Goal: Task Accomplishment & Management: Manage account settings

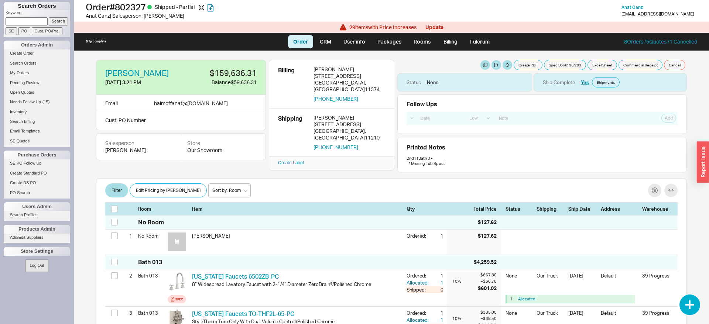
select select "LOW"
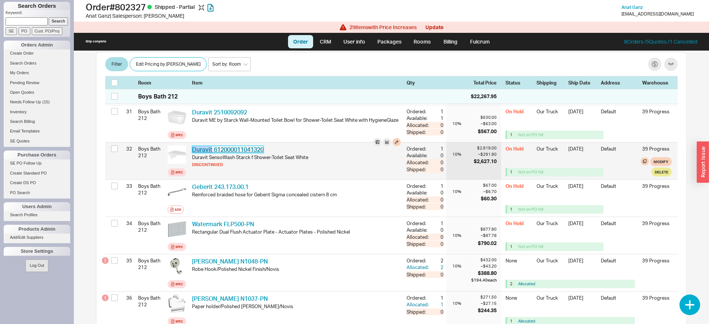
scroll to position [1232, 0]
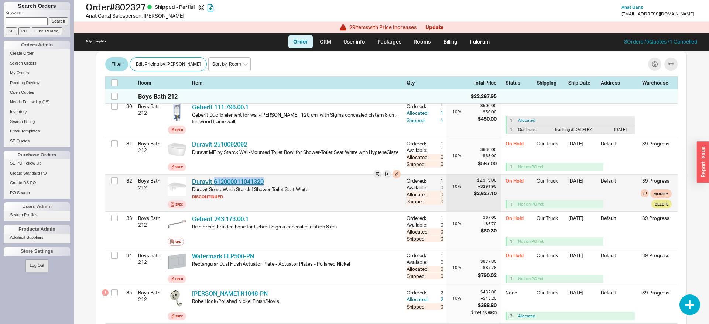
drag, startPoint x: 272, startPoint y: 187, endPoint x: 213, endPoint y: 186, distance: 59.8
click at [213, 186] on div "Duravit 612000011041320 DRV 612000011041320" at bounding box center [296, 182] width 209 height 8
copy link "612000011041320"
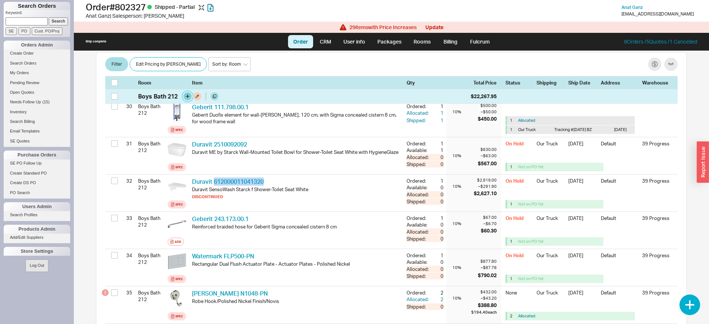
click at [190, 96] on button "button" at bounding box center [187, 96] width 8 height 8
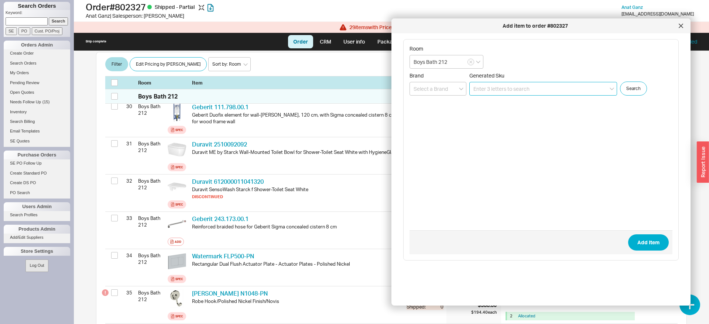
paste input "612000011041320"
type input "612000011041306"
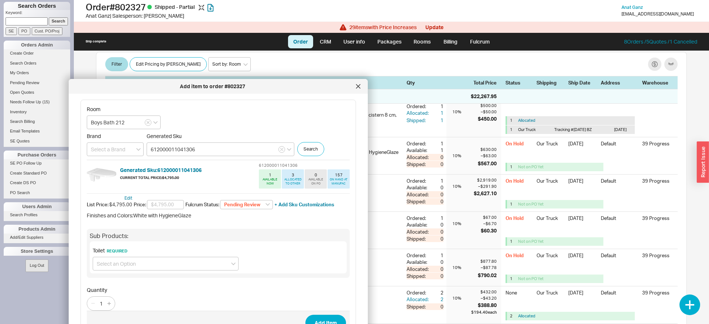
drag, startPoint x: 454, startPoint y: 26, endPoint x: 135, endPoint y: 85, distance: 323.6
click at [132, 83] on div "Add item to order #802327" at bounding box center [212, 86] width 280 height 7
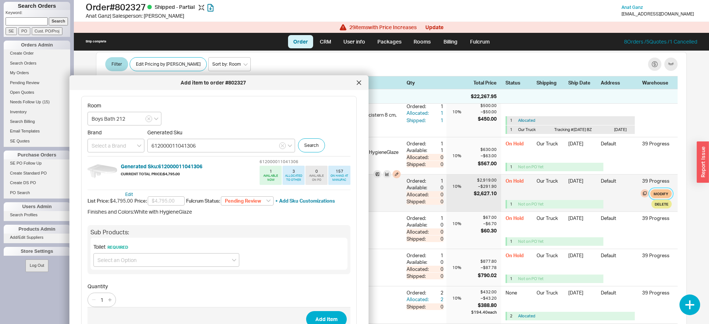
click at [665, 198] on button "Modify" at bounding box center [660, 193] width 21 height 9
select select "8"
select select "3"
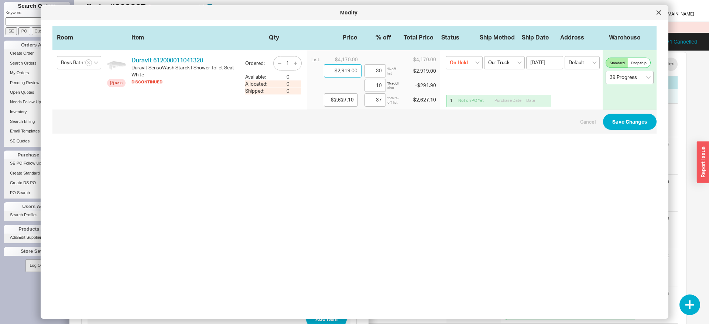
drag, startPoint x: 339, startPoint y: 70, endPoint x: 360, endPoint y: 70, distance: 21.4
click at [360, 70] on input "$2,919.00" at bounding box center [343, 70] width 38 height 13
click at [657, 13] on icon at bounding box center [658, 12] width 4 height 4
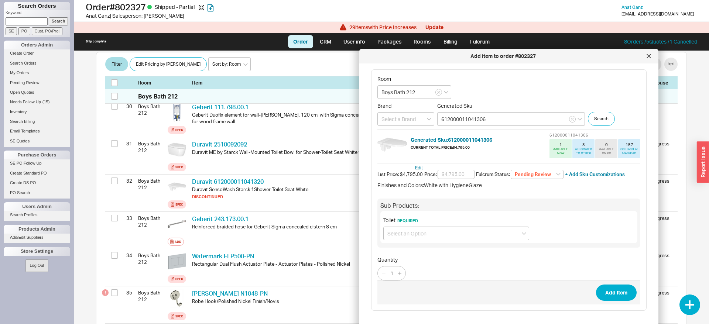
drag, startPoint x: 292, startPoint y: 83, endPoint x: 579, endPoint y: 43, distance: 289.1
click at [582, 52] on div "Add item to order #802327" at bounding box center [503, 55] width 280 height 7
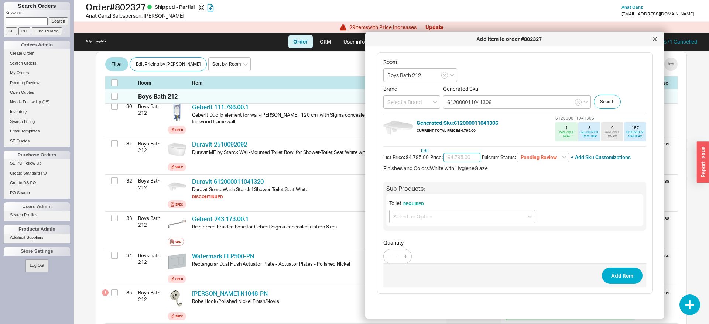
paste input "$2,919.00"
type input "$2,919.00"
click at [516, 153] on select "Pending Review None On Hold Call Before Ship Hold for Balance Wait For Cust. Ca…" at bounding box center [542, 158] width 53 height 10
select select
click option "None" at bounding box center [0, 0] width 0 height 0
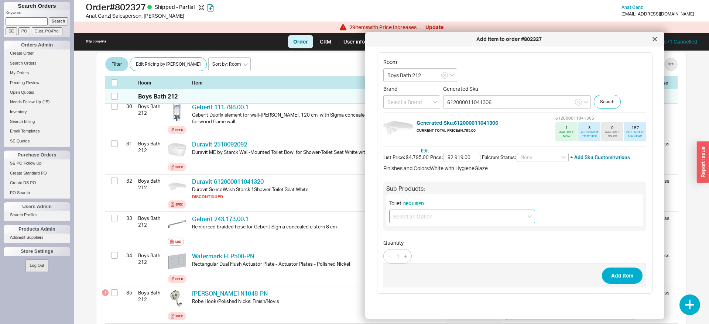
click at [434, 218] on input at bounding box center [462, 217] width 146 height 14
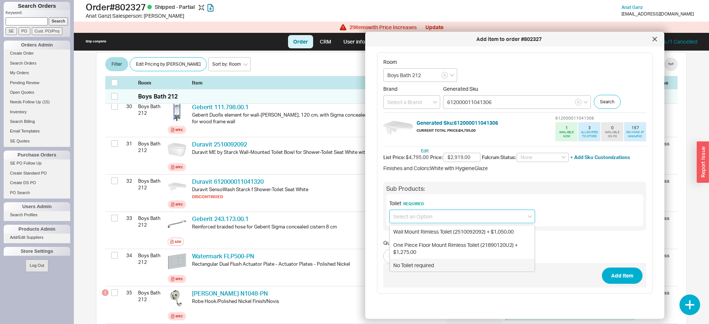
click at [419, 264] on div "No Toilet required" at bounding box center [461, 265] width 145 height 13
type input "No Toilet required"
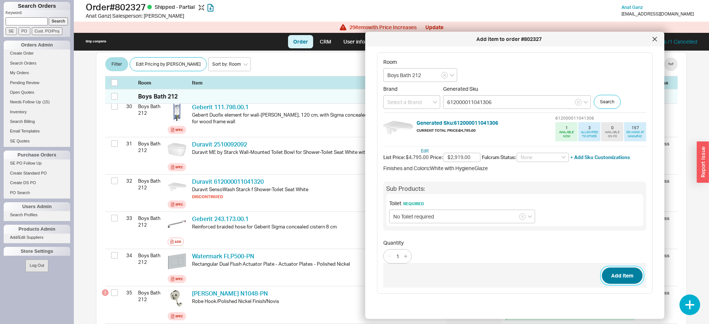
click at [613, 278] on button "Add Item" at bounding box center [622, 276] width 41 height 16
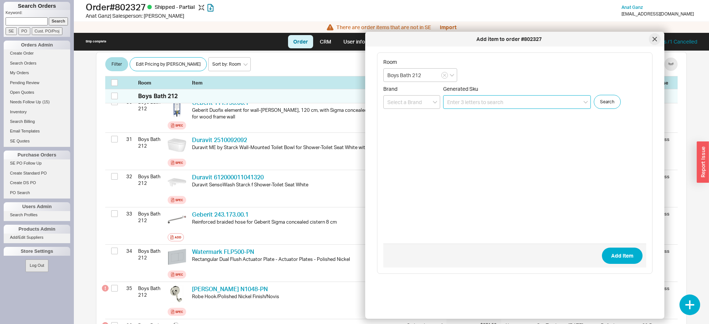
scroll to position [1227, 0]
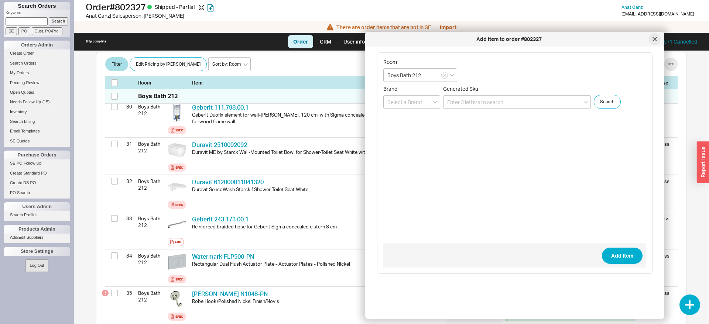
click at [656, 37] on icon at bounding box center [654, 39] width 4 height 4
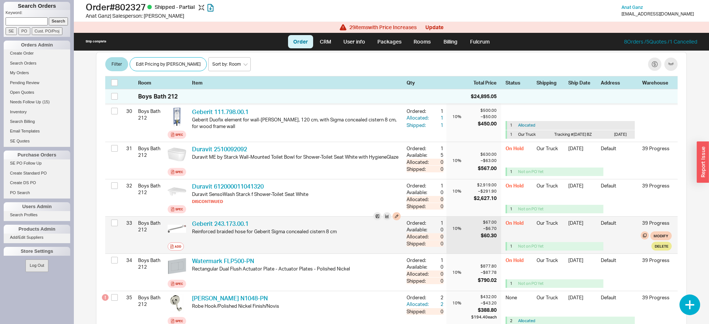
scroll to position [1232, 0]
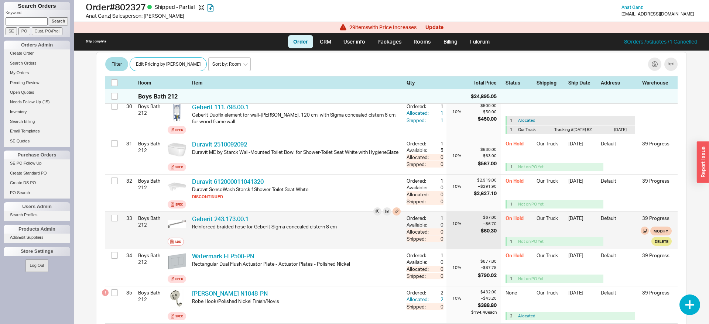
click at [658, 209] on button "Delete" at bounding box center [661, 204] width 20 height 9
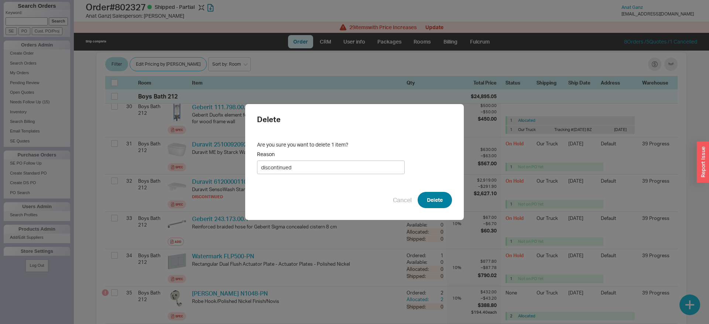
type input "discontinued"
click at [436, 197] on button "Delete" at bounding box center [434, 200] width 34 height 16
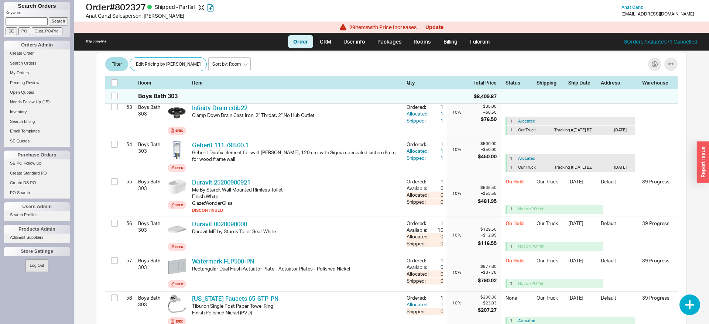
scroll to position [3047, 0]
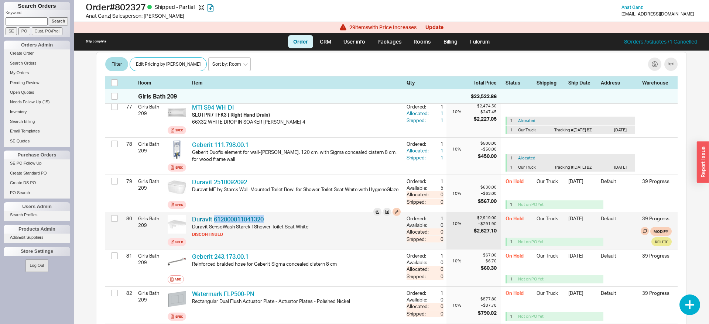
drag, startPoint x: 274, startPoint y: 225, endPoint x: 213, endPoint y: 224, distance: 61.3
click at [213, 223] on div "Duravit 612000011041320 DRV 612000011041320" at bounding box center [296, 219] width 209 height 8
copy link "612000011041320"
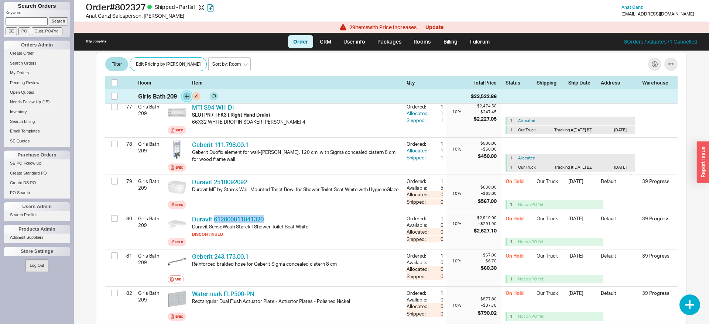
click at [185, 96] on button "button" at bounding box center [187, 96] width 8 height 8
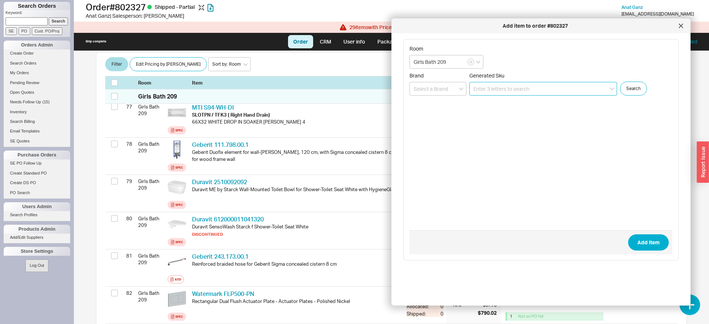
paste input "612000011041320"
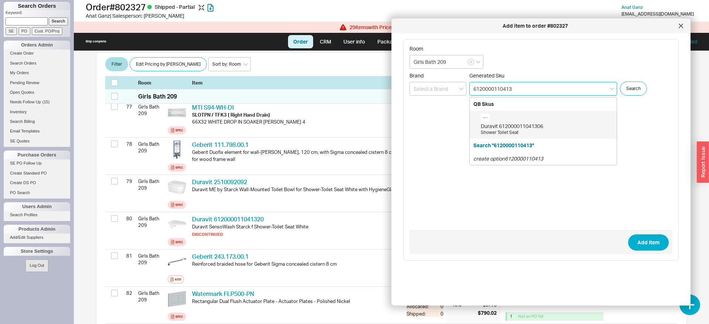
click at [531, 125] on div "Duravit 612000011041306" at bounding box center [547, 126] width 132 height 7
type input "612000011041306"
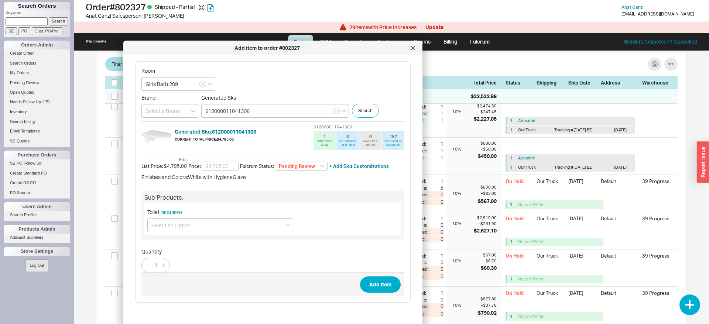
drag, startPoint x: 442, startPoint y: 25, endPoint x: 175, endPoint y: 47, distance: 267.7
click at [175, 47] on div "Add item to order #802327" at bounding box center [267, 47] width 280 height 7
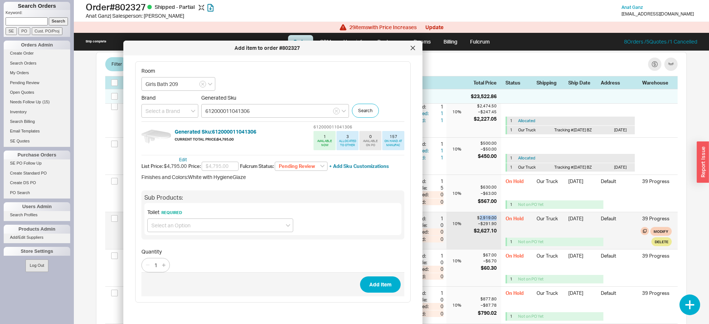
drag, startPoint x: 479, startPoint y: 223, endPoint x: 499, endPoint y: 221, distance: 19.7
click at [499, 221] on div "$2,919.00 10 % – $291.90 $2,627.10" at bounding box center [473, 230] width 55 height 37
copy div "2,919.00"
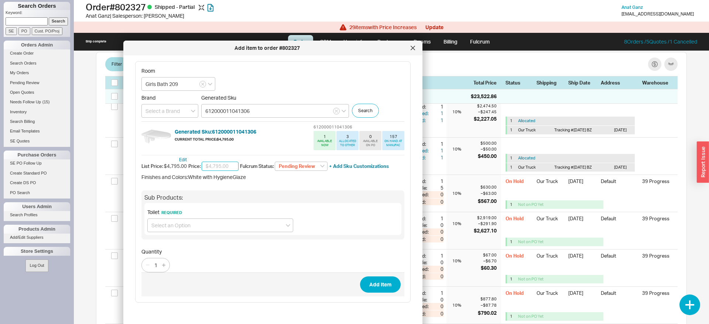
paste input "$2,919.00"
type input "$2,919.00"
click at [275, 162] on select "Pending Review None On Hold Call Before Ship Hold for Balance Wait For Cust. Ca…" at bounding box center [301, 167] width 53 height 10
select select
click option "None" at bounding box center [0, 0] width 0 height 0
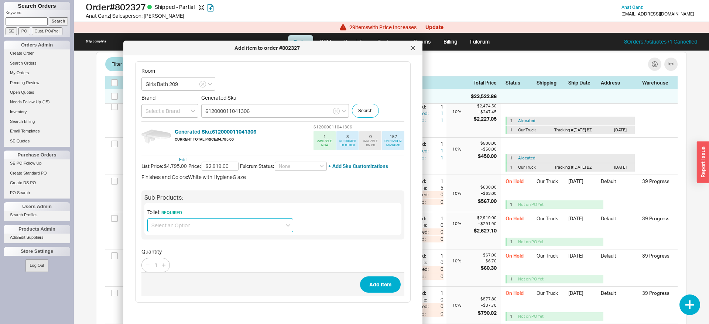
click at [226, 222] on input at bounding box center [220, 225] width 146 height 14
click at [187, 276] on div "No Toilet required" at bounding box center [220, 274] width 145 height 13
type input "No Toilet required"
click at [369, 283] on button "Add Item" at bounding box center [380, 284] width 41 height 16
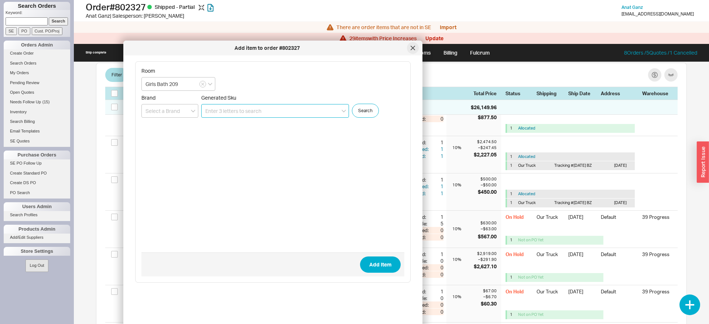
scroll to position [3071, 0]
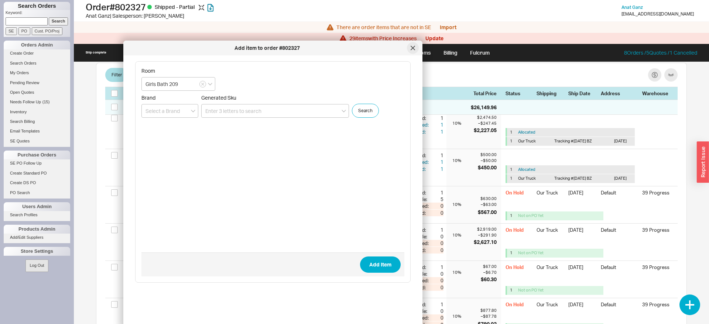
click at [412, 51] on div at bounding box center [413, 48] width 12 height 12
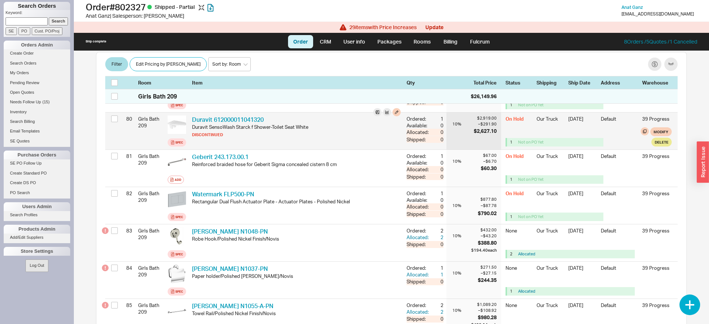
scroll to position [3122, 0]
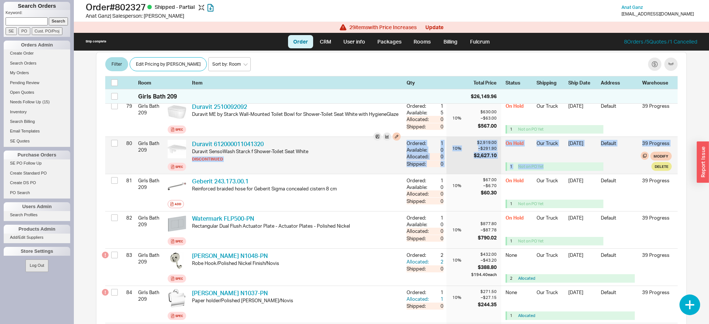
drag, startPoint x: 125, startPoint y: 149, endPoint x: 614, endPoint y: 177, distance: 489.4
click at [614, 174] on div "80 Girls Bath 209 Spec Duravit 612000011041320 DRV 612000011041320 Duravit Sens…" at bounding box center [391, 155] width 572 height 37
click at [614, 174] on div "On Hold Our Truck 3/21/24 Default 39 Progress 1 Not on PO Yet Modify Delete" at bounding box center [588, 155] width 166 height 37
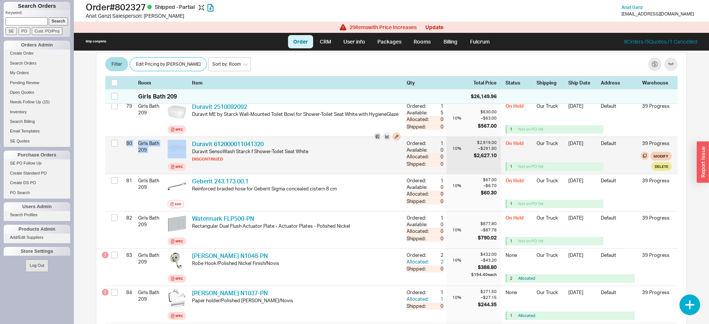
drag, startPoint x: 602, startPoint y: 177, endPoint x: 124, endPoint y: 153, distance: 478.2
click at [124, 153] on div "80 Girls Bath 209 Spec Duravit 612000011041320 DRV 612000011041320 Duravit Sens…" at bounding box center [391, 155] width 572 height 37
click at [124, 149] on div "80" at bounding box center [127, 143] width 9 height 13
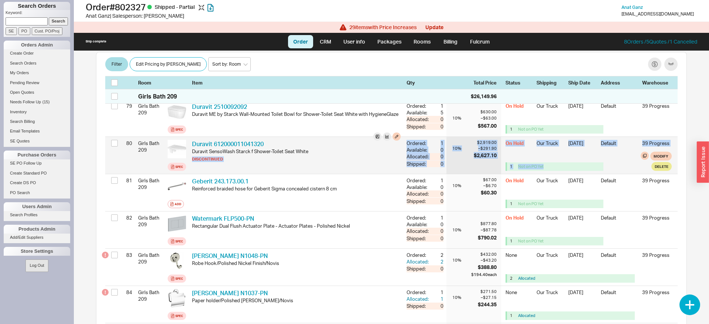
drag, startPoint x: 123, startPoint y: 150, endPoint x: 593, endPoint y: 173, distance: 470.3
click at [593, 173] on div "80 Girls Bath 209 Spec Duravit 612000011041320 DRV 612000011041320 Duravit Sens…" at bounding box center [391, 155] width 572 height 37
click at [593, 171] on div "1 Not on PO Yet" at bounding box center [555, 166] width 96 height 8
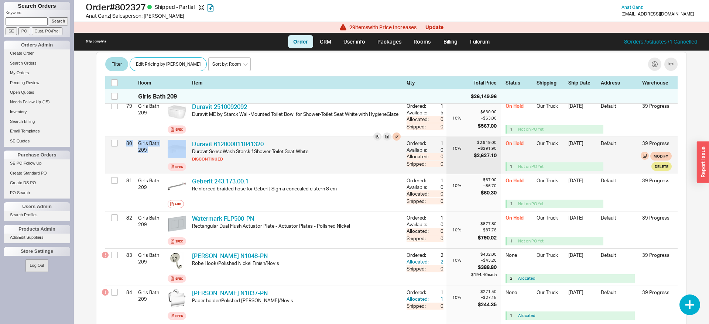
drag, startPoint x: 611, startPoint y: 173, endPoint x: 125, endPoint y: 160, distance: 486.2
click at [125, 160] on div "80 Girls Bath 209 Spec Duravit 612000011041320 DRV 612000011041320 Duravit Sens…" at bounding box center [391, 155] width 572 height 37
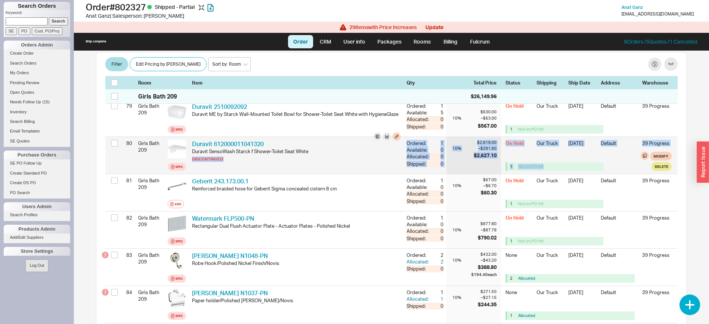
drag, startPoint x: 121, startPoint y: 156, endPoint x: 607, endPoint y: 173, distance: 486.7
click at [607, 173] on div "80 Girls Bath 209 Spec Duravit 612000011041320 DRV 612000011041320 Duravit Sens…" at bounding box center [391, 155] width 572 height 37
click at [607, 171] on div "1 Not on PO Yet" at bounding box center [569, 166] width 129 height 8
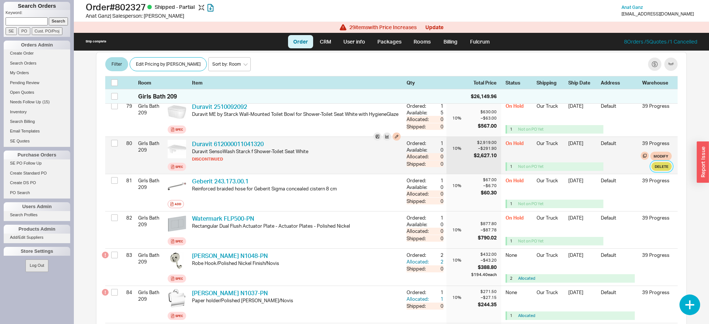
click at [661, 171] on button "Delete" at bounding box center [661, 166] width 20 height 9
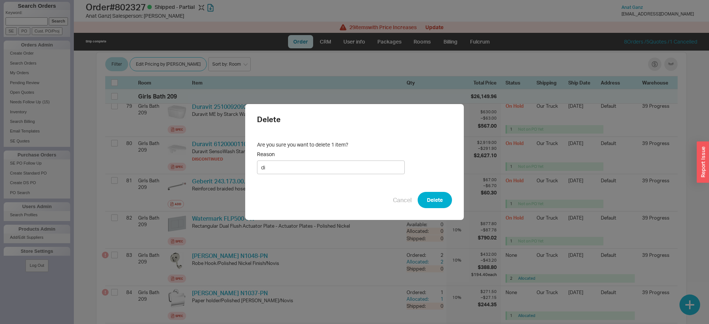
type input "d"
type input "discontinued"
click at [443, 200] on button "Delete" at bounding box center [434, 200] width 34 height 16
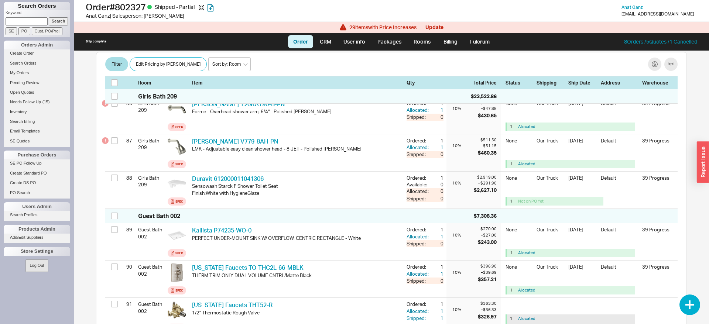
scroll to position [3536, 0]
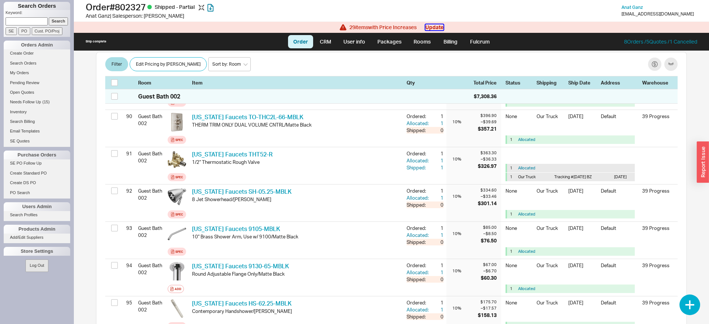
click at [436, 26] on button "Update" at bounding box center [434, 27] width 18 height 6
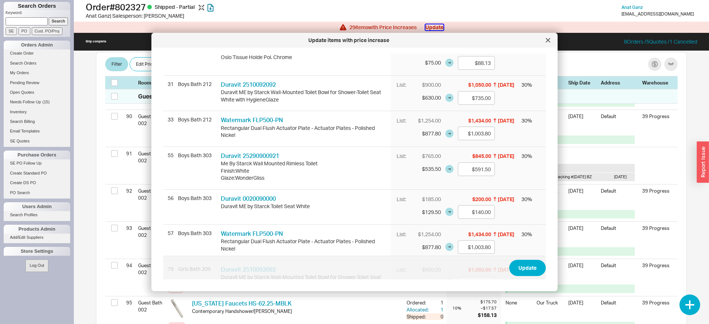
scroll to position [0, 0]
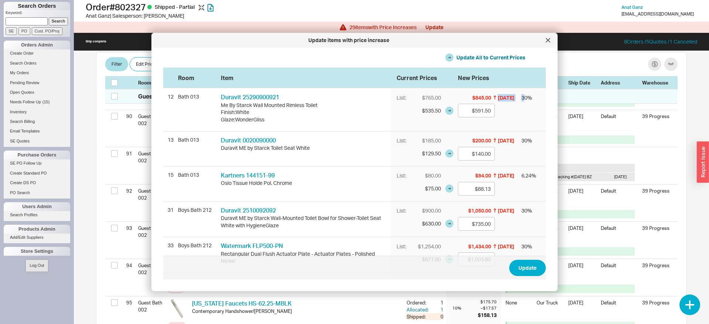
drag, startPoint x: 500, startPoint y: 99, endPoint x: 524, endPoint y: 97, distance: 24.4
click at [524, 97] on div "List: $765.00 $845.00 6/18/25 30 % $535.50 $591.50" at bounding box center [467, 109] width 155 height 42
click at [524, 116] on div "List: $765.00 $845.00 6/18/25 30 % $535.50 $591.50" at bounding box center [467, 109] width 155 height 42
click at [548, 41] on icon at bounding box center [548, 40] width 4 height 4
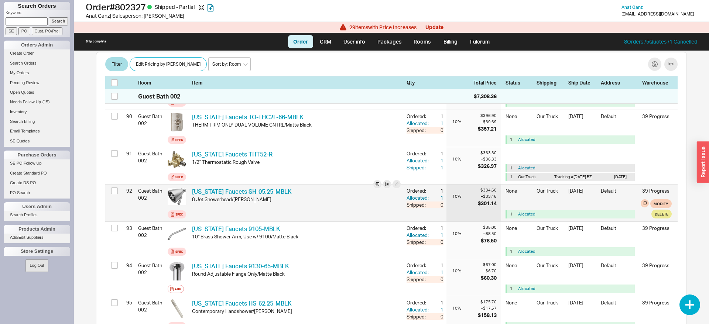
scroll to position [3686, 0]
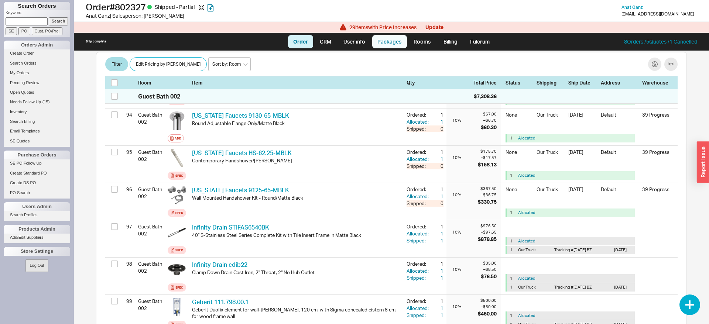
click at [393, 47] on link "Packages" at bounding box center [389, 41] width 35 height 13
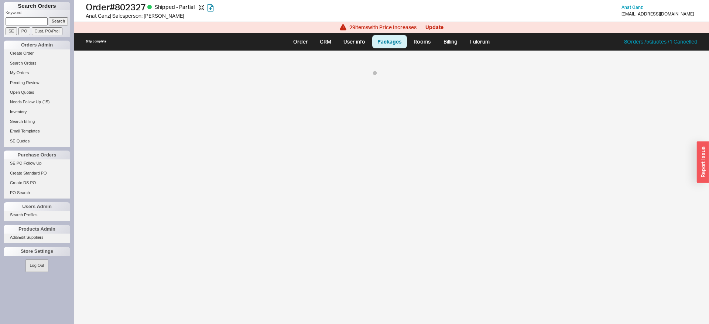
select select "8"
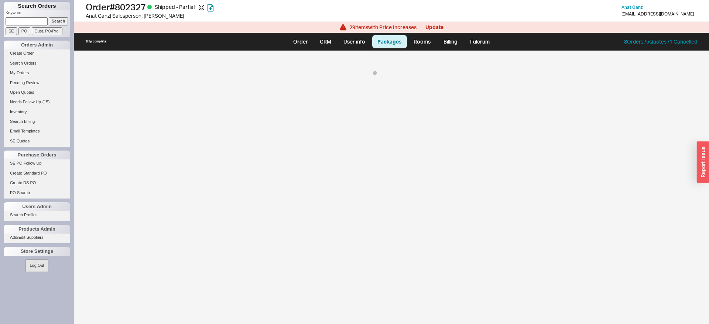
select select "8"
select select "On Hold"
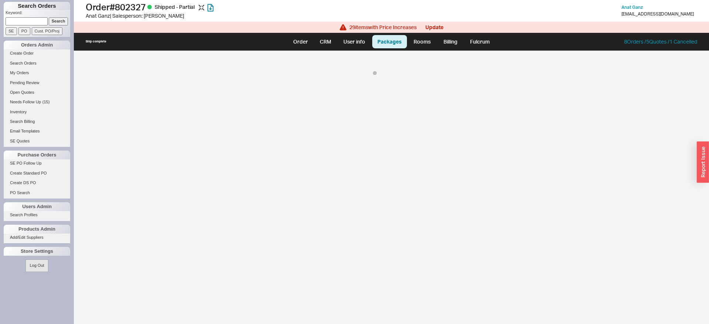
select select "8"
select select "On Hold"
select select "8"
select select "On Hold"
select select "8"
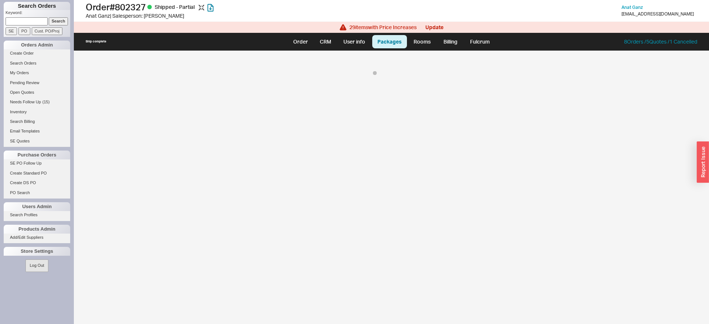
select select "On Hold"
select select "8"
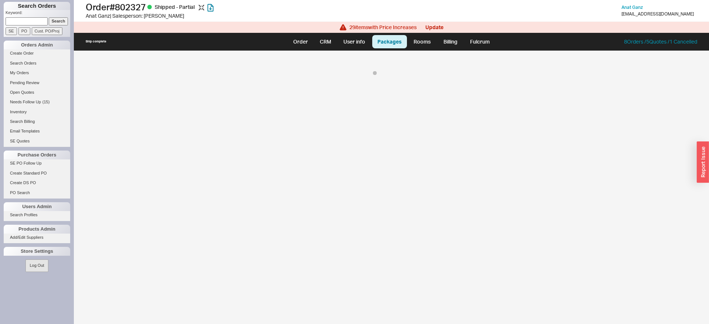
select select "On Hold"
select select "8"
select select "On Hold"
select select "8"
select select "On Hold"
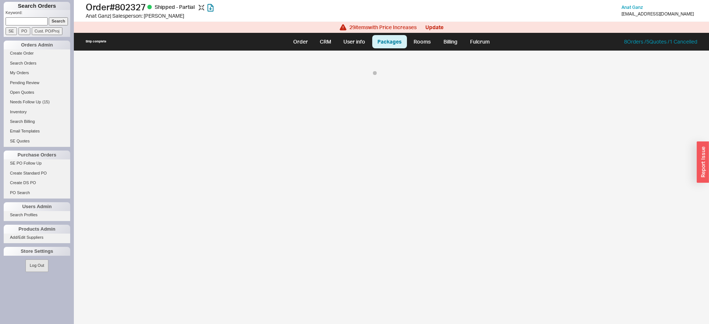
select select "8"
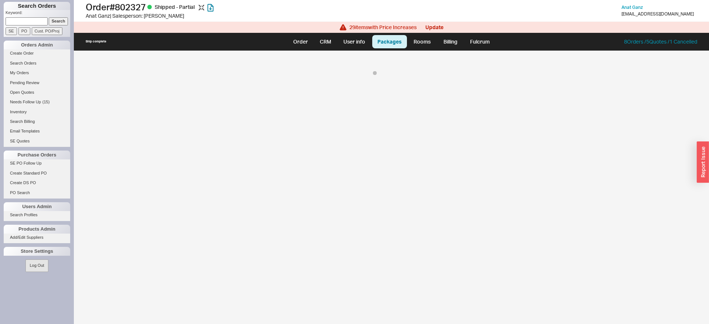
select select "8"
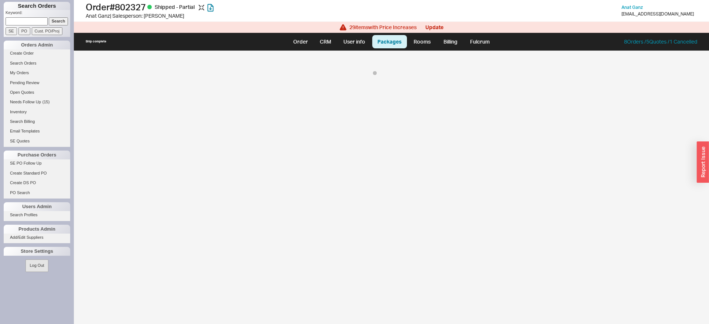
select select "8"
select select "On Hold"
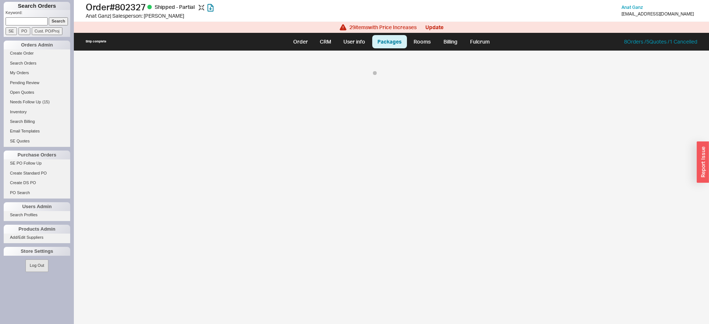
select select "8"
select select "On Hold"
select select "8"
select select "On Hold"
select select "8"
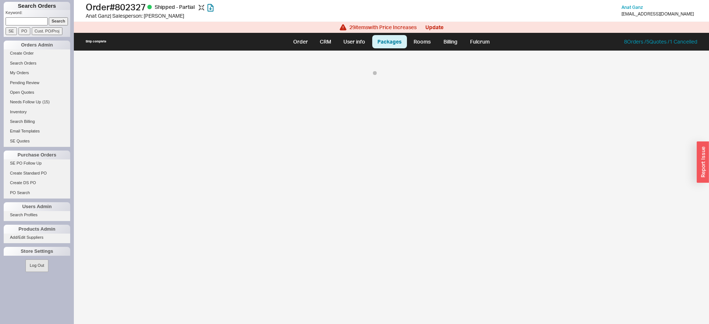
select select "8"
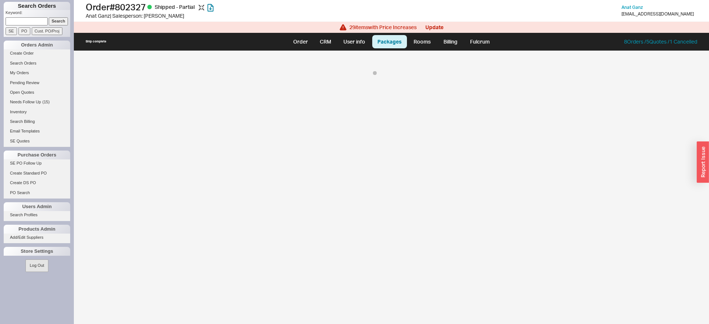
select select "8"
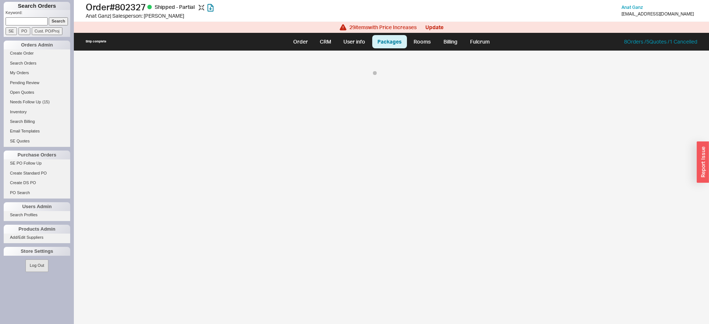
select select "8"
select select "On Hold"
select select "8"
select select "On Hold"
select select "8"
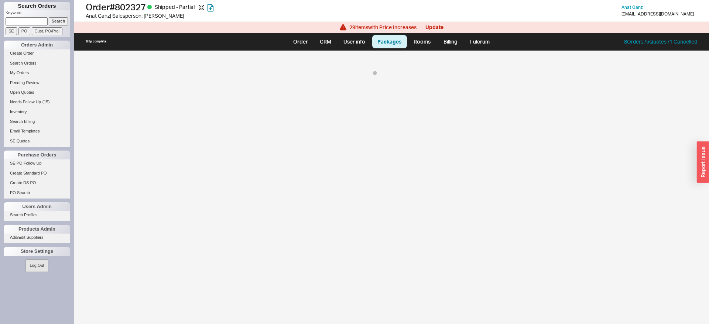
select select "On Hold"
select select "8"
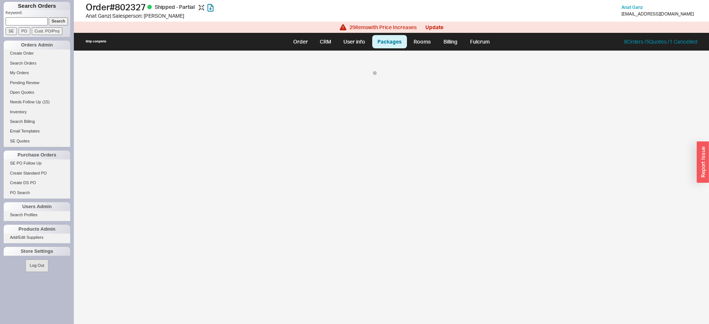
select select "8"
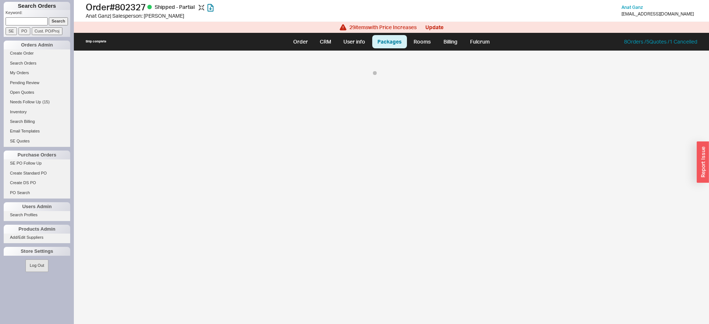
select select "8"
select select "On Hold"
select select "8"
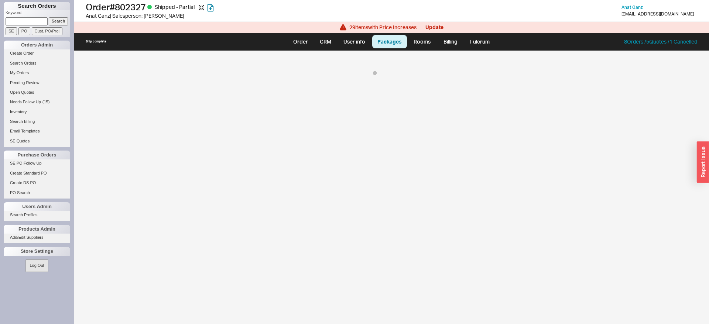
select select "On Hold"
select select "8"
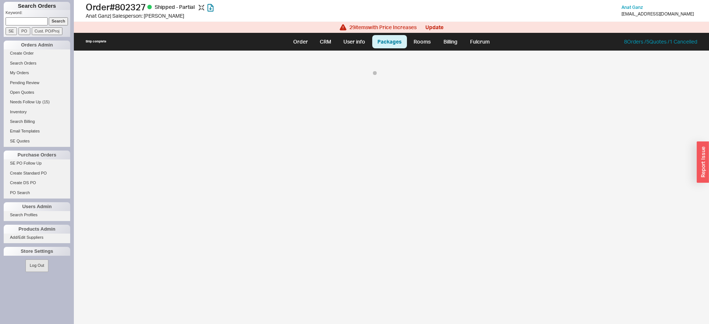
select select "8"
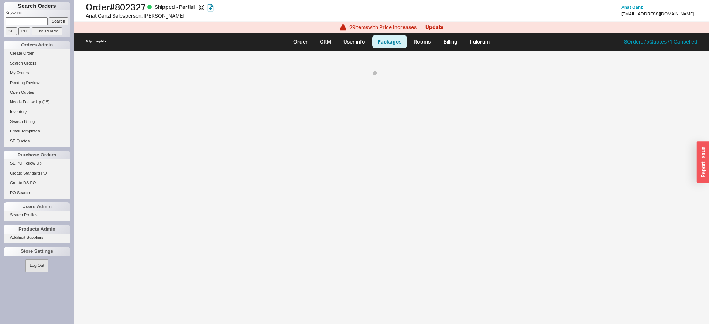
select select "8"
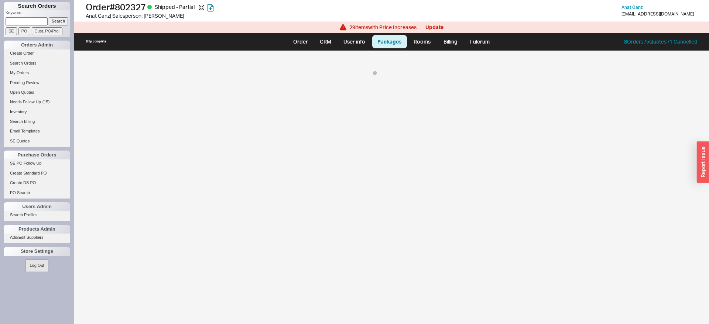
select select "8"
select select "On Hold"
select select "8"
select select "On Hold"
select select "8"
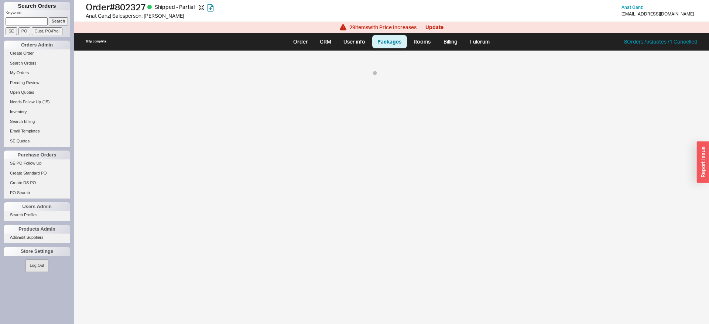
select select "8"
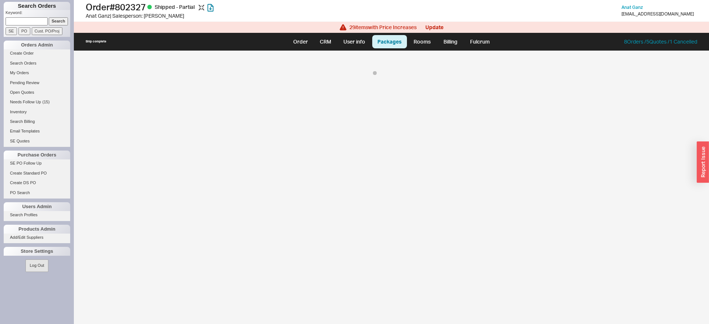
select select "8"
select select "On Hold"
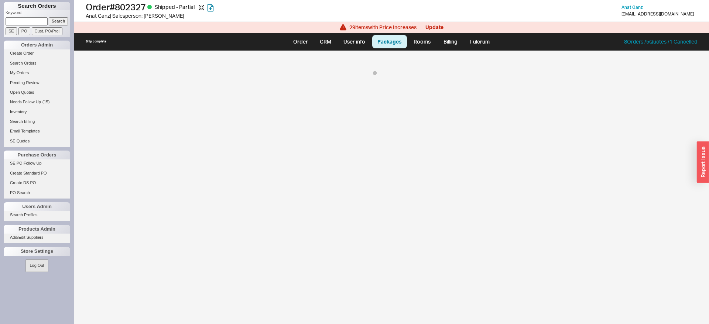
select select "8"
select select "On Hold"
select select "8"
select select "On Hold"
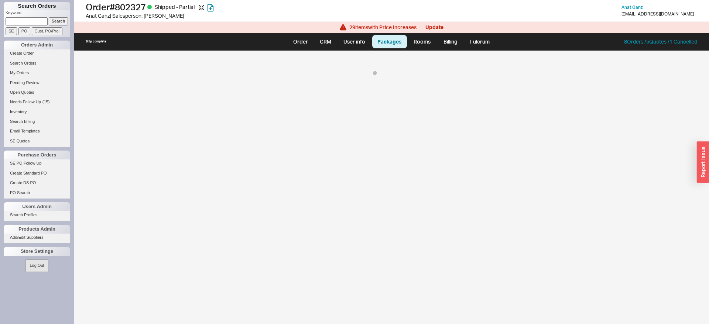
select select "8"
select select "On Hold"
select select "8"
select select "On Hold"
select select "8"
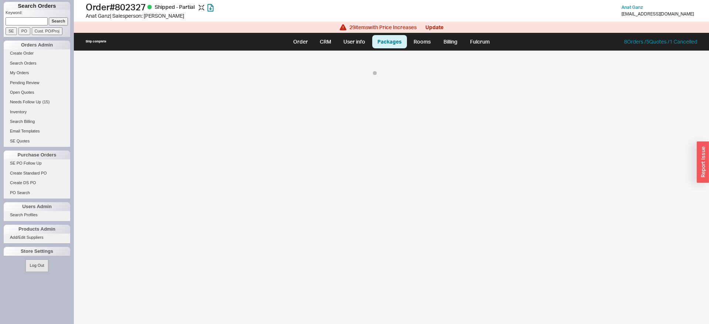
select select "On Hold"
select select "8"
select select "On Hold"
select select "8"
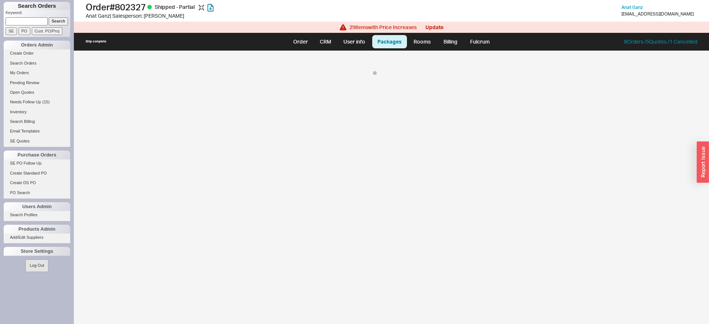
select select "8"
select select "On Hold"
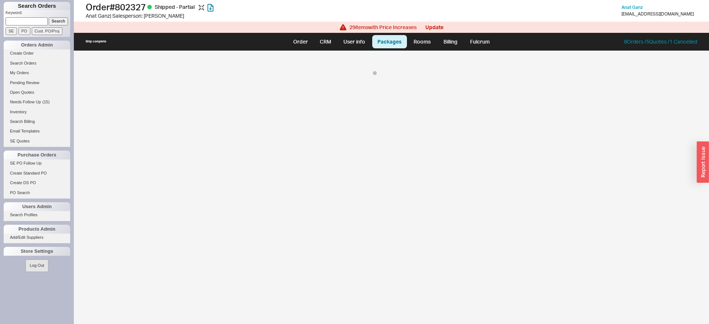
select select "8"
select select "On Hold"
select select "8"
select select "On Hold"
select select "8"
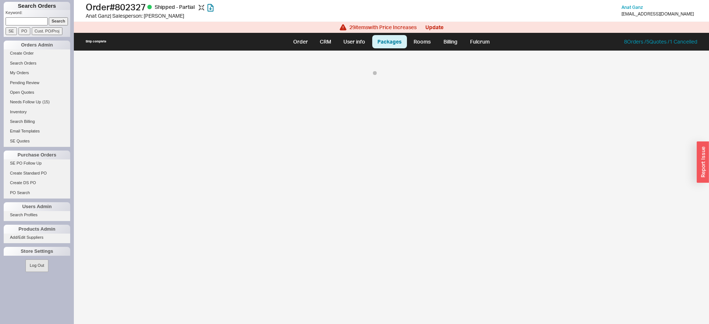
select select "8"
select select "On Hold"
select select "8"
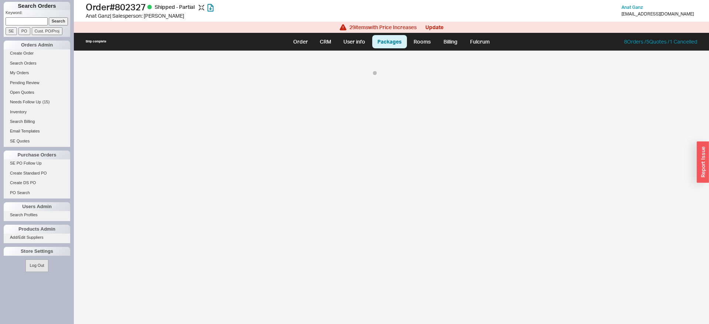
select select "On Hold"
select select "8"
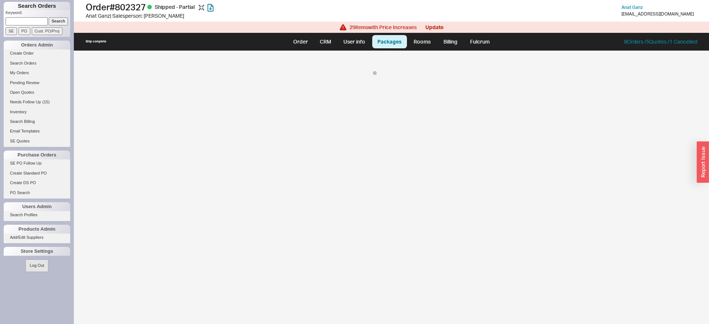
select select "8"
select select "On Hold"
select select "8"
select select "On Hold"
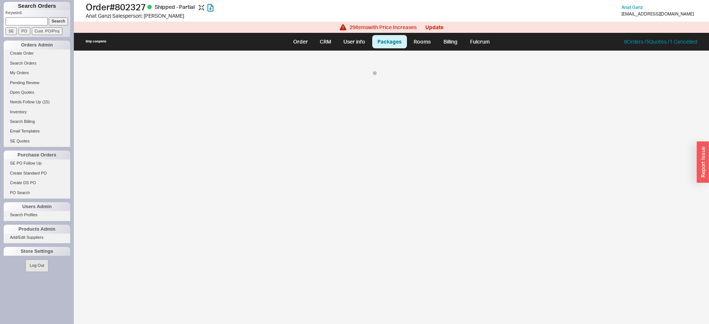
select select "8"
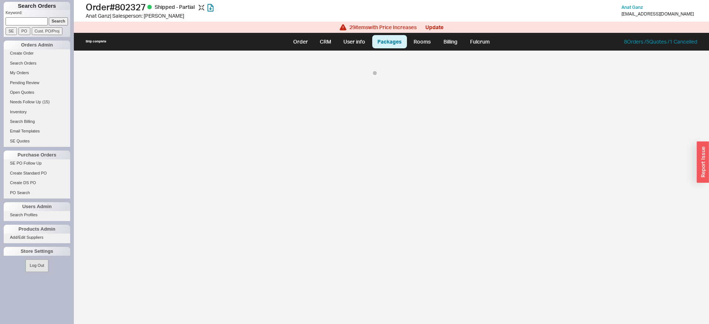
select select "8"
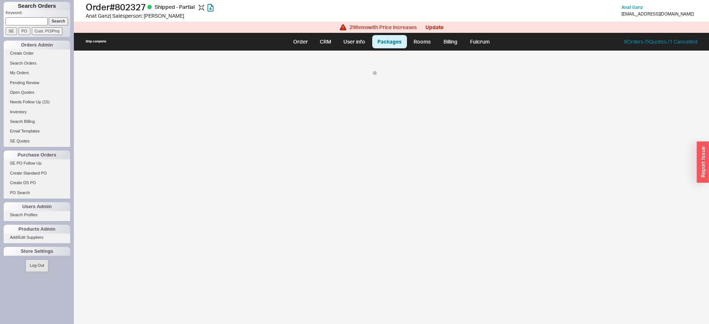
select select "8"
select select "On Hold"
select select "8"
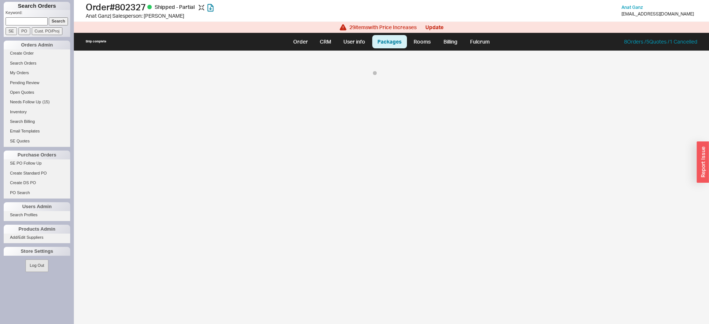
select select "On Hold"
select select "8"
select select "On Hold"
select select "8"
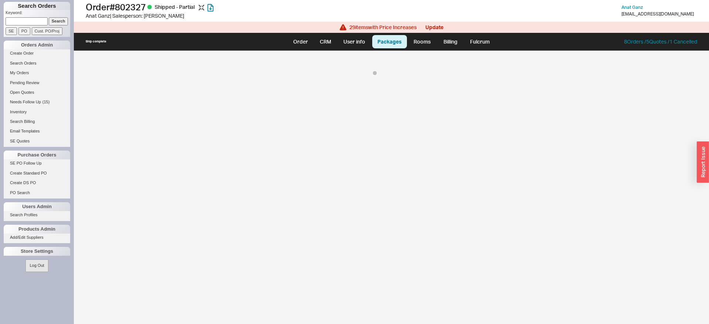
select select "8"
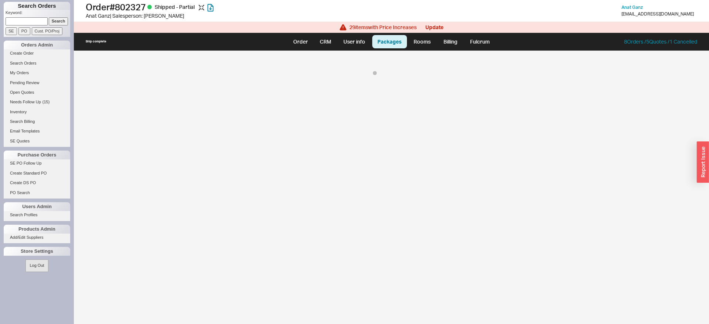
select select "8"
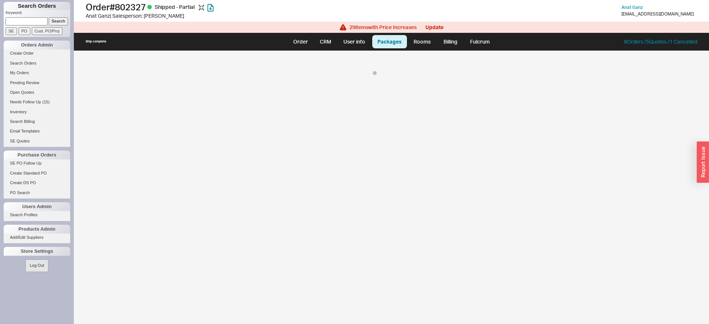
select select "8"
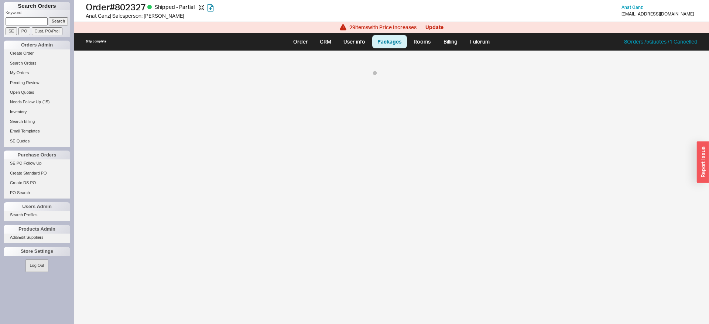
select select "8"
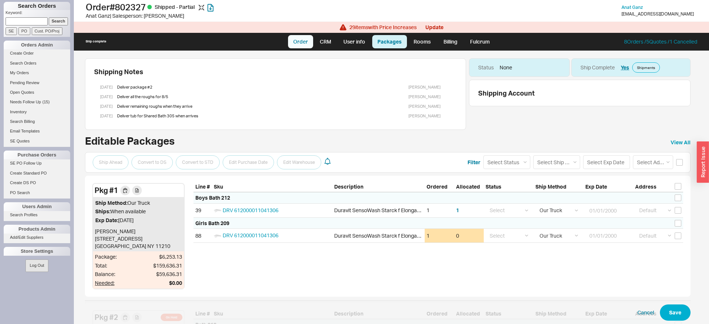
click at [301, 45] on link "Order" at bounding box center [300, 41] width 25 height 13
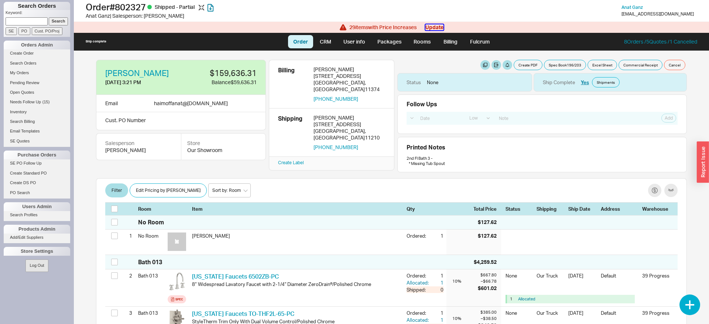
click at [442, 26] on button "Update" at bounding box center [434, 27] width 18 height 6
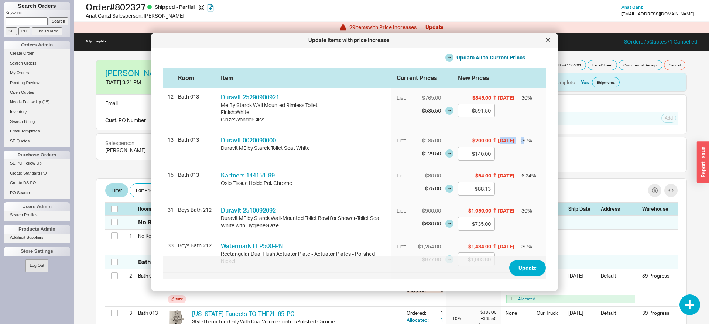
drag, startPoint x: 500, startPoint y: 141, endPoint x: 524, endPoint y: 140, distance: 24.4
click at [524, 140] on div "List: $185.00 $200.00 7/28/25 30 % $129.50 $140.00" at bounding box center [467, 148] width 155 height 35
click at [518, 152] on div "List: $185.00 $200.00 7/28/25 30 % $129.50 $140.00" at bounding box center [467, 148] width 155 height 35
drag, startPoint x: 497, startPoint y: 98, endPoint x: 510, endPoint y: 101, distance: 13.6
click at [510, 101] on div "$845.00 6/18/25" at bounding box center [487, 97] width 59 height 7
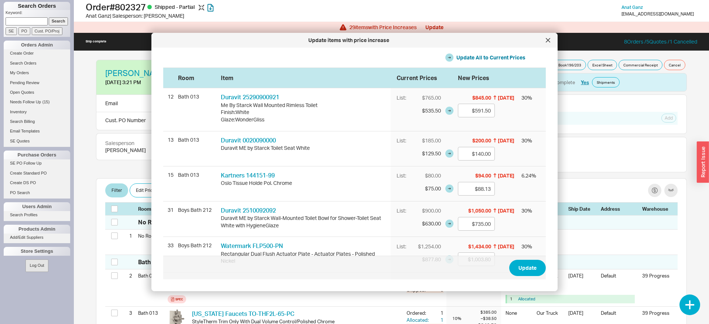
click at [516, 128] on div "List: $765.00 $845.00 6/18/25 30 % $535.50 $591.50" at bounding box center [467, 109] width 155 height 42
drag, startPoint x: 497, startPoint y: 211, endPoint x: 523, endPoint y: 207, distance: 25.8
click at [523, 207] on div "List: $900.00 $1,050.00 5/12/25 30 % $630.00 $735.00" at bounding box center [467, 219] width 155 height 35
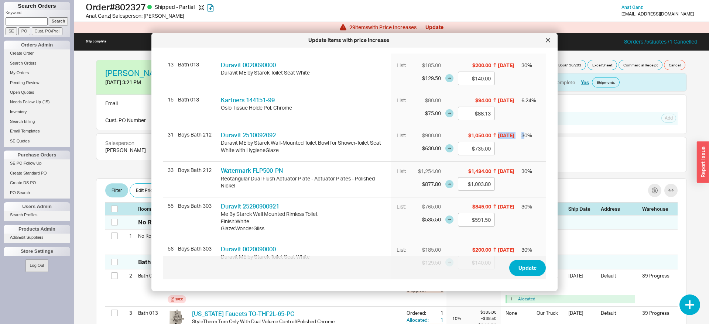
scroll to position [113, 0]
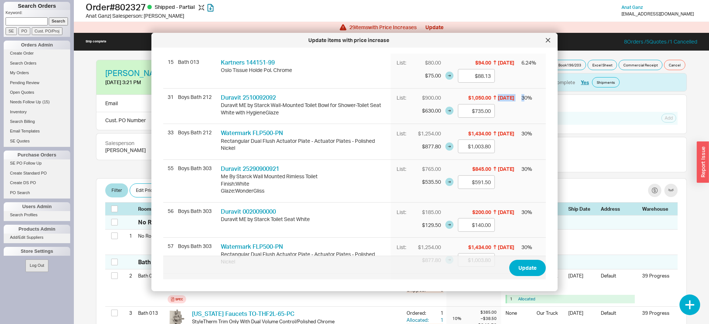
drag, startPoint x: 498, startPoint y: 171, endPoint x: 517, endPoint y: 172, distance: 18.9
click at [517, 172] on div "List: $765.00 $845.00 6/18/25 30 % $535.50 $591.50" at bounding box center [467, 181] width 155 height 42
click at [514, 180] on div "List: $765.00 $845.00 6/18/25 30 % $535.50 $591.50" at bounding box center [467, 181] width 155 height 42
click at [550, 39] on div at bounding box center [548, 40] width 12 height 12
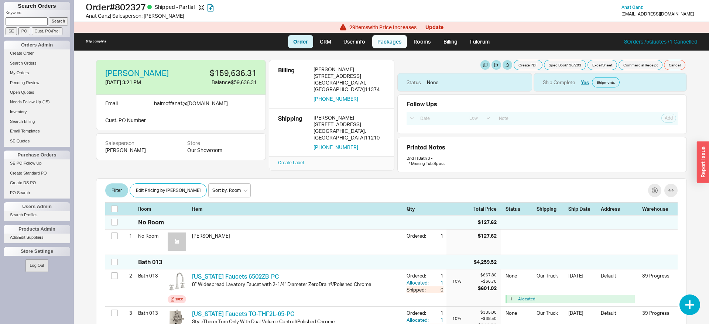
click at [395, 35] on link "Packages" at bounding box center [389, 41] width 35 height 13
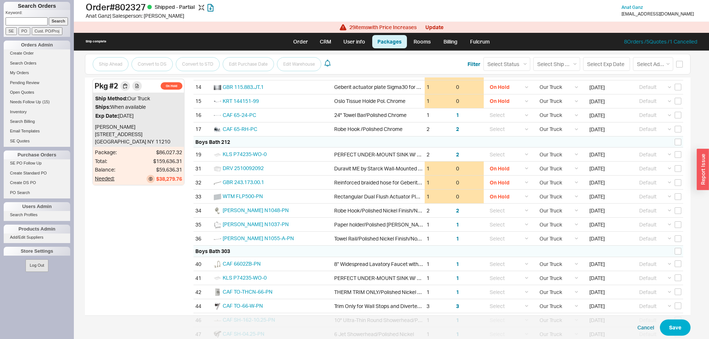
scroll to position [264, 0]
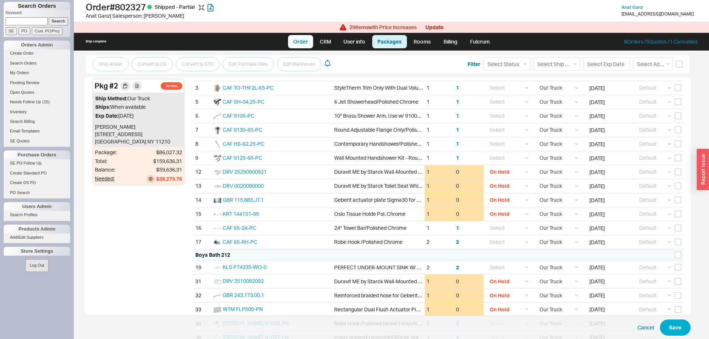
click at [298, 41] on link "Order" at bounding box center [300, 41] width 25 height 13
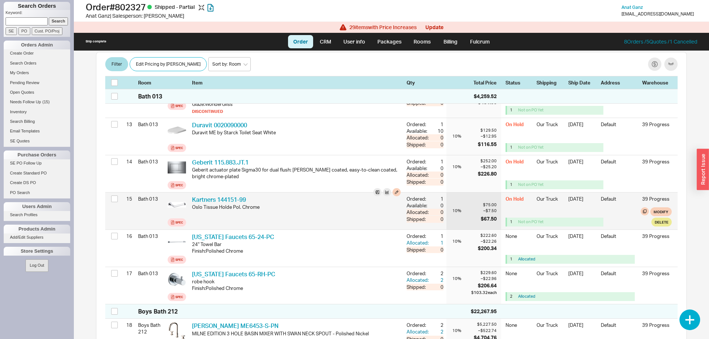
scroll to position [527, 0]
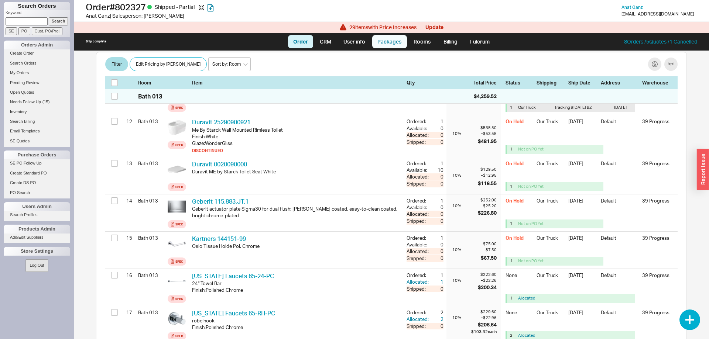
click at [396, 43] on link "Packages" at bounding box center [389, 41] width 35 height 13
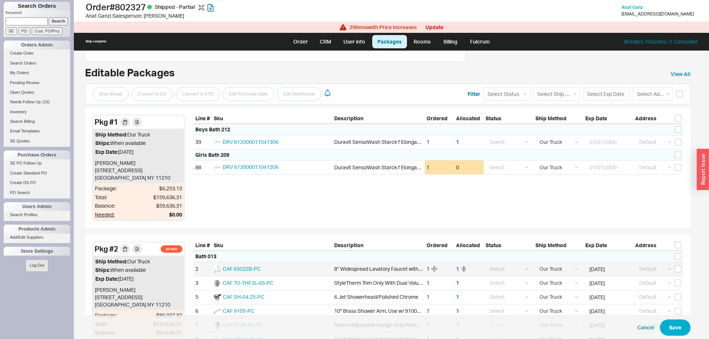
scroll to position [38, 0]
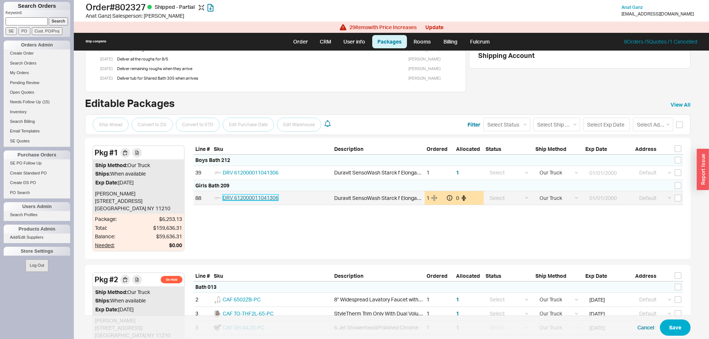
click at [266, 198] on span "DRV 612000011041306" at bounding box center [251, 197] width 56 height 6
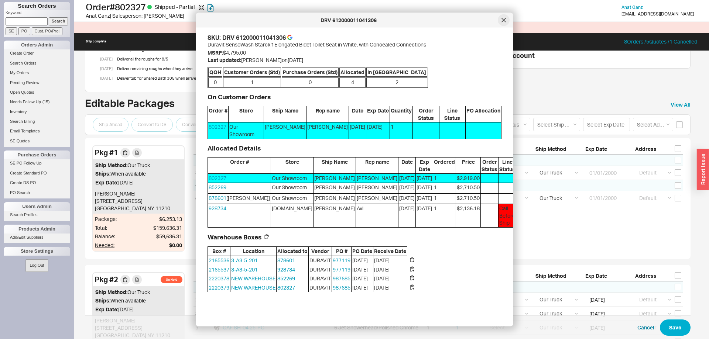
click at [503, 18] on div at bounding box center [503, 20] width 12 height 12
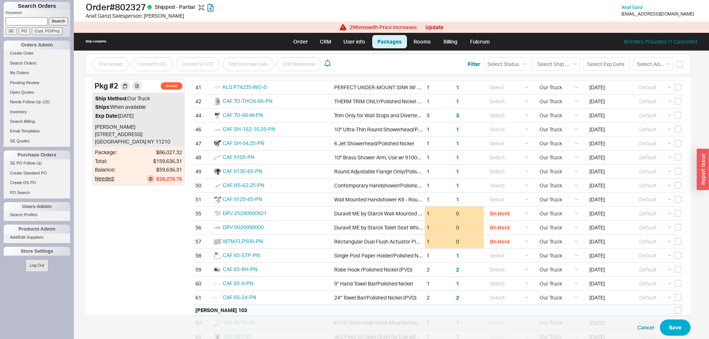
scroll to position [602, 0]
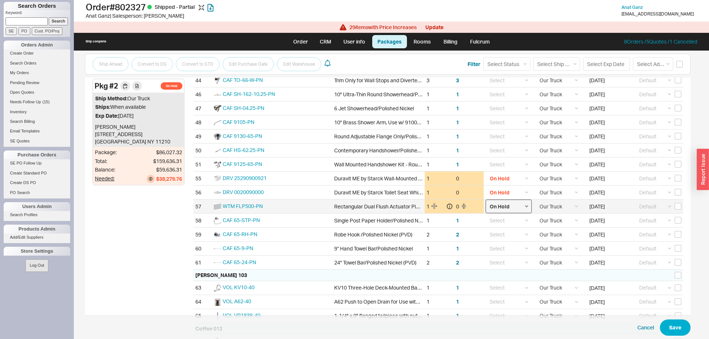
click at [485, 200] on select "Select On Hold Call Before Ship Hold for Balance Wait For Cust. Call Waiting fo…" at bounding box center [508, 207] width 46 height 14
drag, startPoint x: 501, startPoint y: 206, endPoint x: 434, endPoint y: 26, distance: 192.2
click at [434, 26] on button "Update" at bounding box center [434, 27] width 18 height 6
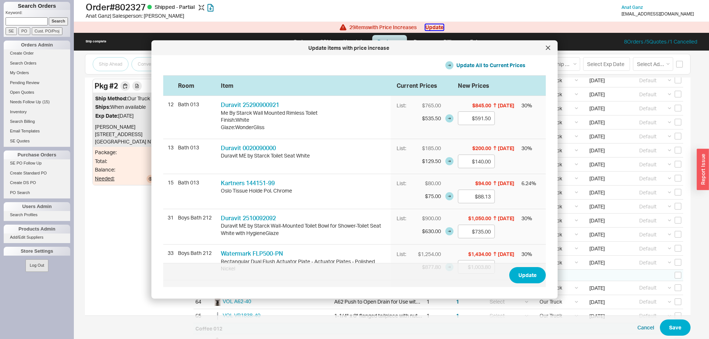
scroll to position [226, 0]
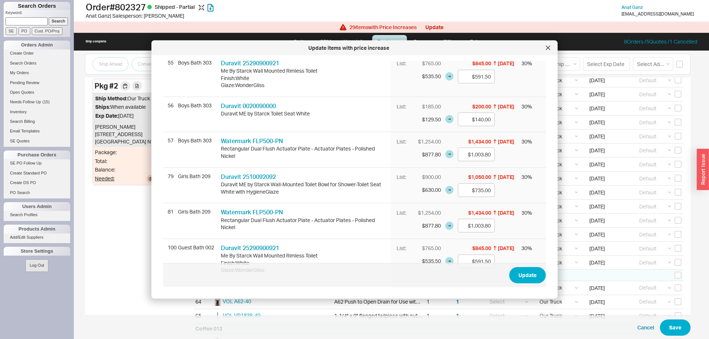
drag, startPoint x: 550, startPoint y: 47, endPoint x: 545, endPoint y: 60, distance: 14.4
click at [550, 47] on div at bounding box center [548, 48] width 12 height 12
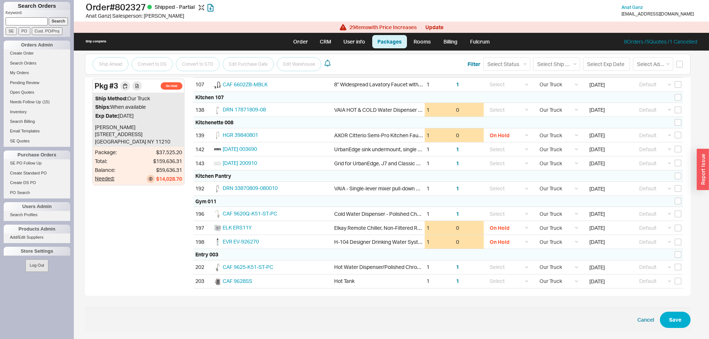
scroll to position [2534, 0]
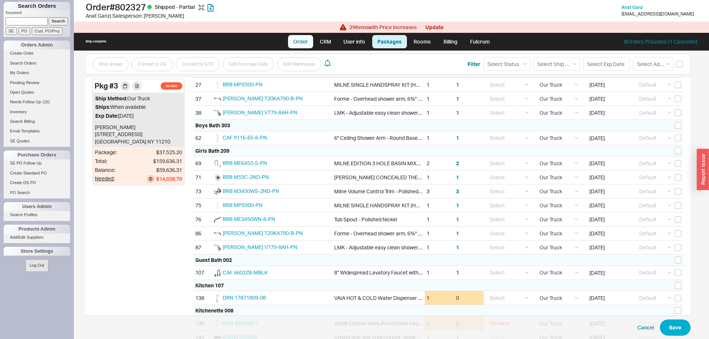
click at [302, 43] on link "Order" at bounding box center [300, 41] width 25 height 13
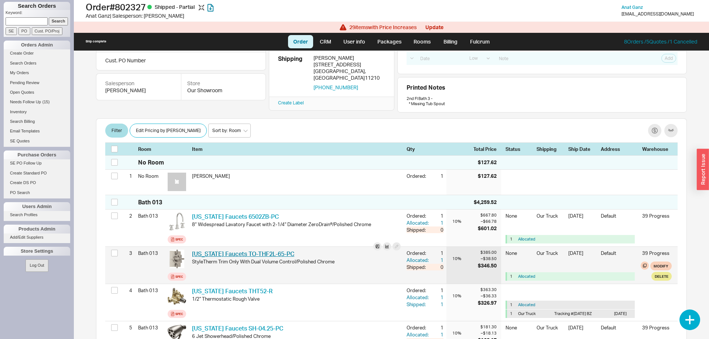
scroll to position [113, 0]
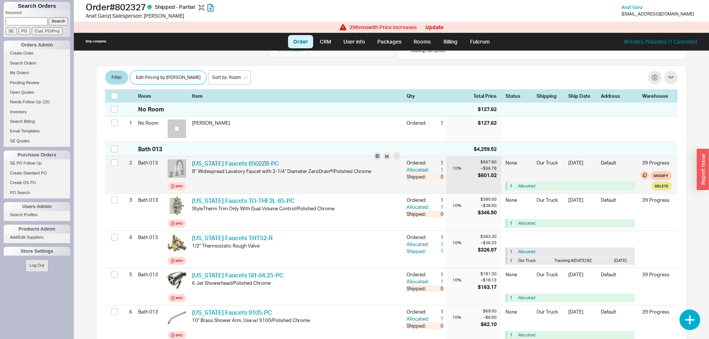
click at [176, 171] on icon at bounding box center [177, 168] width 5 height 5
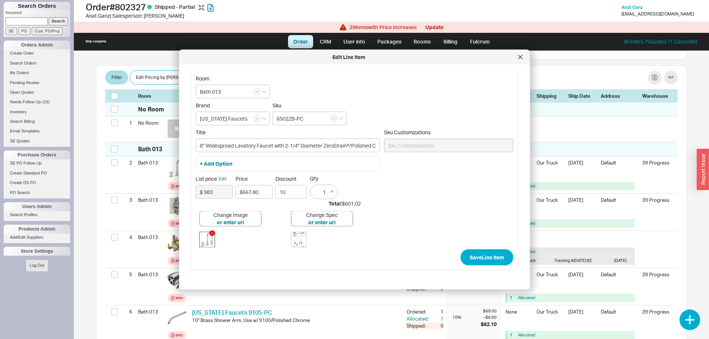
click at [211, 241] on img at bounding box center [207, 239] width 15 height 15
click at [517, 61] on div at bounding box center [520, 57] width 12 height 12
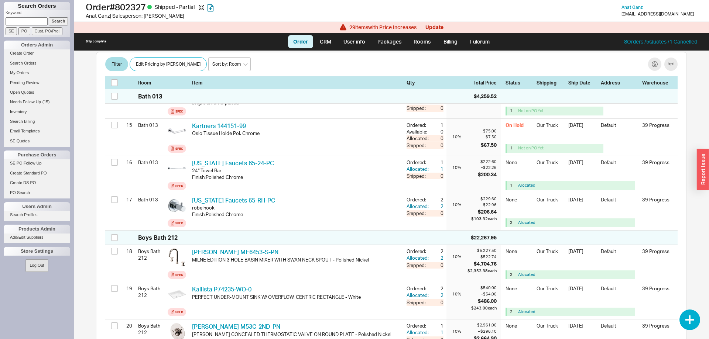
scroll to position [715, 0]
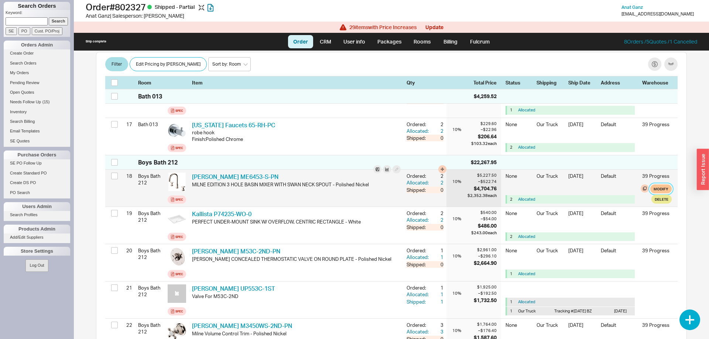
click at [665, 193] on button "Modify" at bounding box center [660, 189] width 21 height 9
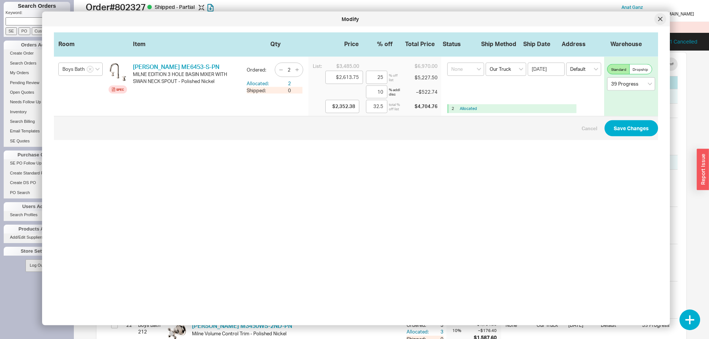
click at [661, 25] on div "Modify" at bounding box center [355, 19] width 627 height 15
click at [661, 21] on icon at bounding box center [660, 19] width 4 height 4
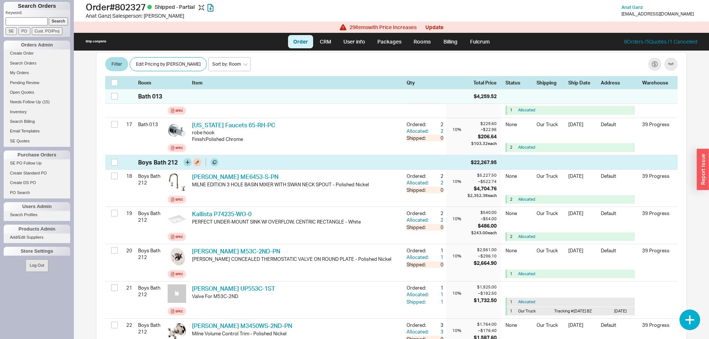
click at [370, 166] on div "Boys Bath 212" at bounding box center [270, 162] width 265 height 8
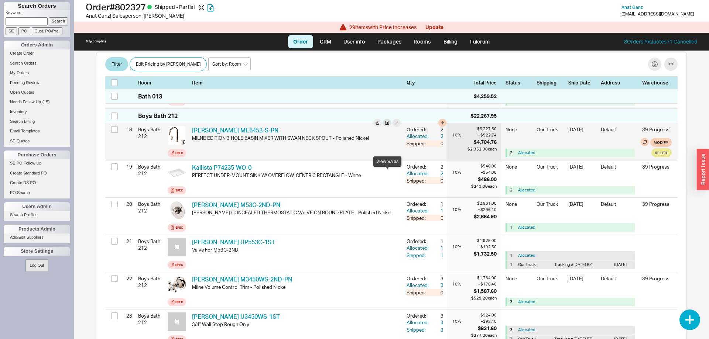
scroll to position [791, 0]
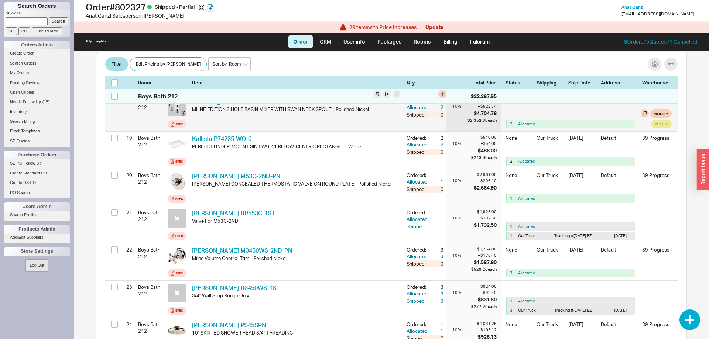
click at [176, 110] on icon at bounding box center [177, 107] width 6 height 6
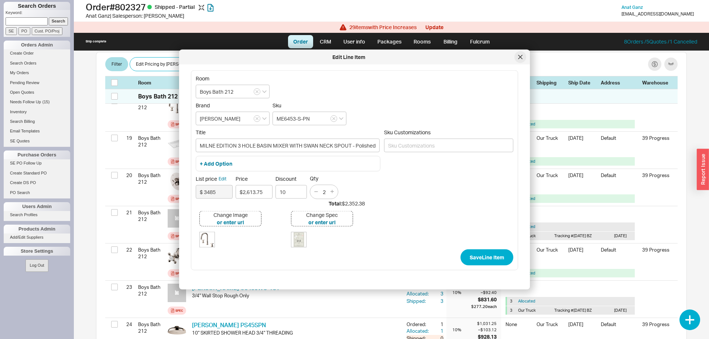
click at [517, 56] on div at bounding box center [520, 57] width 12 height 12
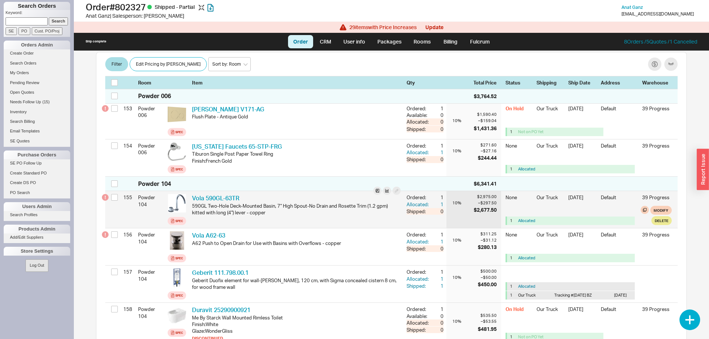
scroll to position [6098, 0]
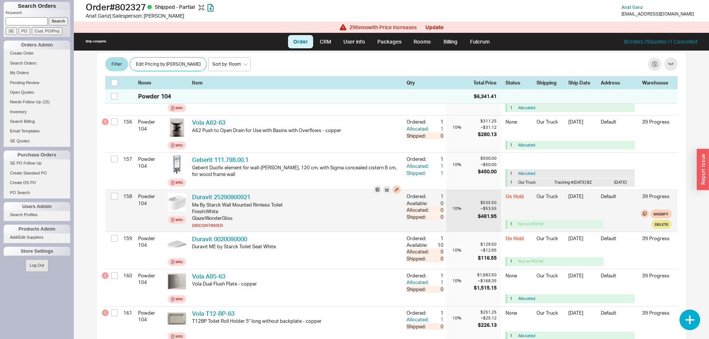
click at [335, 208] on div "Me By Starck Wall Mounted Rimless Toilet" at bounding box center [296, 205] width 209 height 7
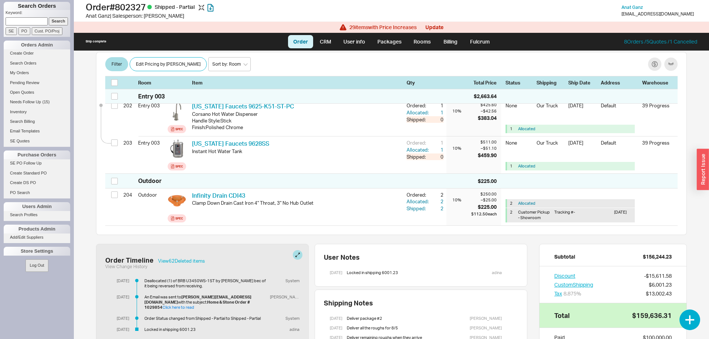
scroll to position [7943, 0]
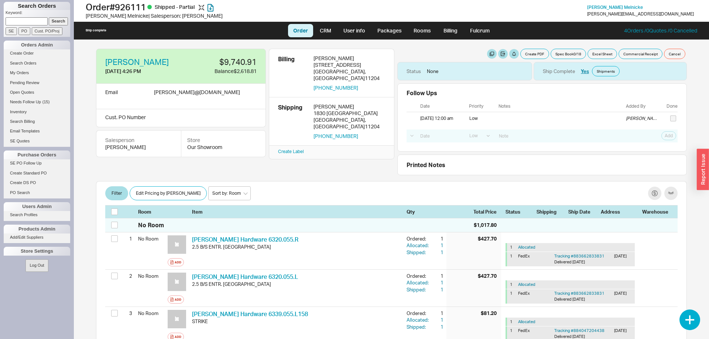
select select "LOW"
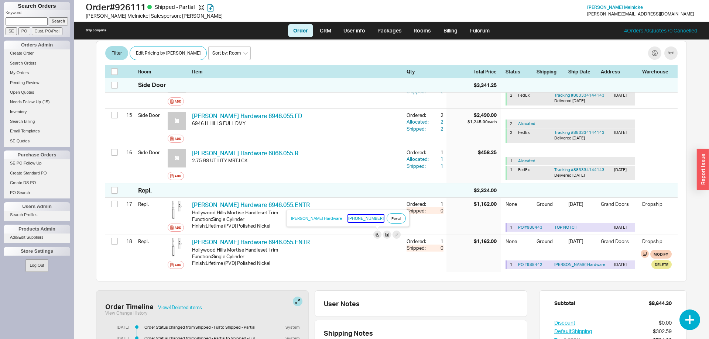
click at [348, 217] on button "800-437-7448" at bounding box center [365, 218] width 35 height 7
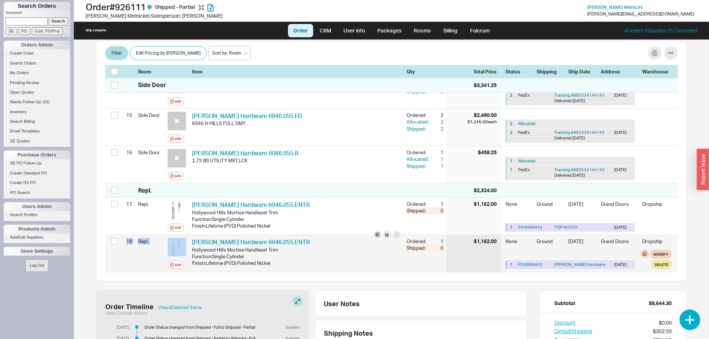
drag, startPoint x: 633, startPoint y: 265, endPoint x: 125, endPoint y: 242, distance: 508.3
click at [125, 242] on div "18 Repl. Add Baldwin Hardware 6946.055.ENTR BLD 6946.055.ENTR Hollywood Hills M…" at bounding box center [391, 253] width 572 height 37
click at [124, 242] on div "18" at bounding box center [127, 241] width 9 height 13
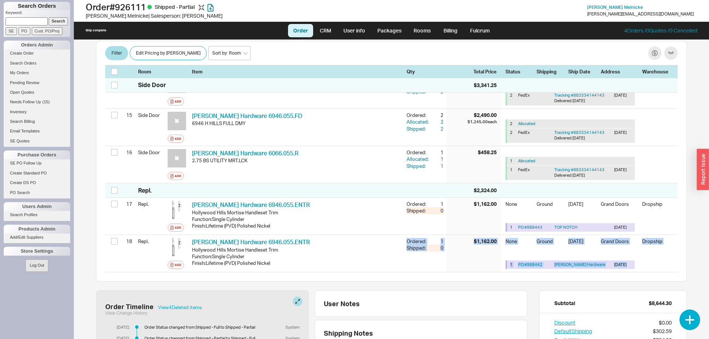
drag, startPoint x: 124, startPoint y: 242, endPoint x: 569, endPoint y: 276, distance: 446.4
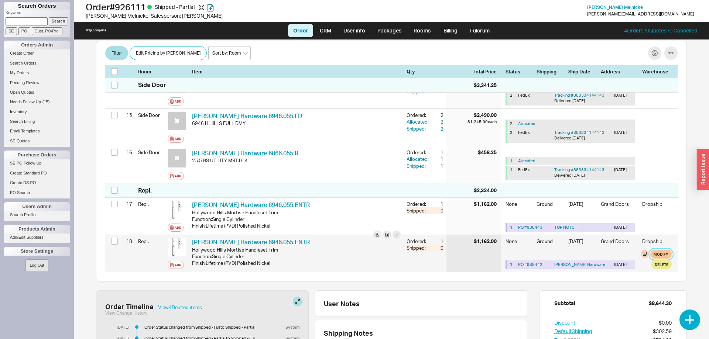
click at [659, 258] on button "Modify" at bounding box center [660, 254] width 21 height 9
select select "1"
select select "4036"
select select "682"
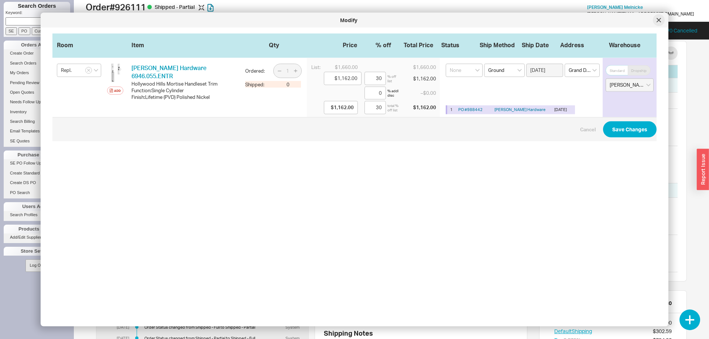
click at [658, 21] on icon at bounding box center [658, 20] width 4 height 4
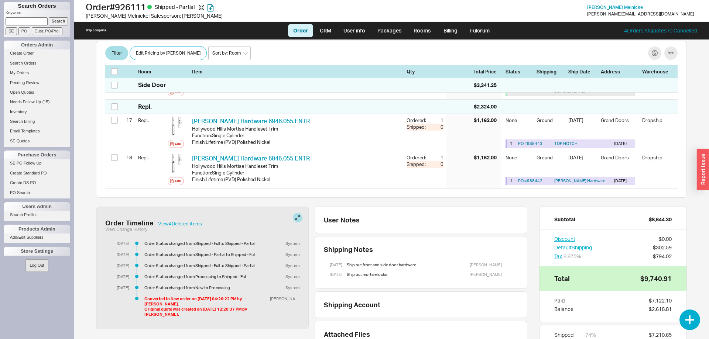
scroll to position [774, 0]
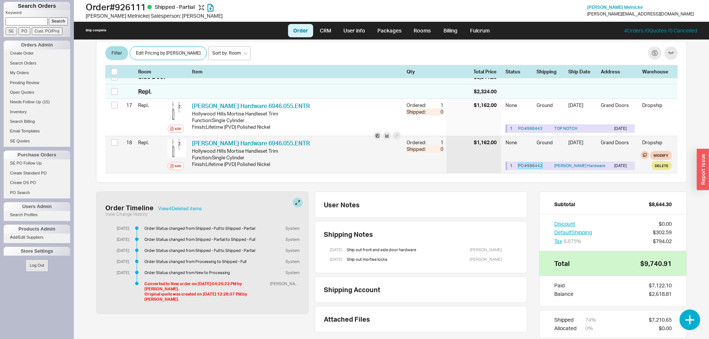
click at [532, 166] on link "PO # 988442" at bounding box center [530, 165] width 24 height 5
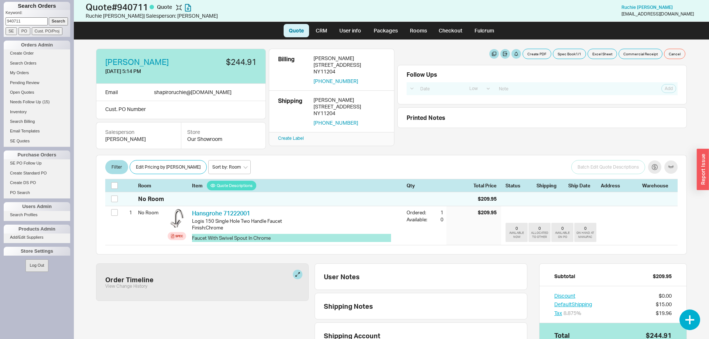
select select "LOW"
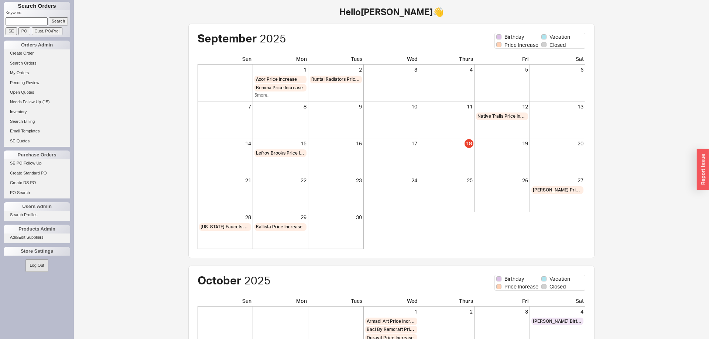
click at [30, 23] on input at bounding box center [27, 21] width 42 height 8
type input "[PERSON_NAME]"
click at [49, 17] on input "Search" at bounding box center [59, 21] width 20 height 8
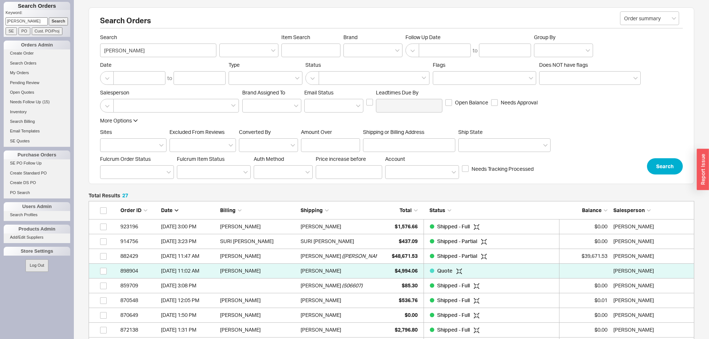
scroll to position [0, 0]
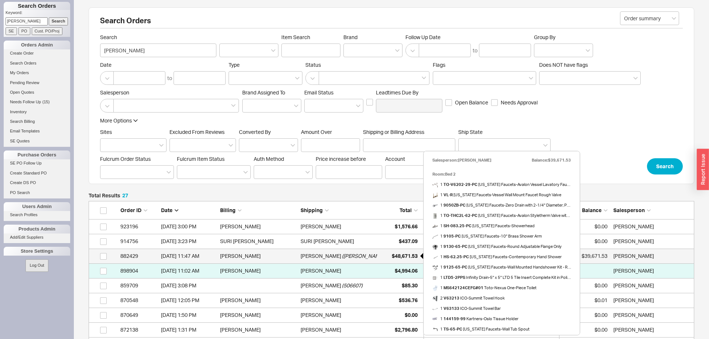
click at [403, 255] on span "$48,671.53" at bounding box center [405, 256] width 26 height 6
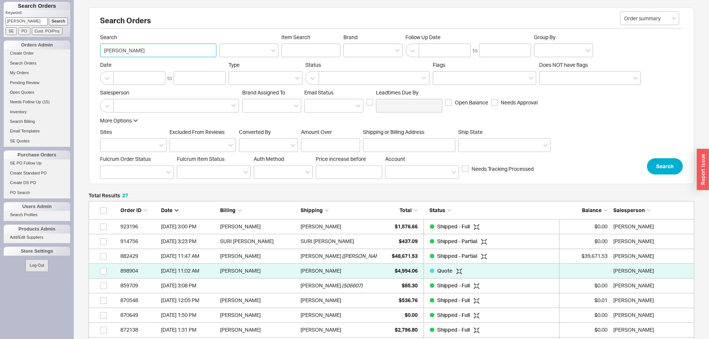
drag, startPoint x: 158, startPoint y: 51, endPoint x: 92, endPoint y: 52, distance: 66.1
click at [100, 52] on input "[PERSON_NAME]" at bounding box center [158, 51] width 116 height 14
click at [120, 103] on input at bounding box center [119, 105] width 5 height 8
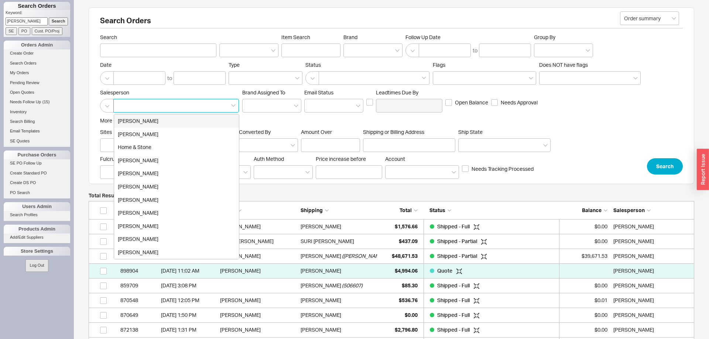
click at [130, 118] on div "[PERSON_NAME]" at bounding box center [176, 120] width 125 height 13
click at [136, 78] on input at bounding box center [139, 78] width 52 height 14
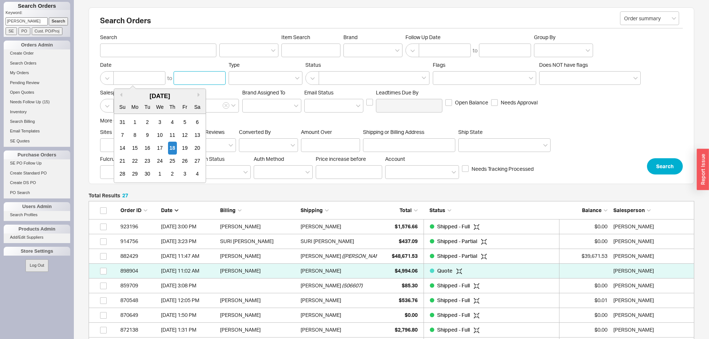
click at [194, 78] on input at bounding box center [199, 78] width 52 height 14
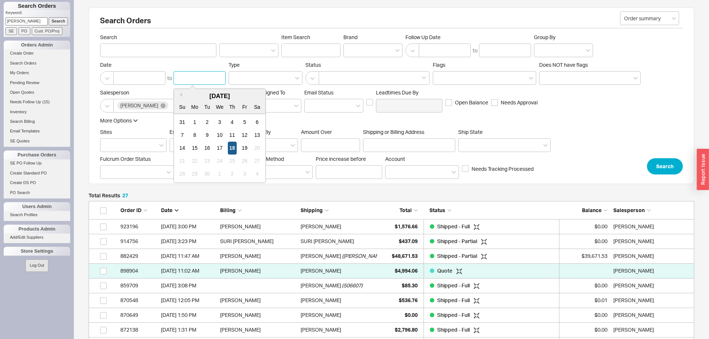
click at [230, 149] on div "18" at bounding box center [232, 148] width 9 height 13
type input "09/18/2025"
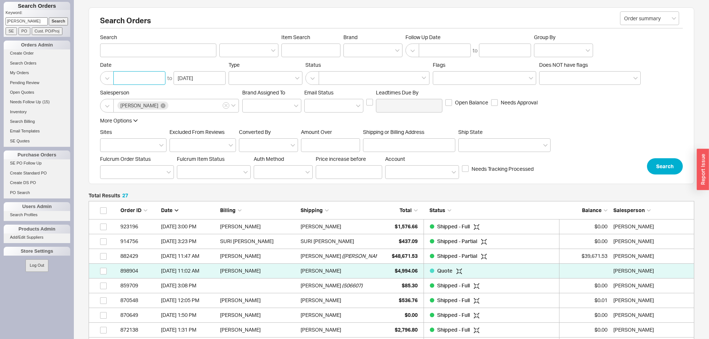
click at [137, 78] on input at bounding box center [139, 78] width 52 height 14
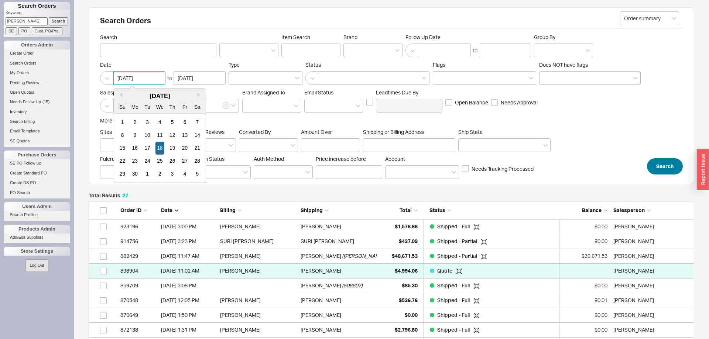
type input "09/18/2024"
click at [657, 166] on button "Search" at bounding box center [665, 166] width 36 height 16
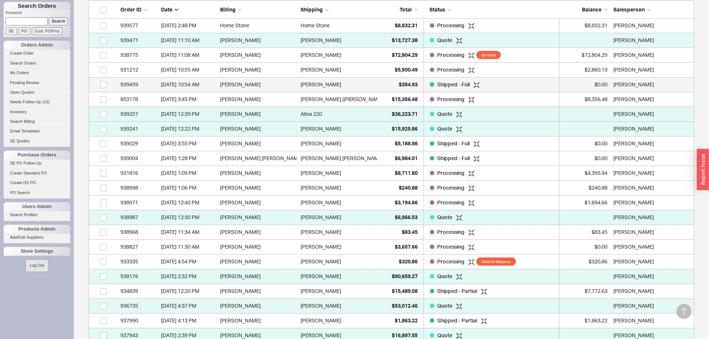
scroll to position [339, 0]
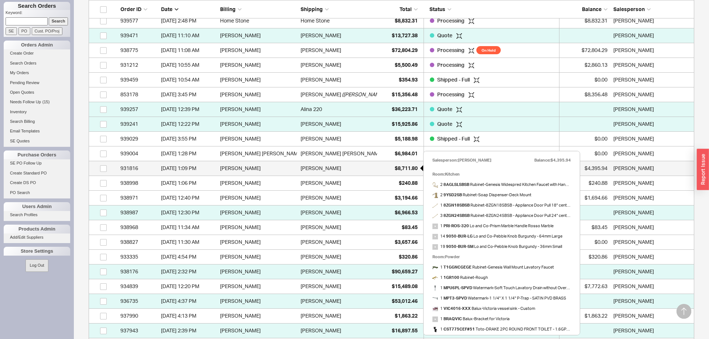
click at [397, 167] on span "$8,711.80" at bounding box center [406, 168] width 23 height 6
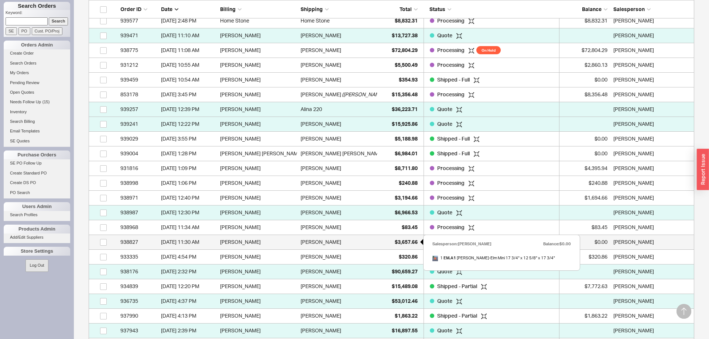
click at [406, 241] on span "$3,657.66" at bounding box center [406, 242] width 23 height 6
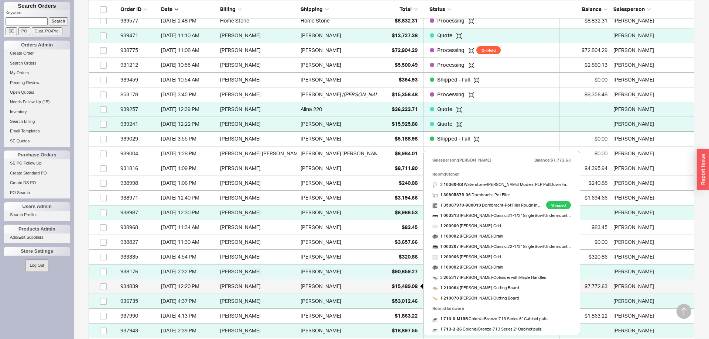
click at [404, 289] on span "$15,489.08" at bounding box center [405, 286] width 26 height 6
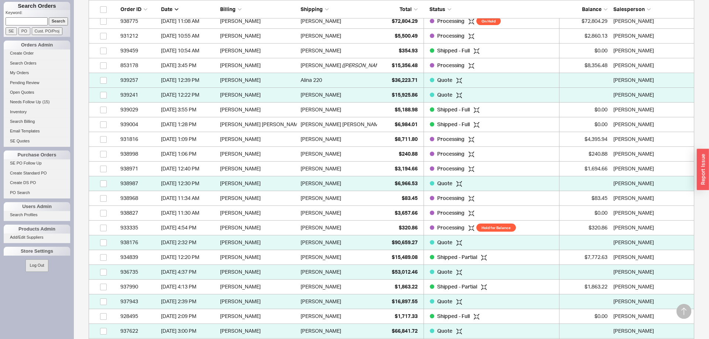
scroll to position [376, 0]
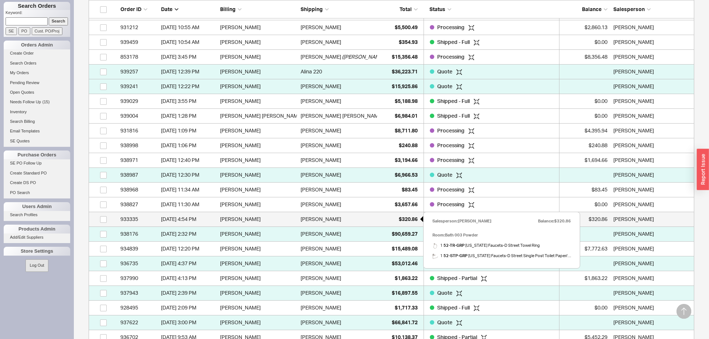
click at [404, 220] on span "$320.86" at bounding box center [408, 219] width 19 height 6
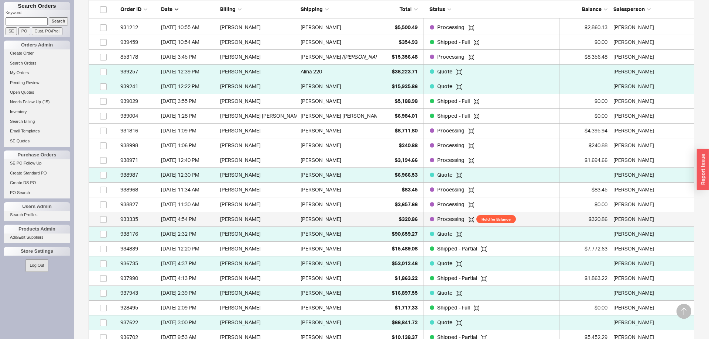
scroll to position [452, 0]
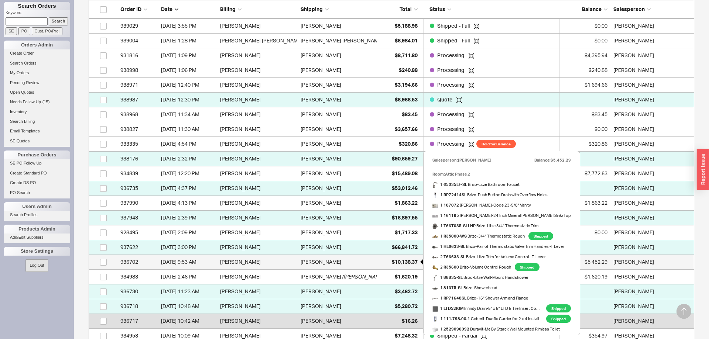
click at [400, 259] on span "$10,138.37" at bounding box center [405, 262] width 26 height 6
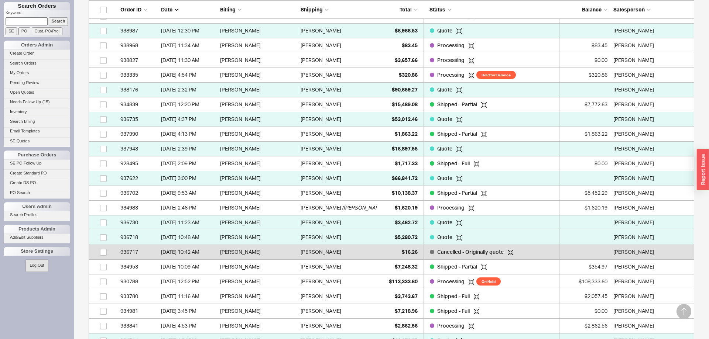
scroll to position [527, 0]
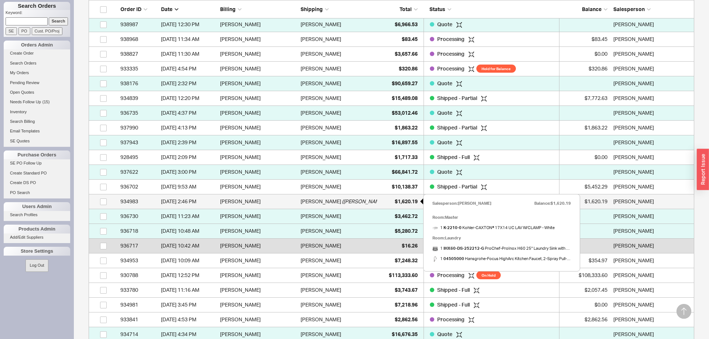
click at [407, 201] on span "$1,620.19" at bounding box center [406, 201] width 23 height 6
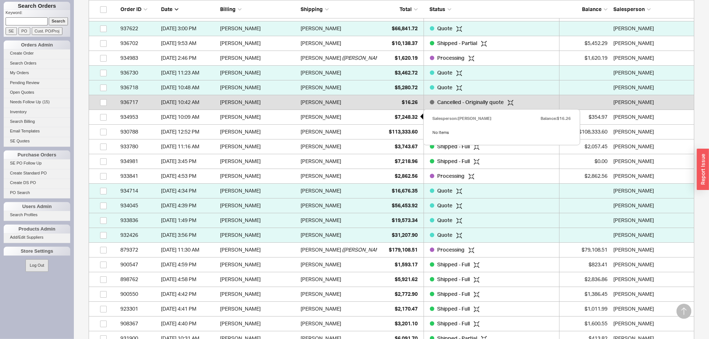
scroll to position [715, 0]
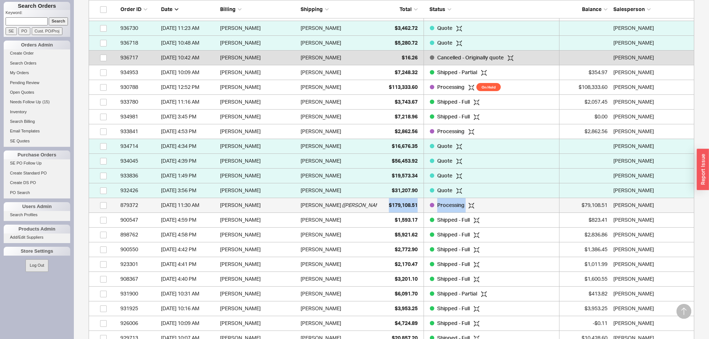
drag, startPoint x: 283, startPoint y: 204, endPoint x: 370, endPoint y: 205, distance: 86.7
click at [370, 205] on div "Joseph Sutton ( Abe Jerome )" at bounding box center [338, 205] width 77 height 15
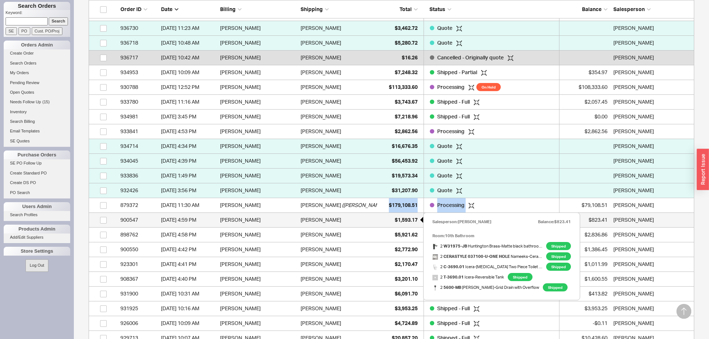
click at [382, 223] on div "$1,593.17" at bounding box center [398, 220] width 37 height 15
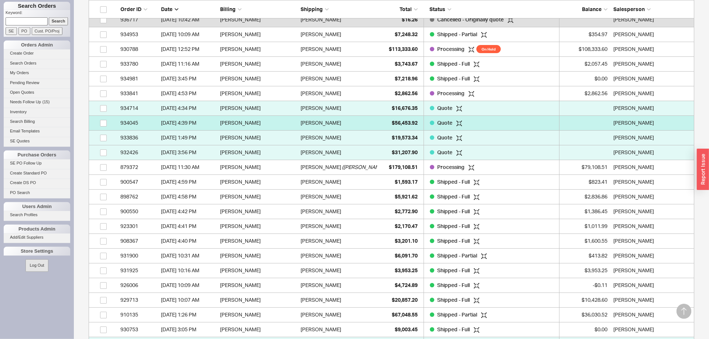
scroll to position [791, 0]
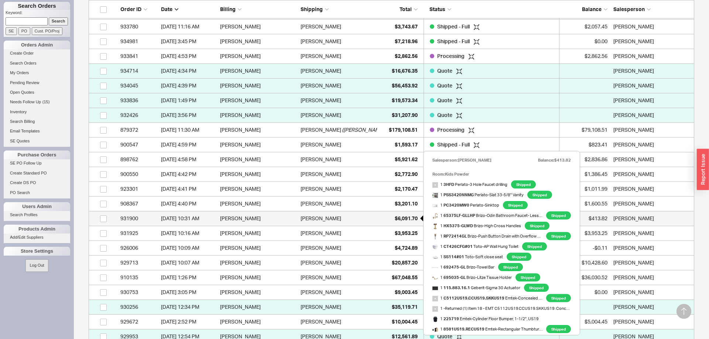
click at [405, 219] on span "$6,091.70" at bounding box center [406, 218] width 23 height 6
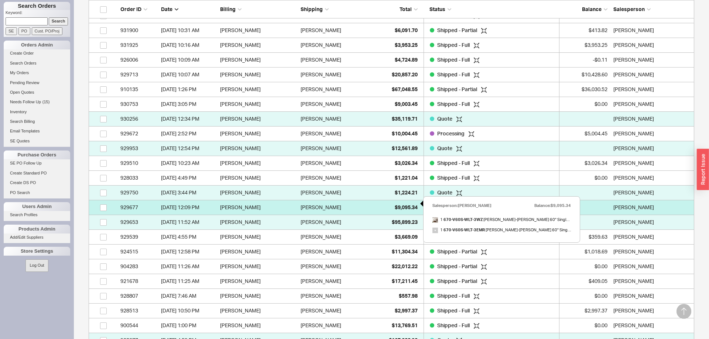
scroll to position [1016, 0]
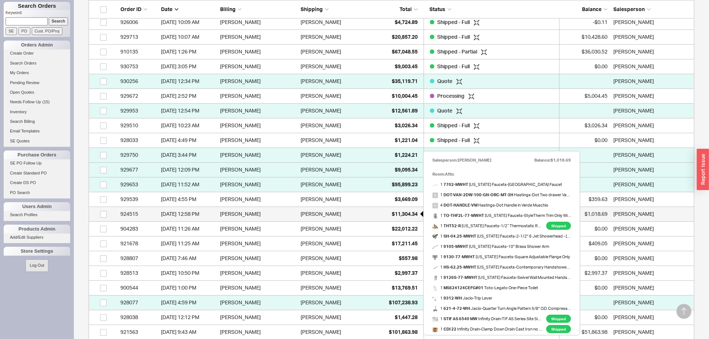
click at [400, 214] on span "$11,304.34" at bounding box center [405, 214] width 26 height 6
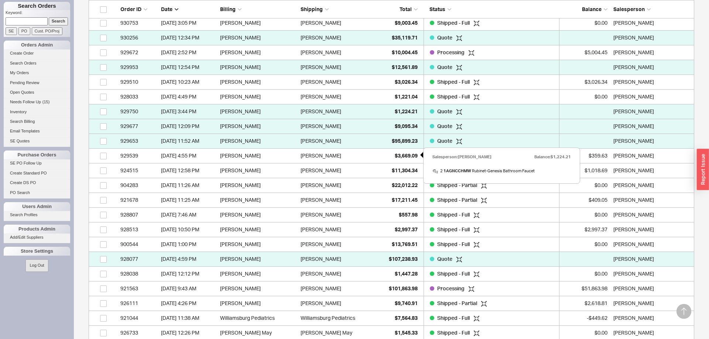
scroll to position [1129, 0]
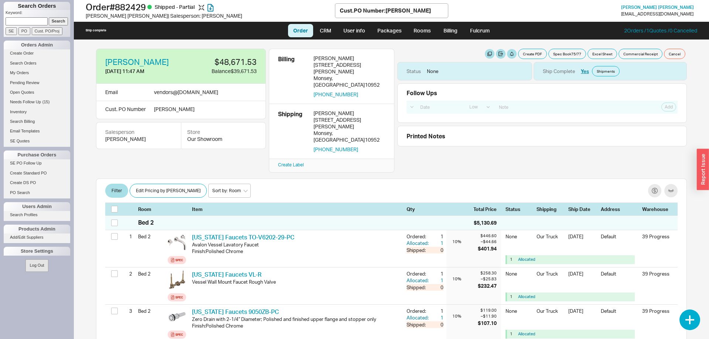
select select "LOW"
click at [394, 31] on link "Packages" at bounding box center [389, 30] width 35 height 13
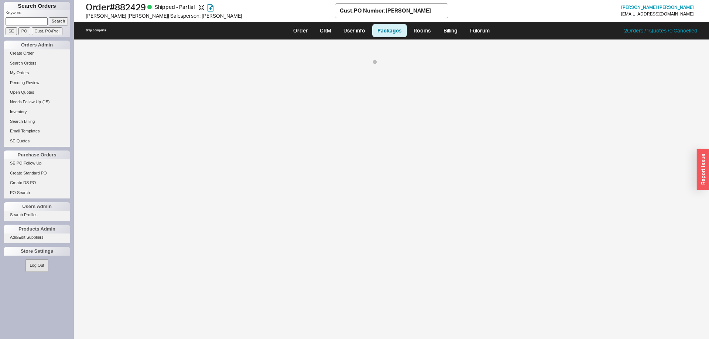
select select "8"
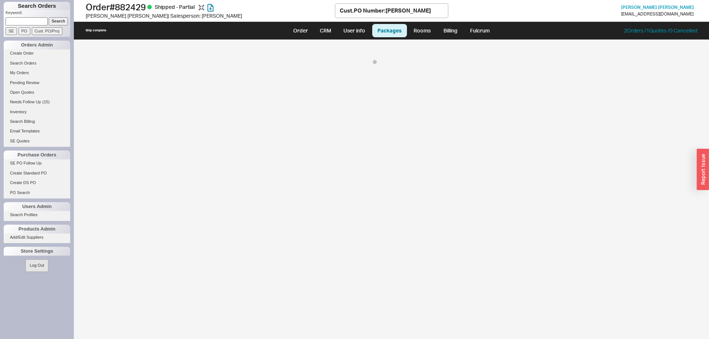
select select "8"
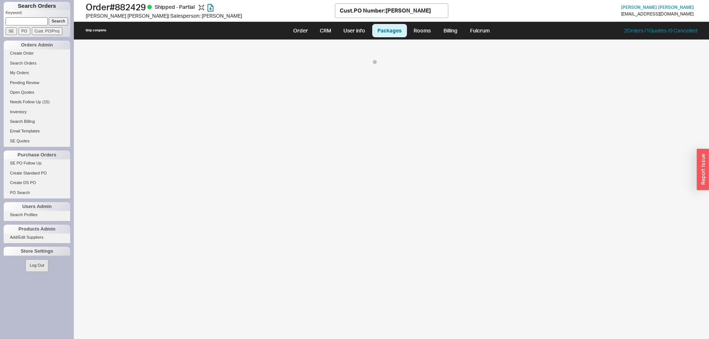
select select "8"
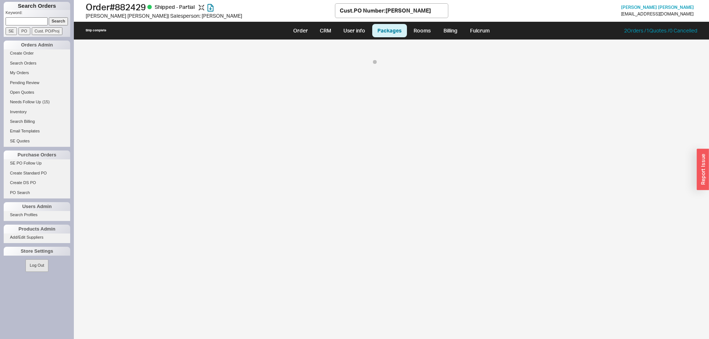
select select "8"
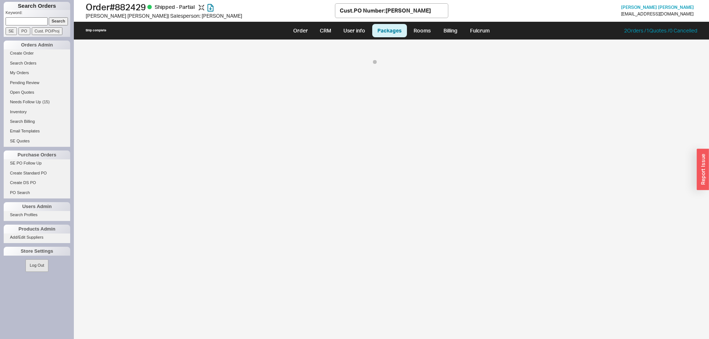
select select "8"
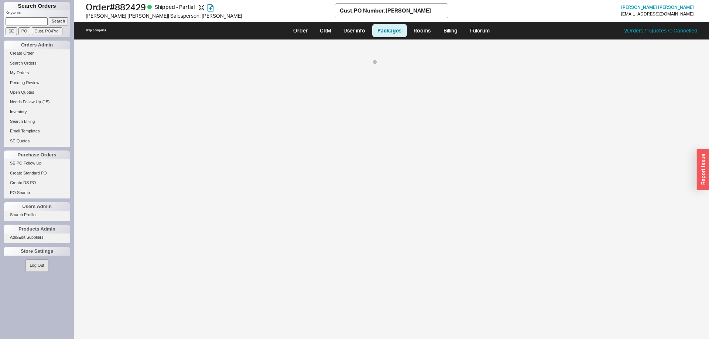
select select "8"
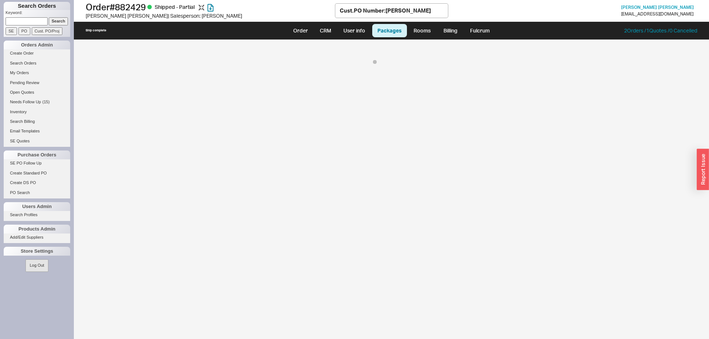
select select "8"
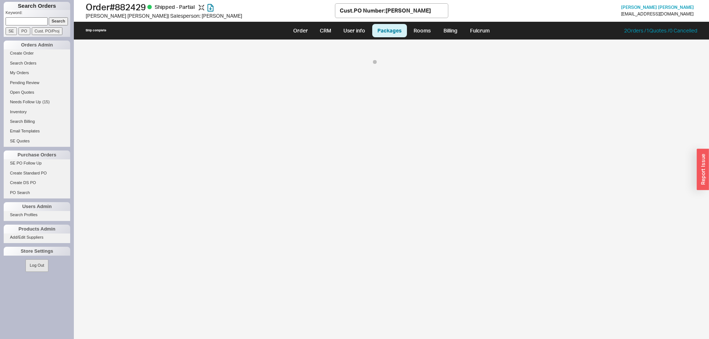
select select "8"
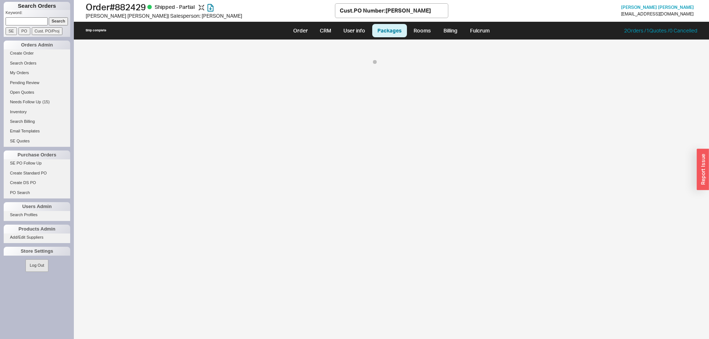
select select "8"
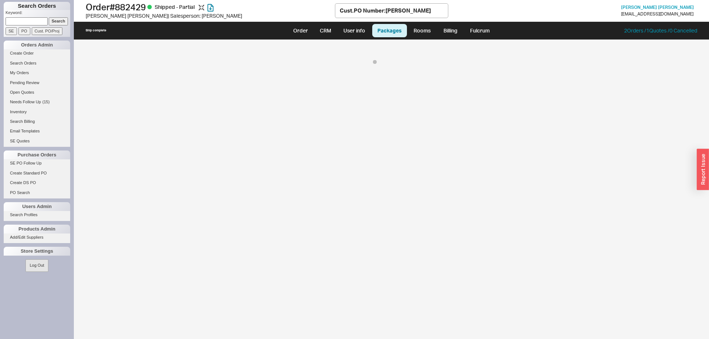
select select "8"
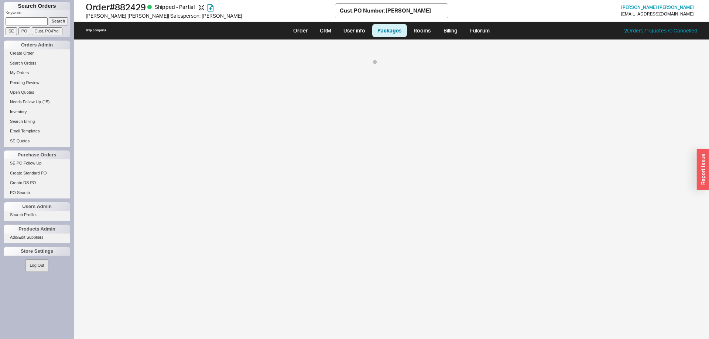
select select "8"
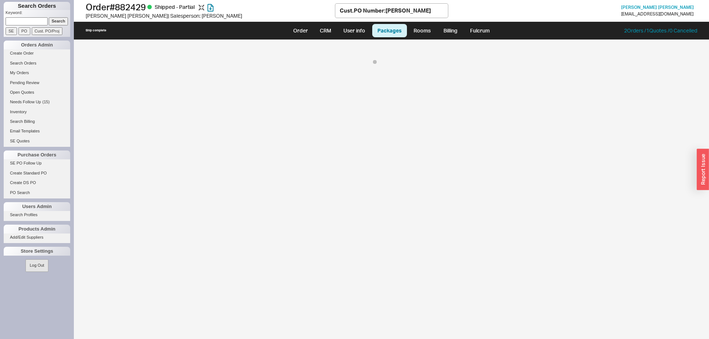
select select "8"
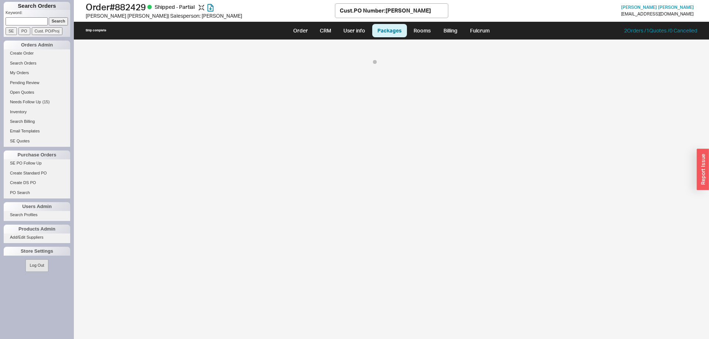
select select "8"
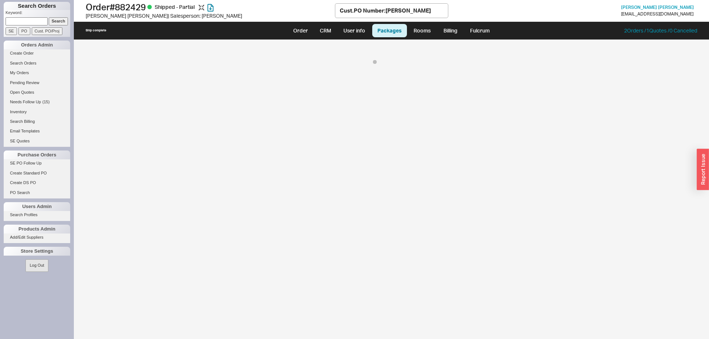
select select "8"
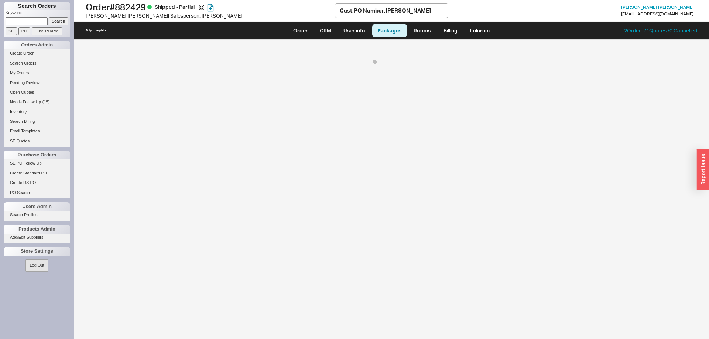
select select "8"
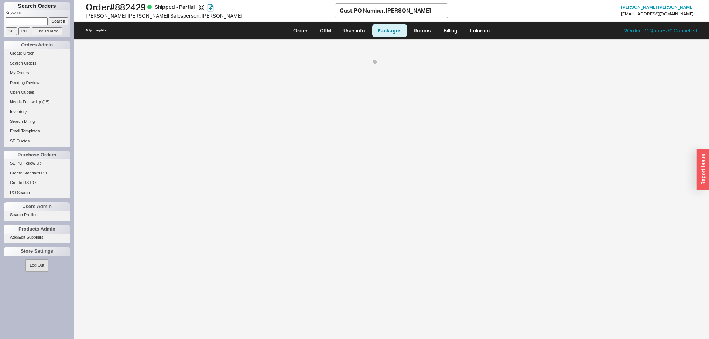
select select "8"
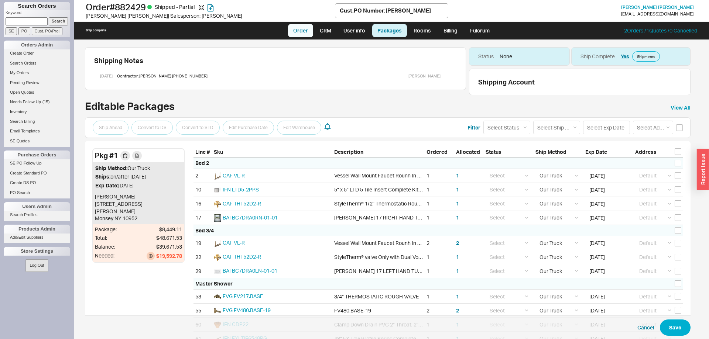
click at [297, 30] on link "Order" at bounding box center [300, 30] width 25 height 13
select select "LOW"
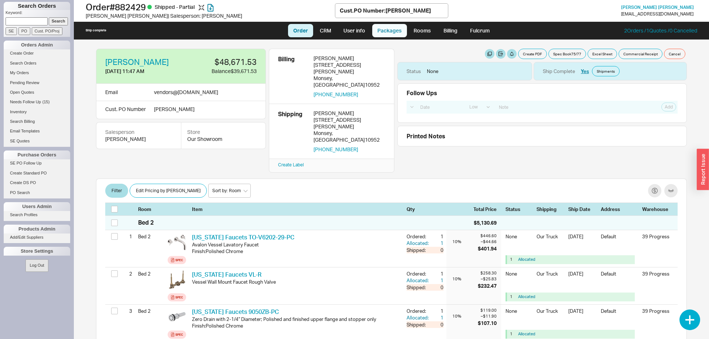
click at [392, 29] on link "Packages" at bounding box center [389, 30] width 35 height 13
select select "8"
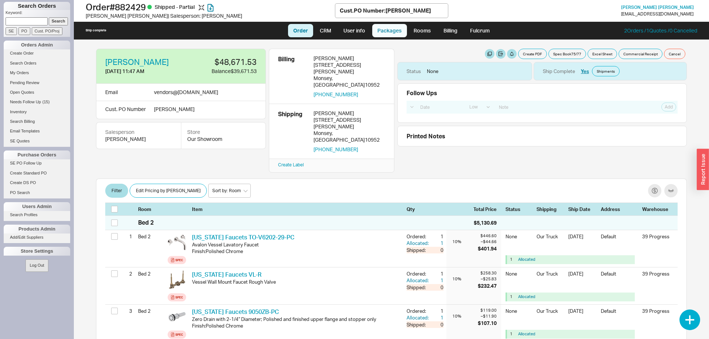
select select "8"
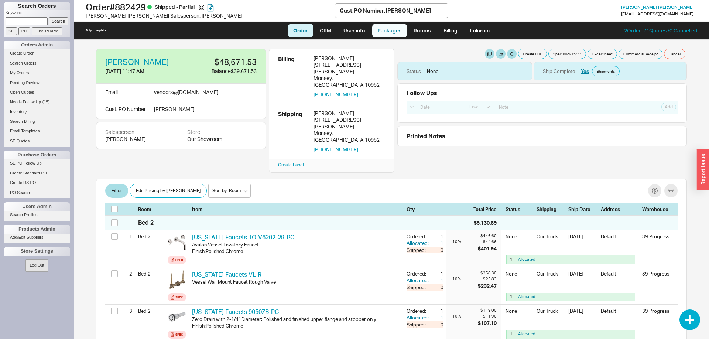
select select "8"
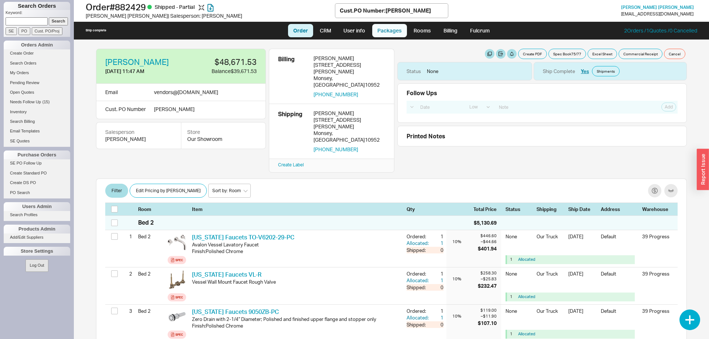
select select "8"
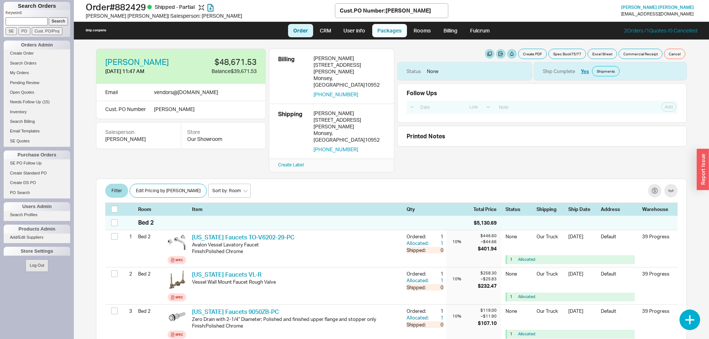
select select "8"
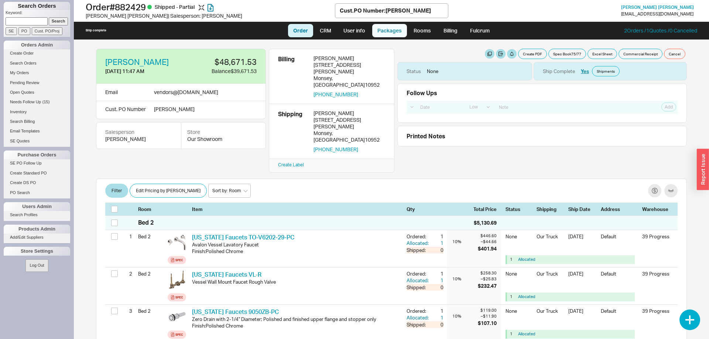
select select "8"
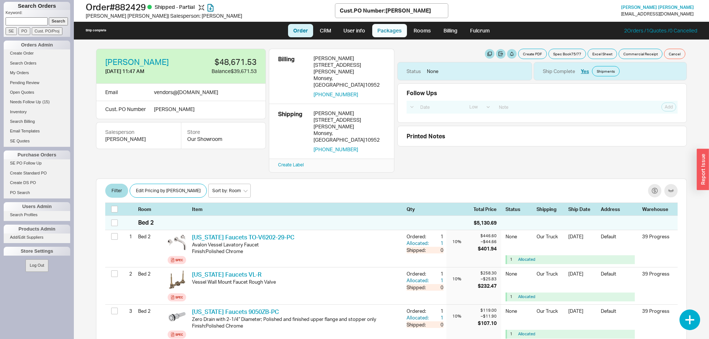
select select "8"
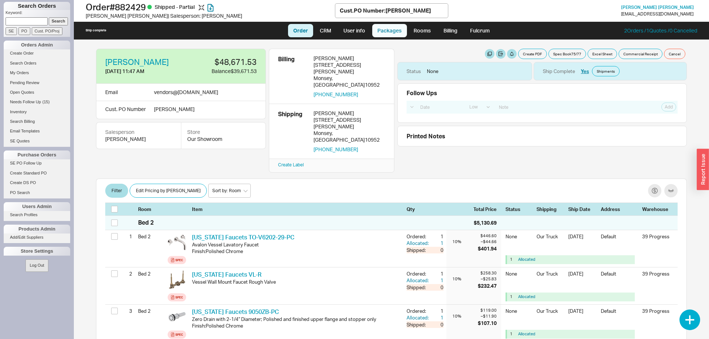
select select "8"
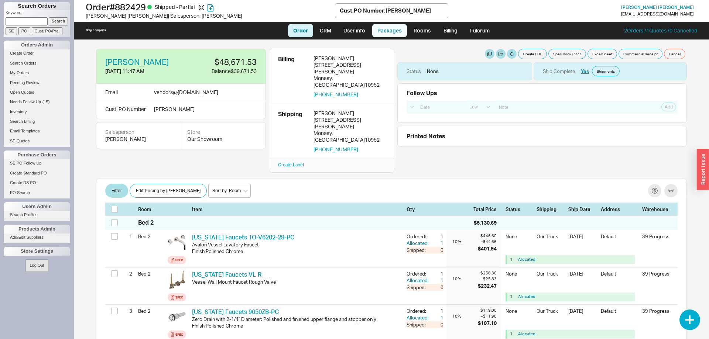
select select "8"
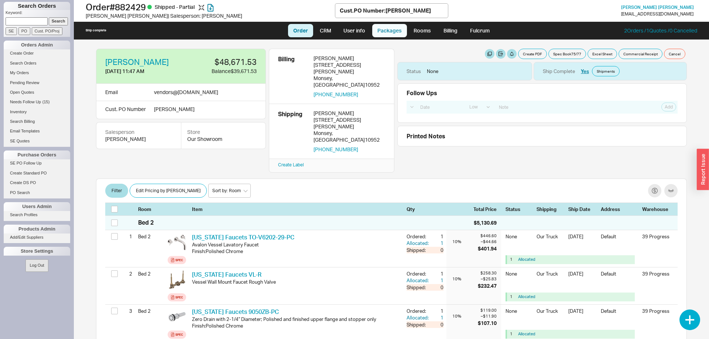
select select "8"
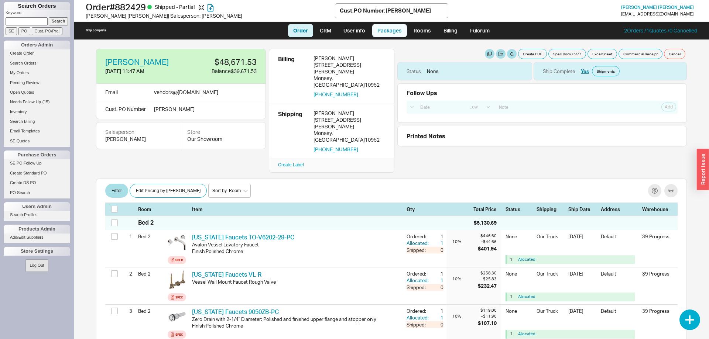
select select "8"
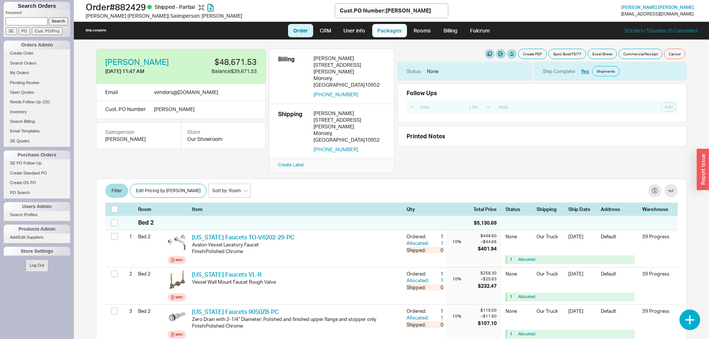
select select "8"
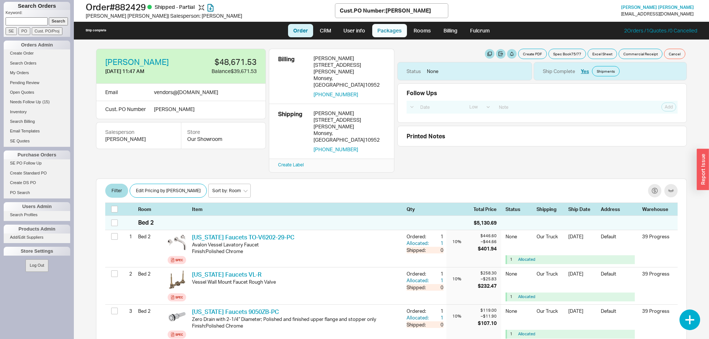
select select "8"
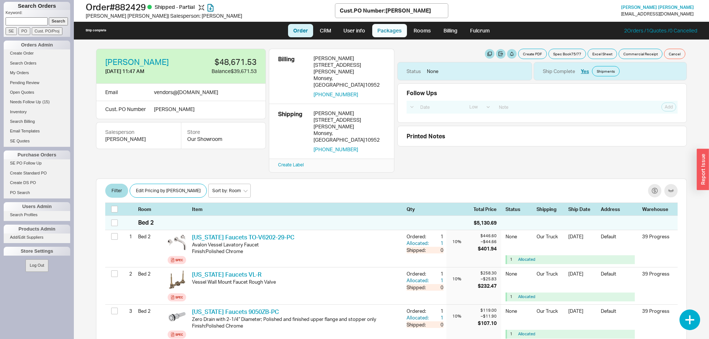
select select "8"
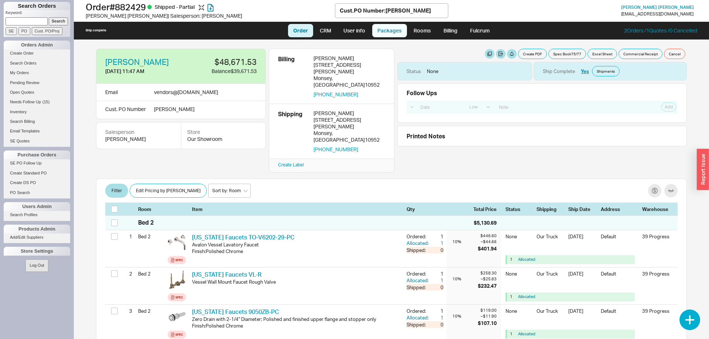
select select "8"
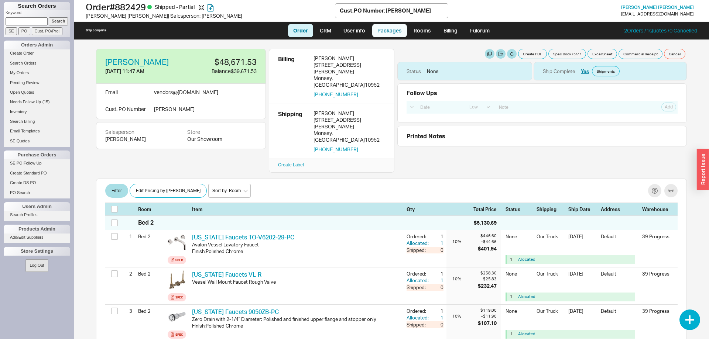
select select "8"
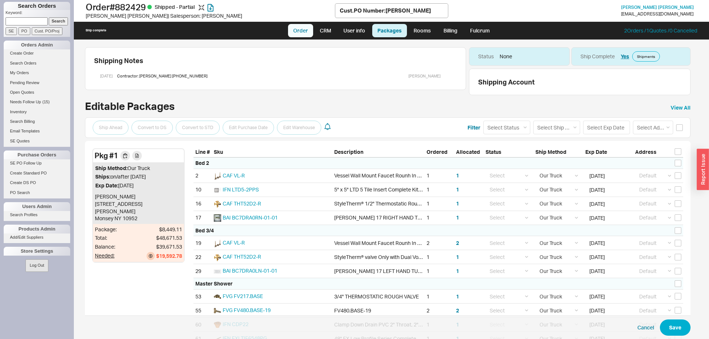
click at [299, 35] on link "Order" at bounding box center [300, 30] width 25 height 13
select select "LOW"
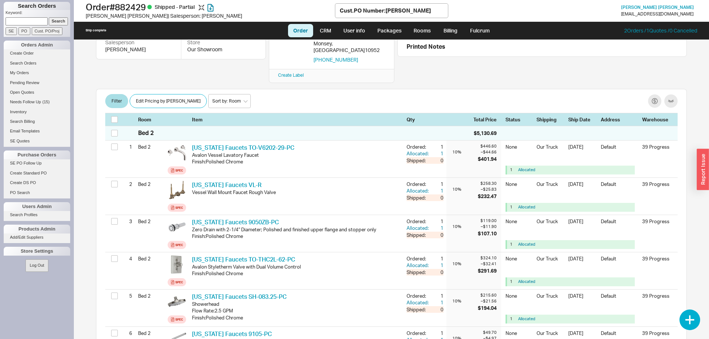
scroll to position [113, 0]
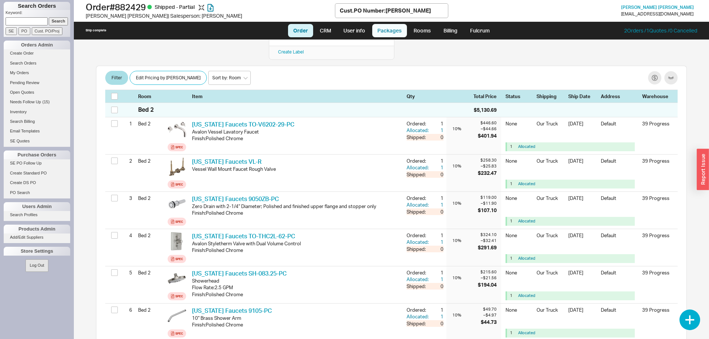
click at [396, 30] on link "Packages" at bounding box center [389, 30] width 35 height 13
select select "8"
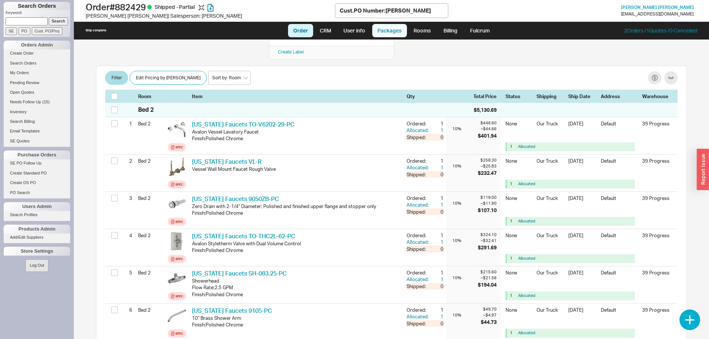
select select "8"
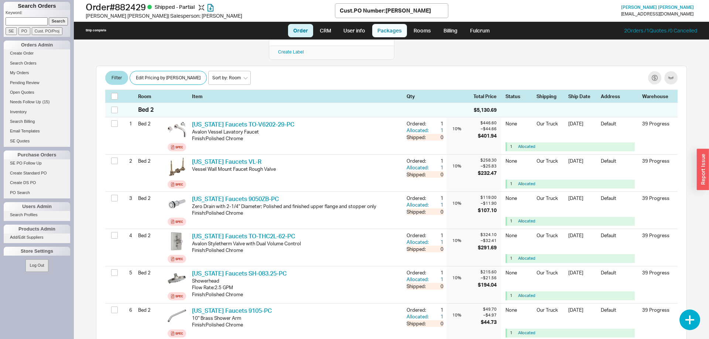
select select "8"
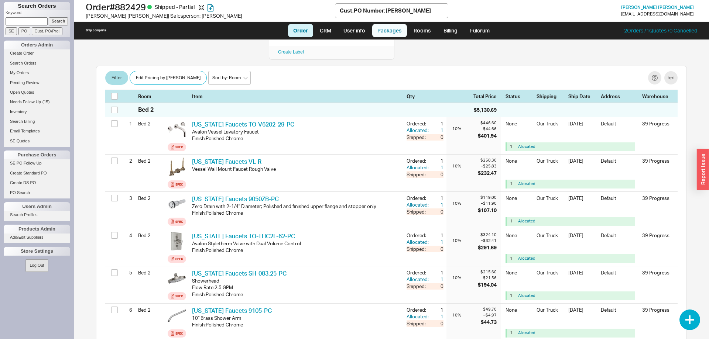
select select "8"
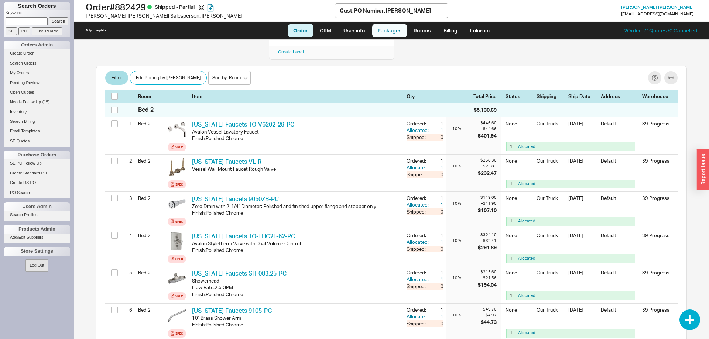
select select "8"
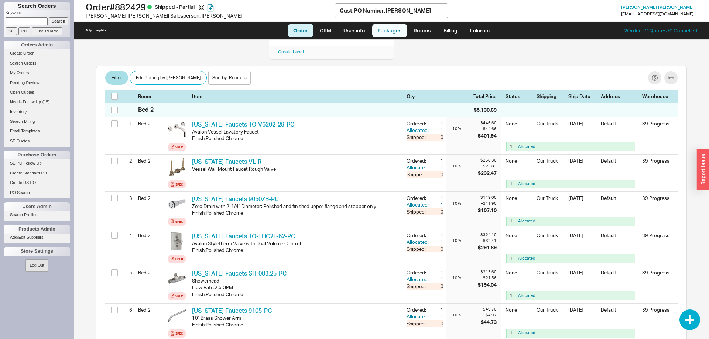
select select "8"
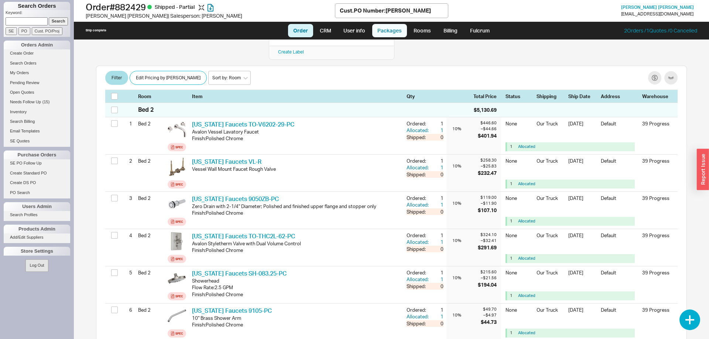
select select "8"
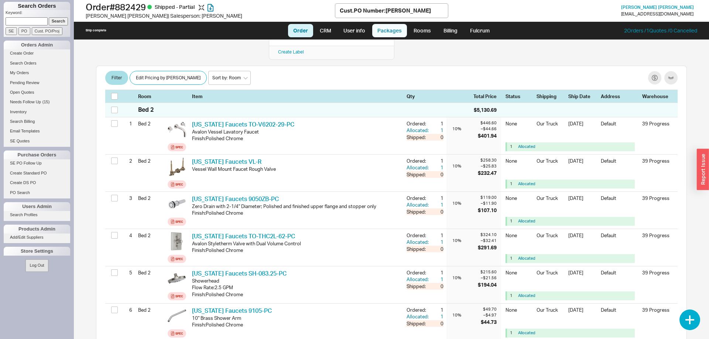
select select "8"
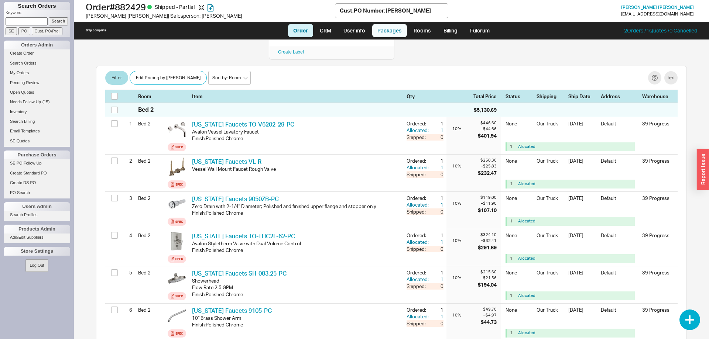
select select "8"
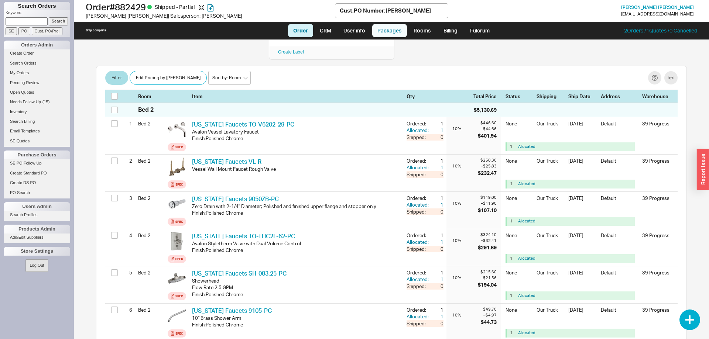
select select "8"
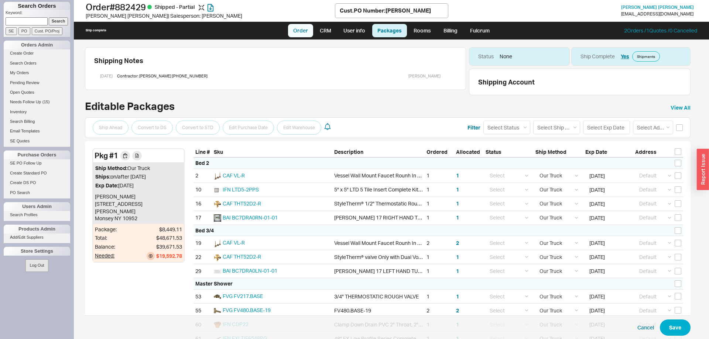
click at [305, 32] on link "Order" at bounding box center [300, 30] width 25 height 13
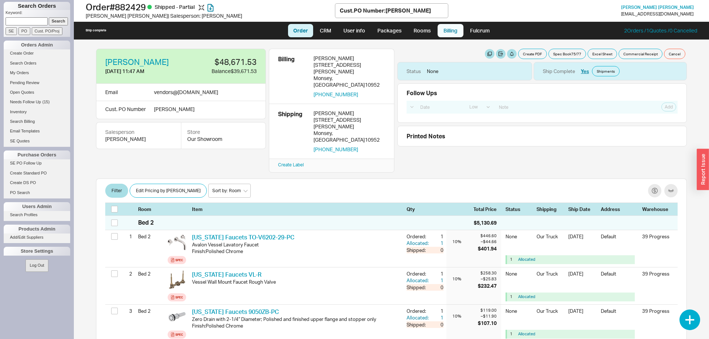
click at [448, 33] on link "Billing" at bounding box center [450, 30] width 26 height 13
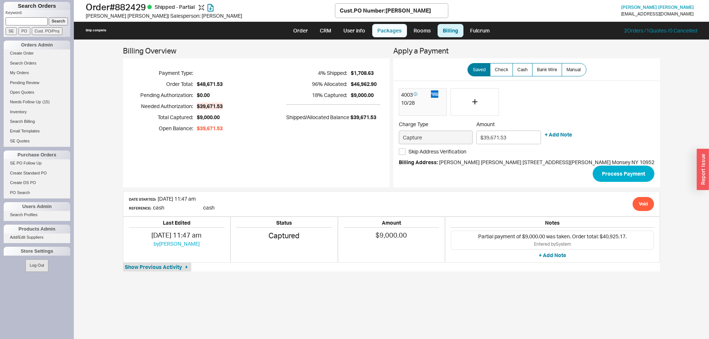
click at [389, 26] on link "Packages" at bounding box center [389, 30] width 35 height 13
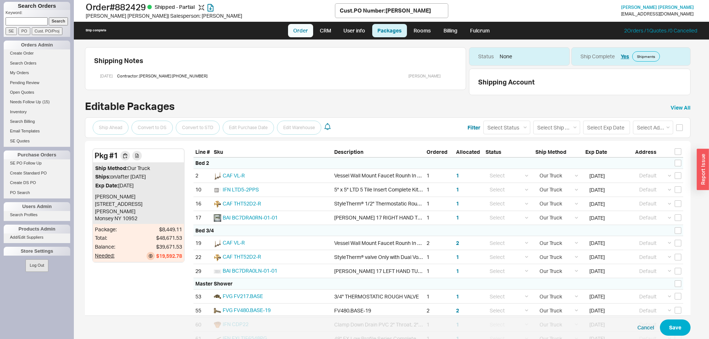
click at [303, 32] on link "Order" at bounding box center [300, 30] width 25 height 13
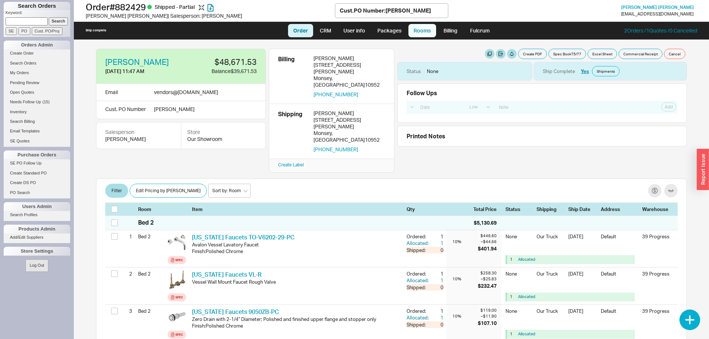
click at [417, 35] on link "Rooms" at bounding box center [422, 30] width 28 height 13
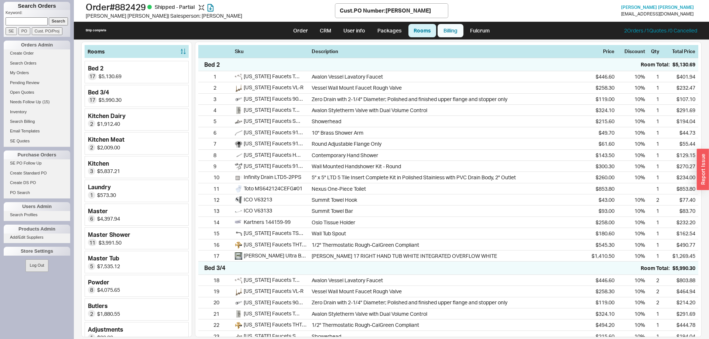
click at [444, 33] on link "Billing" at bounding box center [450, 30] width 26 height 13
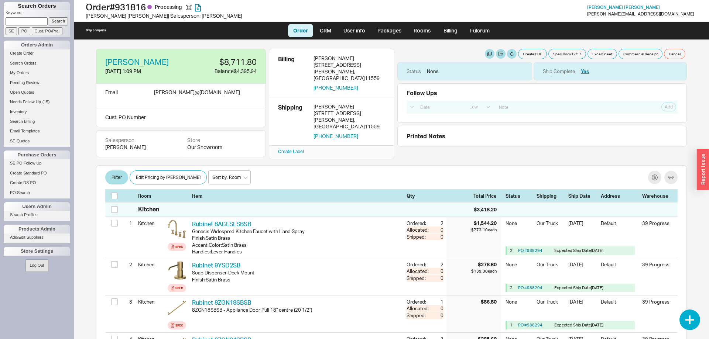
select select "LOW"
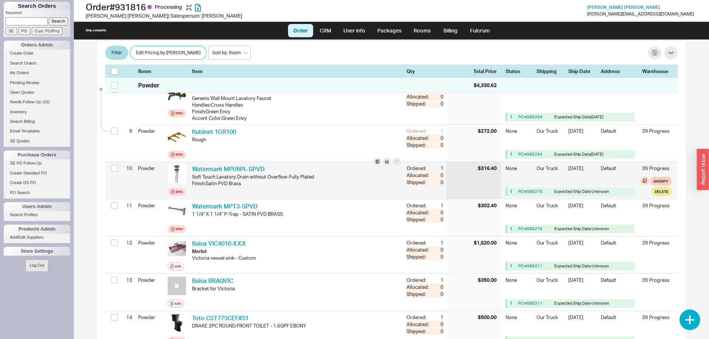
scroll to position [414, 0]
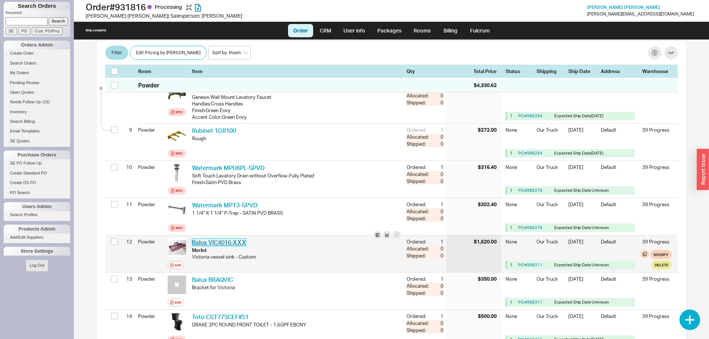
click at [222, 239] on link "Balux VIC4016-XXX" at bounding box center [219, 242] width 54 height 7
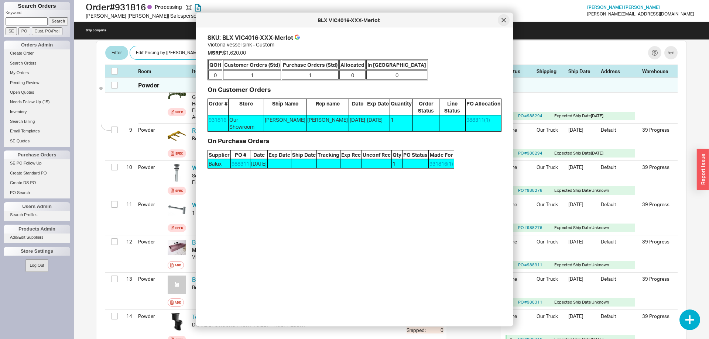
click at [506, 20] on div at bounding box center [503, 20] width 12 height 12
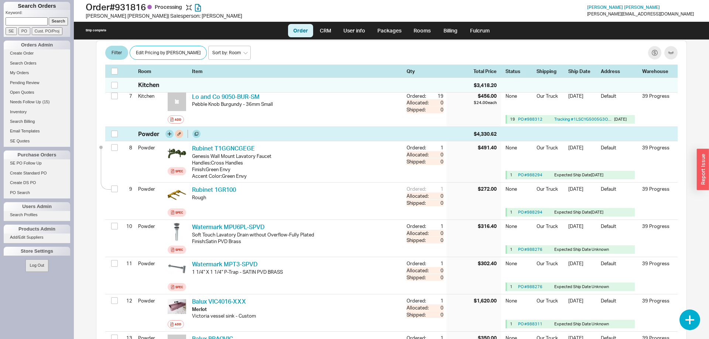
scroll to position [468, 0]
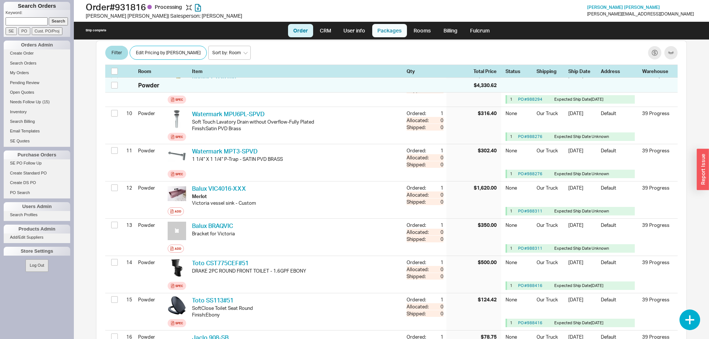
click at [380, 35] on link "Packages" at bounding box center [389, 30] width 35 height 13
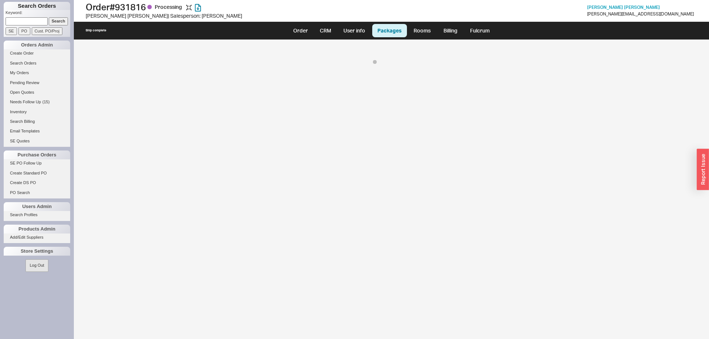
select select "8"
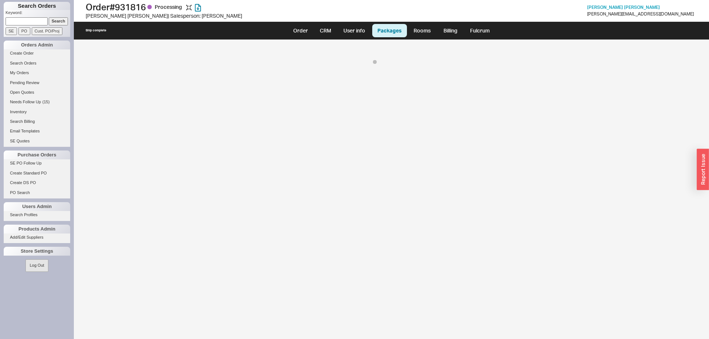
select select "8"
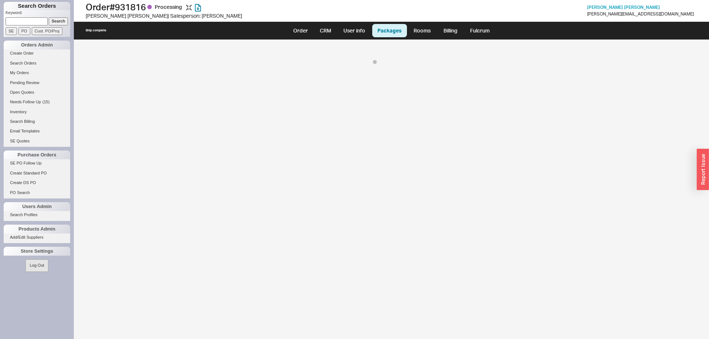
select select "8"
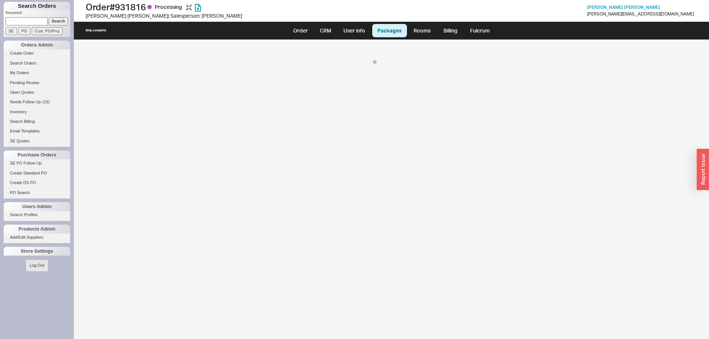
select select "8"
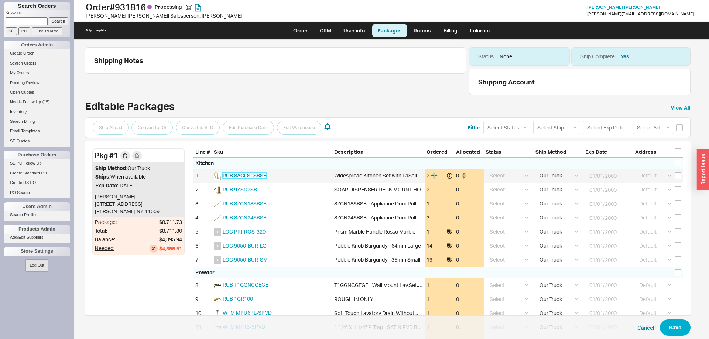
click at [251, 176] on span "RUB 8AGLSLSBSB" at bounding box center [245, 175] width 44 height 6
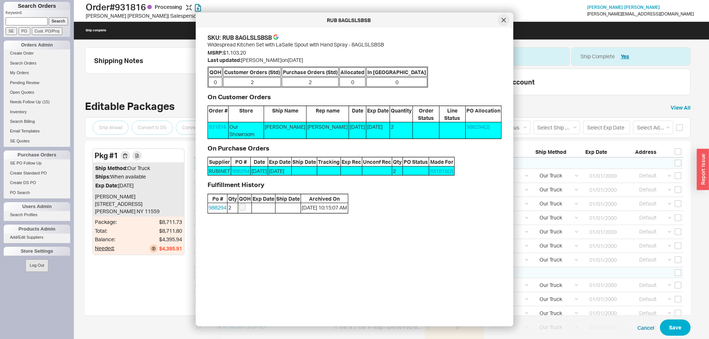
click at [507, 21] on div at bounding box center [503, 20] width 12 height 12
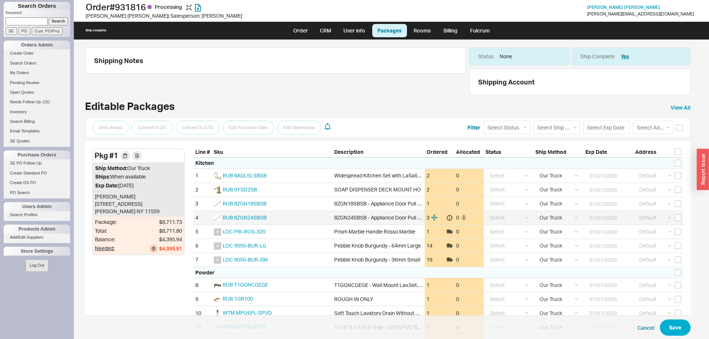
scroll to position [130, 0]
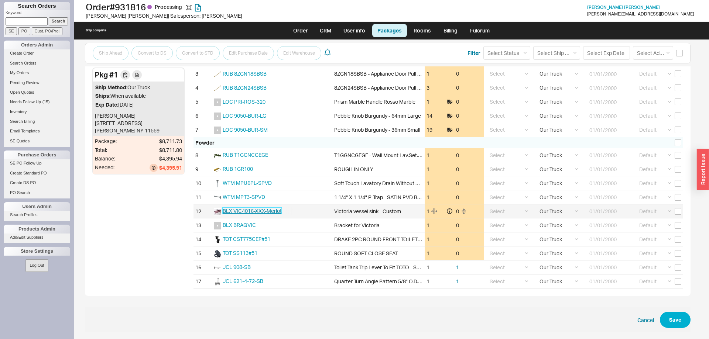
click at [250, 210] on span "BLX VIC4016-XXX-Merlot" at bounding box center [252, 211] width 59 height 6
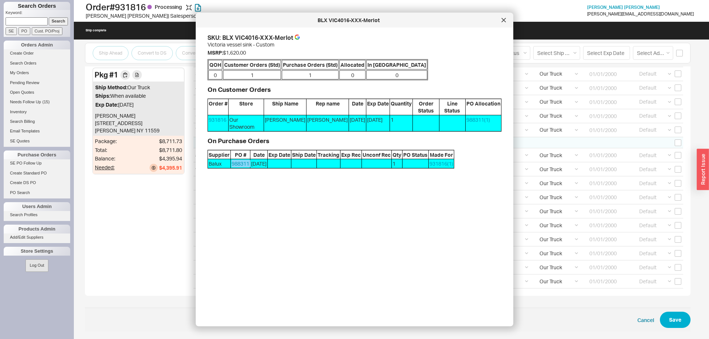
drag, startPoint x: 251, startPoint y: 147, endPoint x: 231, endPoint y: 148, distance: 19.6
click at [0, 0] on div "Balux 988311 [DATE] 1 931816 ( 1 )" at bounding box center [0, 0] width 0 height 0
copy link "988311"
click at [503, 23] on div at bounding box center [503, 20] width 12 height 12
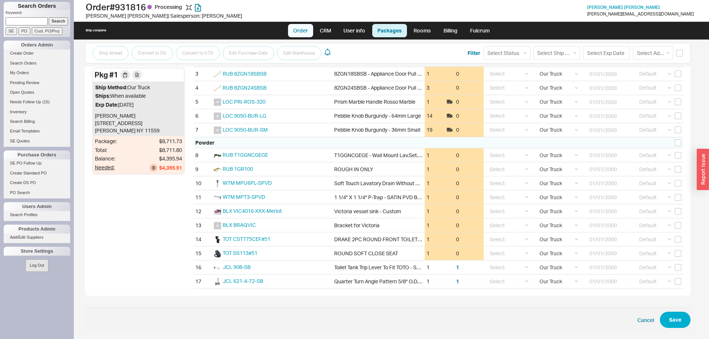
click at [289, 31] on link "Order" at bounding box center [300, 30] width 25 height 13
select select "LOW"
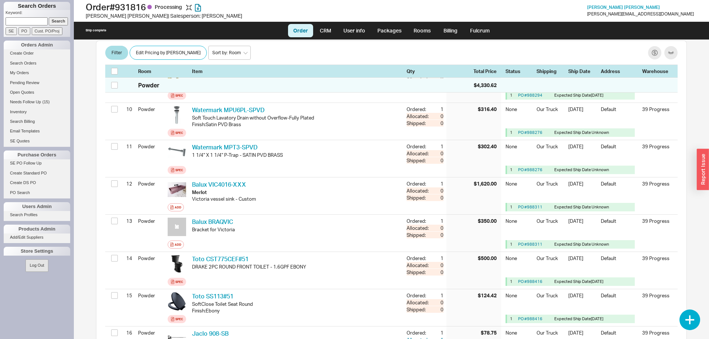
scroll to position [452, 0]
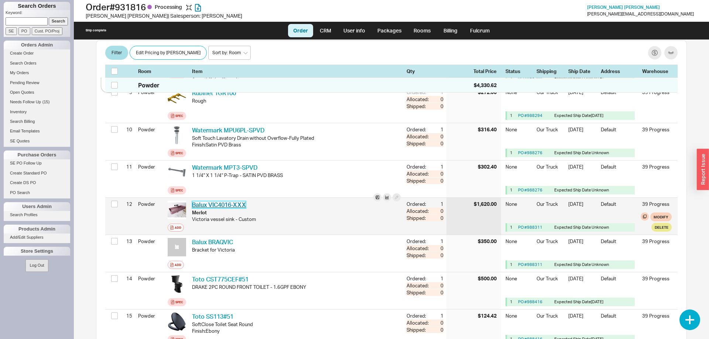
click at [222, 201] on link "Balux VIC4016-XXX" at bounding box center [219, 204] width 54 height 7
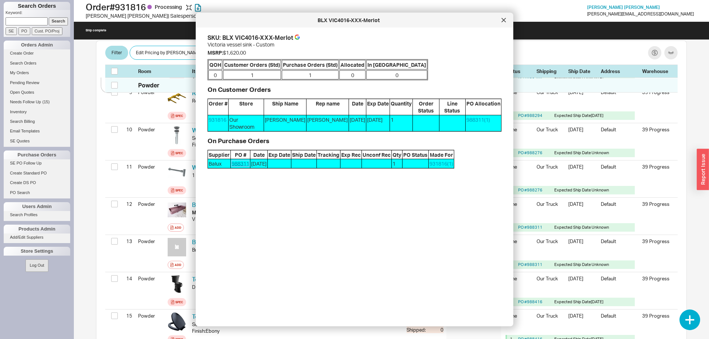
click at [243, 161] on link "988311" at bounding box center [240, 164] width 18 height 6
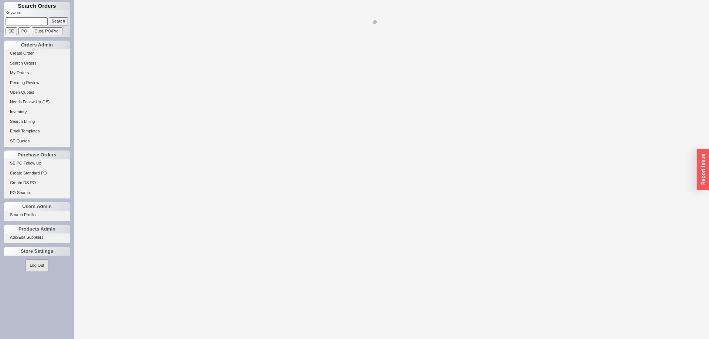
select select "LOW"
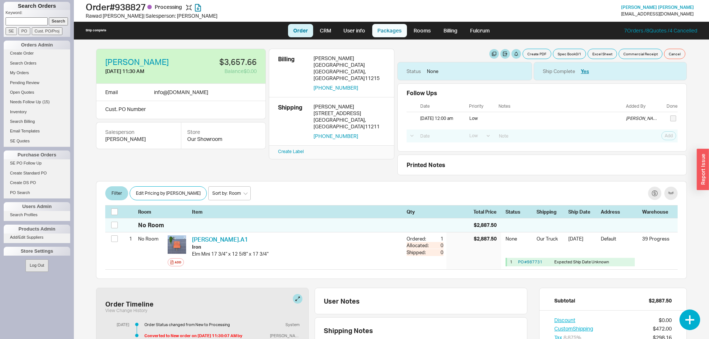
click at [387, 31] on link "Packages" at bounding box center [389, 30] width 35 height 13
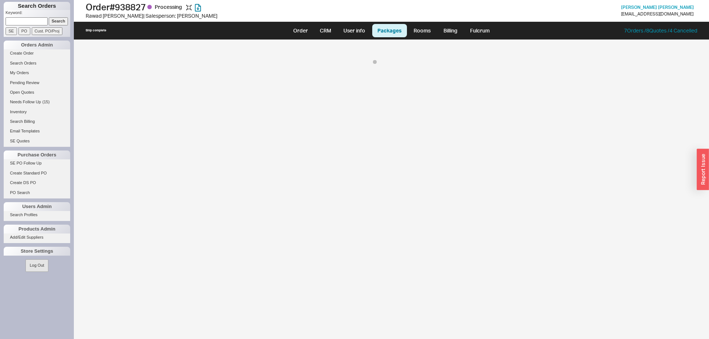
select select "8"
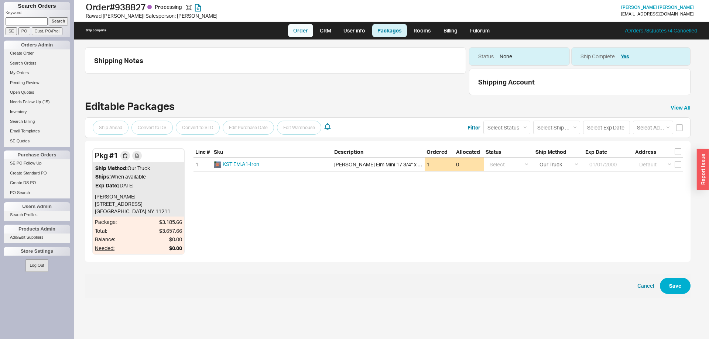
click at [307, 32] on link "Order" at bounding box center [300, 30] width 25 height 13
select select "LOW"
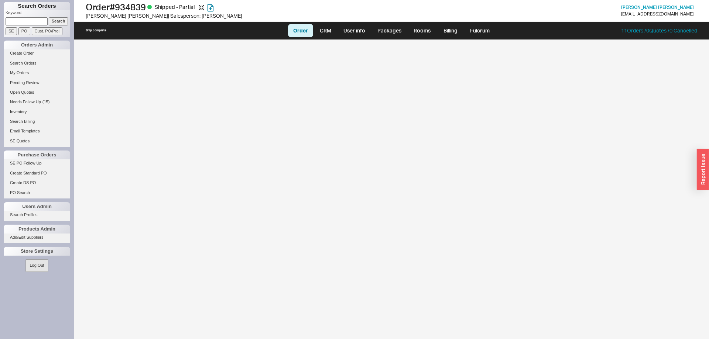
select select "LOW"
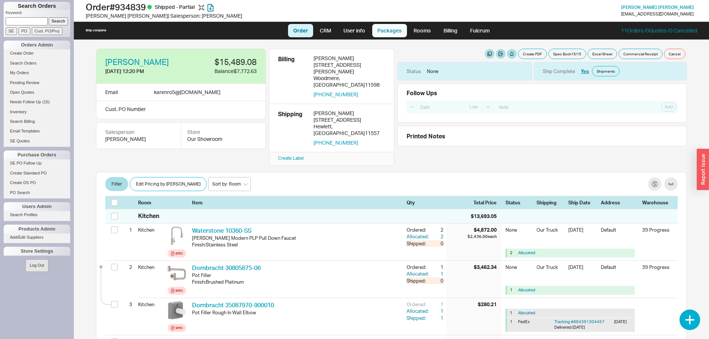
click at [380, 31] on link "Packages" at bounding box center [389, 30] width 35 height 13
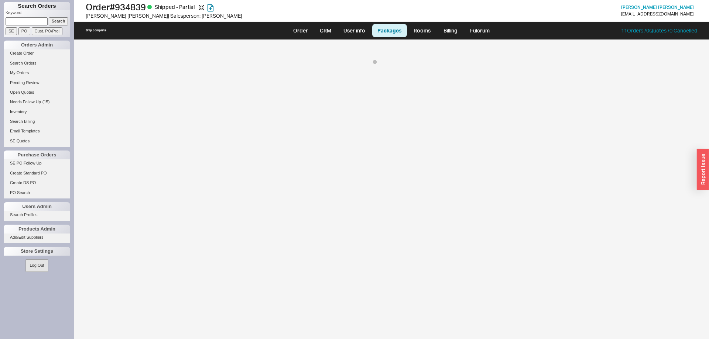
select select "8"
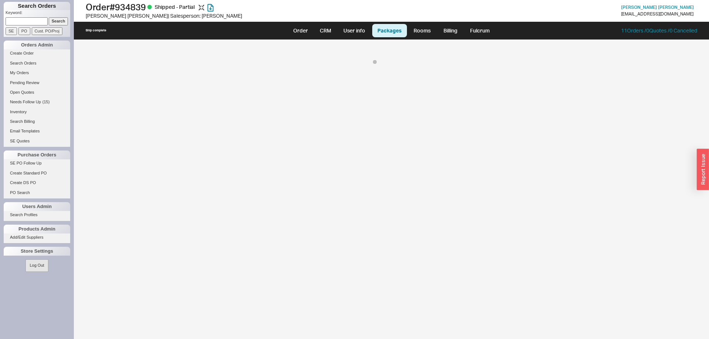
select select "8"
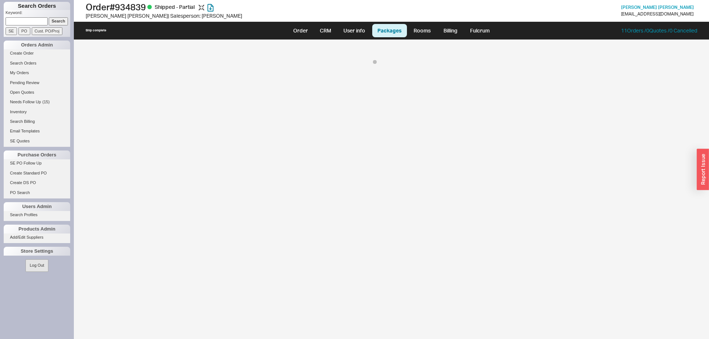
select select "8"
select select "LOW"
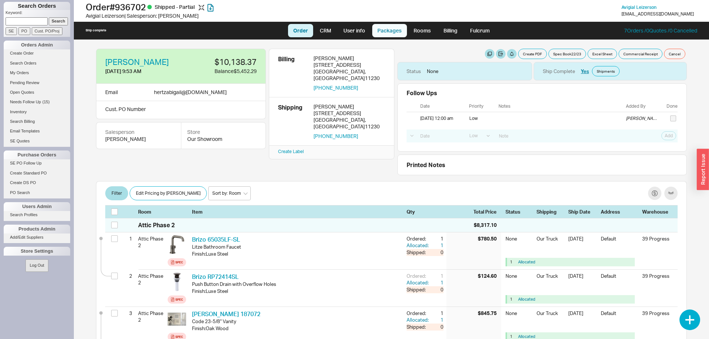
click at [385, 32] on link "Packages" at bounding box center [389, 30] width 35 height 13
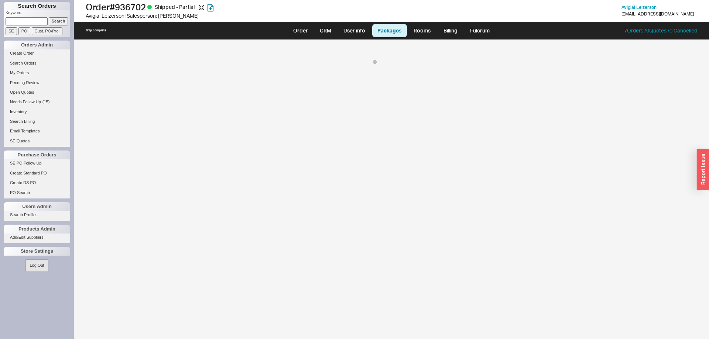
select select "8"
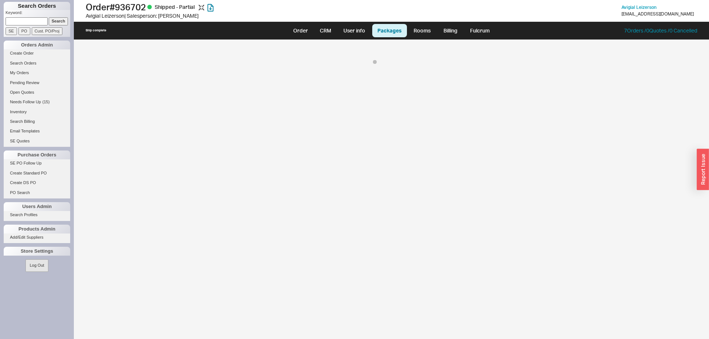
select select "8"
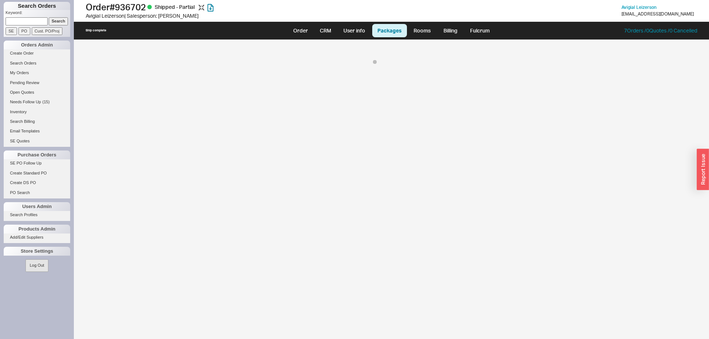
select select "8"
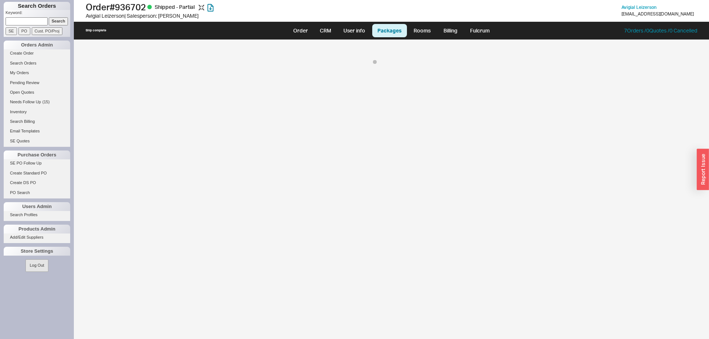
select select "8"
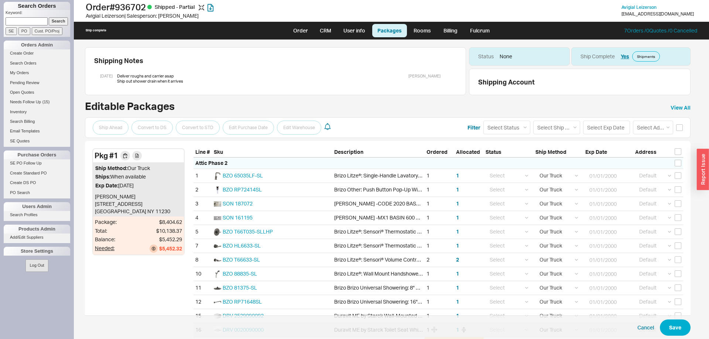
scroll to position [169, 0]
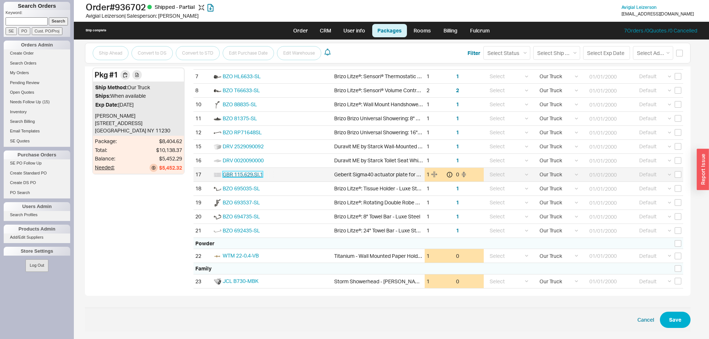
click at [257, 174] on span "GBR 115.629.SI.1" at bounding box center [243, 174] width 40 height 6
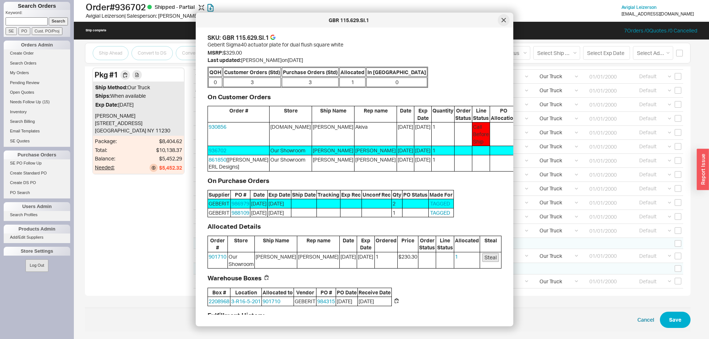
click at [506, 21] on div at bounding box center [503, 20] width 12 height 12
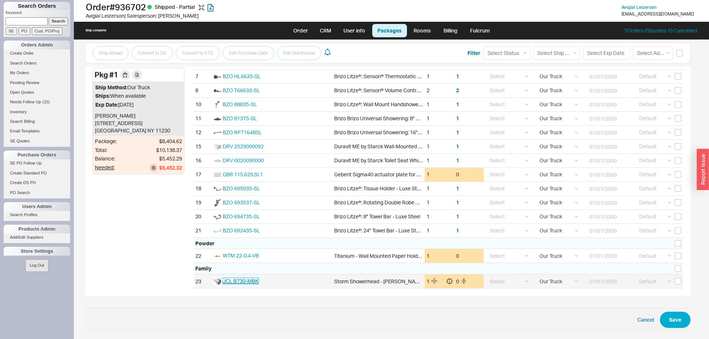
click at [241, 282] on span "JCL B730-MBK" at bounding box center [241, 281] width 36 height 6
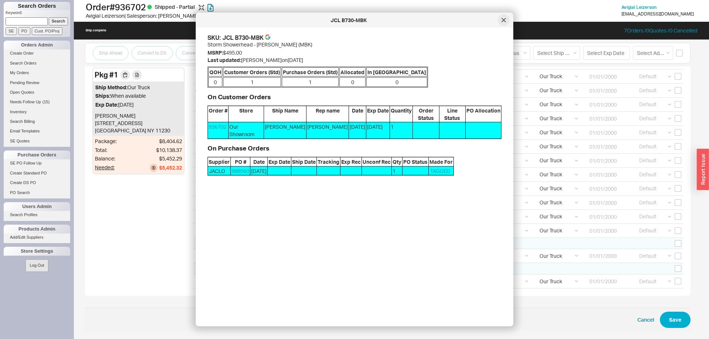
click at [503, 21] on icon at bounding box center [504, 20] width 4 height 4
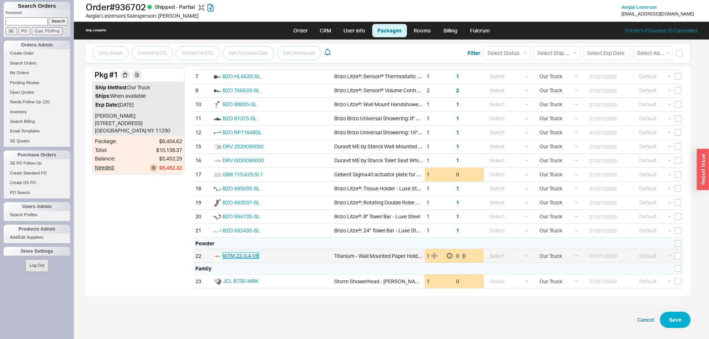
click at [231, 256] on span "WTM 22-0.4-VB" at bounding box center [241, 255] width 36 height 6
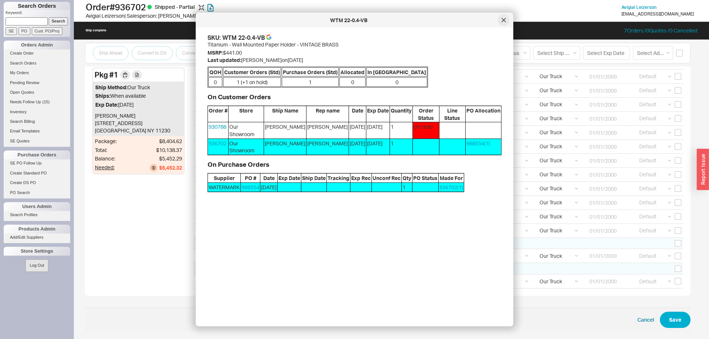
click at [502, 21] on icon at bounding box center [504, 20] width 4 height 4
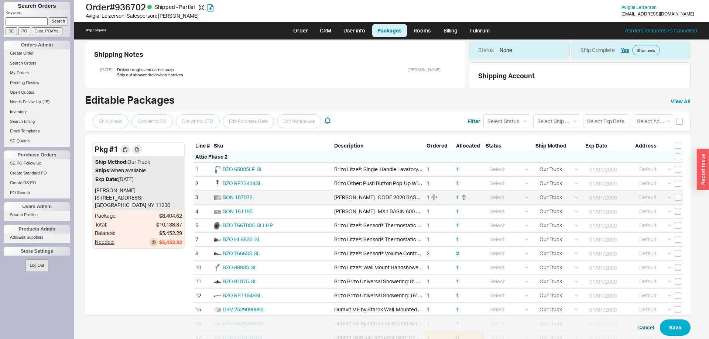
scroll to position [0, 0]
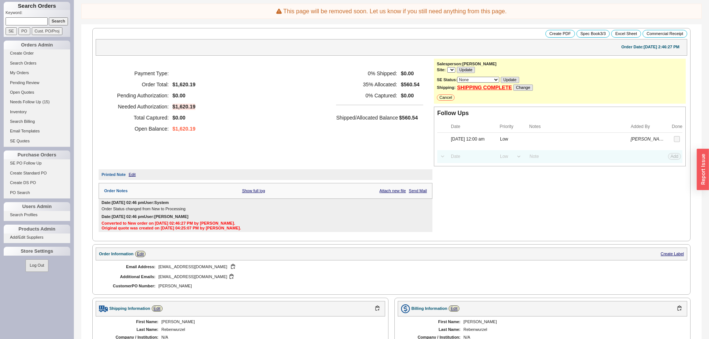
select select "LOW"
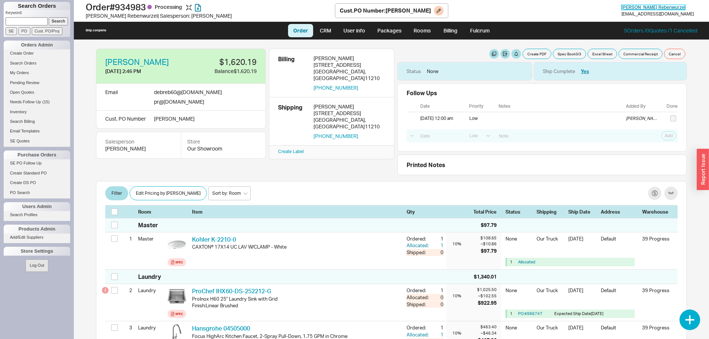
click at [668, 7] on span "[PERSON_NAME]" at bounding box center [653, 7] width 64 height 6
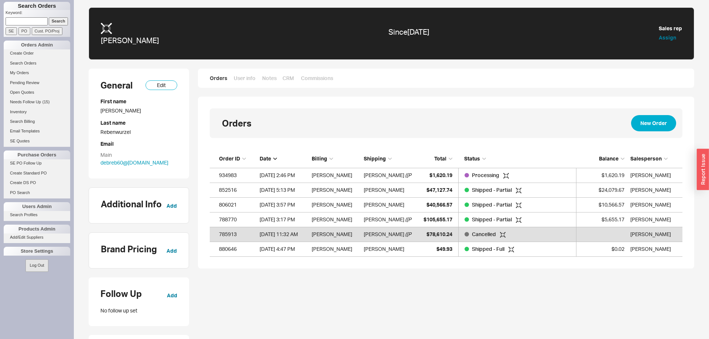
scroll to position [107, 472]
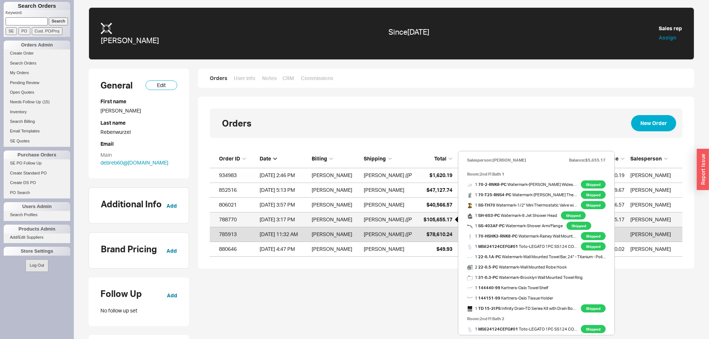
click at [444, 220] on span "$105,655.17" at bounding box center [437, 219] width 29 height 6
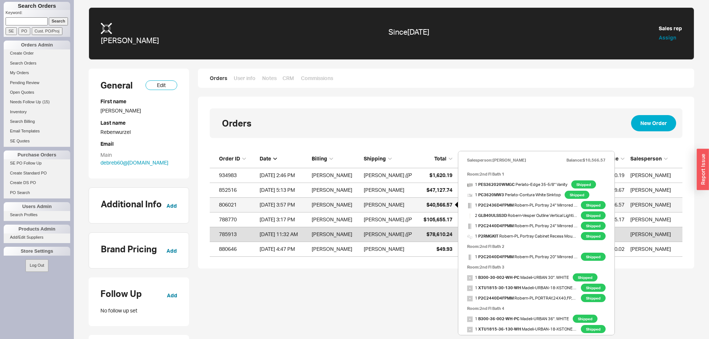
click at [434, 205] on span "$40,566.57" at bounding box center [439, 205] width 26 height 6
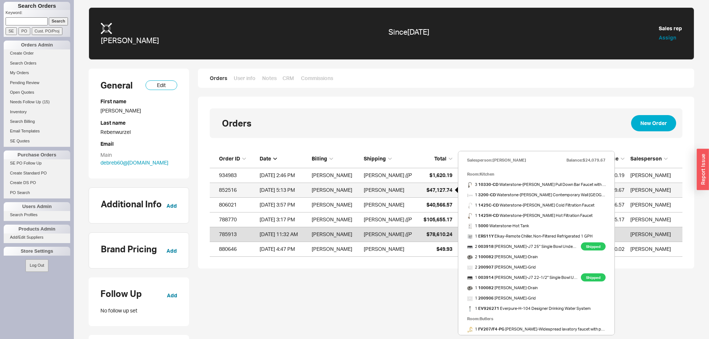
click at [438, 190] on span "$47,127.74" at bounding box center [439, 190] width 26 height 6
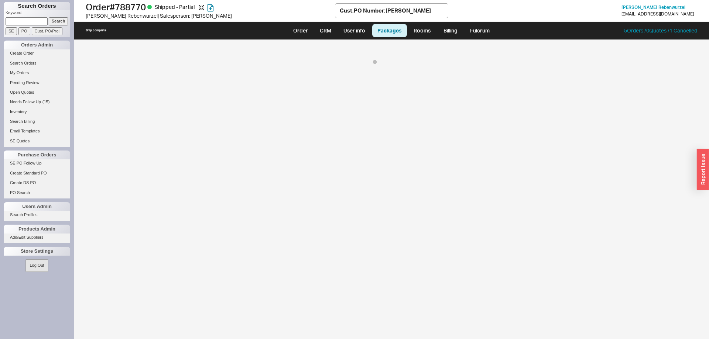
select select "8"
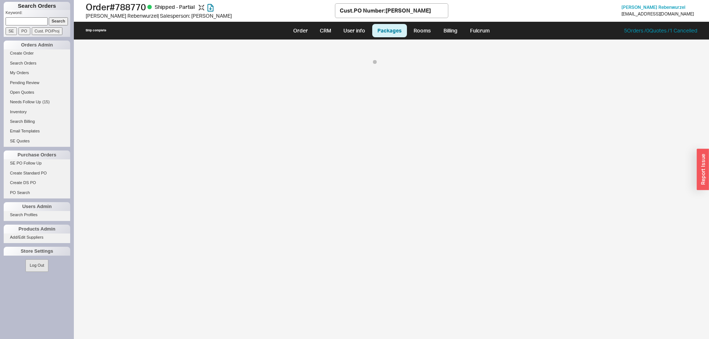
select select "8"
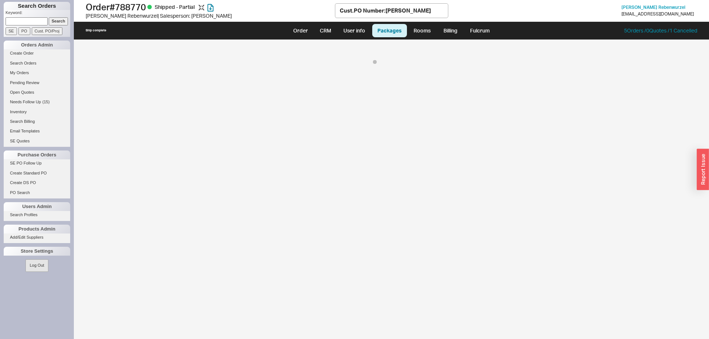
select select "8"
select select "On Hold"
select select "8"
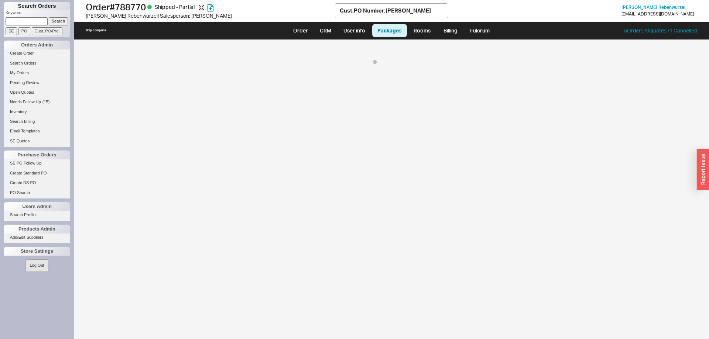
select select "8"
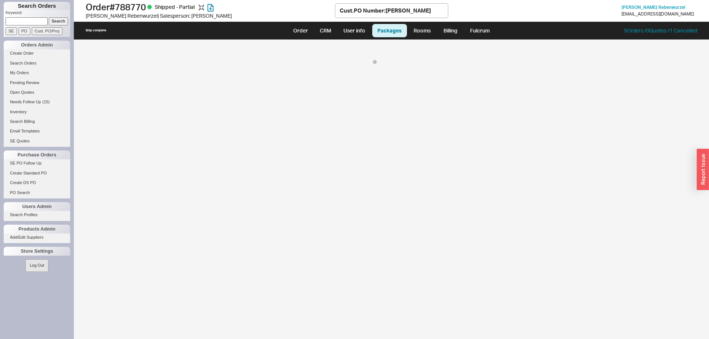
select select "8"
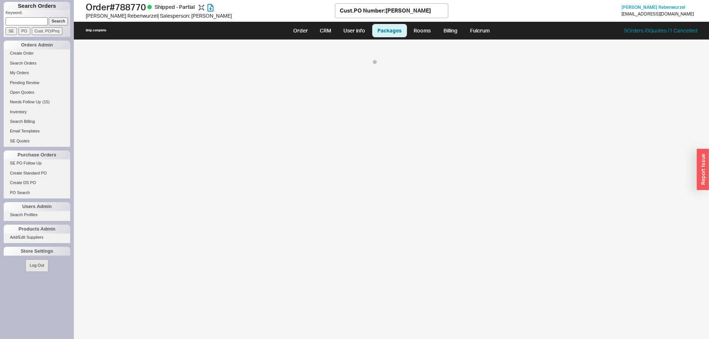
select select "8"
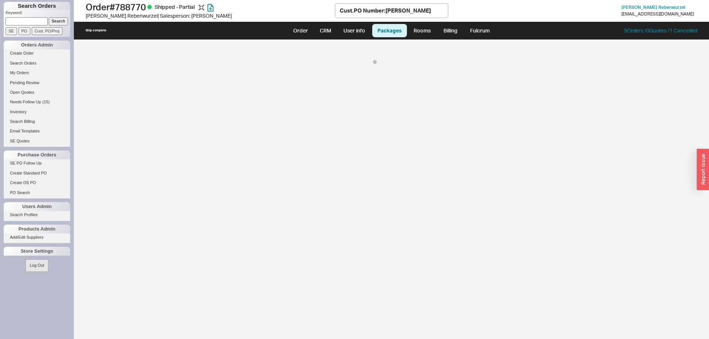
select select "8"
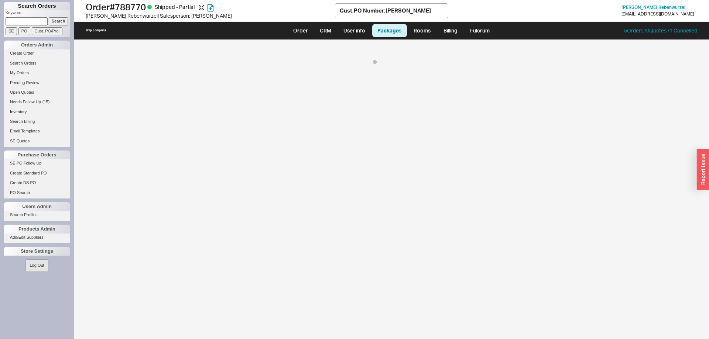
select select "8"
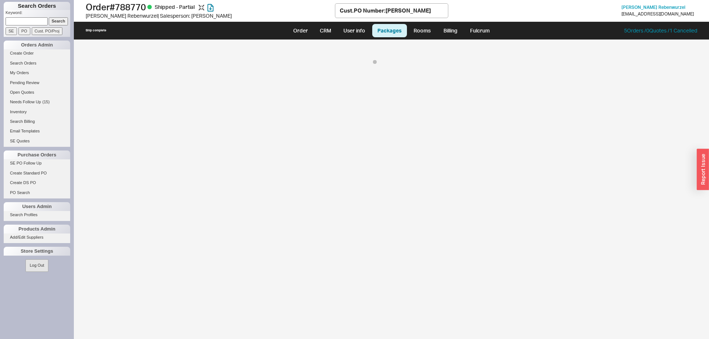
select select "8"
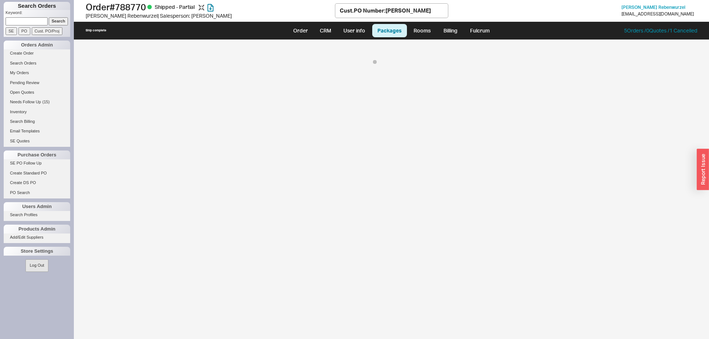
select select "8"
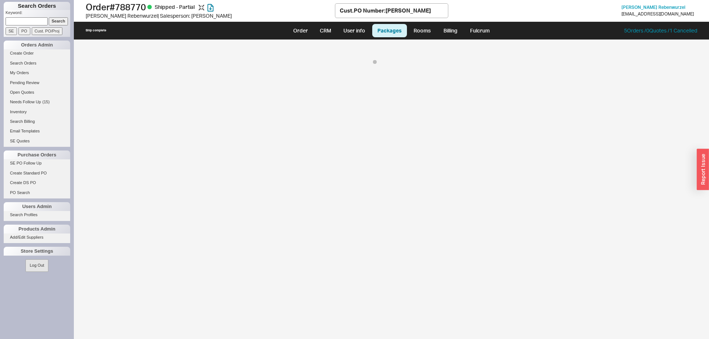
select select "8"
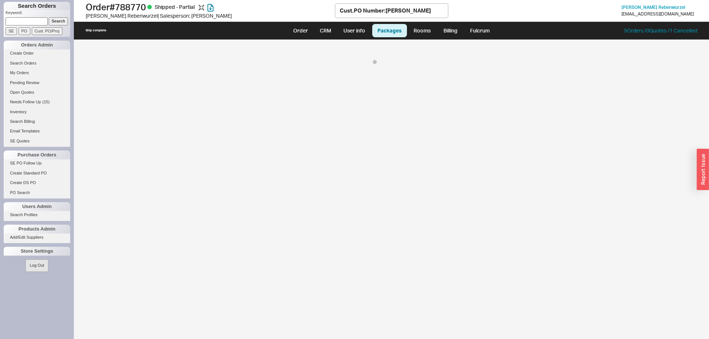
select select "8"
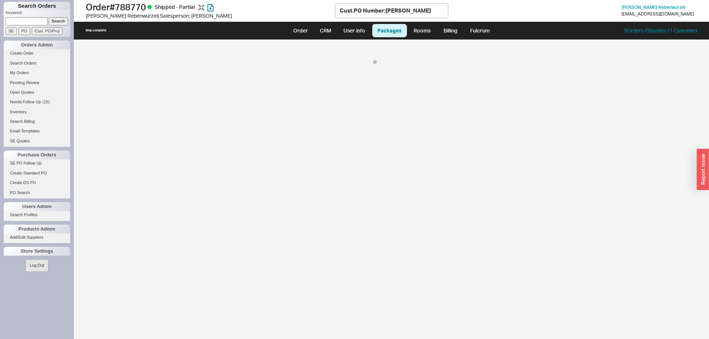
select select "8"
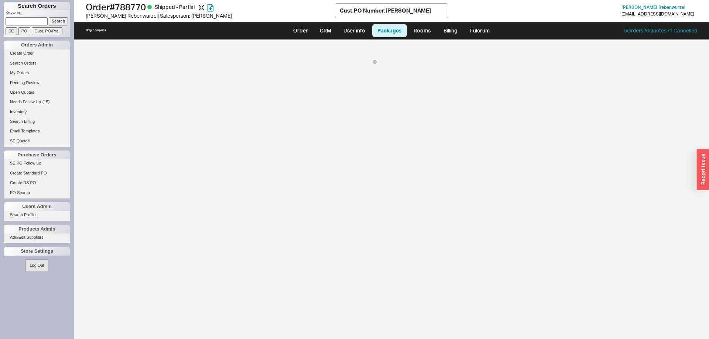
select select "8"
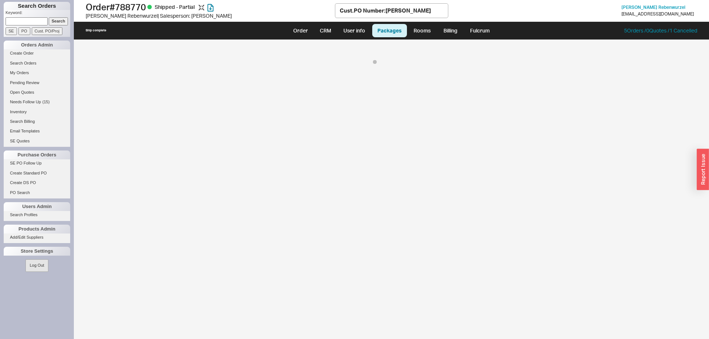
select select "8"
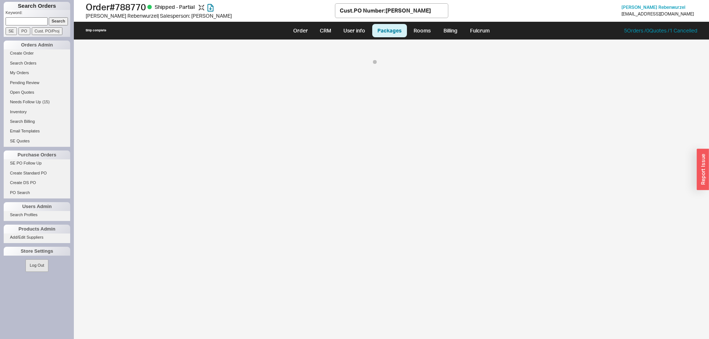
select select "8"
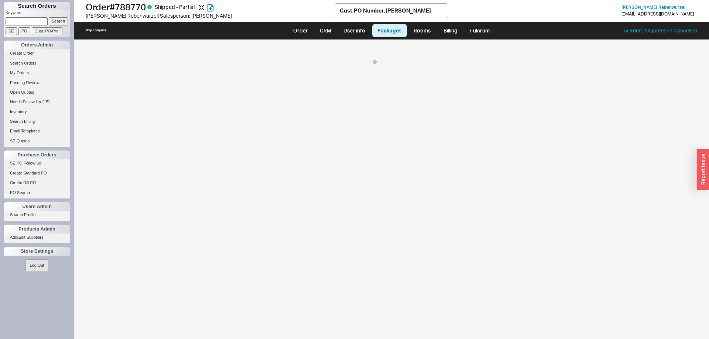
select select "8"
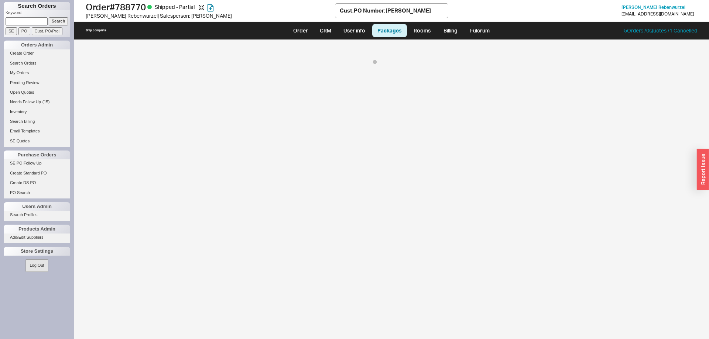
select select "8"
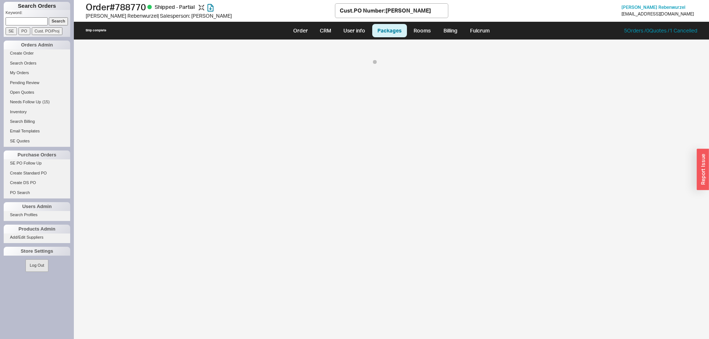
select select "8"
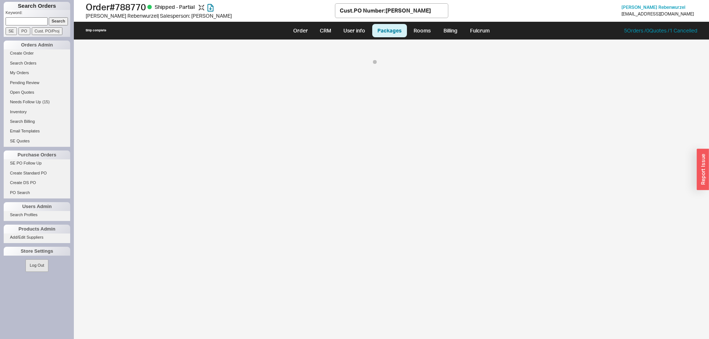
select select "8"
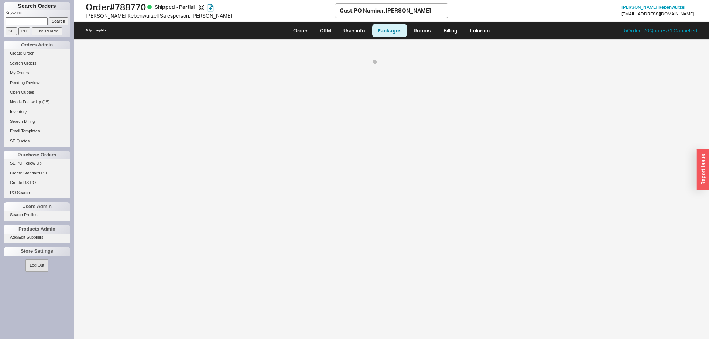
select select "8"
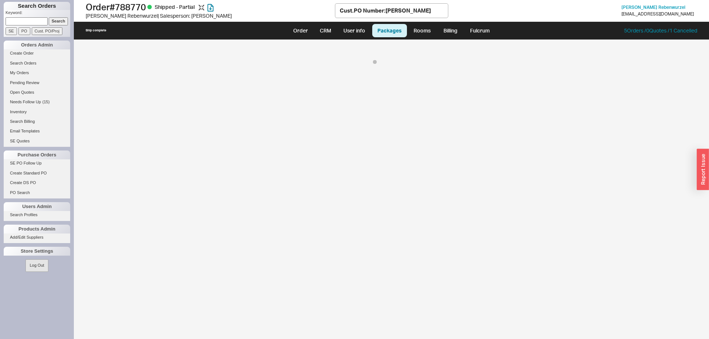
select select "8"
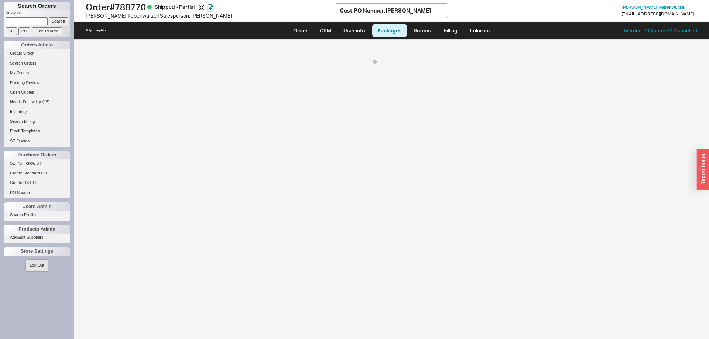
select select "8"
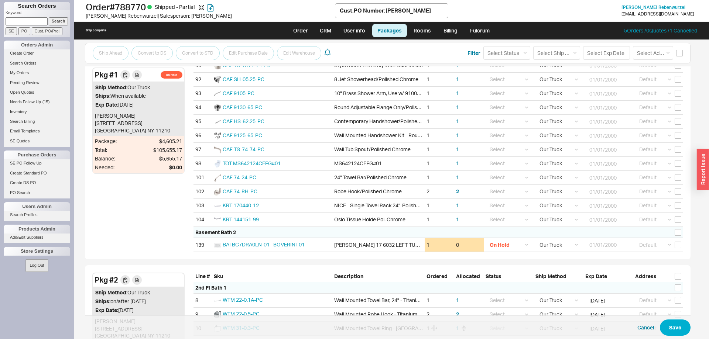
scroll to position [188, 0]
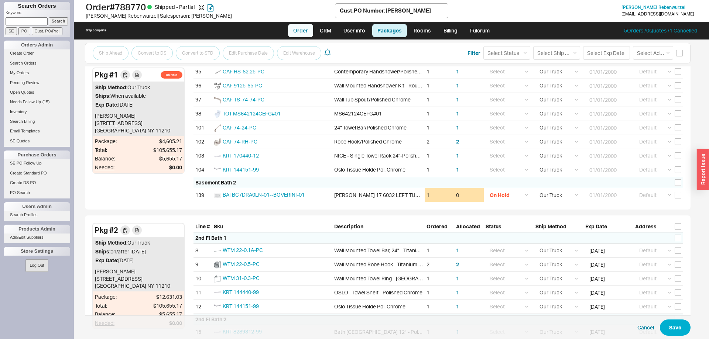
click at [299, 30] on link "Order" at bounding box center [300, 30] width 25 height 13
select select "LOW"
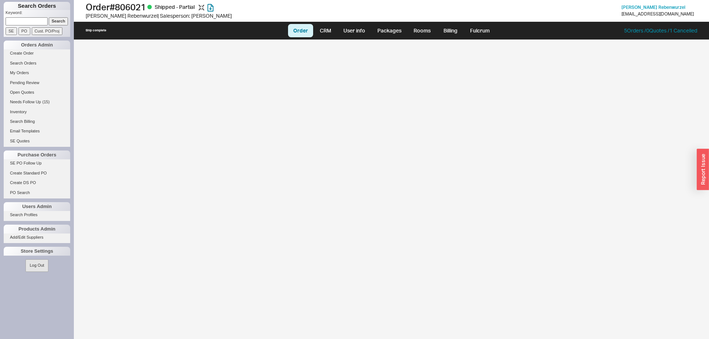
select select "LOW"
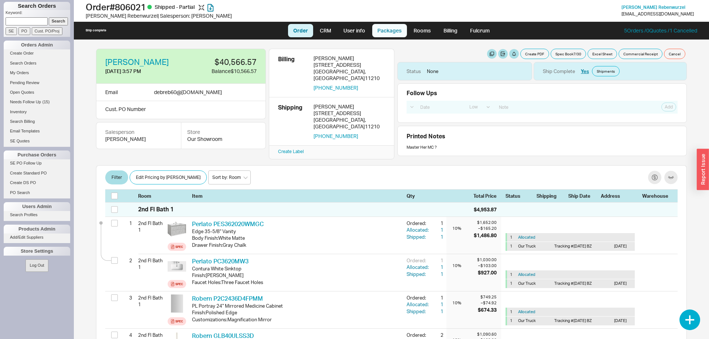
click at [387, 34] on link "Packages" at bounding box center [389, 30] width 35 height 13
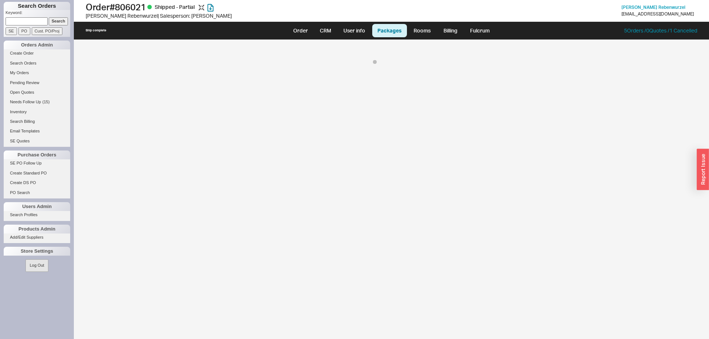
select select "On Hold"
select select "8"
select select "On Hold"
select select "8"
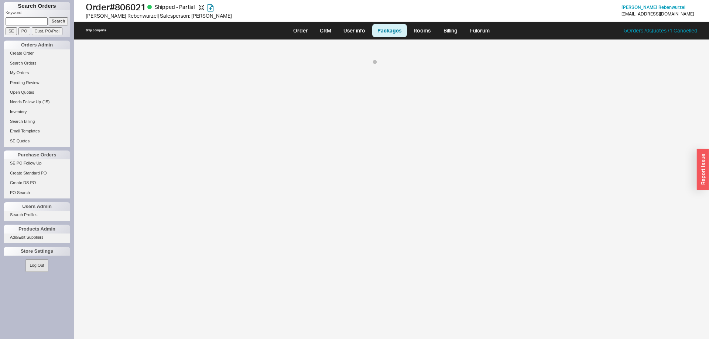
select select "On Hold"
select select "8"
select select "On Hold"
select select "8"
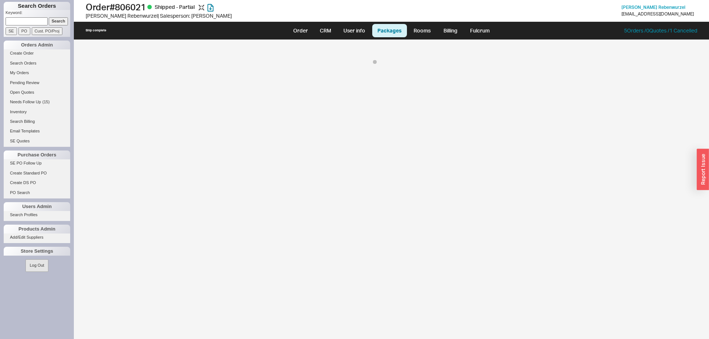
select select "8"
select select "On Hold"
select select "8"
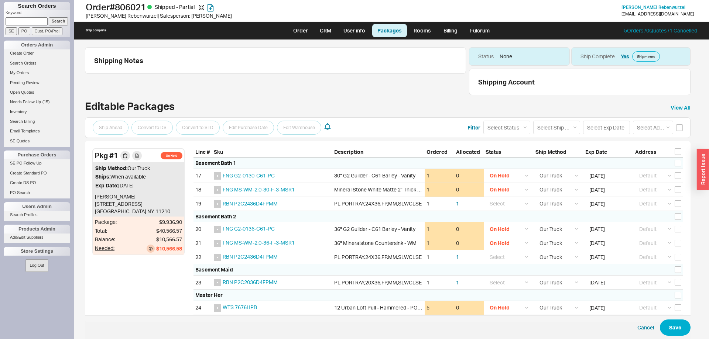
scroll to position [27, 0]
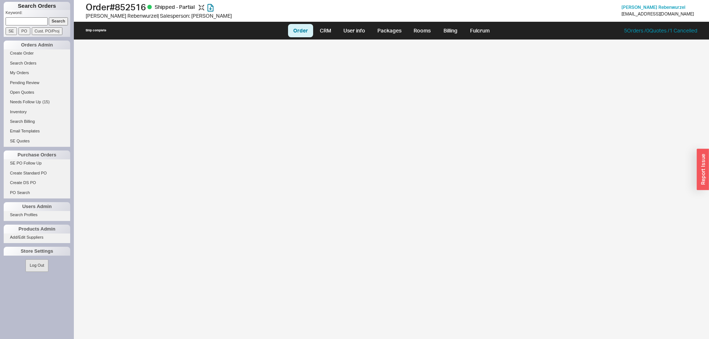
select select "LOW"
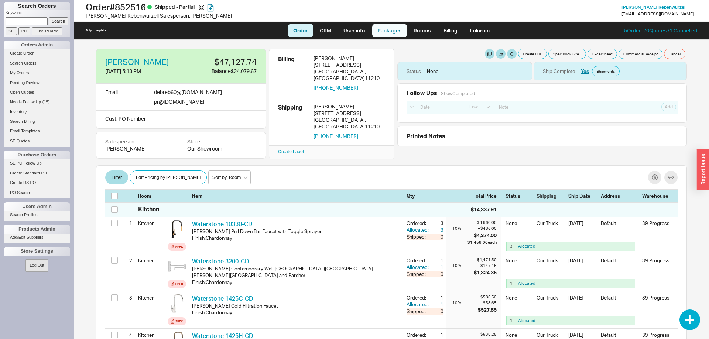
click at [383, 32] on link "Packages" at bounding box center [389, 30] width 35 height 13
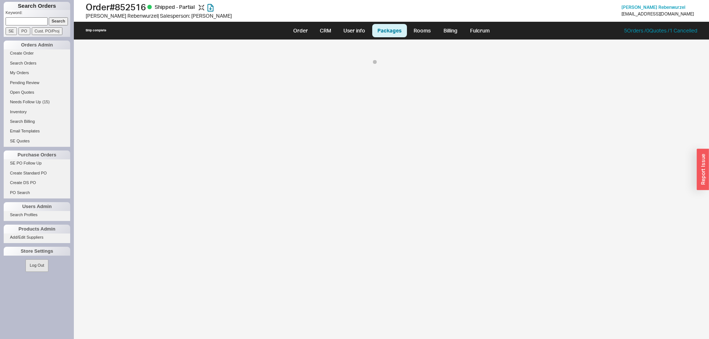
select select "8"
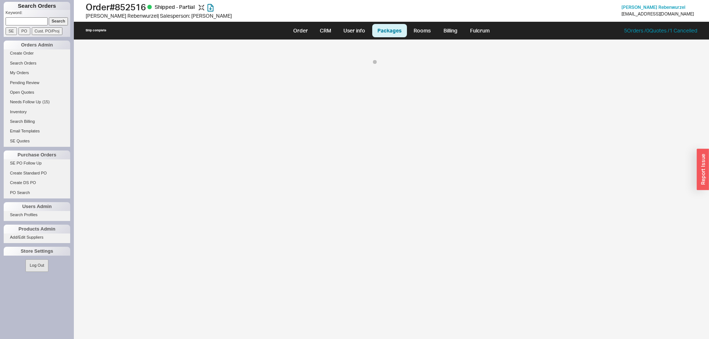
select select "8"
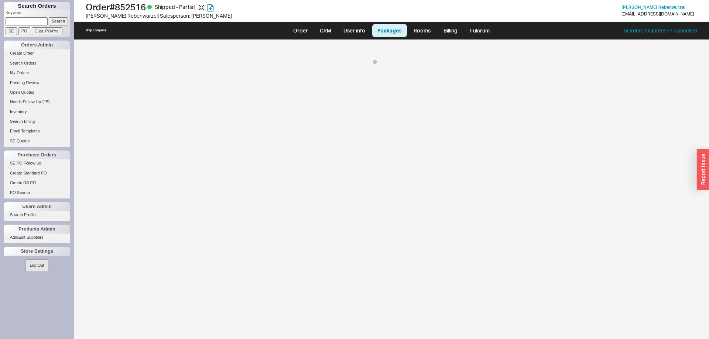
select select "8"
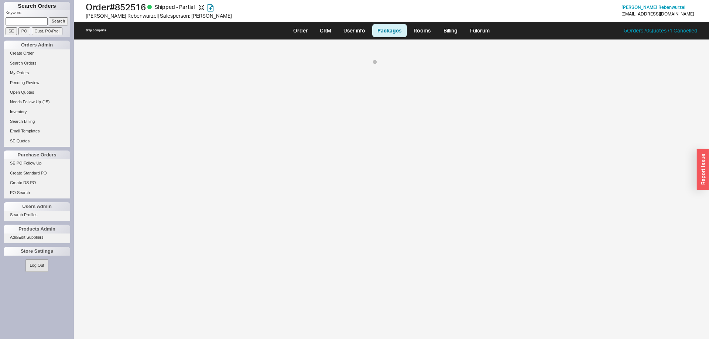
select select "8"
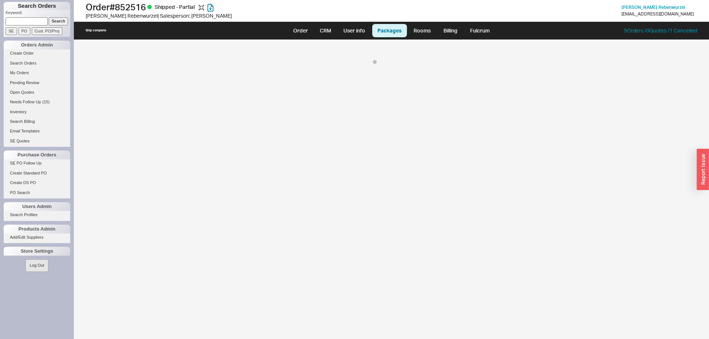
select select "8"
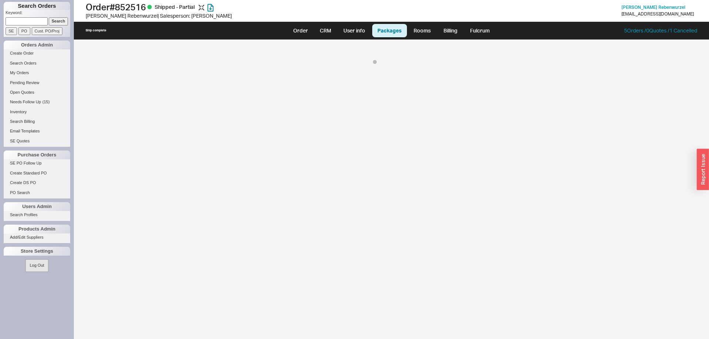
select select "8"
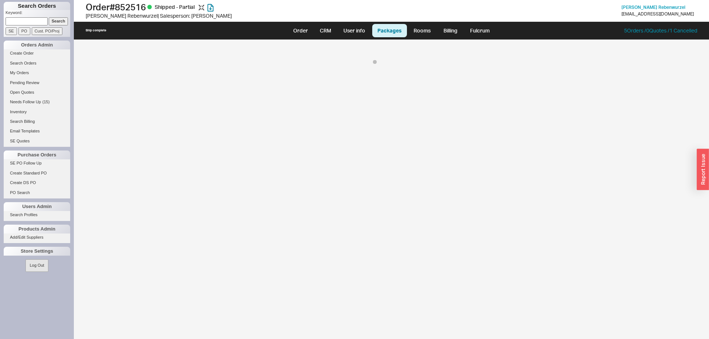
select select "8"
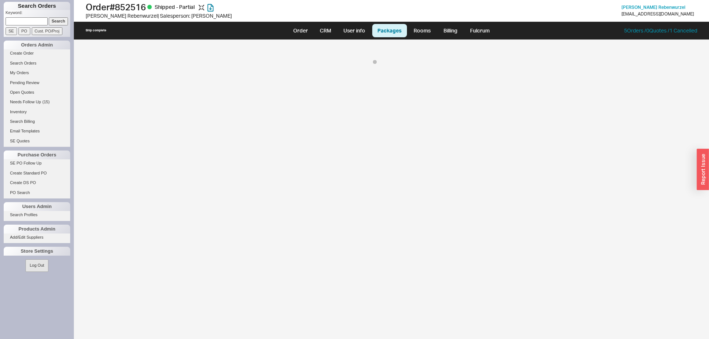
select select "8"
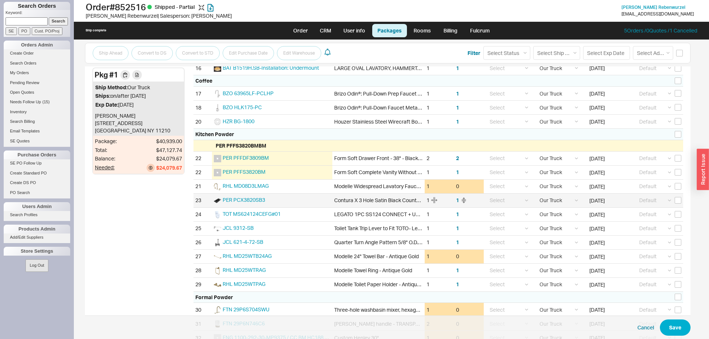
scroll to position [339, 0]
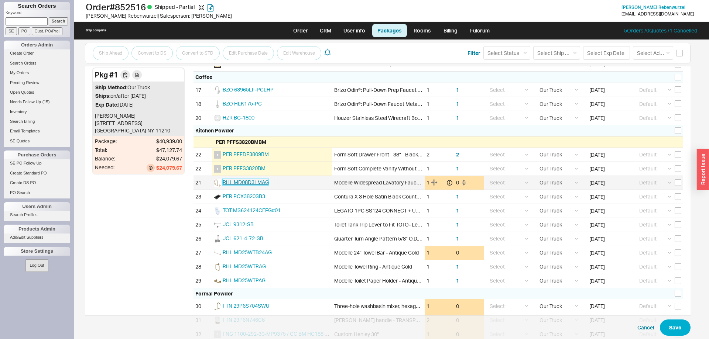
click at [261, 182] on span "RHL MD08D3LMAG" at bounding box center [246, 182] width 46 height 6
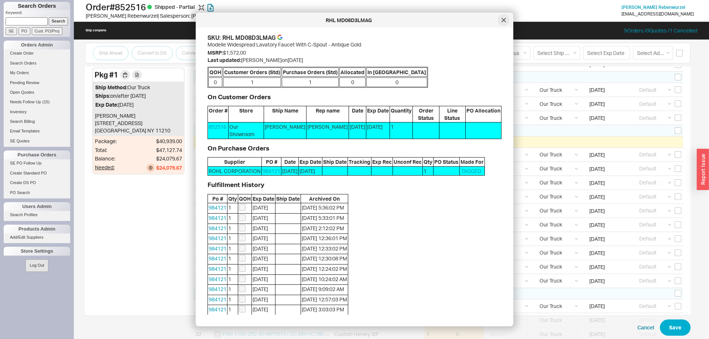
click at [502, 21] on icon at bounding box center [503, 20] width 4 height 4
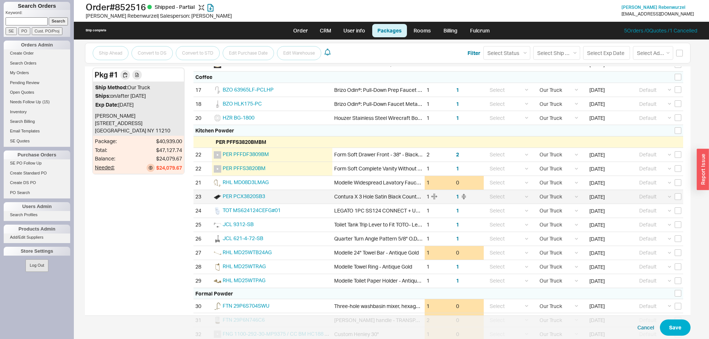
scroll to position [452, 0]
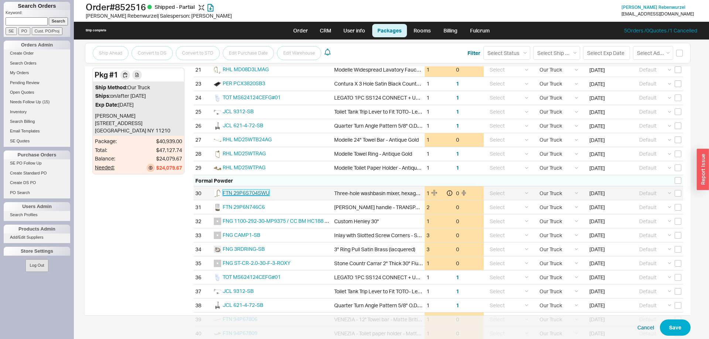
click at [258, 191] on span "FTN 29P6S704SWU" at bounding box center [246, 193] width 47 height 6
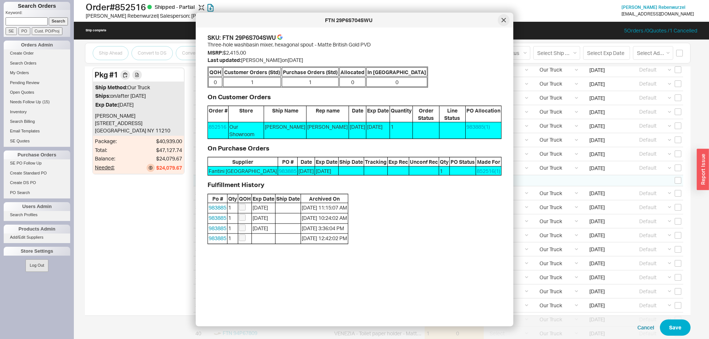
click at [502, 17] on div at bounding box center [503, 20] width 12 height 12
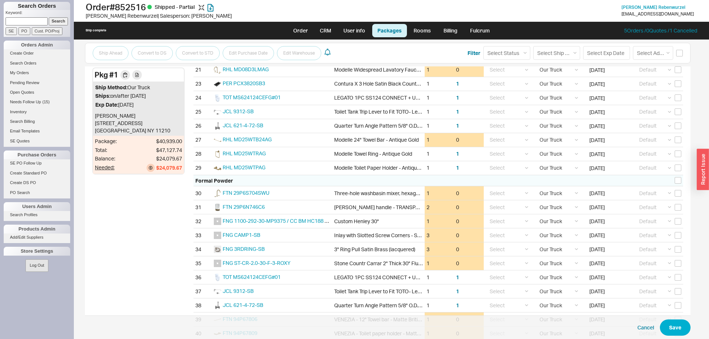
scroll to position [504, 0]
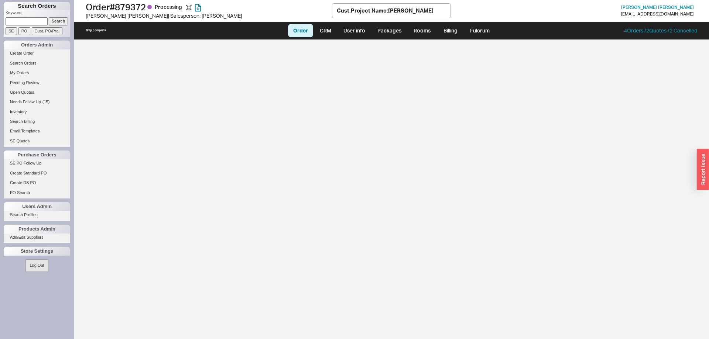
select select "LOW"
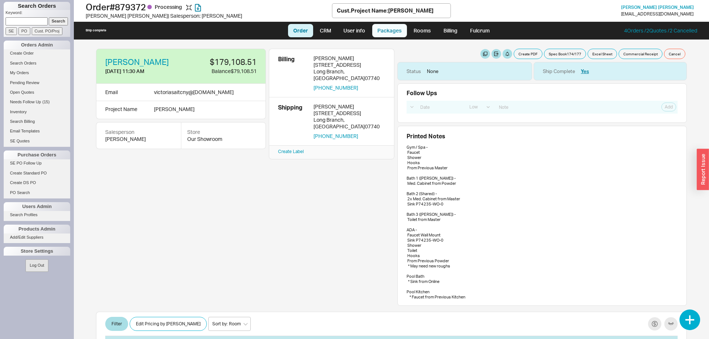
click at [396, 32] on link "Packages" at bounding box center [389, 30] width 35 height 13
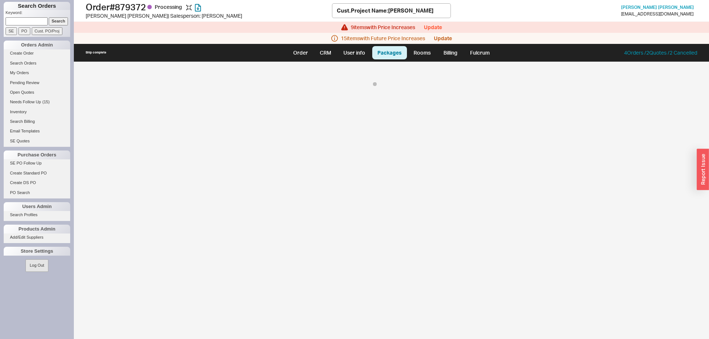
select select "8"
select select "On Hold"
select select "8"
select select "On Hold"
select select "8"
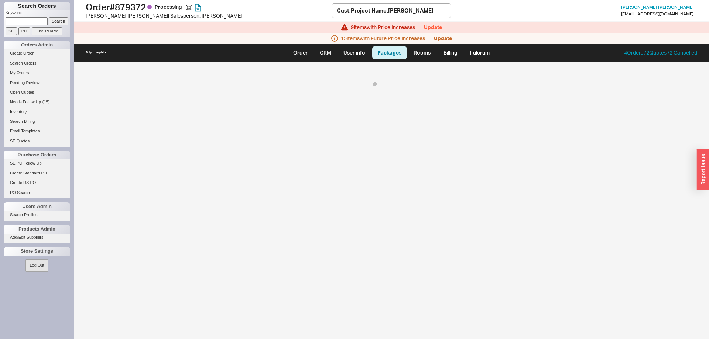
select select "On Hold"
select select "8"
select select "On Hold"
select select "8"
select select "On Hold"
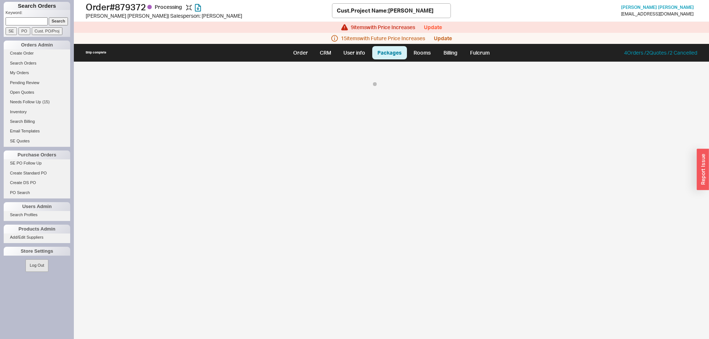
select select "8"
select select "On Hold"
select select "8"
select select "On Hold"
select select "8"
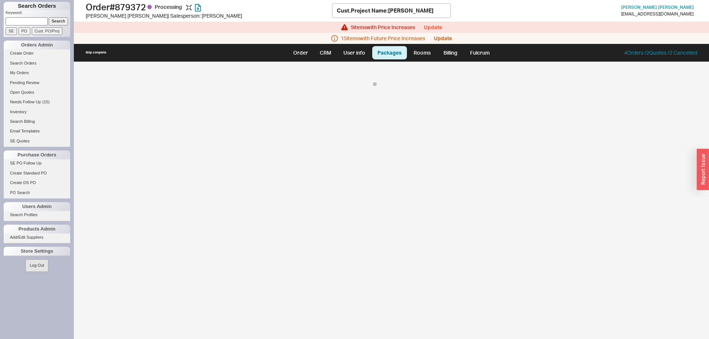
select select "On Hold"
select select "8"
select select "On Hold"
select select "8"
select select "On Hold"
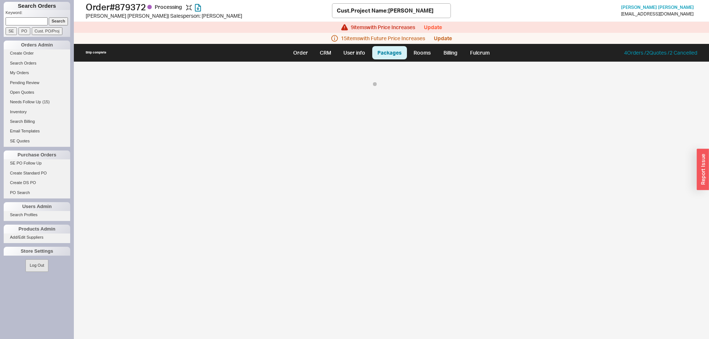
select select "8"
select select "On Hold"
select select "8"
select select "On Hold"
select select "8"
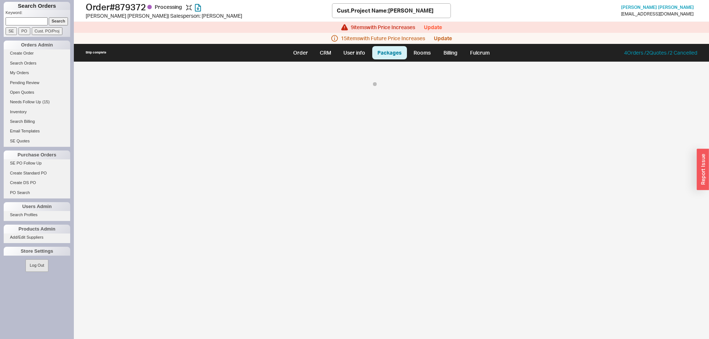
select select "On Hold"
select select "8"
select select "On Hold"
select select "8"
select select "On Hold"
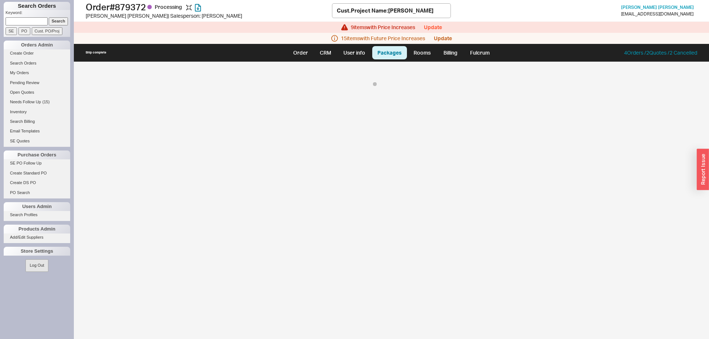
select select "8"
select select "On Hold"
select select "8"
select select "On Hold"
select select "8"
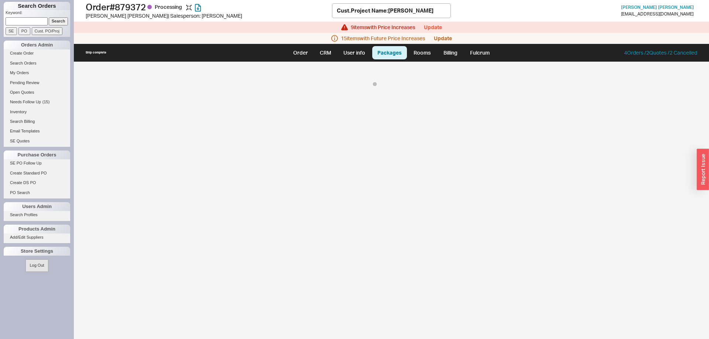
select select "On Hold"
select select "8"
select select "On Hold"
select select "8"
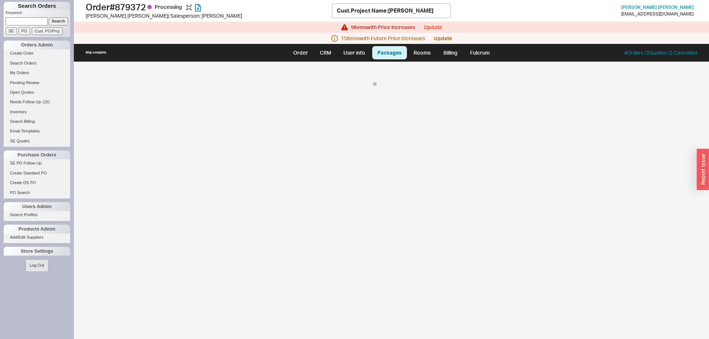
select select "On Hold"
select select "8"
select select "On Hold"
select select "8"
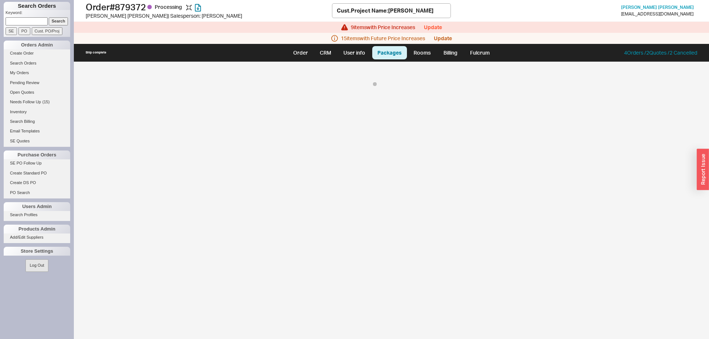
select select "8"
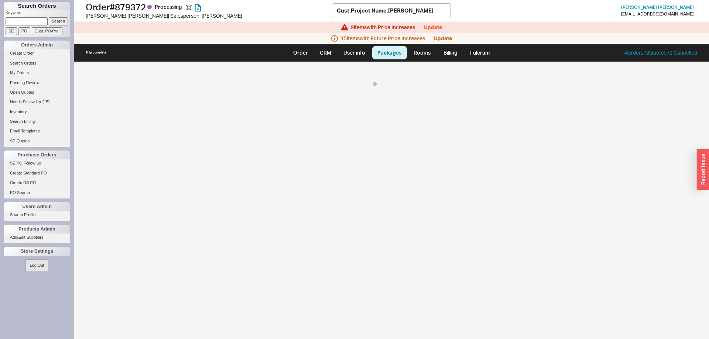
select select "8"
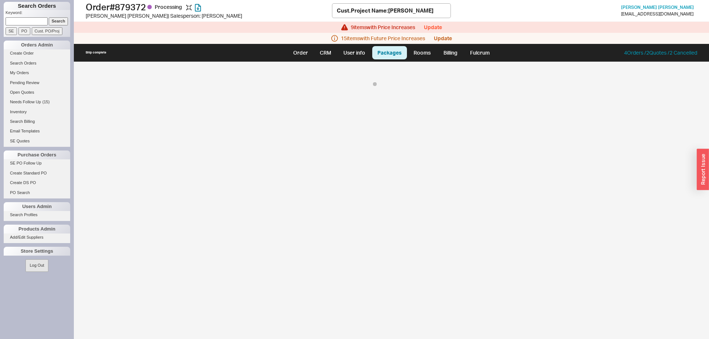
select select "8"
select select "On Hold"
select select "8"
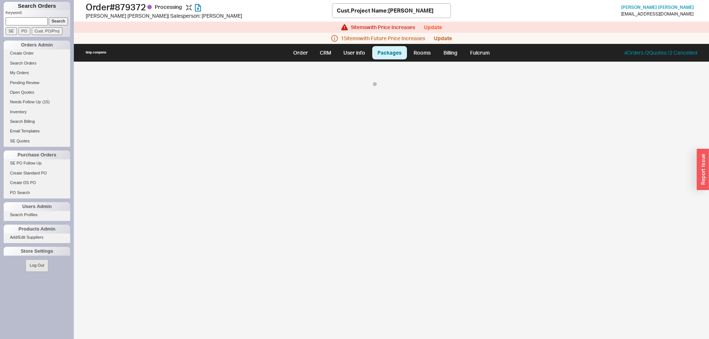
select select "On Hold"
select select "8"
select select "On Hold"
select select "8"
select select "On Hold"
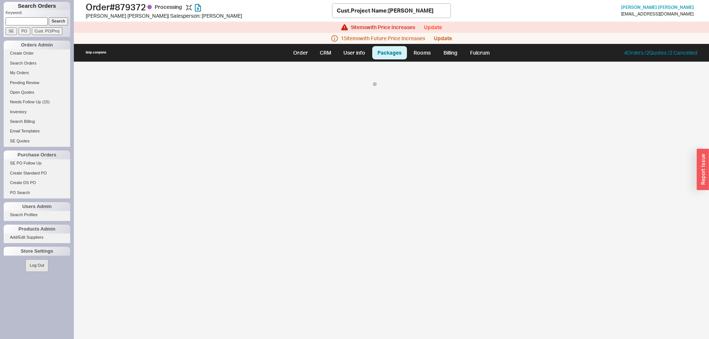
select select "8"
select select "On Hold"
select select "8"
select select "On Hold"
select select "8"
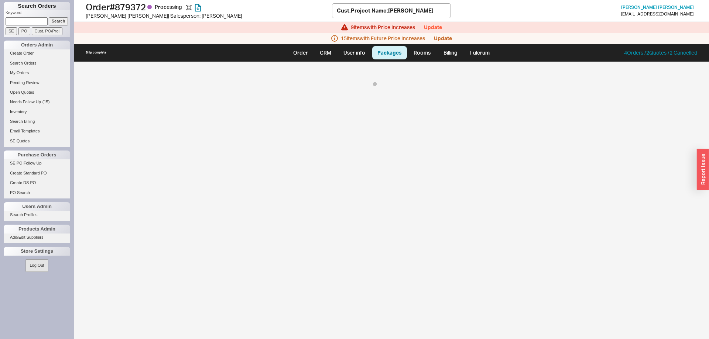
select select "On Hold"
select select "8"
select select "On Hold"
select select "8"
select select "On Hold"
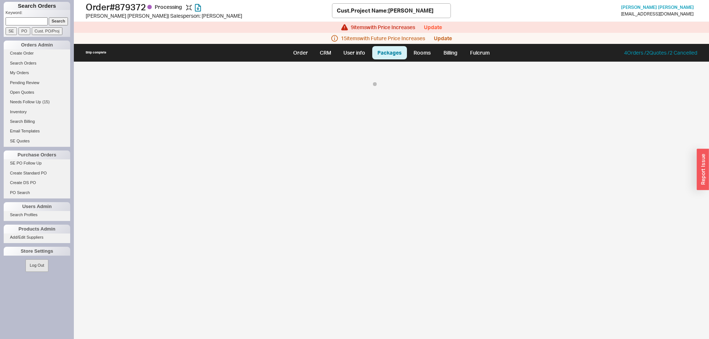
select select "8"
select select "On Hold"
select select "8"
select select "On Hold"
select select "8"
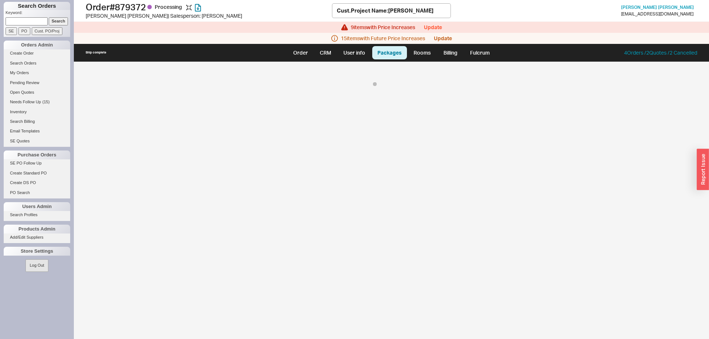
select select "8"
select select "On Hold"
select select "8"
select select "On Hold"
select select "8"
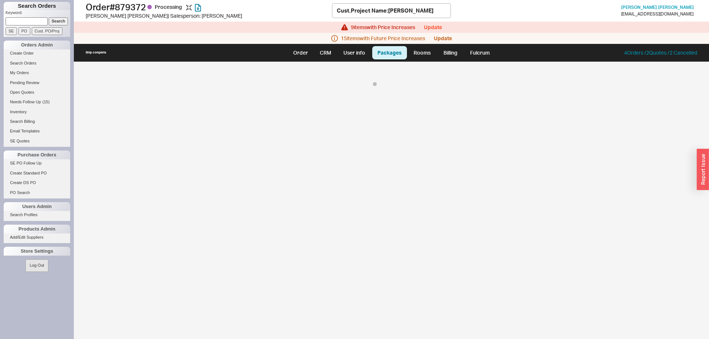
select select "On Hold"
select select "8"
select select "On Hold"
select select "8"
select select "On Hold"
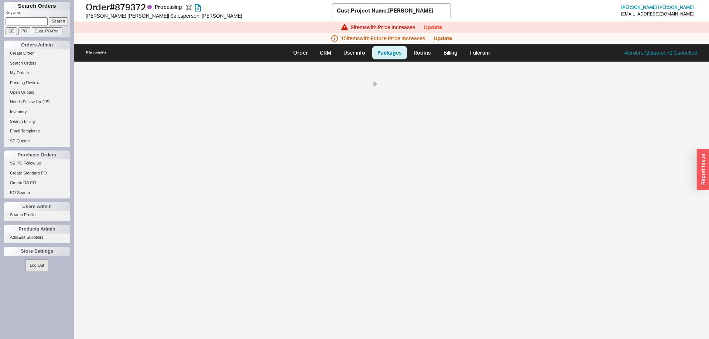
select select "8"
select select "On Hold"
select select "8"
select select "On Hold"
select select "8"
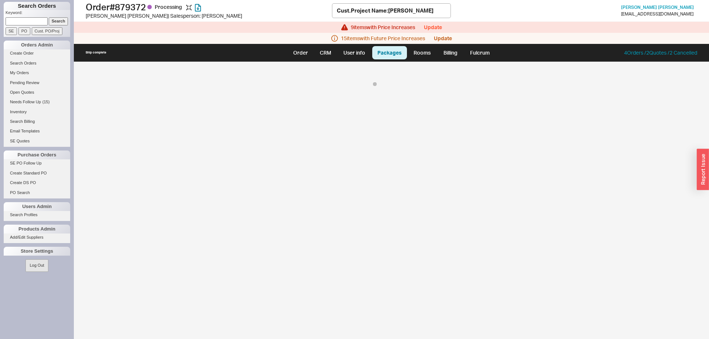
select select "On Hold"
select select "8"
select select "On Hold"
select select "8"
select select "On Hold"
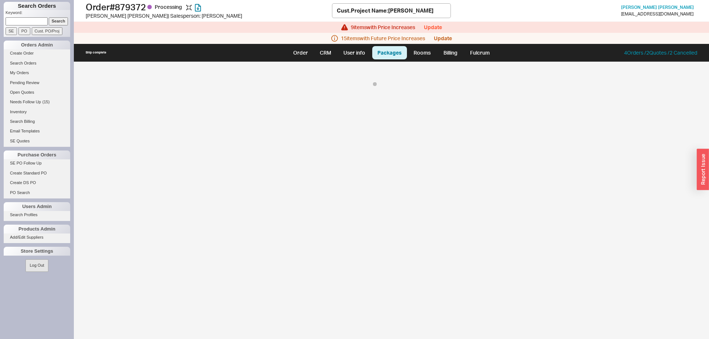
select select "8"
select select "On Hold"
select select "8"
select select "On Hold"
select select "8"
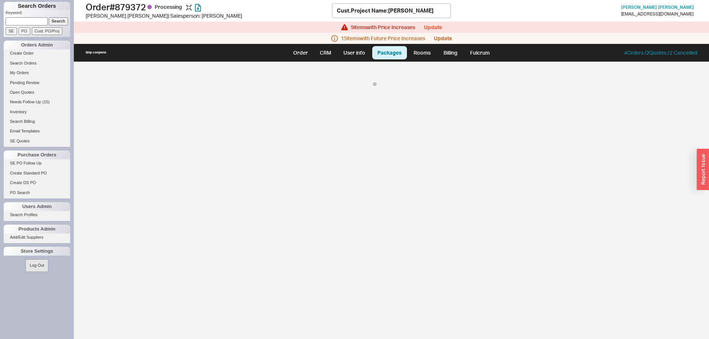
select select "On Hold"
select select "8"
select select "On Hold"
select select "8"
select select "On Hold"
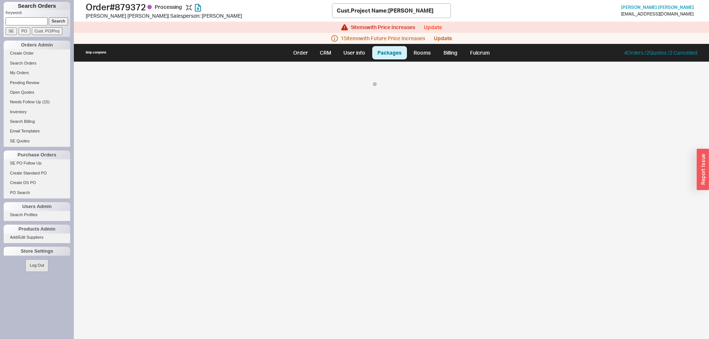
select select "8"
select select "On Hold"
select select "8"
select select "On Hold"
select select "8"
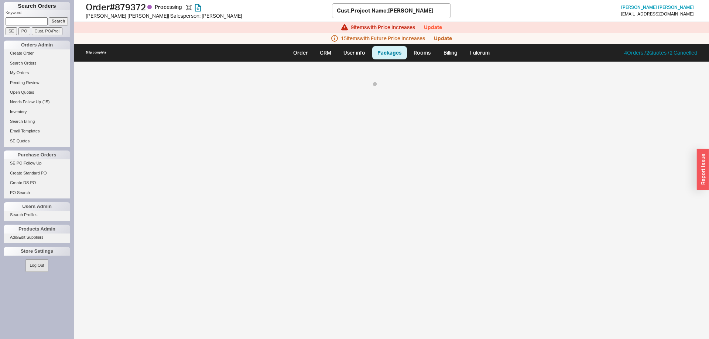
select select "On Hold"
select select "8"
select select "On Hold"
select select "8"
select select "On Hold"
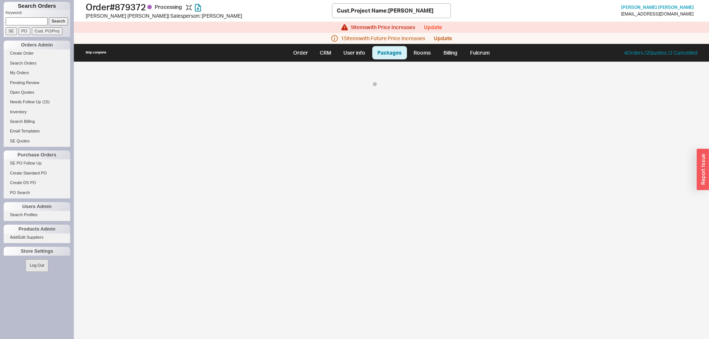
select select "8"
select select "On Hold"
select select "8"
select select "On Hold"
select select "8"
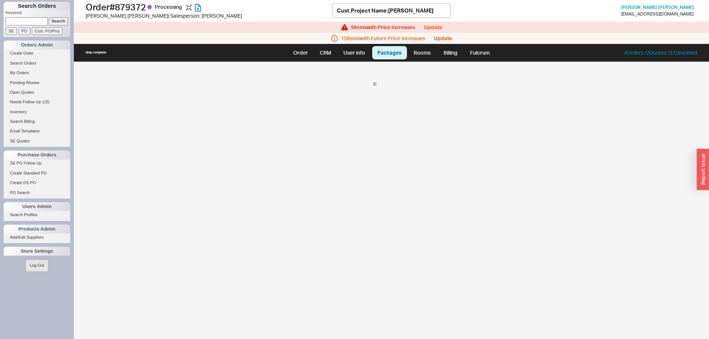
select select "On Hold"
select select "8"
select select "On Hold"
select select "8"
select select "On Hold"
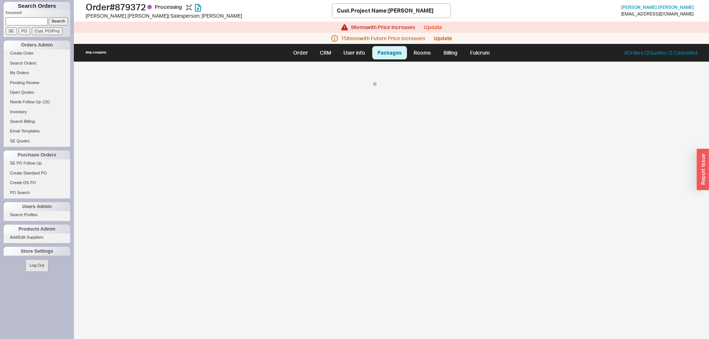
select select "8"
select select "On Hold"
select select "8"
select select "On Hold"
select select "8"
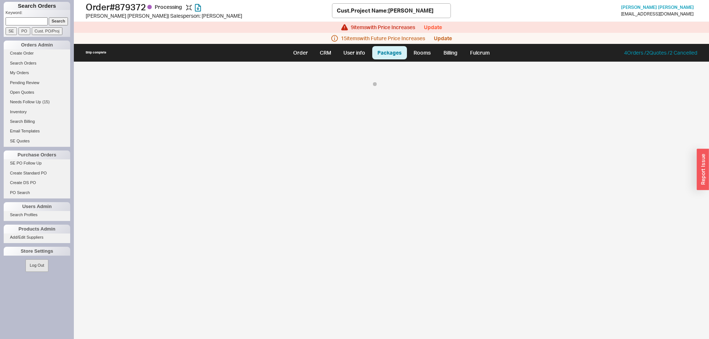
select select "On Hold"
select select "8"
select select "On Hold"
select select "8"
select select "On Hold"
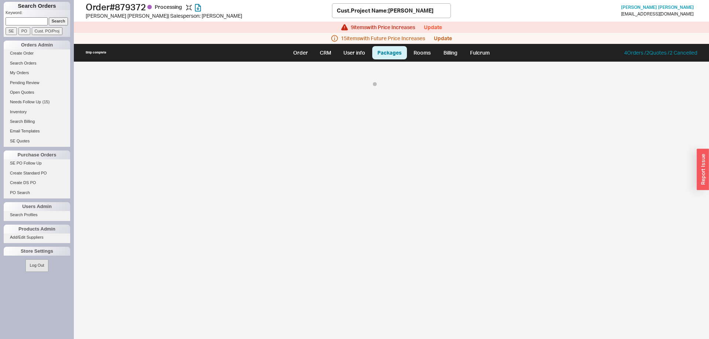
select select "8"
select select "On Hold"
select select "8"
select select "On Hold"
select select "8"
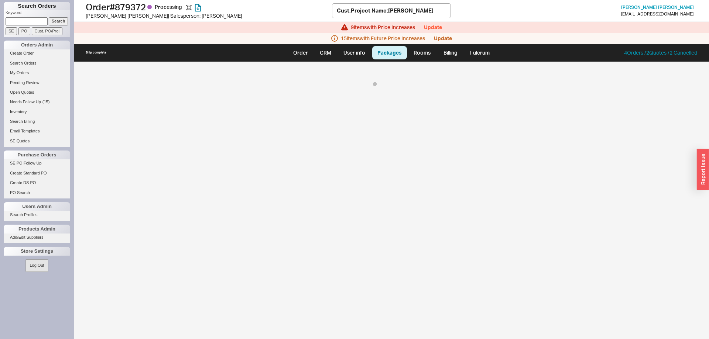
select select "On Hold"
select select "8"
select select "On Hold"
select select "8"
select select "On Hold"
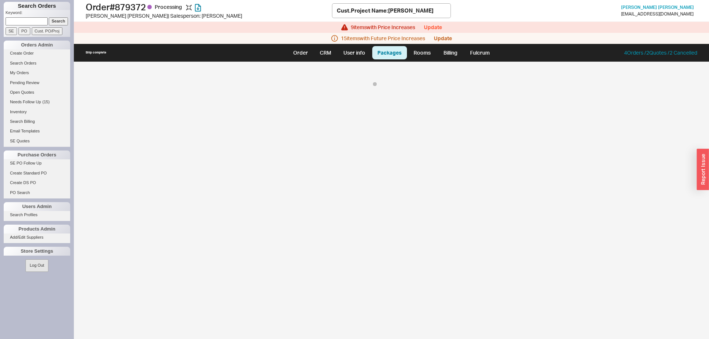
select select "8"
select select "On Hold"
select select "8"
select select "On Hold"
select select "8"
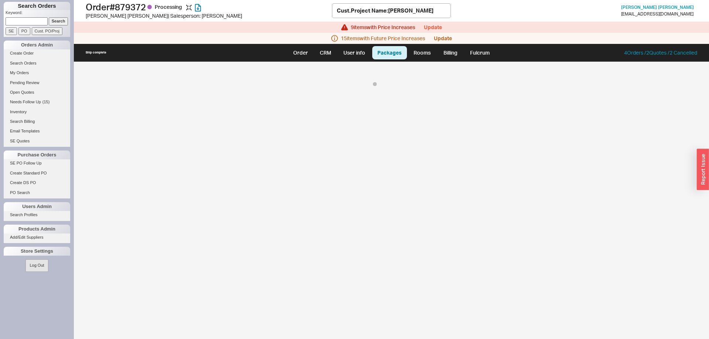
select select "On Hold"
select select "8"
select select "On Hold"
select select "8"
select select "On Hold"
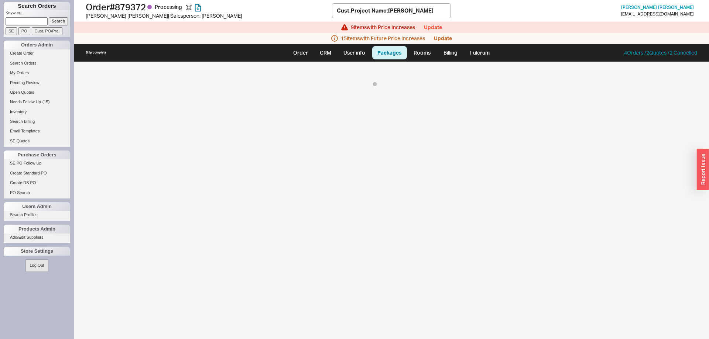
select select "8"
select select "On Hold"
select select "8"
select select "On Hold"
select select "8"
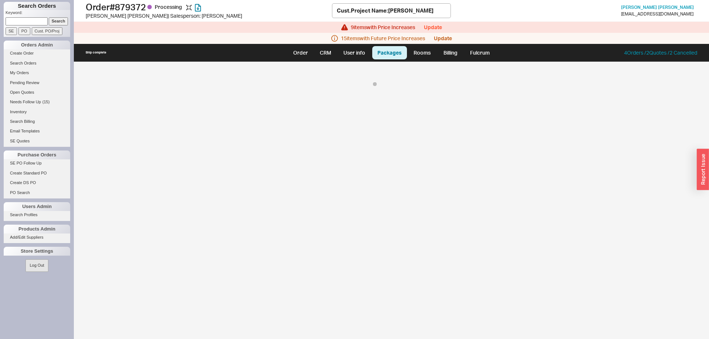
select select "On Hold"
select select "8"
select select "On Hold"
select select "8"
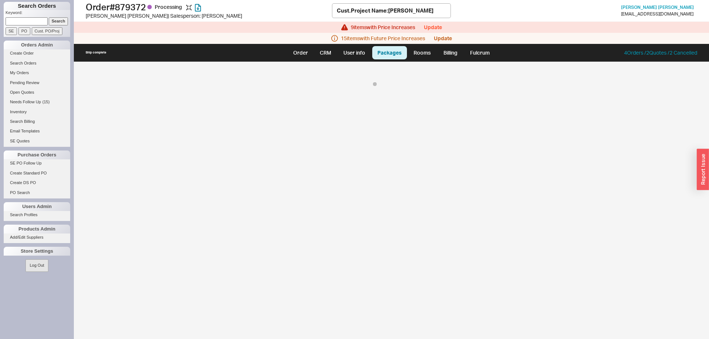
select select "On Hold"
select select "8"
select select "On Hold"
select select "8"
select select "On Hold"
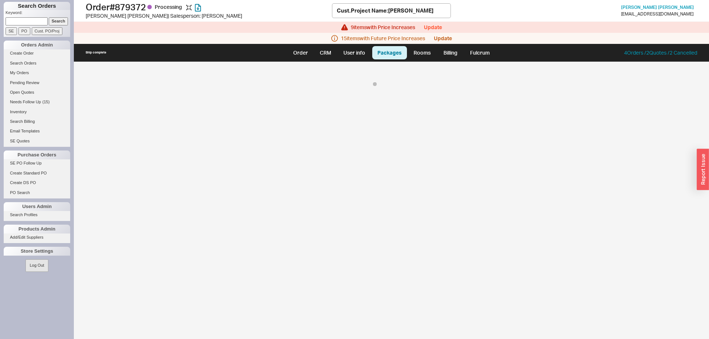
select select "8"
select select "On Hold"
select select "8"
select select "On Hold"
select select "8"
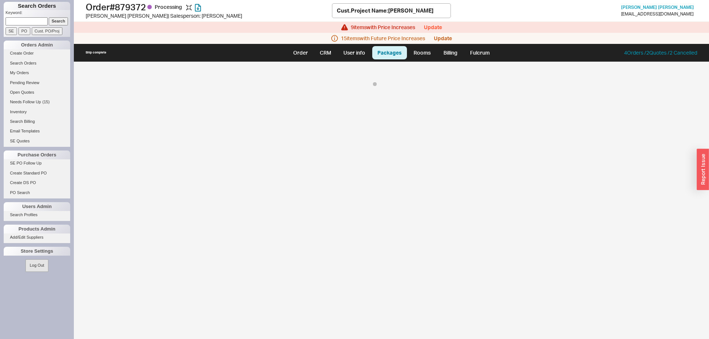
select select "On Hold"
select select "8"
select select "On Hold"
select select "8"
select select "On Hold"
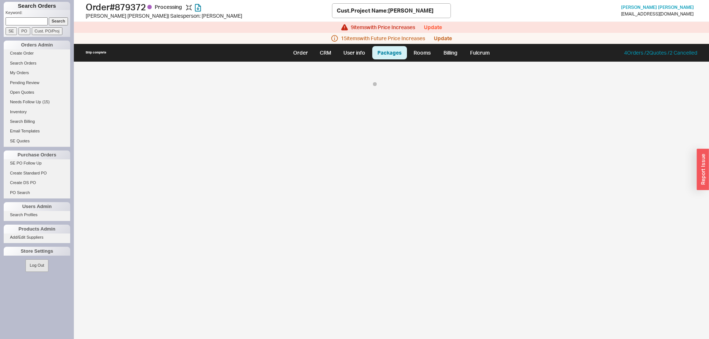
select select "8"
select select "On Hold"
select select "8"
select select "On Hold"
select select "8"
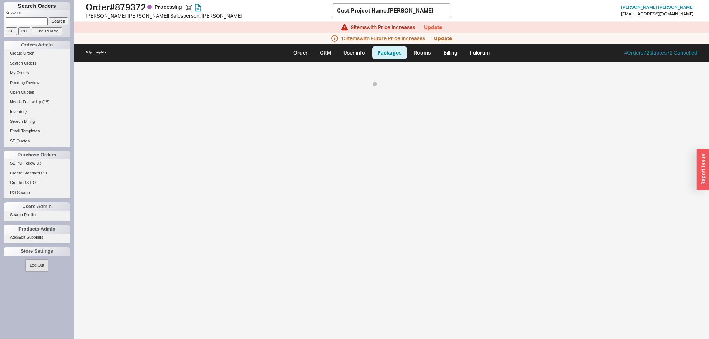
select select "On Hold"
select select "8"
select select "On Hold"
select select "8"
select select "On Hold"
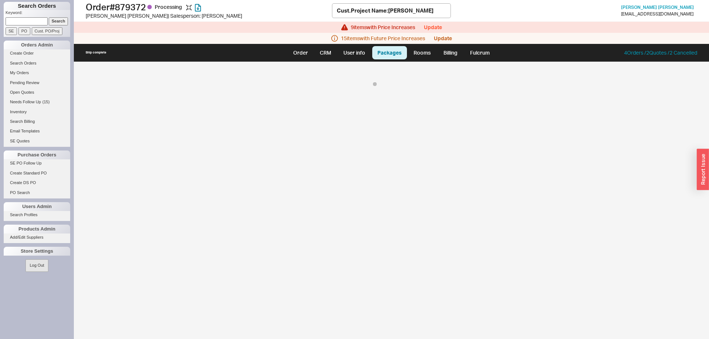
select select "8"
select select "On Hold"
select select "8"
select select "On Hold"
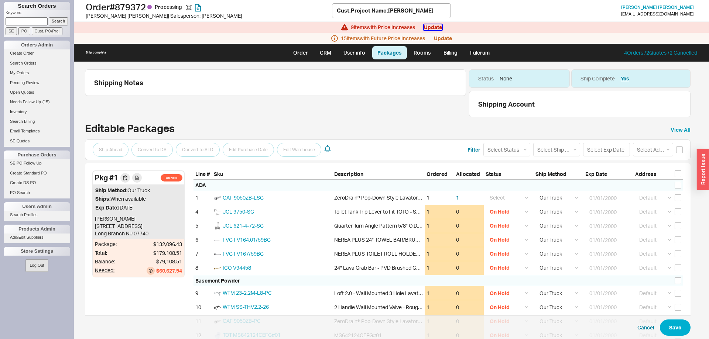
click at [433, 28] on button "Update" at bounding box center [433, 27] width 18 height 6
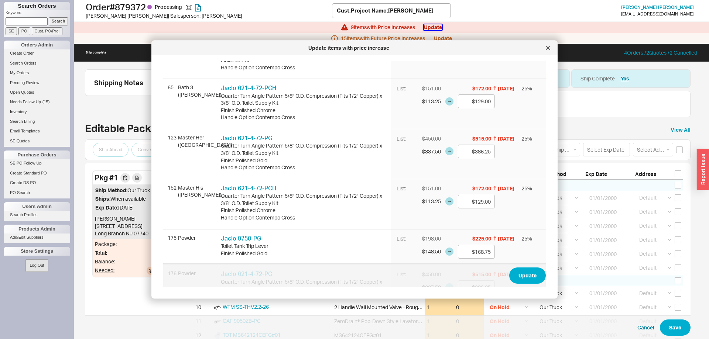
scroll to position [241, 0]
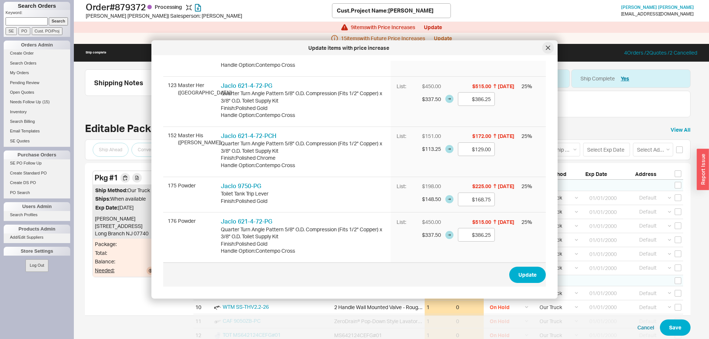
click at [548, 49] on icon at bounding box center [547, 48] width 4 height 4
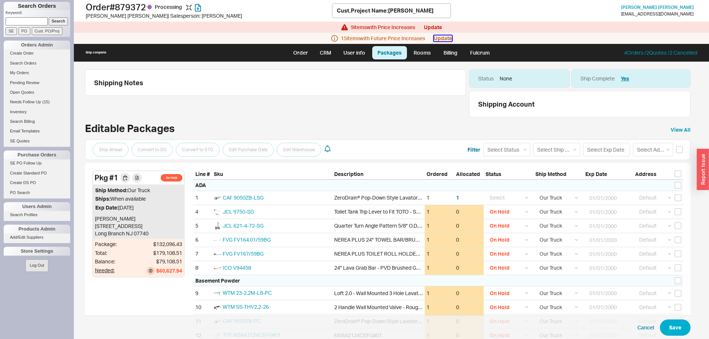
click at [444, 38] on button "Update" at bounding box center [443, 38] width 18 height 6
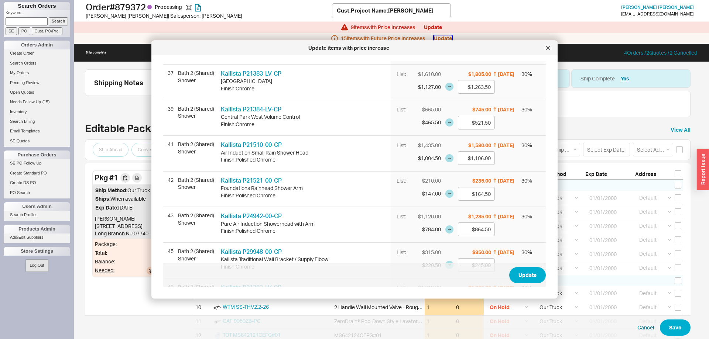
scroll to position [382, 0]
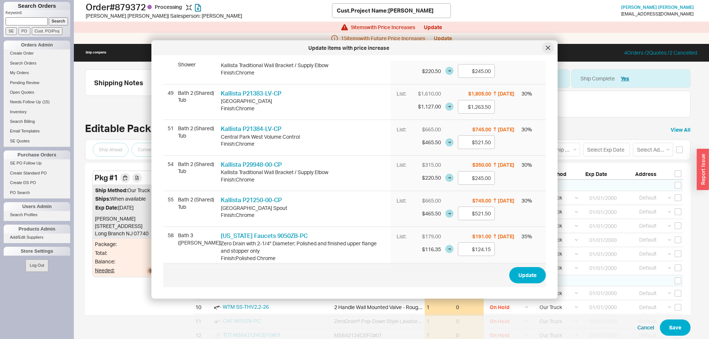
click at [551, 45] on div at bounding box center [548, 48] width 12 height 12
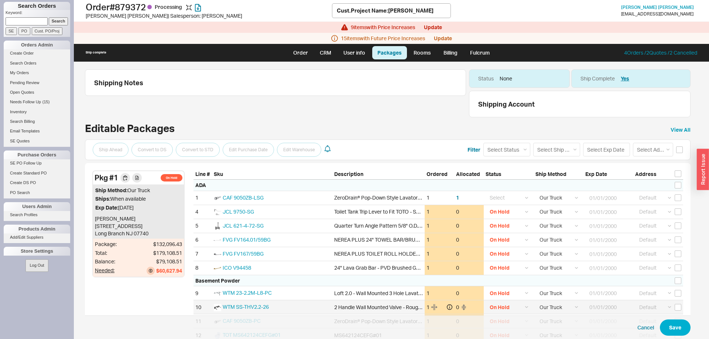
scroll to position [151, 0]
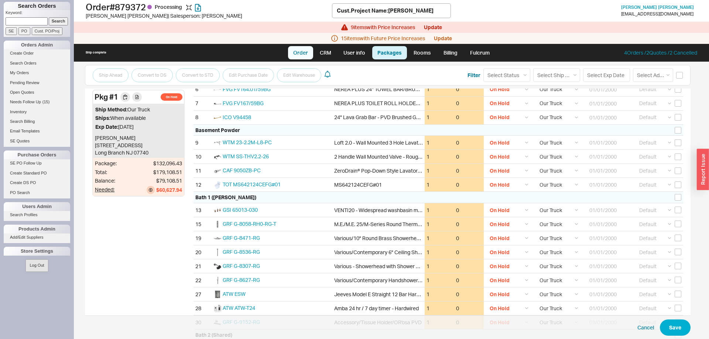
click at [296, 50] on link "Order" at bounding box center [300, 52] width 25 height 13
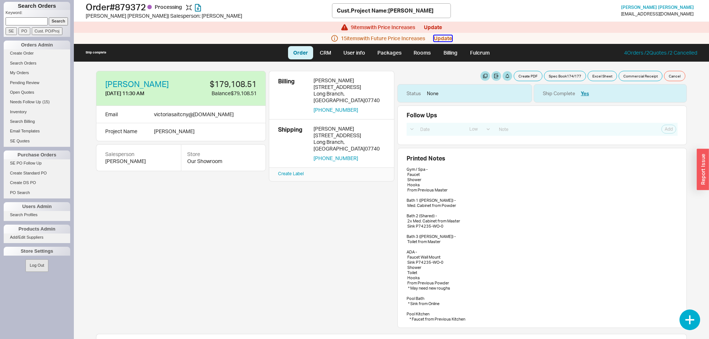
click at [437, 37] on button "Update" at bounding box center [443, 38] width 18 height 6
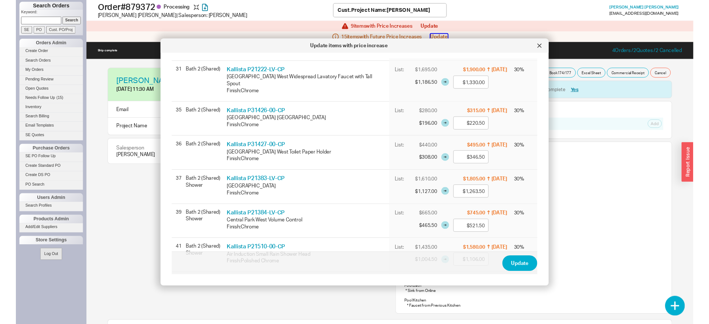
scroll to position [264, 0]
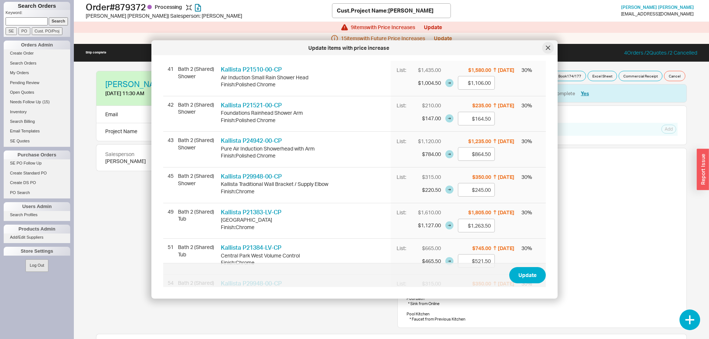
click at [547, 45] on div at bounding box center [548, 48] width 12 height 12
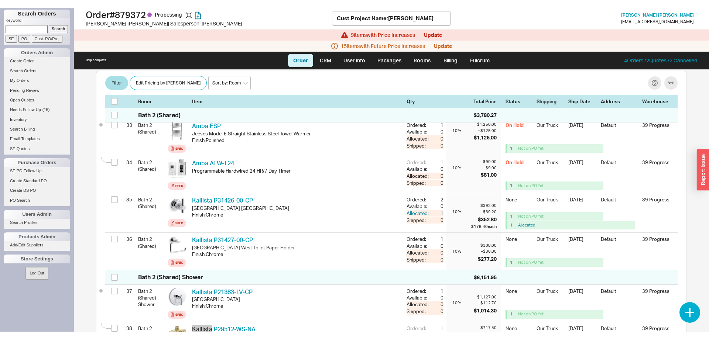
scroll to position [1639, 0]
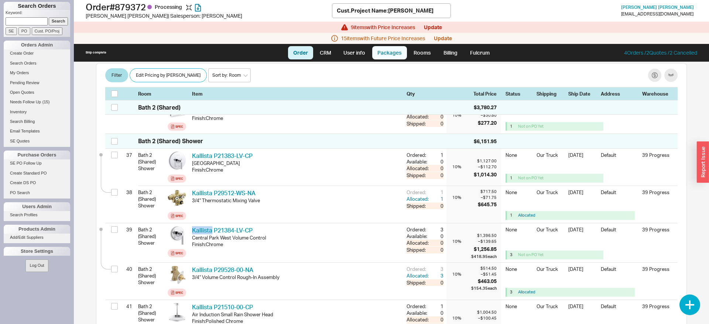
click at [394, 56] on link "Packages" at bounding box center [389, 52] width 35 height 13
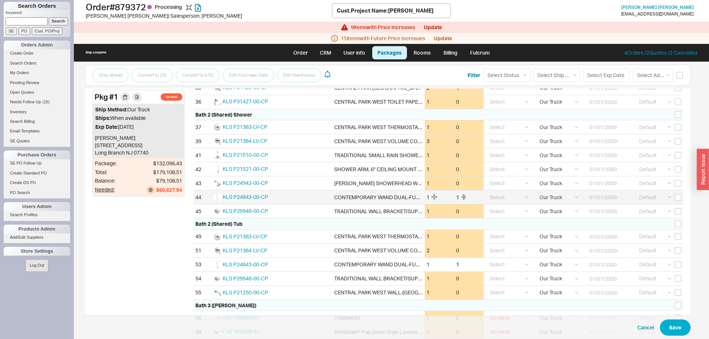
scroll to position [489, 0]
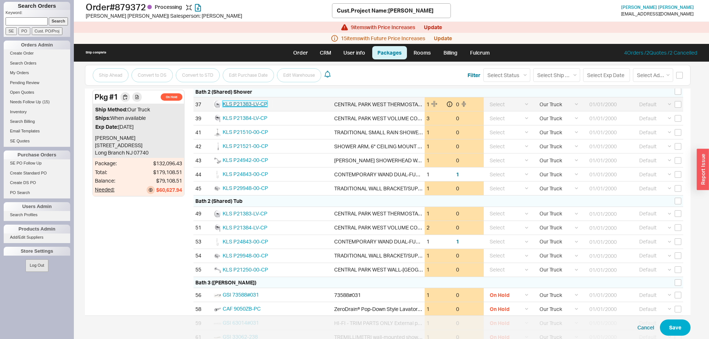
click at [250, 107] on span "KLS P21383-LV-CP" at bounding box center [245, 104] width 45 height 6
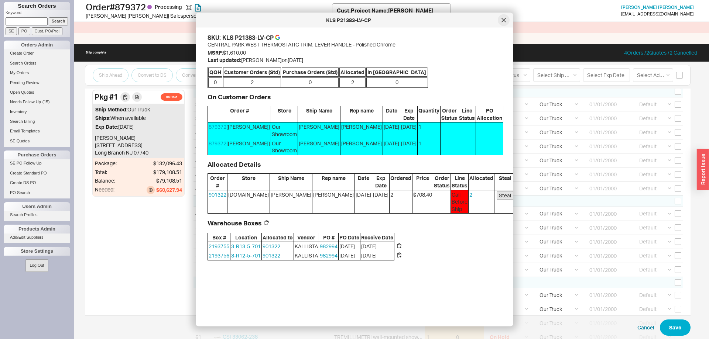
click at [501, 21] on icon at bounding box center [503, 20] width 4 height 4
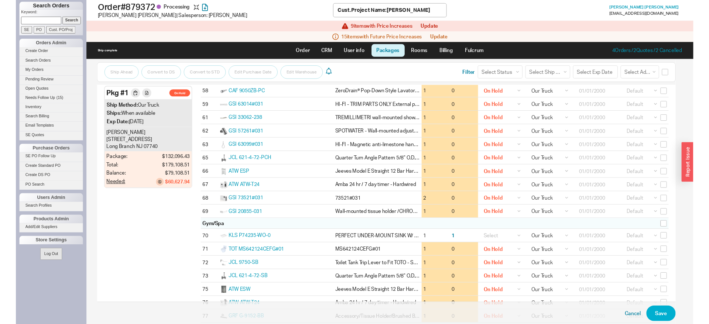
scroll to position [753, 0]
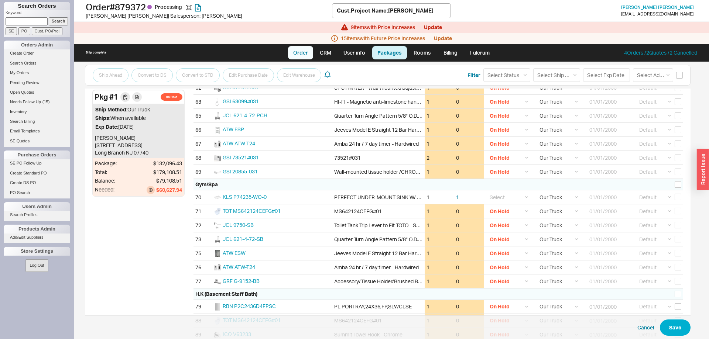
click at [302, 53] on link "Order" at bounding box center [300, 52] width 25 height 13
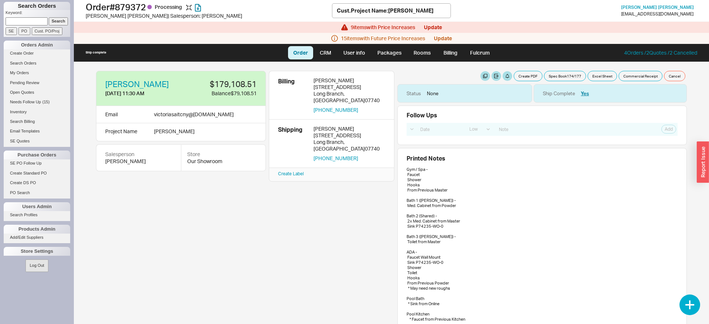
scroll to position [1361, 0]
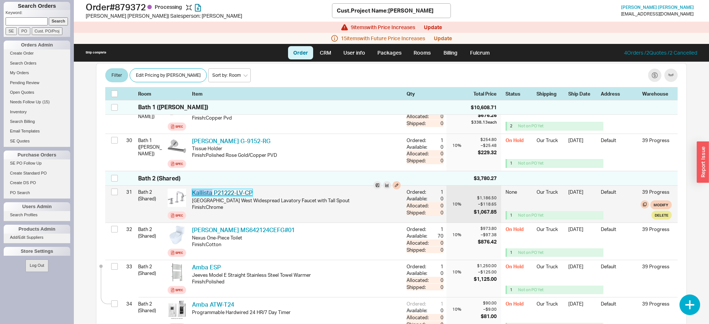
click at [232, 191] on link "Kallista P21222-LV-CP" at bounding box center [222, 192] width 61 height 7
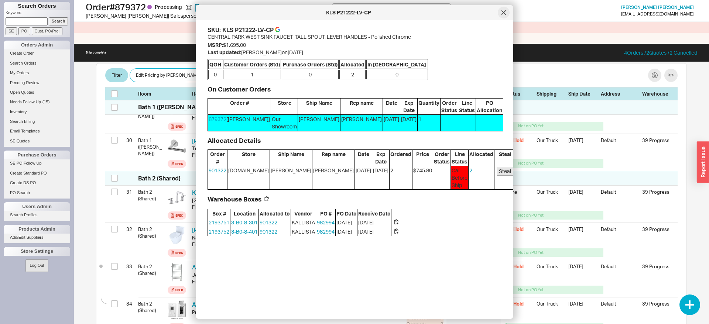
click at [506, 10] on div at bounding box center [503, 13] width 12 height 12
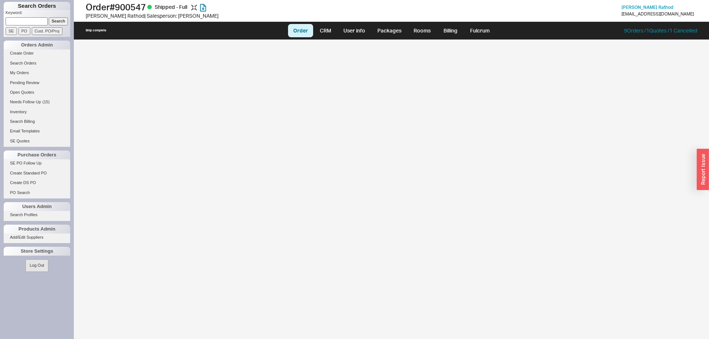
select select "LOW"
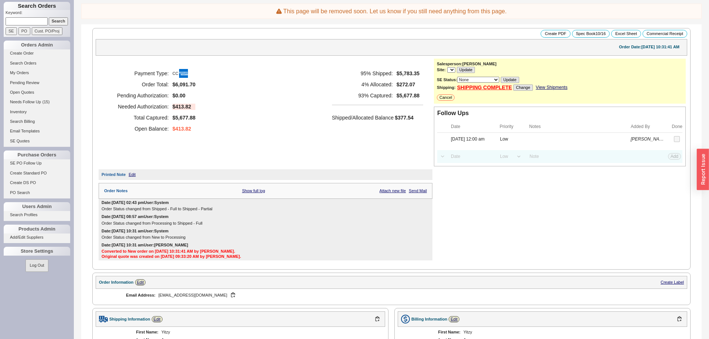
select select "LOW"
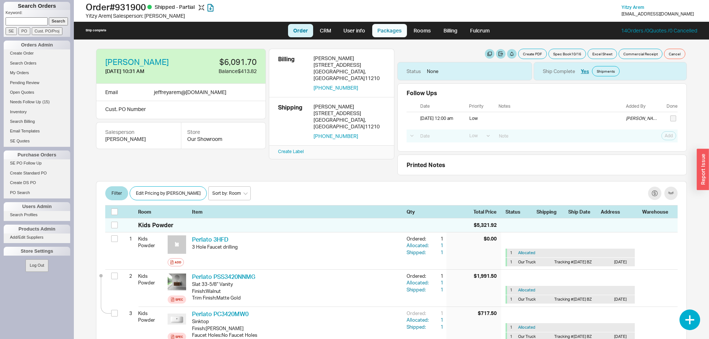
click at [383, 35] on link "Packages" at bounding box center [389, 30] width 35 height 13
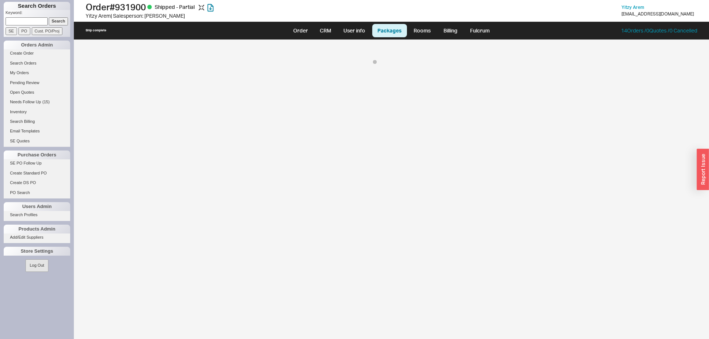
select select "1"
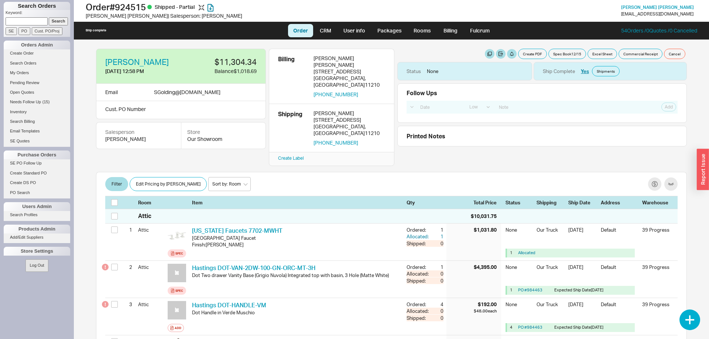
select select "LOW"
click at [386, 35] on link "Packages" at bounding box center [389, 30] width 35 height 13
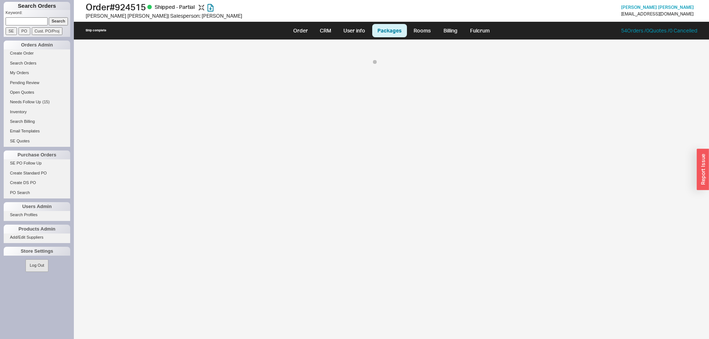
select select "8"
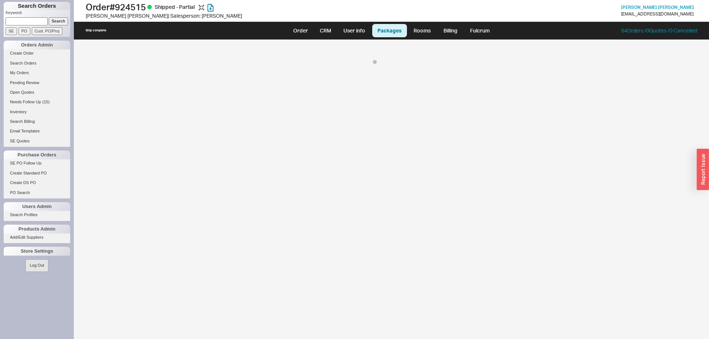
select select "8"
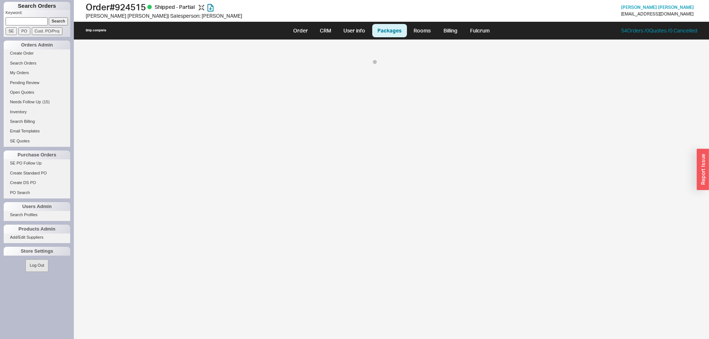
select select "8"
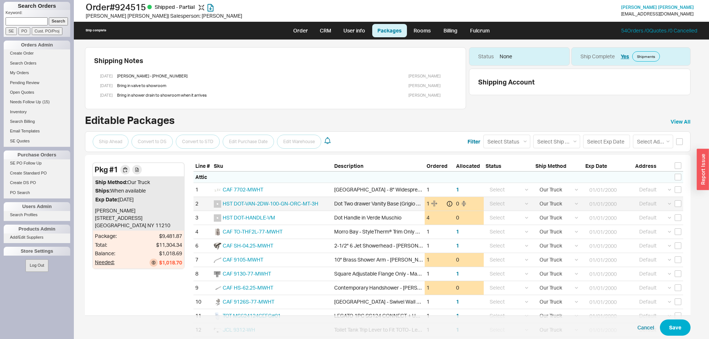
scroll to position [63, 0]
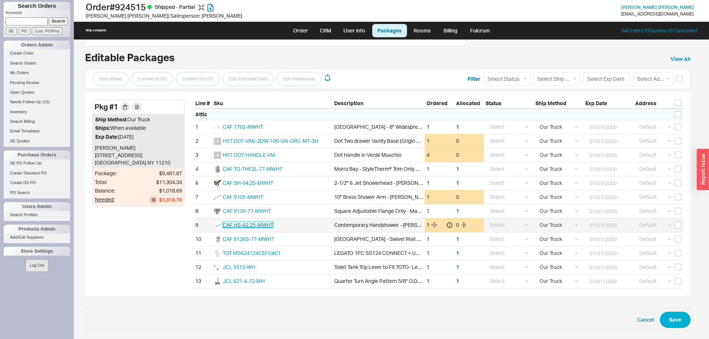
click at [249, 223] on span "CAF HS-62.25-MWHT" at bounding box center [248, 225] width 51 height 6
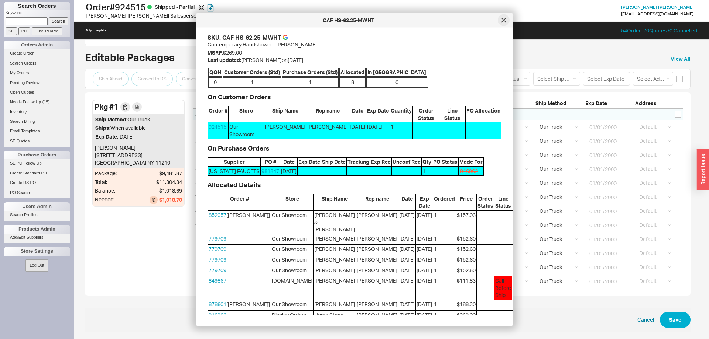
click at [502, 17] on div at bounding box center [503, 20] width 12 height 12
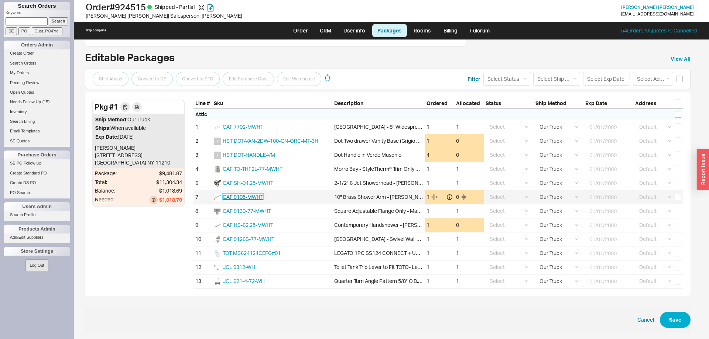
click at [250, 197] on span "CAF 9105-MWHT" at bounding box center [243, 197] width 41 height 6
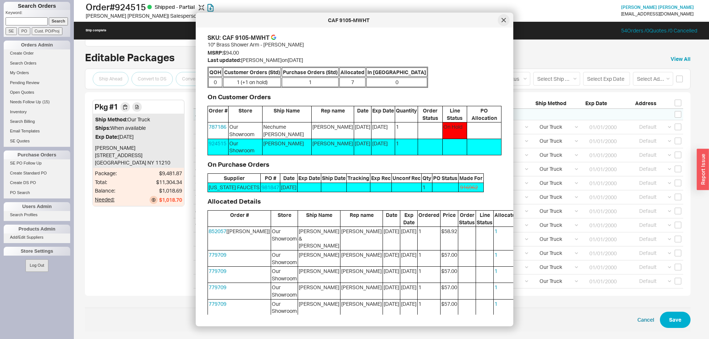
click at [502, 20] on icon at bounding box center [503, 20] width 4 height 4
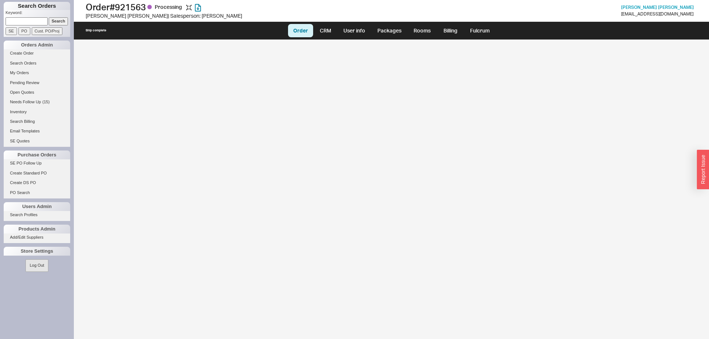
select select "LOW"
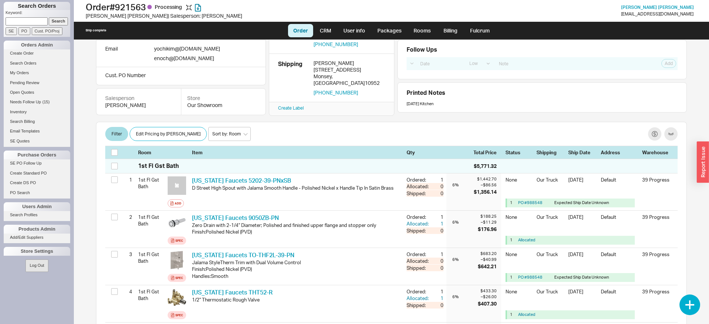
scroll to position [629, 0]
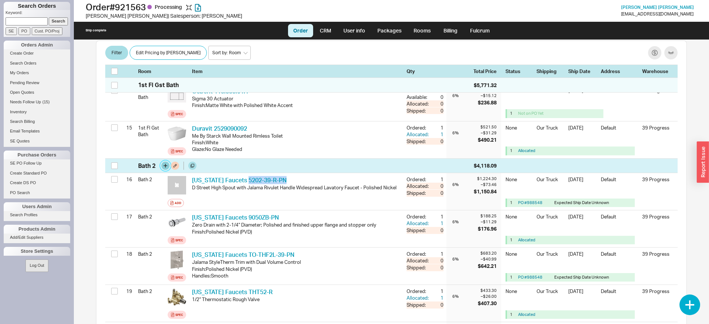
click at [166, 166] on button "button" at bounding box center [165, 166] width 8 height 8
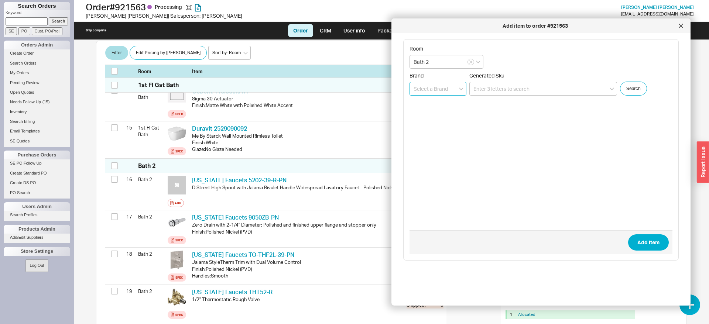
click at [424, 94] on input at bounding box center [437, 89] width 57 height 14
type input "[US_STATE] Faucets"
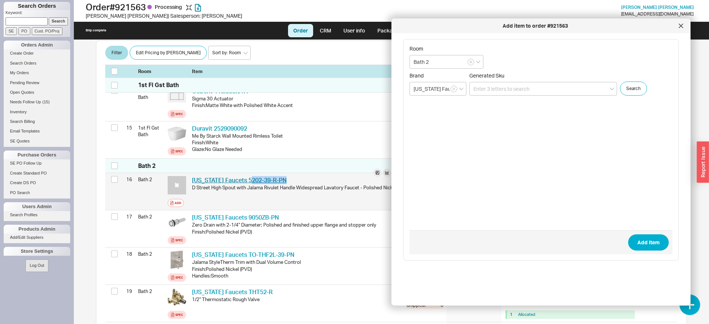
drag, startPoint x: 275, startPoint y: 184, endPoint x: 247, endPoint y: 184, distance: 27.7
click at [247, 184] on div "California Faucets 5202-39-R-PN CAF 5202-39-R-PN" at bounding box center [296, 180] width 209 height 8
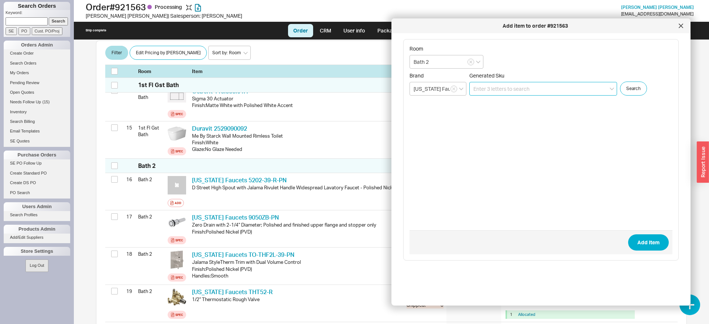
paste input "5202-H39R-PN"
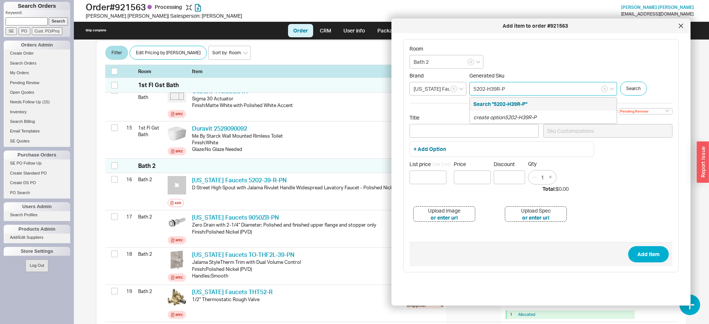
type input "5202-H39R-PN"
click at [494, 115] on icon "create option 5202-H39R-PN" at bounding box center [506, 117] width 67 height 6
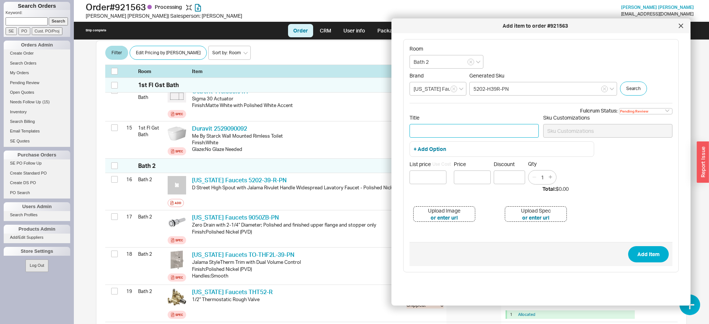
click at [444, 132] on input "Title" at bounding box center [473, 131] width 129 height 14
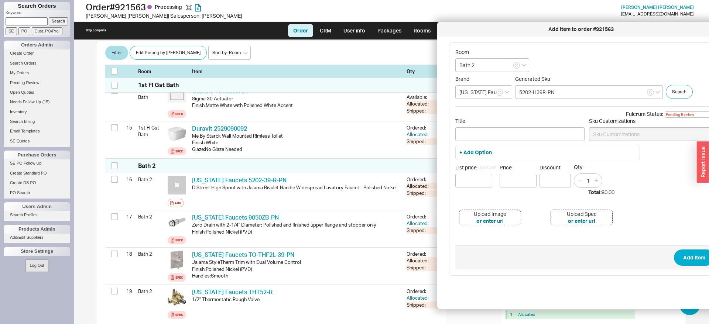
drag, startPoint x: 433, startPoint y: 31, endPoint x: 469, endPoint y: 30, distance: 35.4
click at [469, 30] on div "Add item to order #921563" at bounding box center [581, 28] width 280 height 7
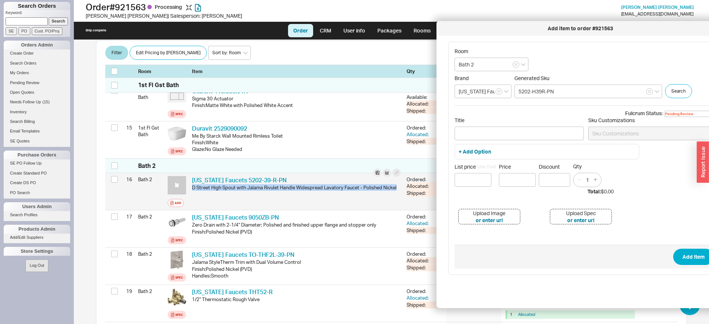
drag, startPoint x: 388, startPoint y: 190, endPoint x: 192, endPoint y: 189, distance: 196.0
click at [192, 189] on div "D Street High Spout with Jalama Rivulet Handle Widespread Lavatory Faucet - Pol…" at bounding box center [296, 187] width 209 height 7
copy div "D Street High Spout with Jalama Rivulet Handle Widespread Lavatory Faucet - Pol…"
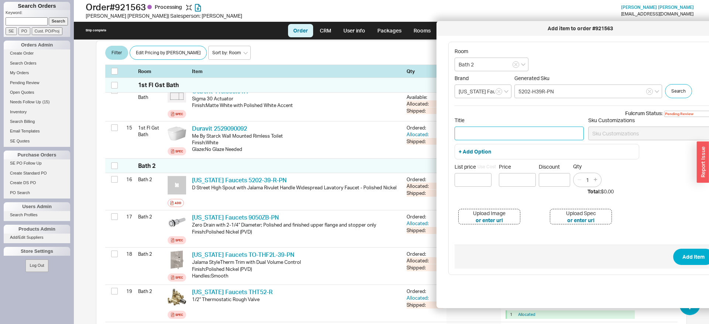
paste input "D Street High Spout with Jalama Rivulet Handle Widespread Lavatory Faucet - Pol…"
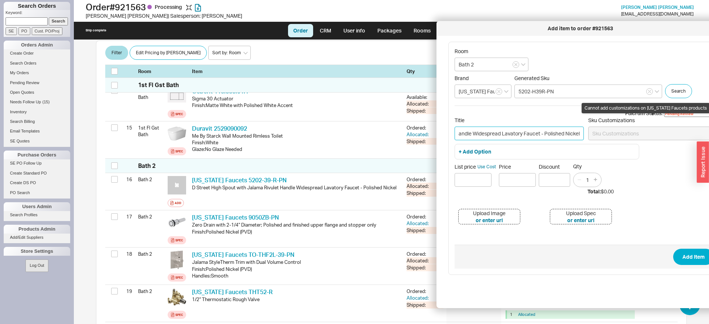
type input "D Street High Spout with Jalama Rivulet Handle Widespread Lavatory Faucet - Pol…"
click at [664, 111] on select "Pending Review None On Hold Call Before Ship Hold for Balance Wait For Cust. Ca…" at bounding box center [691, 114] width 54 height 6
select select
click option "None" at bounding box center [0, 0] width 0 height 0
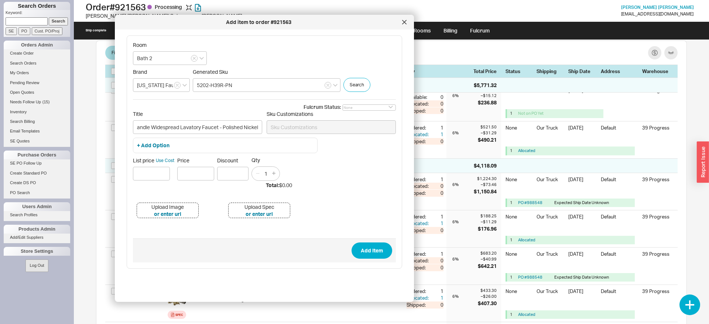
drag, startPoint x: 551, startPoint y: 29, endPoint x: 229, endPoint y: 23, distance: 321.5
click at [229, 23] on div "Add item to order #921563" at bounding box center [258, 21] width 280 height 7
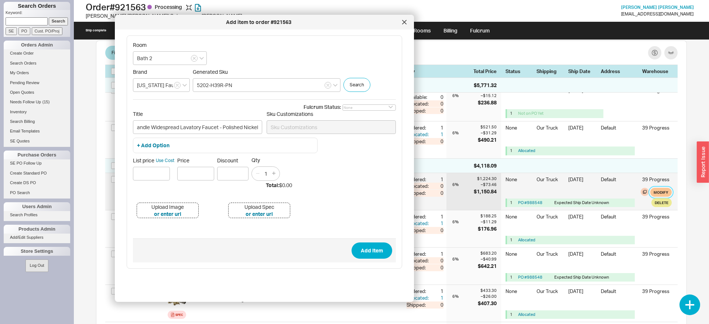
click at [664, 193] on button "Modify" at bounding box center [660, 192] width 21 height 9
select select "8"
select select "3"
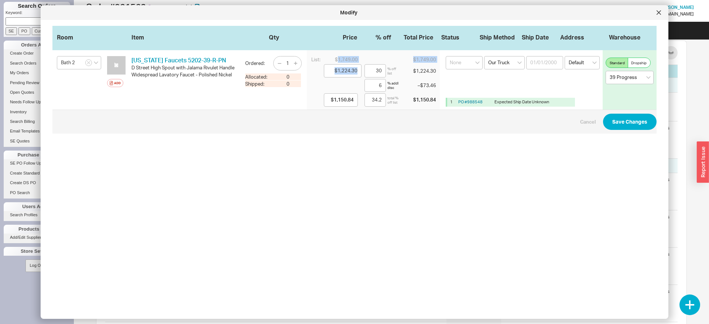
drag, startPoint x: 337, startPoint y: 58, endPoint x: 364, endPoint y: 61, distance: 26.7
click at [364, 61] on div "List: $1,749.00 $1,749.00 $1,224.30 30 % off list $1,224.30 6 % addl disc – $73…" at bounding box center [373, 79] width 133 height 59
click at [346, 58] on div "$1,749.00" at bounding box center [343, 59] width 38 height 7
drag, startPoint x: 358, startPoint y: 60, endPoint x: 337, endPoint y: 59, distance: 21.1
click at [337, 59] on div "$1,749.00" at bounding box center [343, 59] width 38 height 7
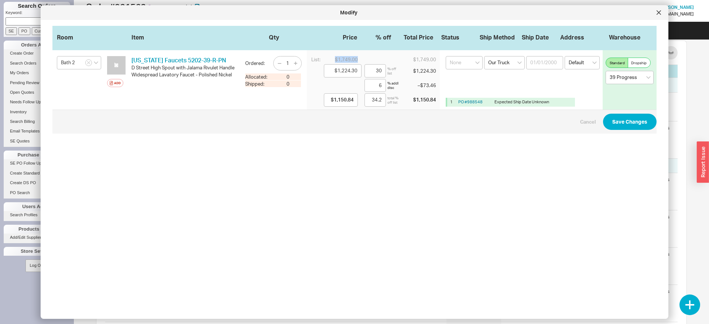
copy div "$1,749.00"
click at [660, 13] on icon at bounding box center [658, 12] width 4 height 4
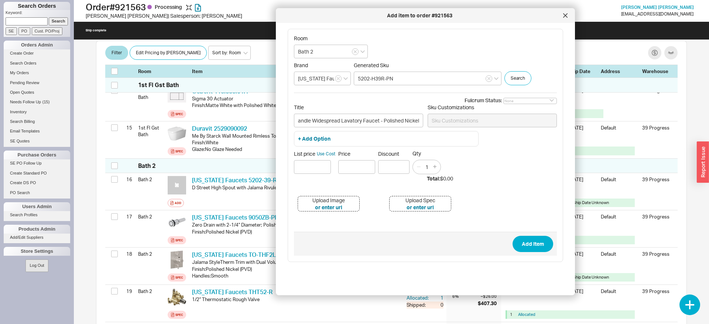
drag, startPoint x: 370, startPoint y: 27, endPoint x: 576, endPoint y: 32, distance: 206.7
click at [575, 19] on div "Add item to order #921563" at bounding box center [425, 15] width 299 height 15
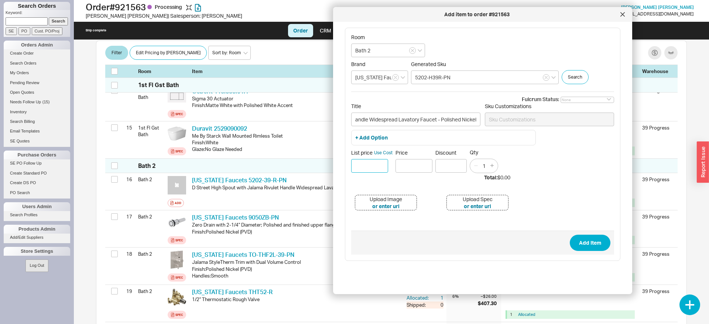
paste input "$ 1749.00"
drag, startPoint x: 359, startPoint y: 167, endPoint x: 349, endPoint y: 169, distance: 10.8
click at [351, 169] on input "$ 1749.00" at bounding box center [369, 166] width 37 height 14
type input "$ 1749.00"
click at [408, 166] on input "Price" at bounding box center [413, 166] width 37 height 14
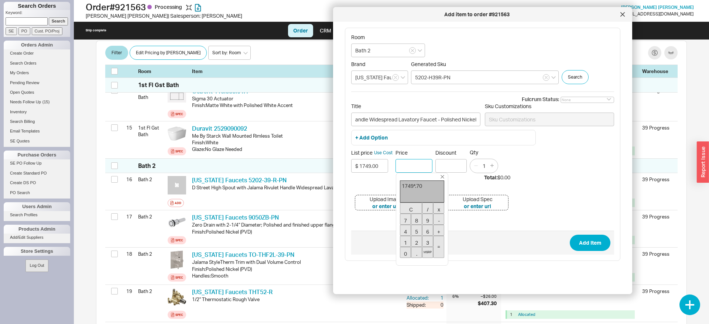
type input "$1,224.30"
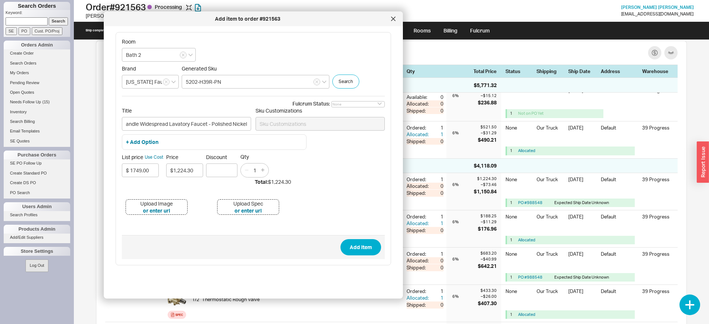
drag, startPoint x: 399, startPoint y: 15, endPoint x: 175, endPoint y: 18, distance: 223.3
click at [175, 18] on div "Add item to order #921563" at bounding box center [247, 18] width 280 height 7
click at [361, 248] on button "Add Item" at bounding box center [360, 247] width 41 height 16
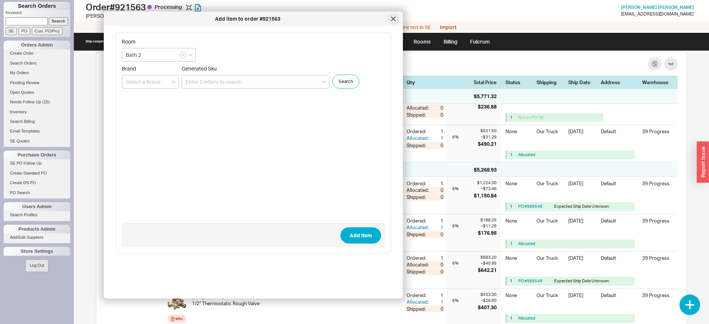
click at [392, 17] on icon at bounding box center [393, 19] width 4 height 4
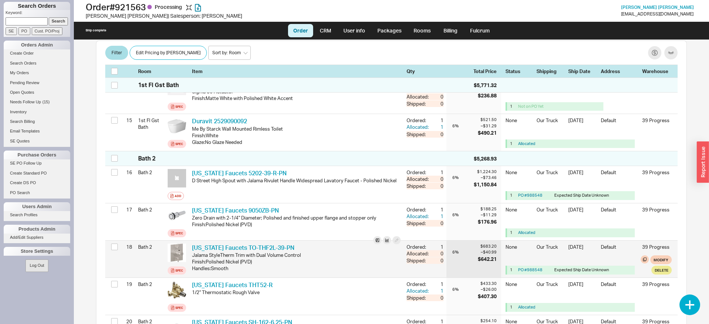
scroll to position [705, 0]
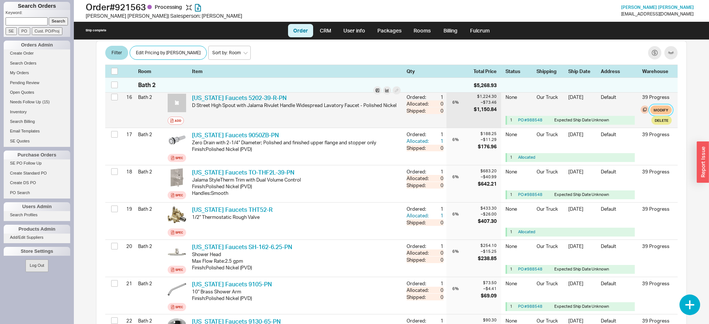
click at [658, 113] on button "Modify" at bounding box center [660, 110] width 21 height 9
select select "8"
select select "3"
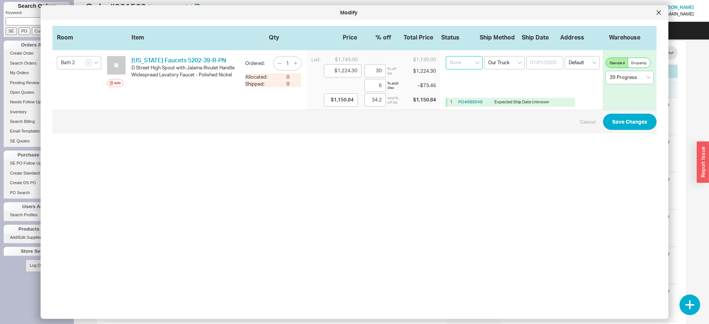
click at [445, 56] on select "None On Hold Call Before Ship Hold for Balance Wait For Cust. Call Waiting for …" at bounding box center [463, 62] width 37 height 13
select select "On Hold"
click option "On Hold" at bounding box center [0, 0] width 0 height 0
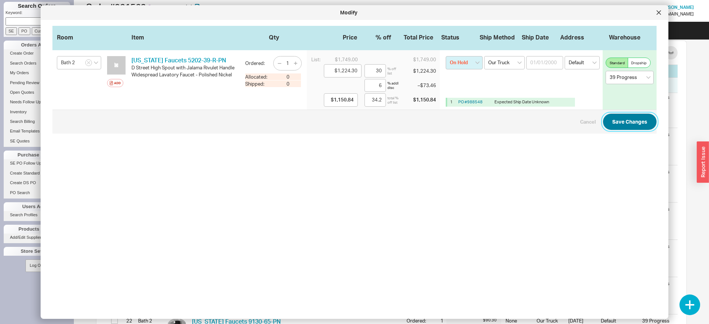
click at [637, 122] on button "Save Changes" at bounding box center [630, 122] width 54 height 16
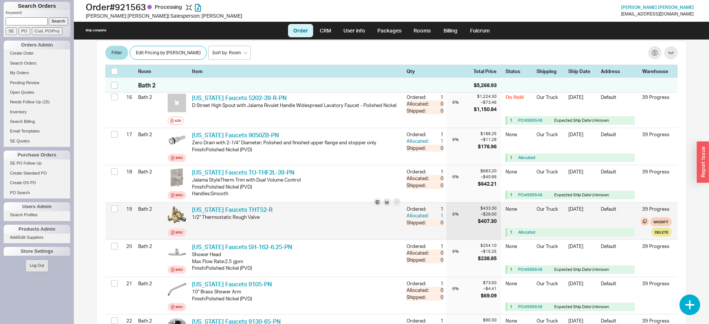
scroll to position [118, 0]
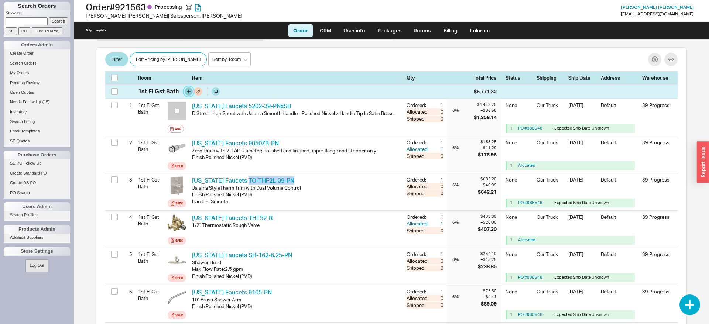
click at [189, 95] on button "button" at bounding box center [189, 91] width 8 height 8
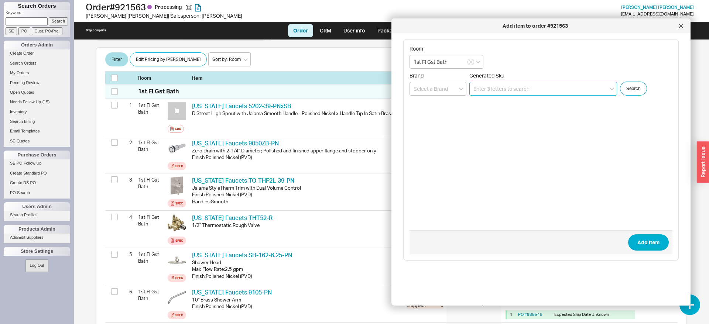
paste input "TO-THF2L-H39-PN"
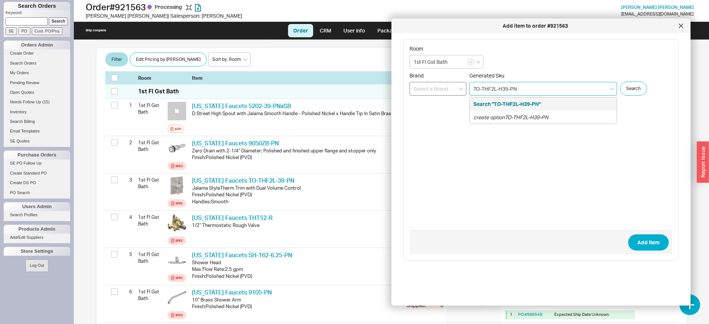
type input "TO-THF2L-H39-PN"
click at [447, 90] on input at bounding box center [437, 89] width 57 height 14
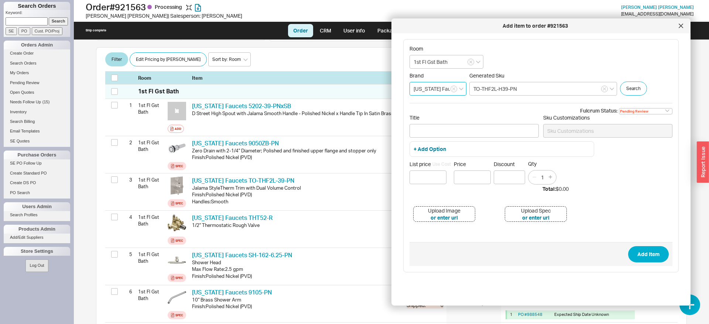
type input "[US_STATE] Faucets"
click at [531, 86] on input "TO-THF2L-H39-PN" at bounding box center [543, 89] width 148 height 14
click at [456, 134] on input "Title" at bounding box center [473, 131] width 129 height 14
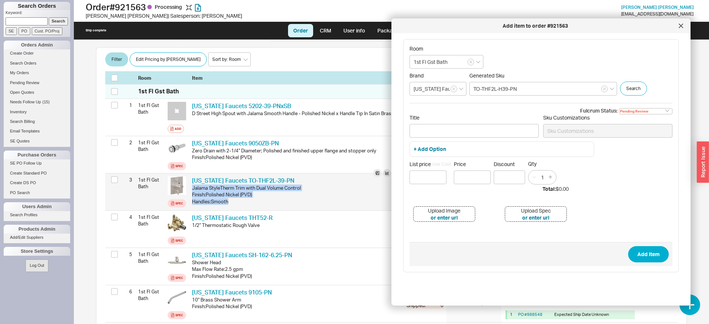
drag, startPoint x: 193, startPoint y: 189, endPoint x: 250, endPoint y: 202, distance: 58.2
click at [250, 202] on div "California Faucets TO-THF2L-39-PN CAF TO-THF2L-39-PN Jalama StyleTherm Trim wit…" at bounding box center [296, 191] width 209 height 31
copy div "Jalama StyleTherm Trim with Dual Volume Control Finish : Polished Nickel (PVD) …"
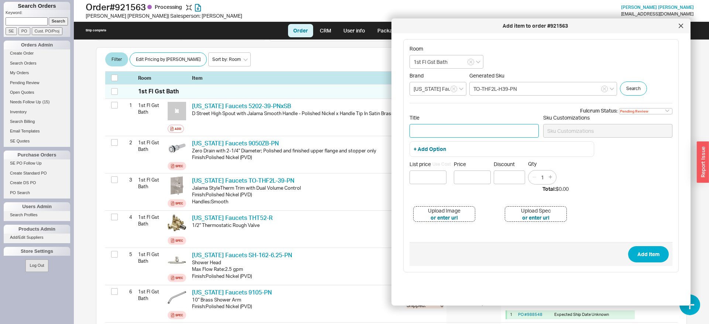
paste input "Jalama StyleTherm Trim with Dual Volume Control Finish: Polished Nickel (PVD) H…"
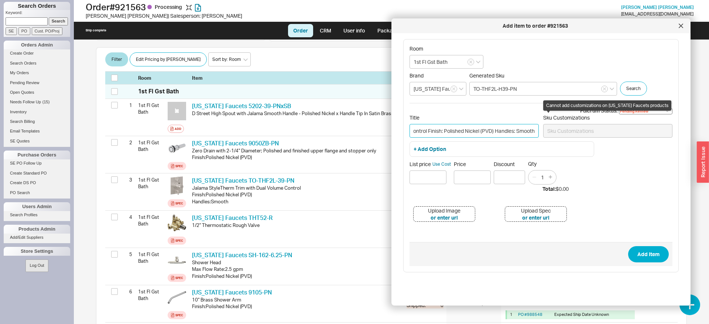
type input "Jalama StyleTherm Trim with Dual Volume Control Finish: Polished Nickel (PVD) H…"
click at [619, 108] on select "Pending Review None On Hold Call Before Ship Hold for Balance Wait For Cust. Ca…" at bounding box center [646, 111] width 54 height 6
select select
click option "None" at bounding box center [0, 0] width 0 height 0
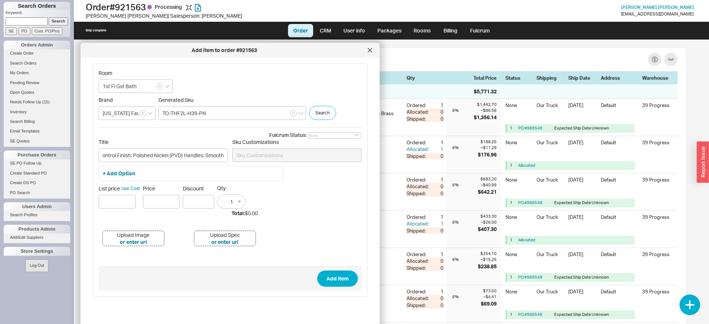
drag, startPoint x: 470, startPoint y: 28, endPoint x: 160, endPoint y: 52, distance: 311.3
click at [160, 52] on div "Add item to order #921563" at bounding box center [224, 50] width 280 height 7
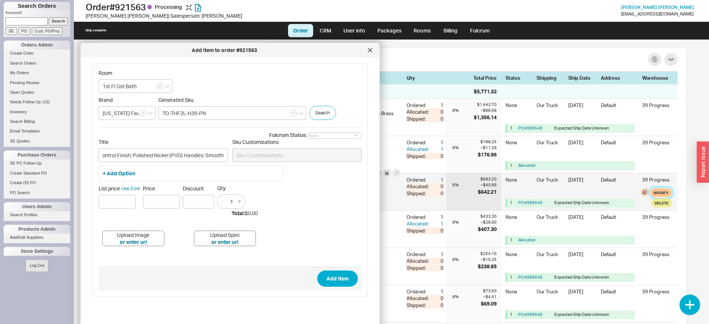
click at [654, 193] on button "Modify" at bounding box center [660, 192] width 21 height 9
select select "8"
select select "3"
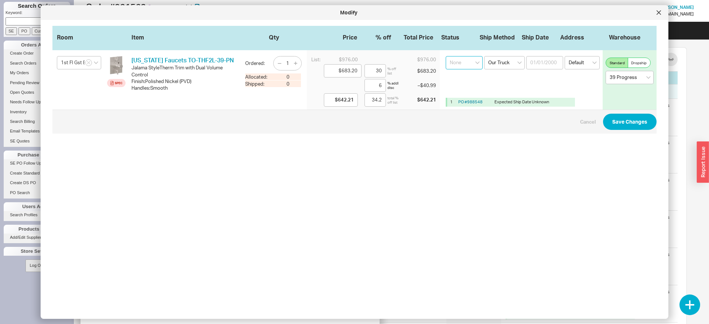
click at [445, 56] on select "None On Hold Call Before Ship Hold for Balance Wait For Cust. Call Waiting for …" at bounding box center [463, 62] width 37 height 13
select select "On Hold"
click option "On Hold" at bounding box center [0, 0] width 0 height 0
drag, startPoint x: 344, startPoint y: 58, endPoint x: 366, endPoint y: 59, distance: 22.9
click at [367, 59] on div "List: $976.00 $976.00 $683.20 30 % off list $683.20 6 % addl disc – $40.99 $642…" at bounding box center [373, 79] width 133 height 59
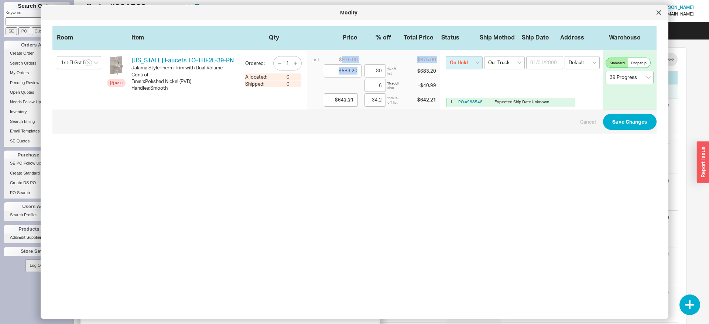
copy div "976.00 $976.00"
click at [635, 117] on button "Save Changes" at bounding box center [630, 122] width 54 height 16
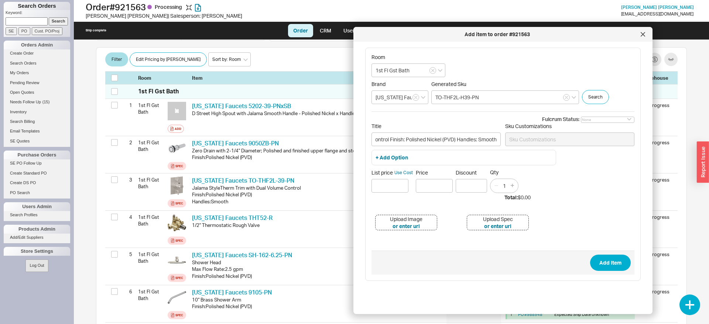
drag, startPoint x: 210, startPoint y: 51, endPoint x: 482, endPoint y: 35, distance: 273.2
click at [482, 35] on div "Add item to order #921563" at bounding box center [497, 34] width 280 height 7
paste input "$ 976.00976.00"
drag, startPoint x: 403, startPoint y: 185, endPoint x: 346, endPoint y: 185, distance: 57.6
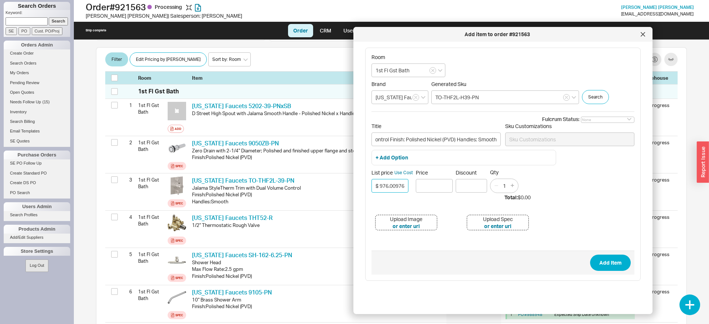
click at [371, 185] on input "$ 976.00976.00" at bounding box center [389, 186] width 37 height 14
click at [397, 184] on input "$ 976.00976.00" at bounding box center [389, 186] width 37 height 14
drag, startPoint x: 397, startPoint y: 185, endPoint x: 435, endPoint y: 185, distance: 37.3
click at [408, 185] on input "$ 976.00976.00" at bounding box center [389, 186] width 37 height 14
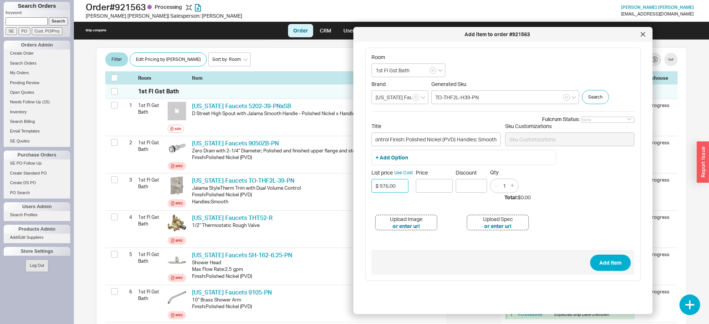
scroll to position [0, 0]
type input "$ 976.00"
click at [423, 187] on input "Price" at bounding box center [434, 186] width 37 height 14
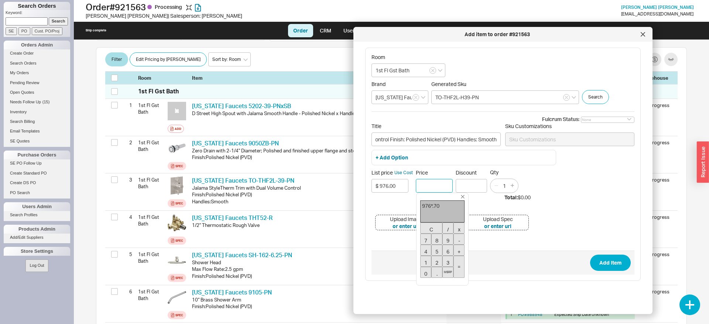
type input "$683.20"
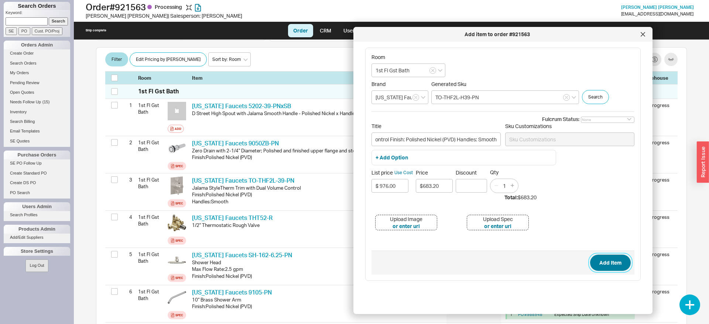
click at [606, 258] on button "Add Item" at bounding box center [610, 263] width 41 height 16
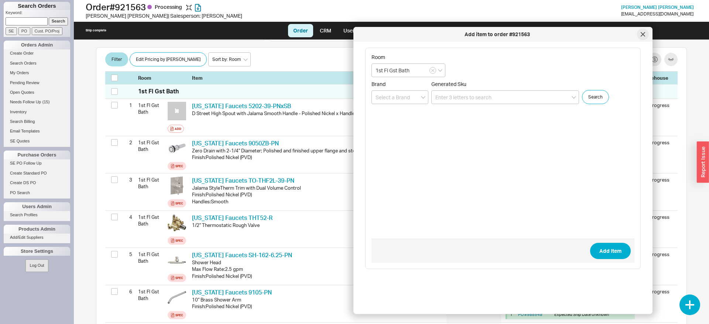
click at [640, 33] on div at bounding box center [643, 34] width 12 height 12
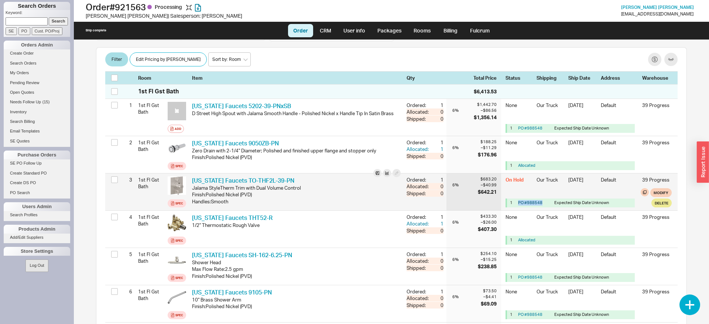
drag, startPoint x: 544, startPoint y: 205, endPoint x: 519, endPoint y: 203, distance: 25.2
click at [519, 203] on div "PO # 988548" at bounding box center [534, 203] width 33 height 6
click at [543, 203] on div "PO # 988548" at bounding box center [534, 203] width 33 height 6
click at [531, 204] on link "PO # 988548" at bounding box center [530, 202] width 24 height 5
drag, startPoint x: 260, startPoint y: 204, endPoint x: 124, endPoint y: 182, distance: 137.6
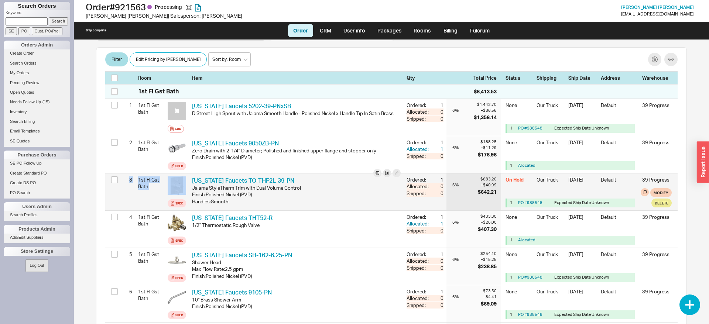
click at [124, 182] on div "3 1st Fl Gst Bath Spec California Faucets TO-THF2L-39-PN CAF TO-THF2L-39-PN Jal…" at bounding box center [391, 191] width 572 height 37
click at [124, 182] on div "3" at bounding box center [127, 179] width 9 height 13
drag, startPoint x: 295, startPoint y: 182, endPoint x: 130, endPoint y: 180, distance: 165.7
click at [130, 180] on div "3 1st Fl Gst Bath Spec California Faucets TO-THF2L-39-PN CAF TO-THF2L-39-PN Jal…" at bounding box center [391, 191] width 572 height 37
click at [130, 180] on div "3" at bounding box center [127, 179] width 9 height 13
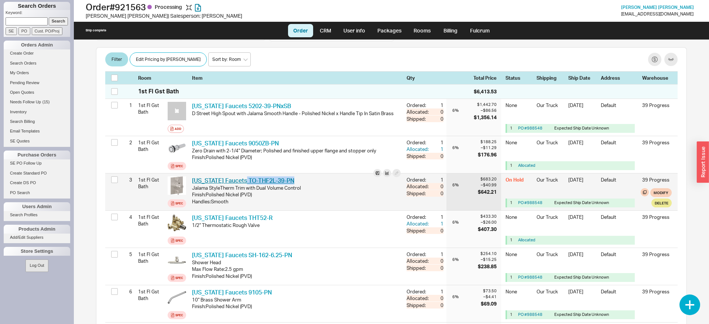
drag, startPoint x: 287, startPoint y: 180, endPoint x: 242, endPoint y: 183, distance: 45.4
click at [242, 183] on div "California Faucets TO-THF2L-39-PN CAF TO-THF2L-39-PN" at bounding box center [296, 180] width 209 height 8
copy link "TO-THF2L-39-PN"
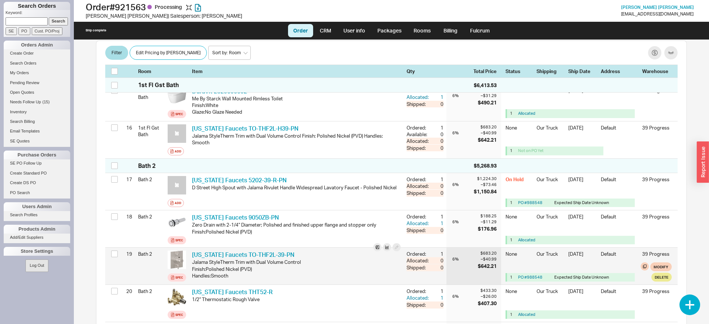
scroll to position [1128, 0]
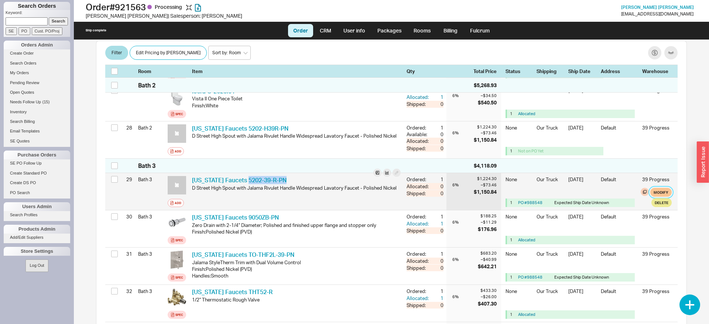
click at [660, 194] on button "Modify" at bounding box center [660, 192] width 21 height 9
select select "8"
select select "3"
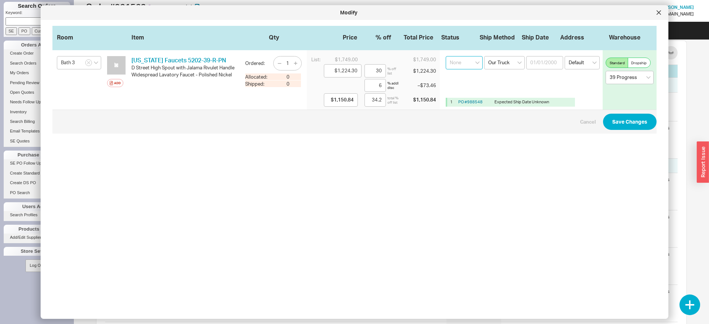
click at [445, 56] on select "None On Hold Call Before Ship Hold for Balance Wait For Cust. Call Waiting for …" at bounding box center [463, 62] width 37 height 13
select select "On Hold"
click option "On Hold" at bounding box center [0, 0] width 0 height 0
click at [618, 122] on button "Save Changes" at bounding box center [630, 122] width 54 height 16
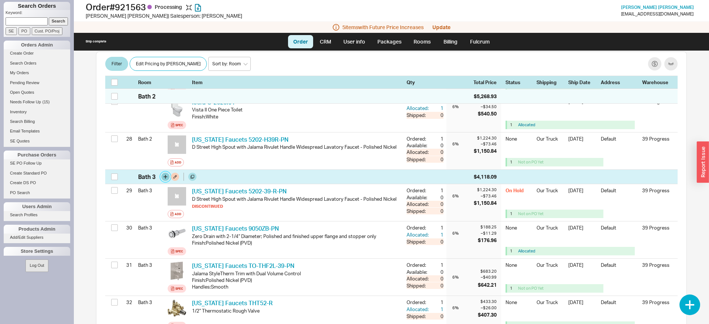
click at [164, 181] on button "button" at bounding box center [165, 177] width 8 height 8
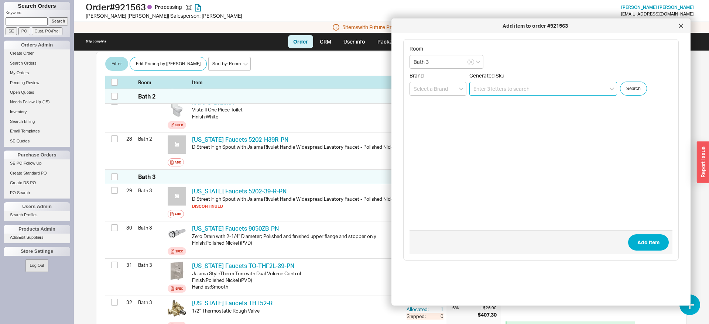
paste input "5202-H39R-PN"
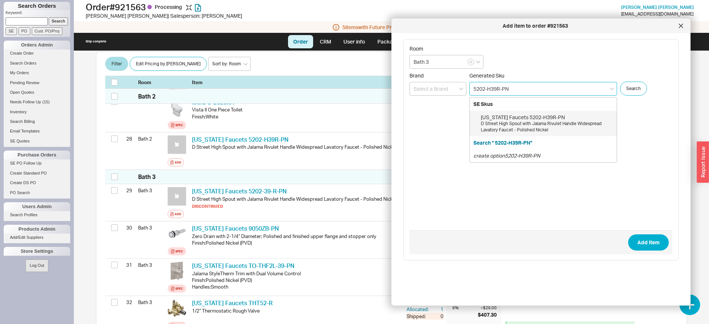
click at [511, 118] on div "California Faucets 5202-H39R-PN" at bounding box center [547, 117] width 132 height 7
type input "5202-H39R-PN"
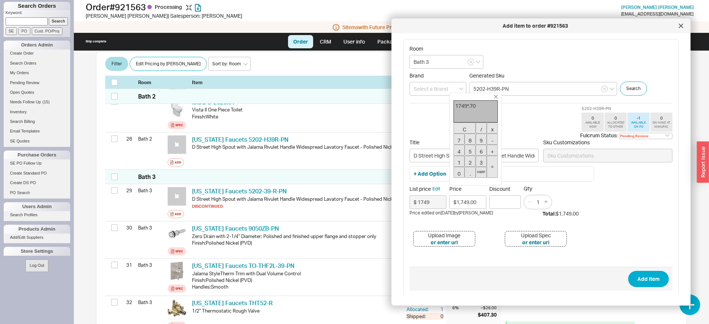
type input "$1,224.30"
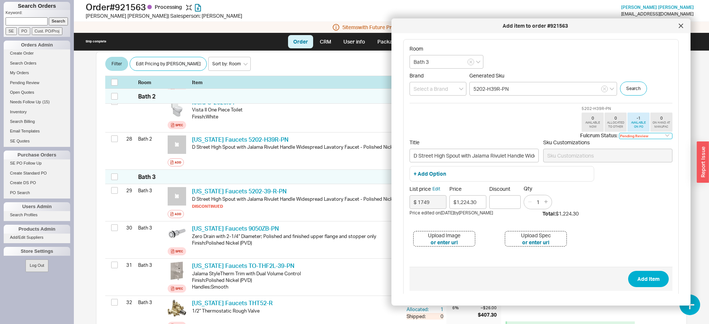
click at [619, 133] on select "Pending Review None On Hold Call Before Ship Hold for Balance Wait For Cust. Ca…" at bounding box center [646, 136] width 54 height 6
select select
click option "None" at bounding box center [0, 0] width 0 height 0
click at [640, 276] on button "Add Item" at bounding box center [648, 279] width 41 height 16
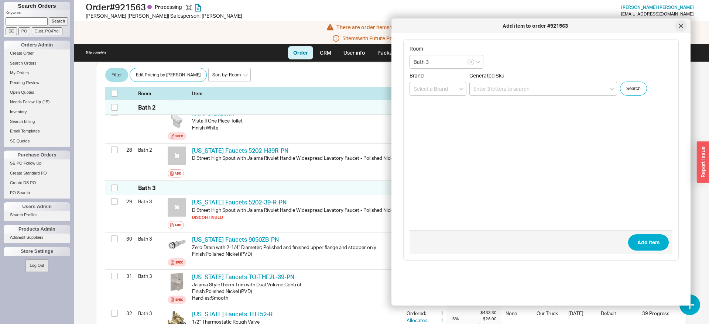
click at [678, 26] on icon at bounding box center [680, 26] width 4 height 4
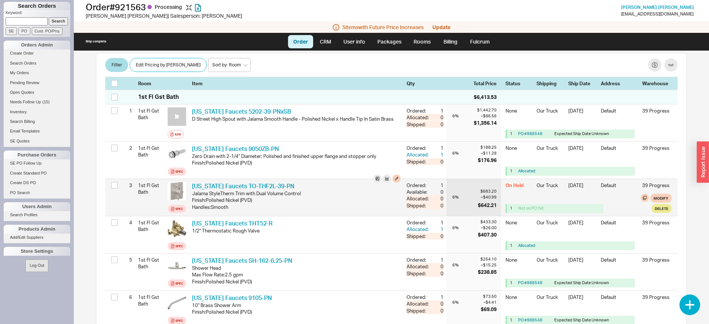
scroll to position [747, 0]
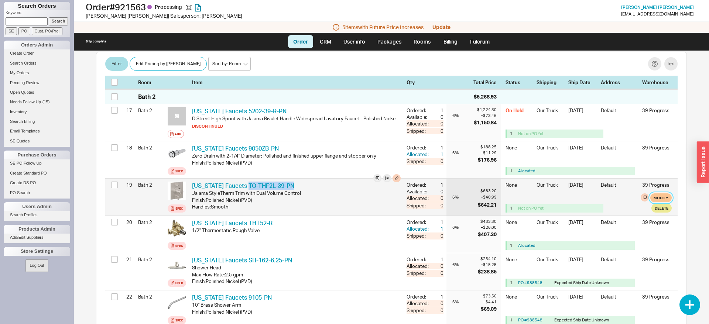
click at [664, 199] on button "Modify" at bounding box center [660, 197] width 21 height 9
select select "8"
select select "3"
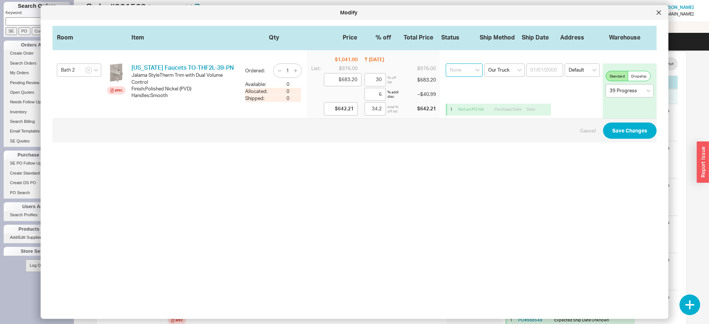
click at [445, 63] on select "None On Hold Call Before Ship Hold for Balance Wait For Cust. Call Waiting for …" at bounding box center [463, 69] width 37 height 13
select select "On Hold"
click option "On Hold" at bounding box center [0, 0] width 0 height 0
click at [636, 127] on button "Save Changes" at bounding box center [630, 131] width 54 height 16
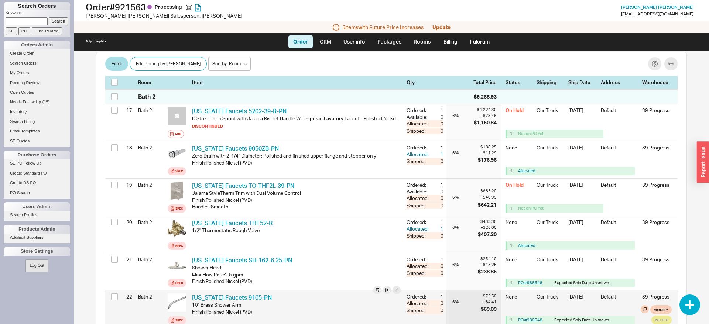
scroll to position [1208, 0]
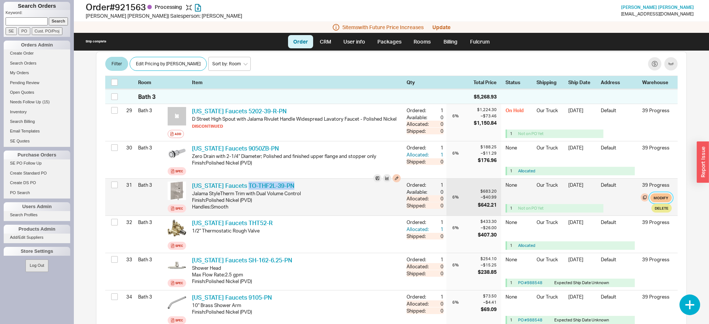
click at [664, 198] on button "Modify" at bounding box center [660, 197] width 21 height 9
select select "8"
select select "3"
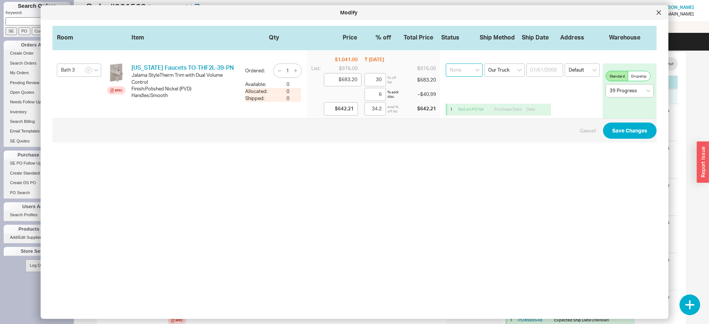
click at [445, 63] on select "None On Hold Call Before Ship Hold for Balance Wait For Cust. Call Waiting for …" at bounding box center [463, 69] width 37 height 13
select select "On Hold"
click option "On Hold" at bounding box center [0, 0] width 0 height 0
click at [613, 128] on button "Save Changes" at bounding box center [630, 131] width 54 height 16
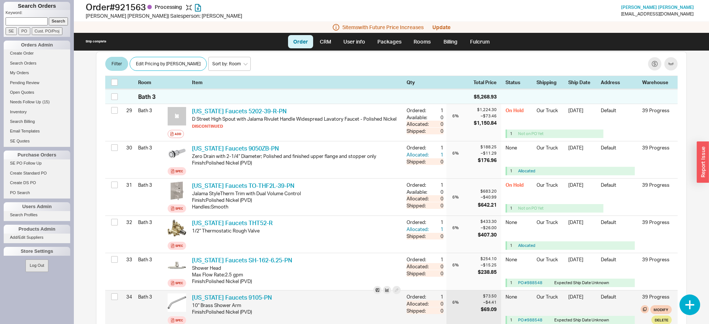
scroll to position [1670, 0]
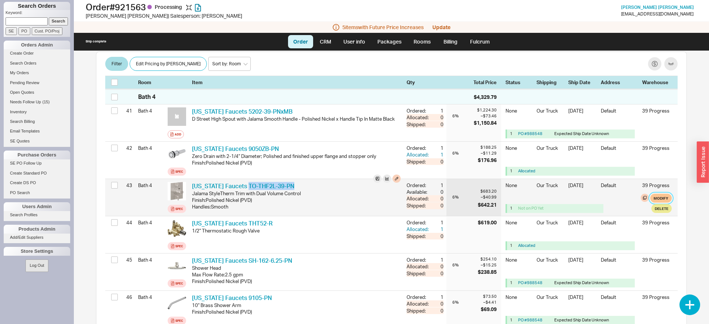
click at [667, 197] on button "Modify" at bounding box center [660, 198] width 21 height 9
select select "8"
select select "3"
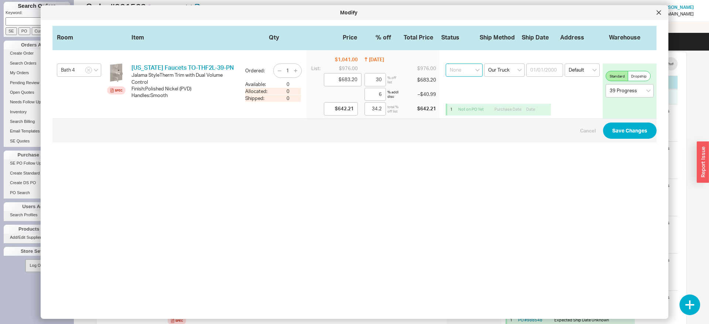
click at [445, 63] on select "None On Hold Call Before Ship Hold for Balance Wait For Cust. Call Waiting for …" at bounding box center [463, 69] width 37 height 13
select select "On Hold"
click option "On Hold" at bounding box center [0, 0] width 0 height 0
click at [612, 134] on button "Save Changes" at bounding box center [630, 131] width 54 height 16
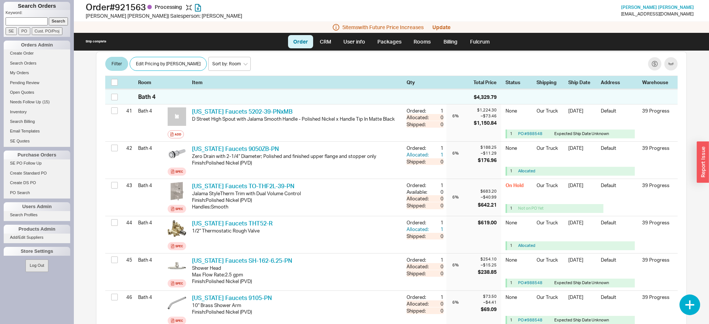
scroll to position [2095, 0]
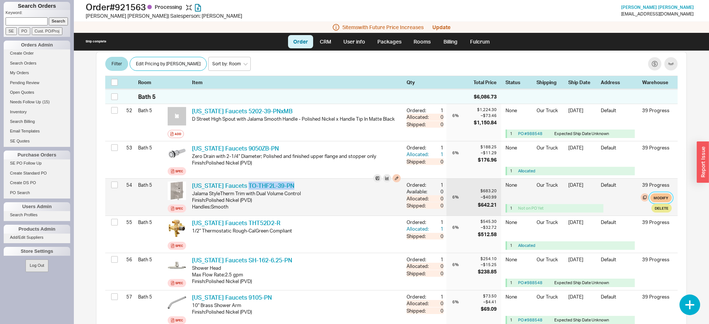
click at [661, 198] on button "Modify" at bounding box center [660, 197] width 21 height 9
select select "8"
select select "3"
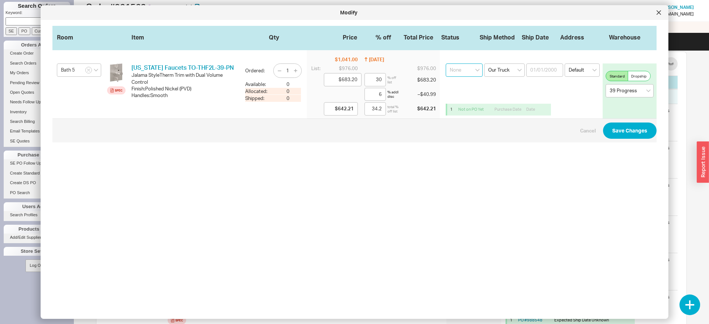
click at [445, 63] on select "None On Hold Call Before Ship Hold for Balance Wait For Cust. Call Waiting for …" at bounding box center [463, 69] width 37 height 13
select select "On Hold"
click option "On Hold" at bounding box center [0, 0] width 0 height 0
click at [632, 131] on button "Save Changes" at bounding box center [630, 131] width 54 height 16
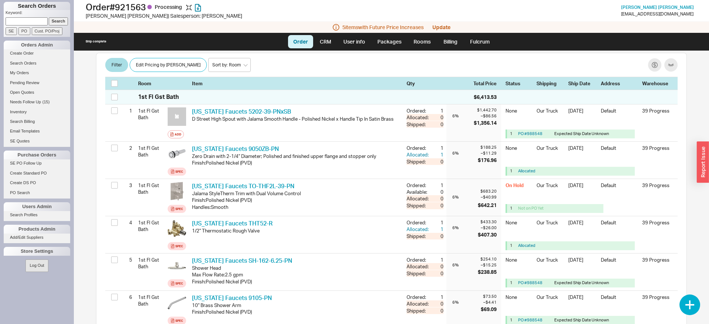
scroll to position [747, 0]
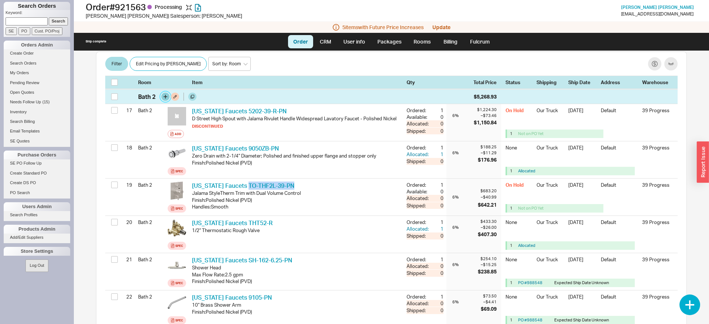
click at [165, 97] on button "button" at bounding box center [165, 97] width 8 height 8
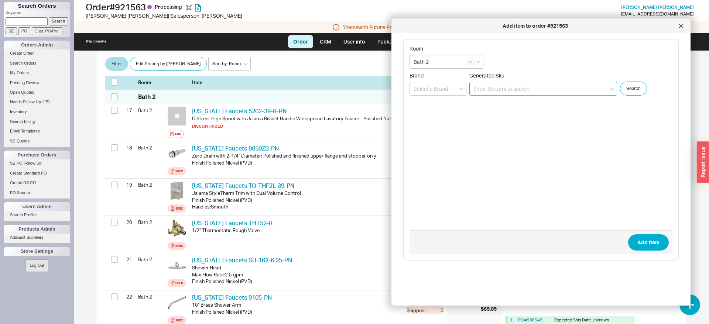
paste input "TO-THF2L-H39-PN"
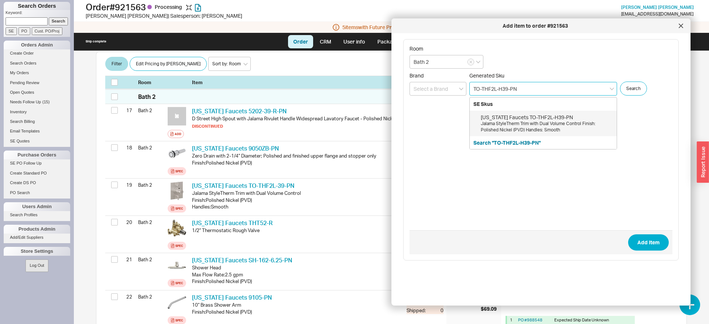
click at [520, 123] on div "Jalama StyleTherm Trim with Dual Volume Control Finish: Polished Nickel (PVD) H…" at bounding box center [547, 127] width 132 height 13
type input "TO-THF2L-H39-PN"
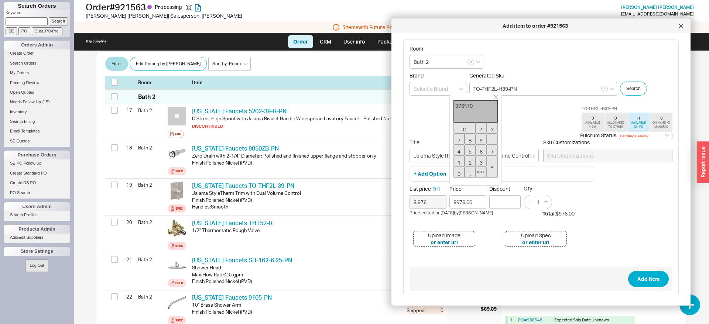
type input "$683.20"
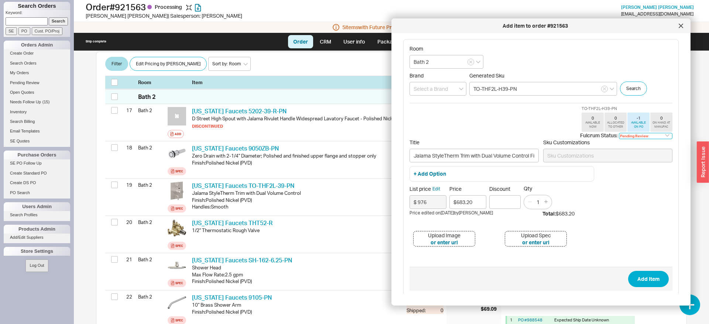
click at [619, 133] on select "Pending Review None On Hold Call Before Ship Hold for Balance Wait For Cust. Ca…" at bounding box center [646, 136] width 54 height 6
select select
click option "None" at bounding box center [0, 0] width 0 height 0
click at [649, 275] on button "Add Item" at bounding box center [648, 279] width 41 height 16
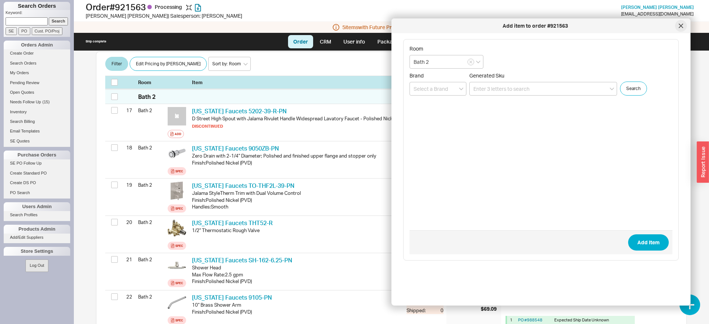
click at [679, 27] on icon at bounding box center [680, 26] width 4 height 4
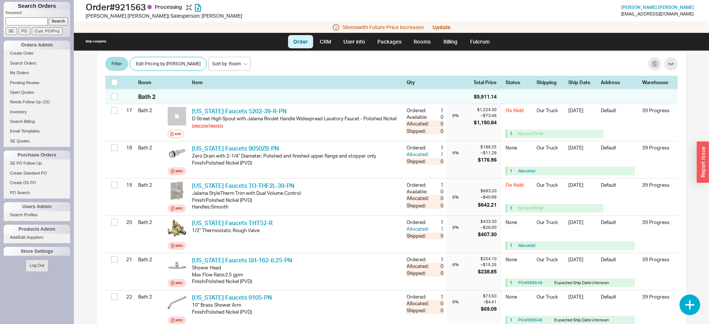
scroll to position [1246, 0]
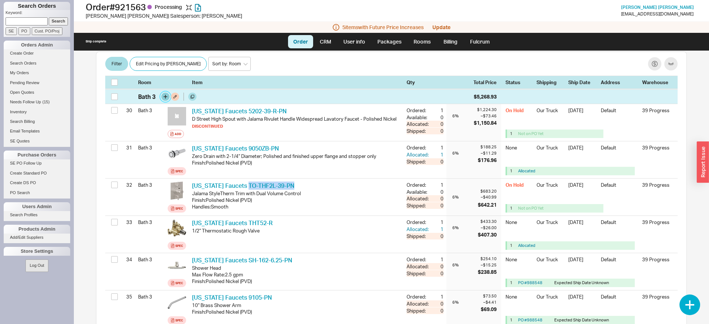
click at [165, 99] on button "button" at bounding box center [165, 97] width 8 height 8
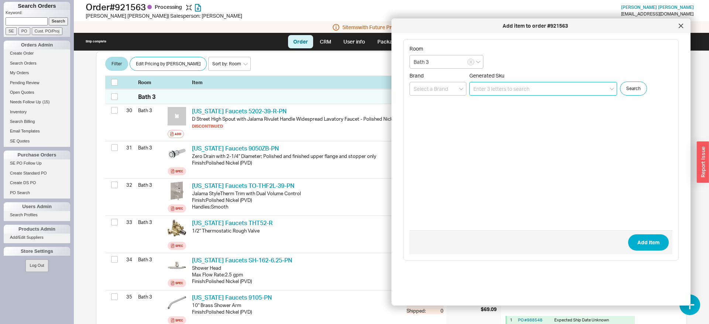
paste input "TO-THF2L-H39-PN"
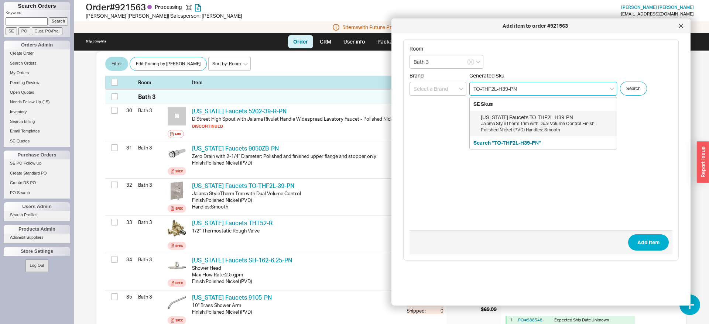
click at [512, 123] on div "Jalama StyleTherm Trim with Dual Volume Control Finish: Polished Nickel (PVD) H…" at bounding box center [547, 127] width 132 height 13
type input "TO-THF2L-H39-PN"
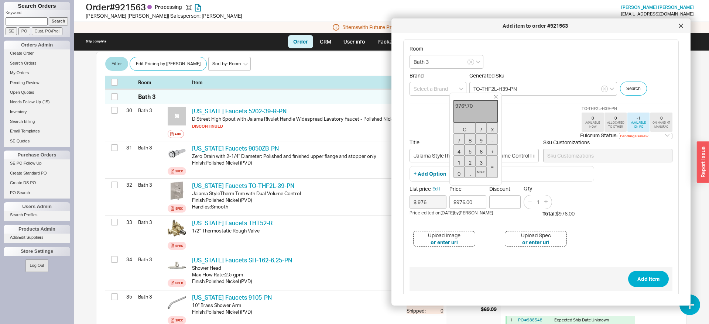
type input "$683.20"
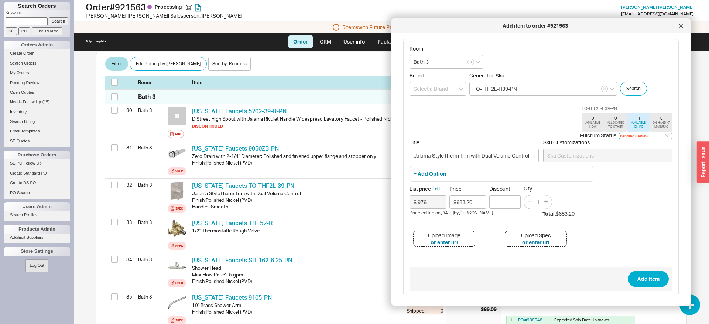
click at [619, 133] on select "Pending Review None On Hold Call Before Ship Hold for Balance Wait For Cust. Ca…" at bounding box center [646, 136] width 54 height 6
select select
click option "None" at bounding box center [0, 0] width 0 height 0
click at [643, 277] on button "Add Item" at bounding box center [648, 279] width 41 height 16
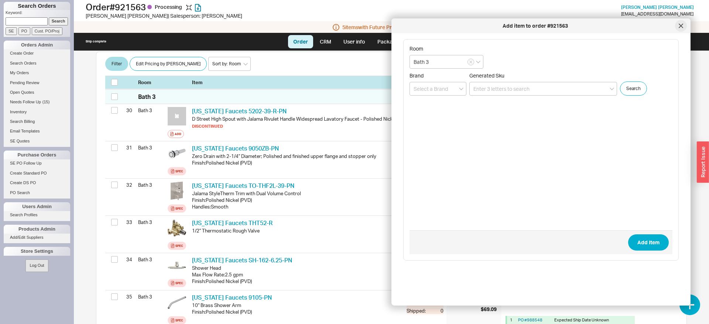
click at [679, 25] on icon at bounding box center [680, 26] width 4 height 4
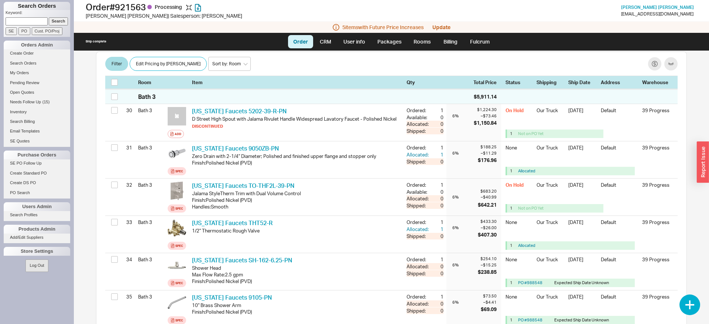
scroll to position [1744, 0]
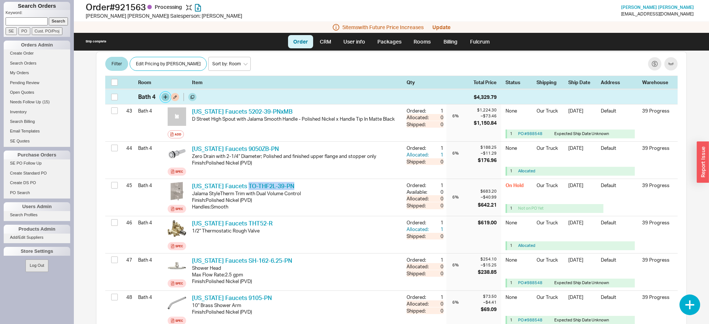
click at [165, 100] on button "button" at bounding box center [165, 97] width 8 height 8
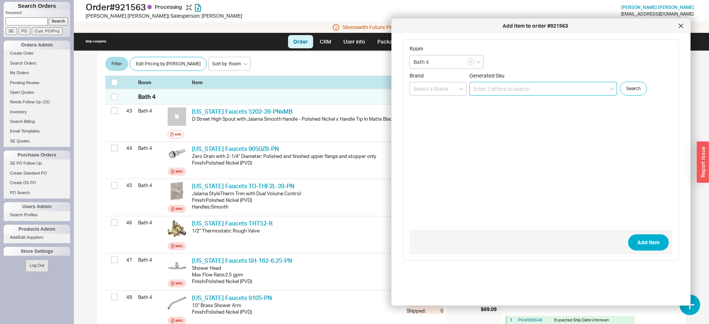
paste input "TO-THF2L-H39-PN"
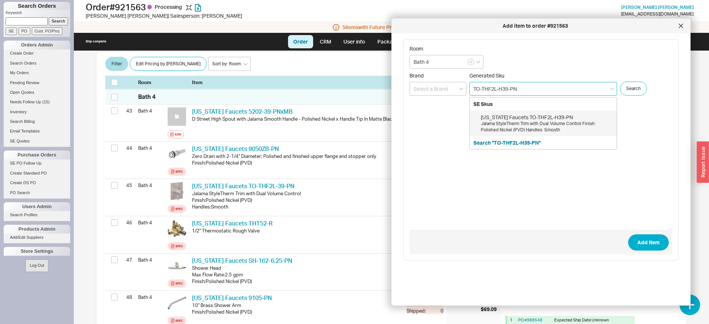
click at [528, 125] on div "Jalama StyleTherm Trim with Dual Volume Control Finish: Polished Nickel (PVD) H…" at bounding box center [547, 127] width 132 height 13
type input "TO-THF2L-H39-PN"
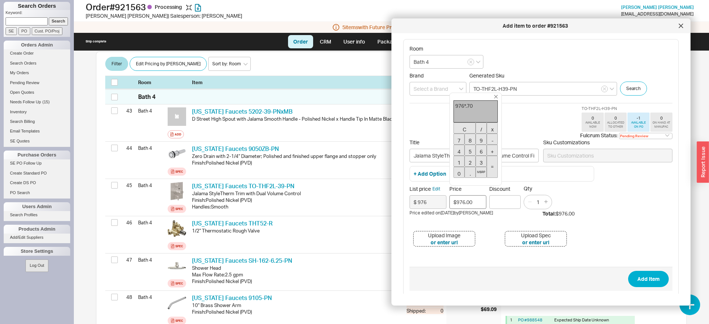
type input "$683.20"
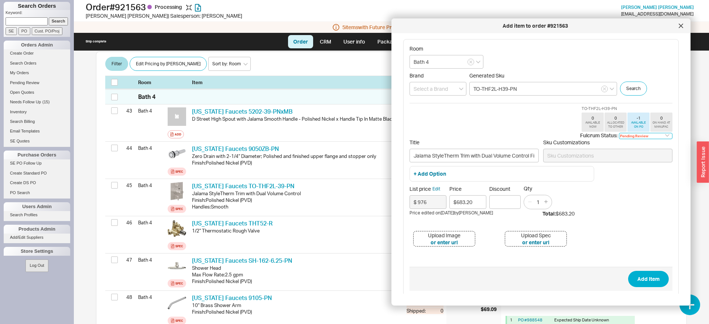
click at [619, 133] on select "Pending Review None On Hold Call Before Ship Hold for Balance Wait For Cust. Ca…" at bounding box center [646, 136] width 54 height 6
select select
click option "None" at bounding box center [0, 0] width 0 height 0
click at [650, 279] on button "Add Item" at bounding box center [648, 279] width 41 height 16
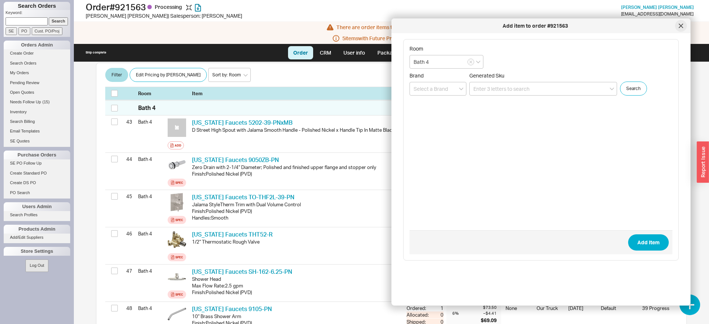
click at [678, 25] on div at bounding box center [681, 26] width 12 height 12
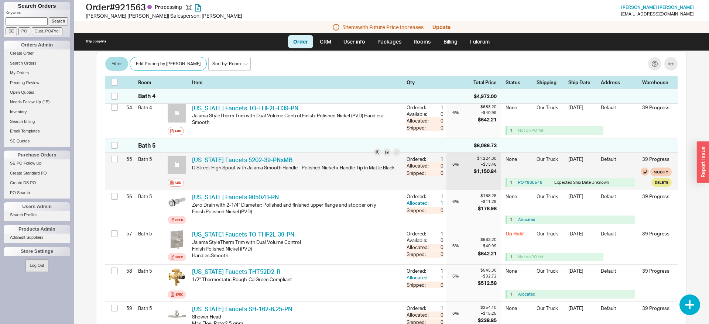
scroll to position [2159, 0]
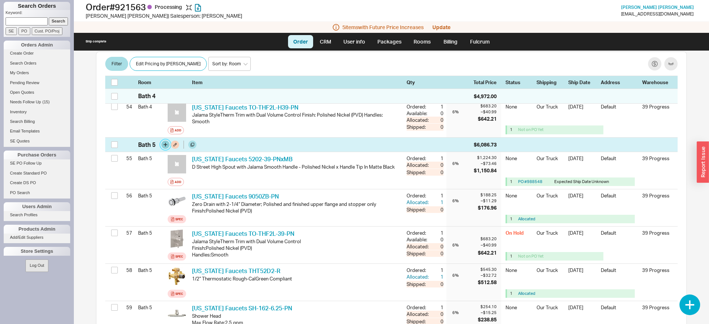
click at [165, 146] on button "button" at bounding box center [165, 145] width 8 height 8
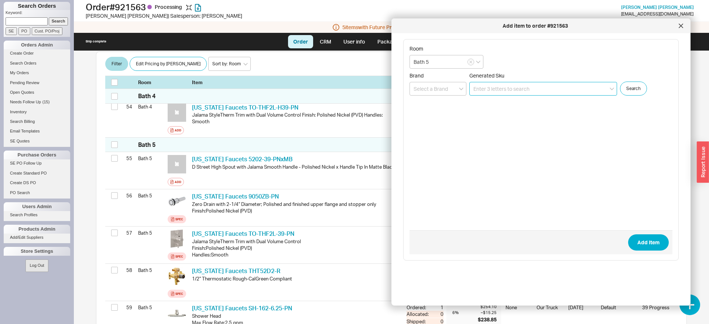
paste input "TO-THF2L-H39-PN"
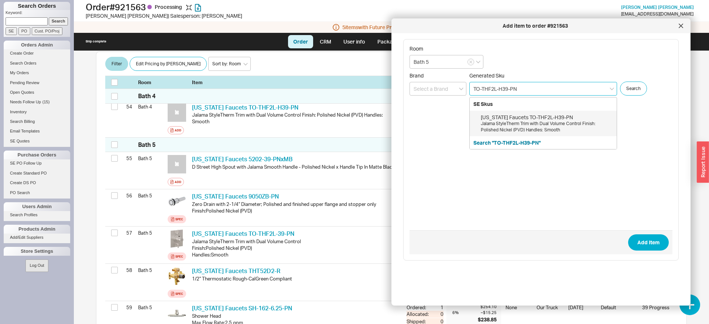
click at [518, 130] on div "Jalama StyleTherm Trim with Dual Volume Control Finish: Polished Nickel (PVD) H…" at bounding box center [547, 127] width 132 height 13
type input "TO-THF2L-H39-PN"
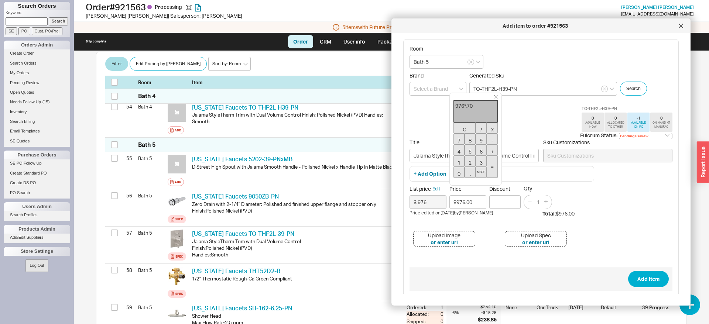
type input "$683.20"
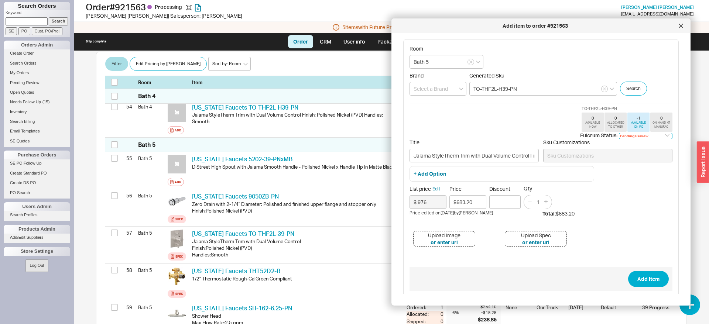
click at [619, 133] on select "Pending Review None On Hold Call Before Ship Hold for Balance Wait For Cust. Ca…" at bounding box center [646, 136] width 54 height 6
select select
click option "None" at bounding box center [0, 0] width 0 height 0
click at [642, 280] on button "Add Item" at bounding box center [648, 279] width 41 height 16
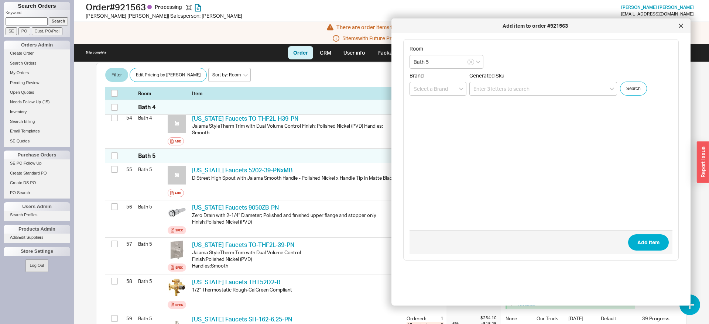
click at [681, 25] on icon at bounding box center [680, 26] width 4 height 4
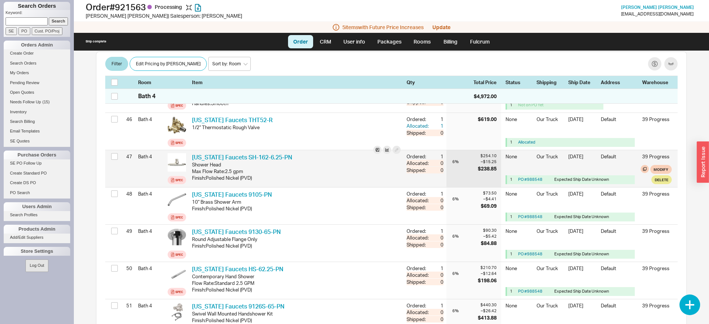
scroll to position [672, 0]
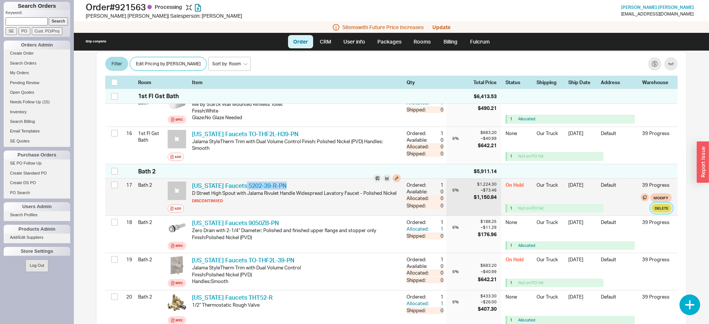
click at [662, 209] on button "Delete" at bounding box center [661, 208] width 20 height 9
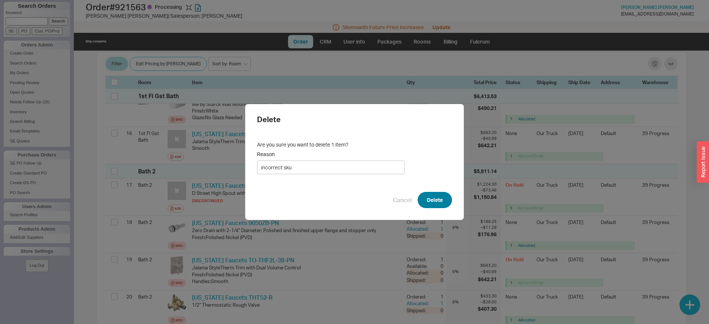
type input "incorrect sku"
click at [438, 199] on button "Delete" at bounding box center [434, 200] width 34 height 16
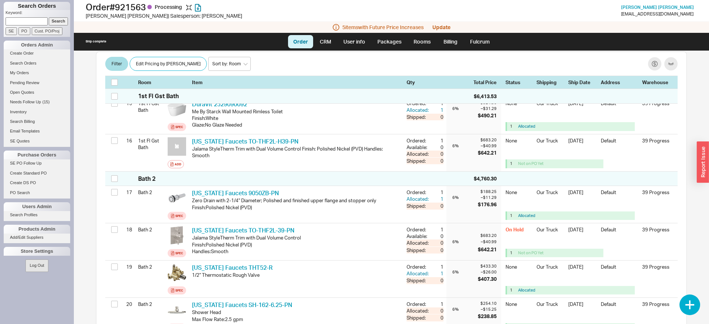
scroll to position [1128, 0]
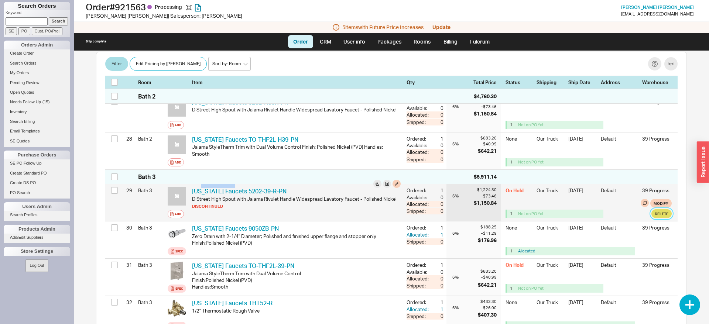
click at [664, 215] on button "Delete" at bounding box center [661, 213] width 20 height 9
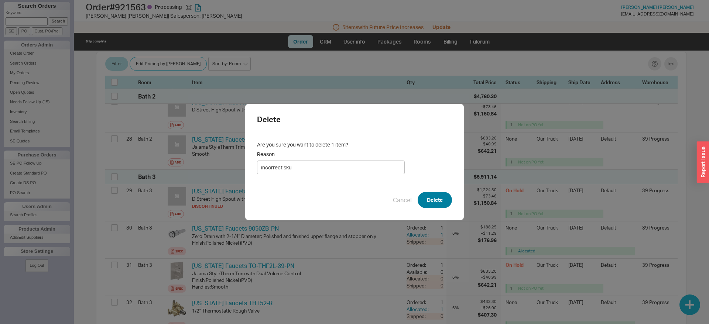
type input "incorrect sku"
click at [440, 203] on button "Delete" at bounding box center [434, 200] width 34 height 16
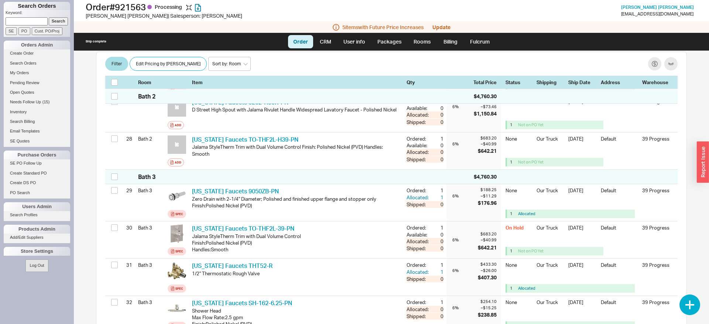
scroll to position [124, 0]
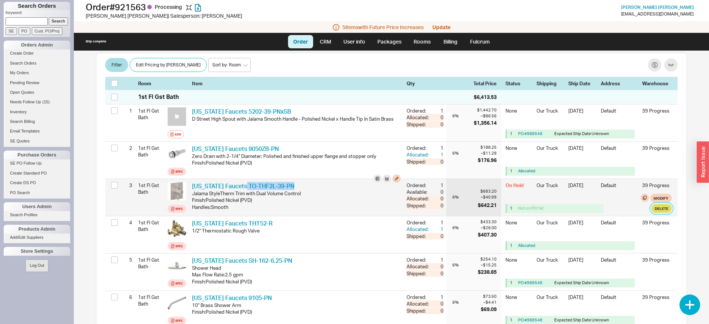
click at [663, 208] on button "Delete" at bounding box center [661, 208] width 20 height 9
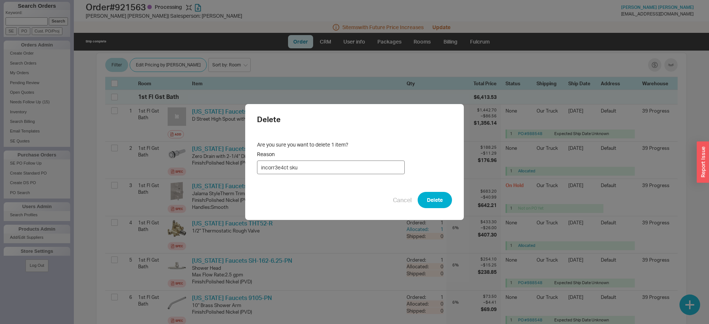
drag, startPoint x: 283, startPoint y: 168, endPoint x: 274, endPoint y: 168, distance: 9.6
click at [274, 168] on input "incorr3e4ct sku" at bounding box center [331, 168] width 148 height 14
type input "incorrect sku"
click at [447, 200] on button "Delete" at bounding box center [434, 200] width 34 height 16
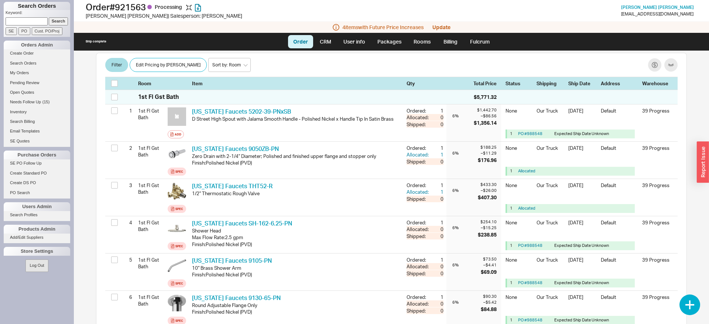
scroll to position [672, 0]
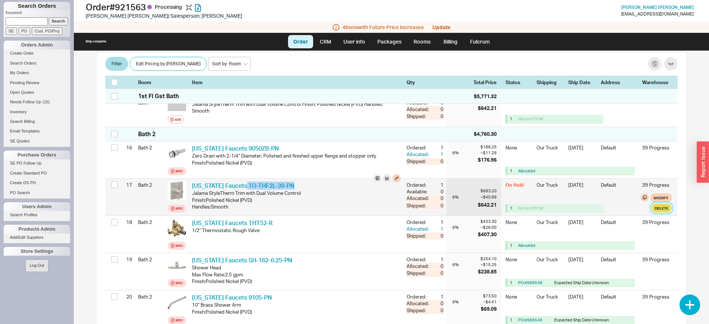
click at [664, 210] on button "Delete" at bounding box center [661, 208] width 20 height 9
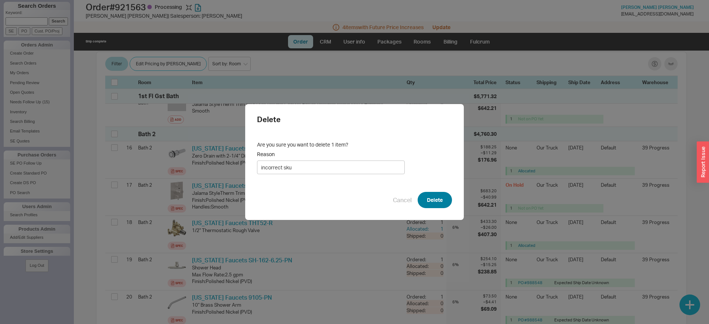
type input "incorrect sku"
click at [441, 202] on button "Delete" at bounding box center [434, 200] width 34 height 16
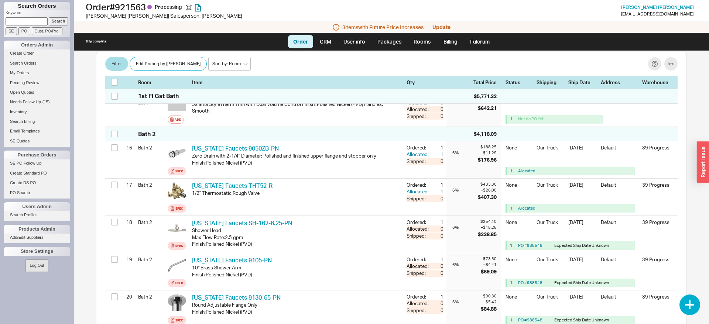
scroll to position [1096, 0]
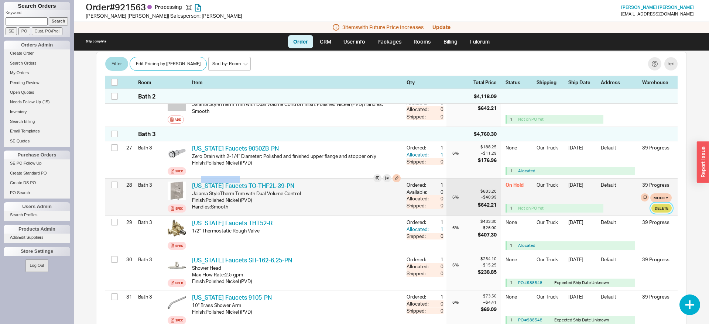
click at [662, 211] on button "Delete" at bounding box center [661, 208] width 20 height 9
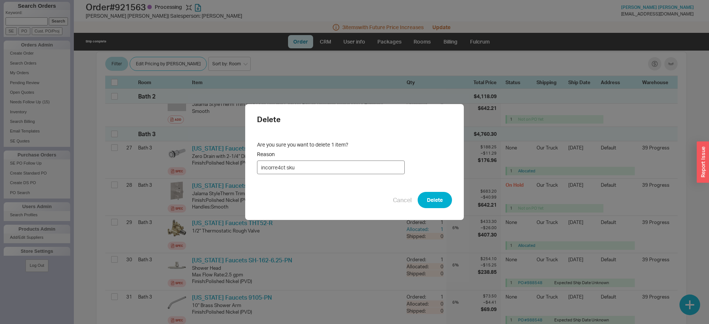
click at [278, 167] on input "incorre4ct sku" at bounding box center [331, 168] width 148 height 14
type input "incorrect sku"
click at [435, 199] on button "Delete" at bounding box center [434, 200] width 34 height 16
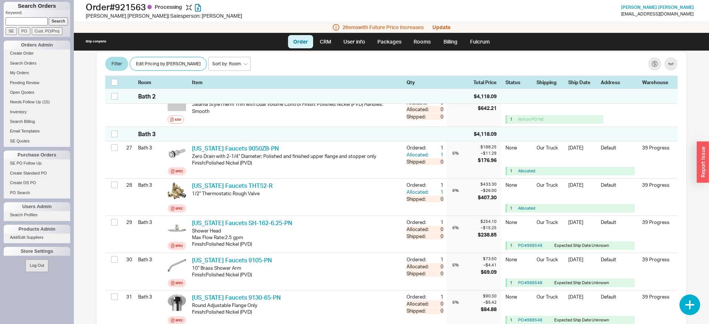
scroll to position [1558, 0]
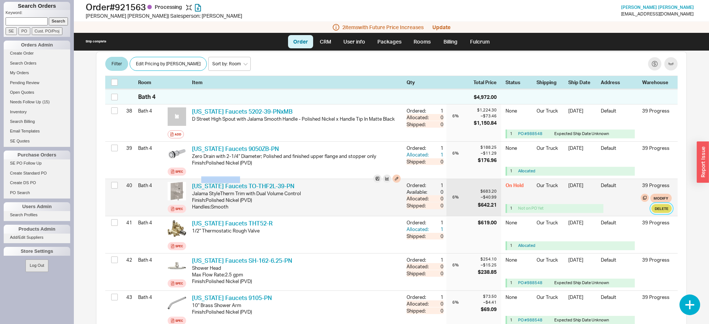
click at [666, 211] on button "Delete" at bounding box center [661, 208] width 20 height 9
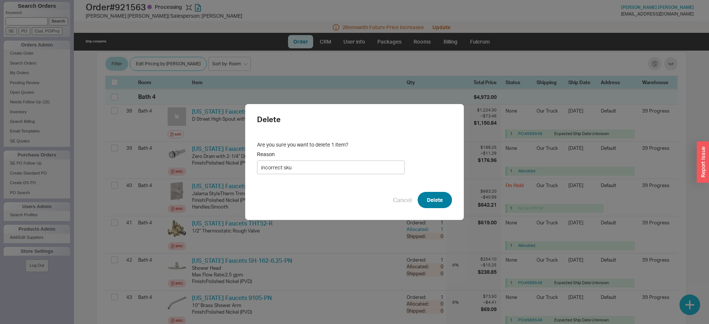
type input "incorrect sku"
click at [431, 200] on button "Delete" at bounding box center [434, 200] width 34 height 16
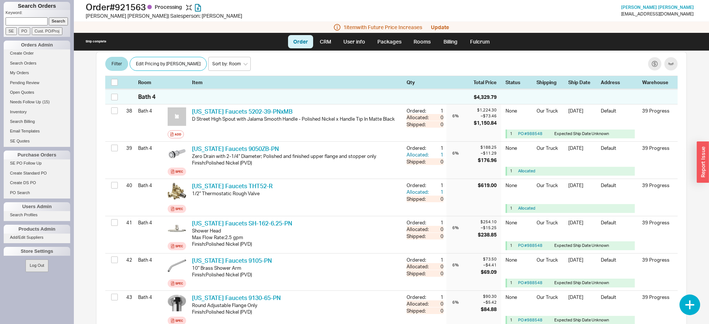
scroll to position [1983, 0]
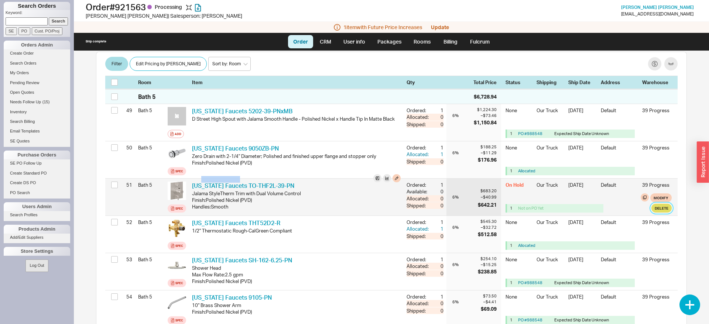
click at [657, 208] on button "Delete" at bounding box center [661, 208] width 20 height 9
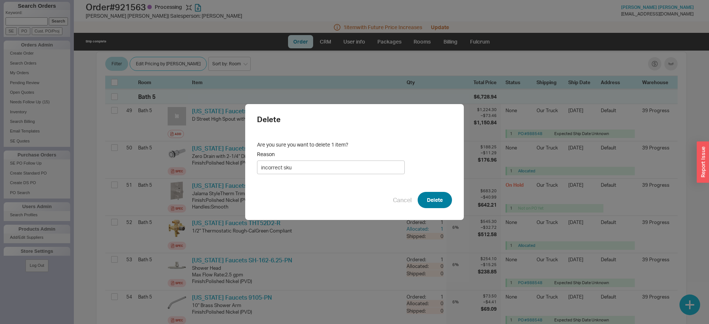
type input "incorrect sku"
click at [426, 200] on button "Delete" at bounding box center [434, 200] width 34 height 16
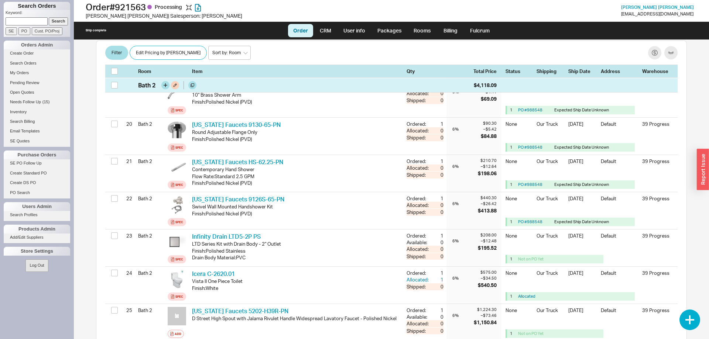
scroll to position [816, 0]
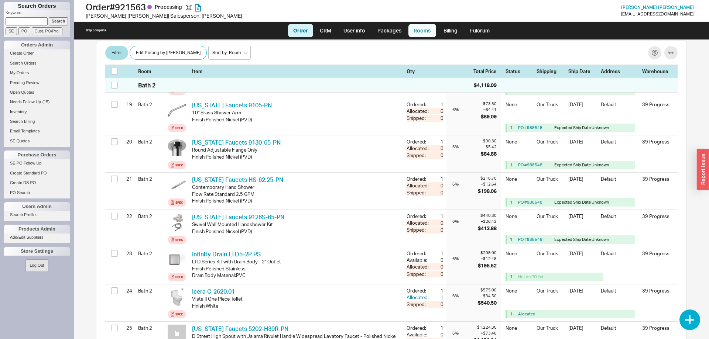
click at [421, 31] on link "Rooms" at bounding box center [422, 30] width 28 height 13
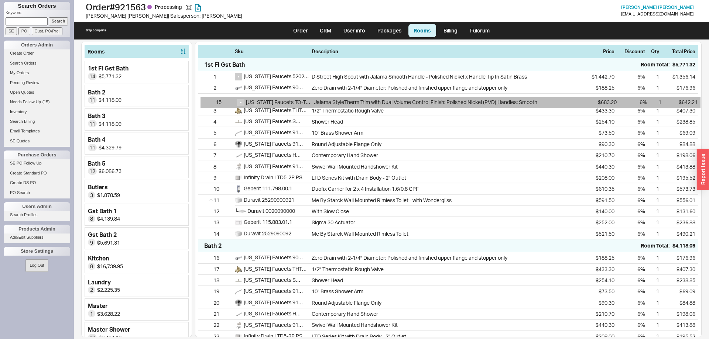
drag, startPoint x: 204, startPoint y: 236, endPoint x: 207, endPoint y: 100, distance: 135.9
click at [207, 100] on div "1 California Faucets 5202-39-PNxSB D Street High Spout with Jalama Smooth Handl…" at bounding box center [448, 155] width 500 height 168
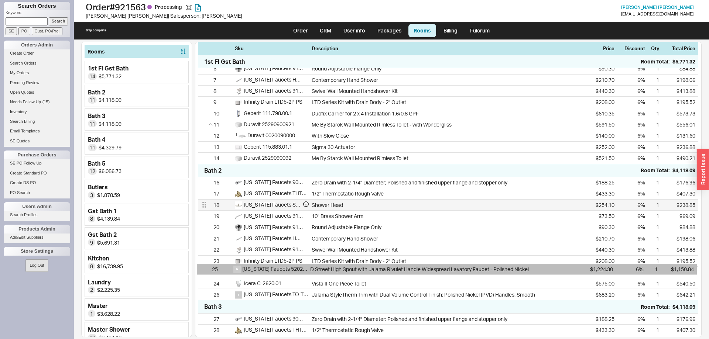
scroll to position [76, 0]
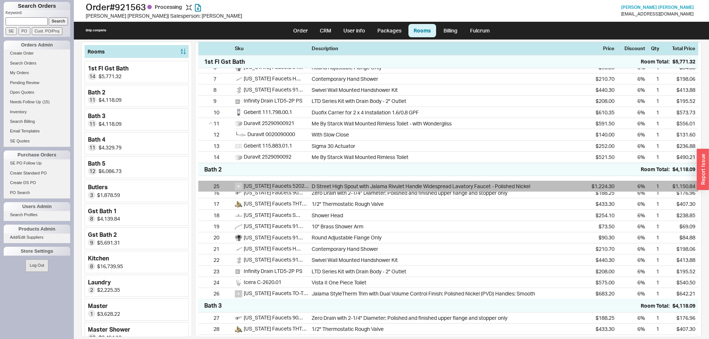
drag, startPoint x: 203, startPoint y: 267, endPoint x: 204, endPoint y: 184, distance: 83.0
click at [204, 184] on div "16 California Faucets 9050ZB-PN Zero Drain with 2-1/4" Diameter; Polished and f…" at bounding box center [448, 237] width 500 height 123
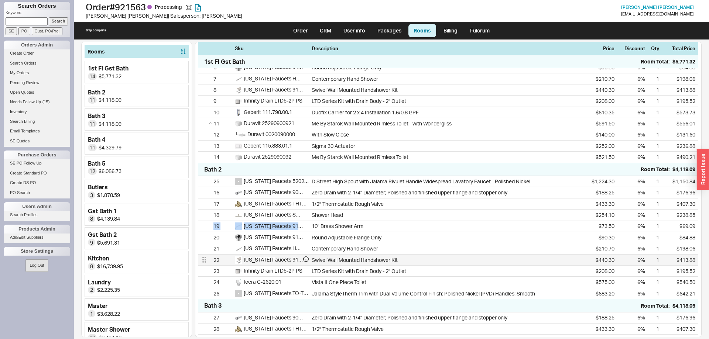
drag, startPoint x: 202, startPoint y: 300, endPoint x: 202, endPoint y: 260, distance: 39.9
click at [205, 227] on div "25 California Faucets 5202-H39R-PN D Street High Spout with Jalama Rivulet Hand…" at bounding box center [448, 237] width 500 height 123
click at [196, 310] on div "Sku Description Price Discount Qty Total Price 1st Fl Gst Bath Room Total: $5,7…" at bounding box center [448, 190] width 506 height 296
drag, startPoint x: 206, startPoint y: 300, endPoint x: 202, endPoint y: 307, distance: 8.1
click at [204, 304] on div "Sku Description Price Discount Qty Total Price 1st Fl Gst Bath Room Total: $5,7…" at bounding box center [448, 190] width 506 height 296
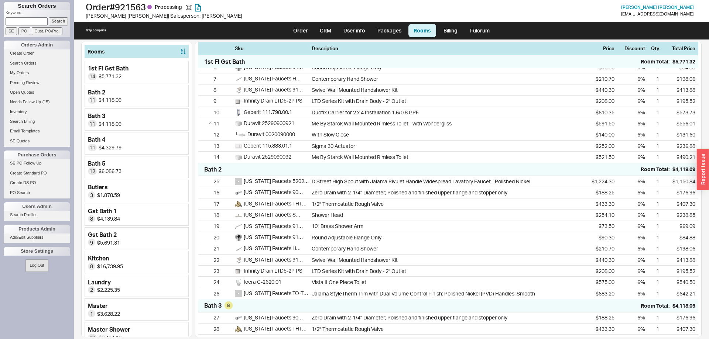
click at [200, 309] on div "Bath 3 Room Total: $4,118.09" at bounding box center [448, 305] width 500 height 13
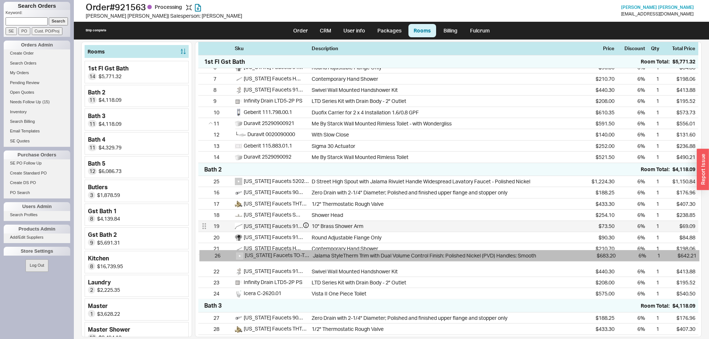
scroll to position [78, 0]
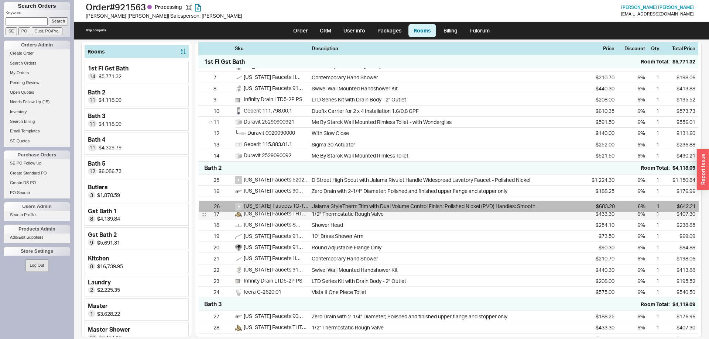
drag, startPoint x: 203, startPoint y: 297, endPoint x: 204, endPoint y: 205, distance: 92.6
click at [204, 205] on div "25 California Faucets 5202-H39R-PN D Street High Spout with Jalama Rivulet Hand…" at bounding box center [448, 236] width 500 height 123
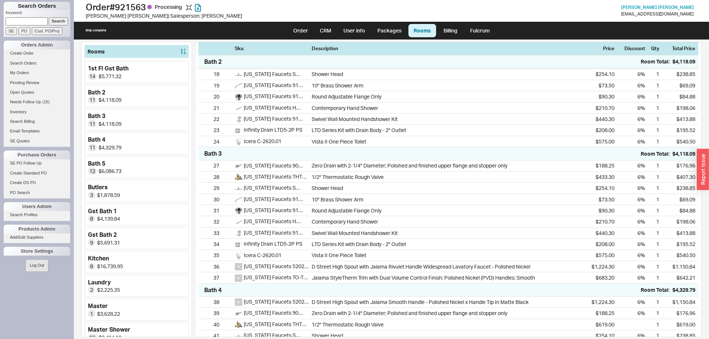
scroll to position [229, 0]
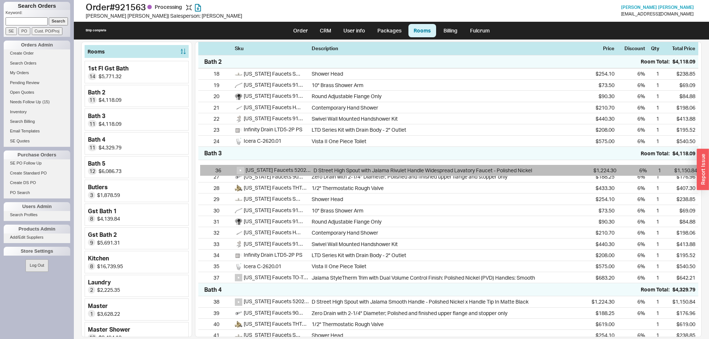
drag, startPoint x: 203, startPoint y: 273, endPoint x: 204, endPoint y: 170, distance: 103.0
click at [204, 170] on div "27 California Faucets 9050ZB-PN Zero Drain with 2-1/4" Diameter; Polished and f…" at bounding box center [448, 221] width 500 height 123
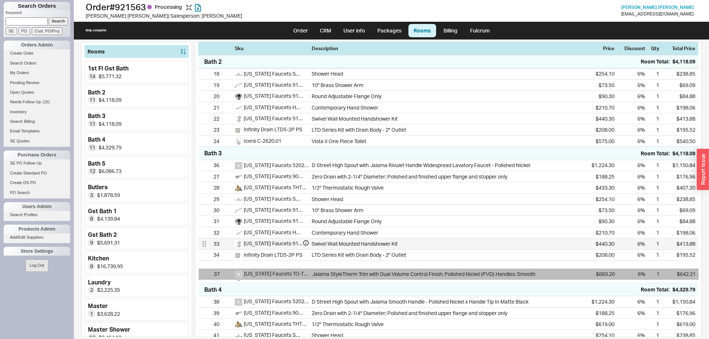
scroll to position [231, 0]
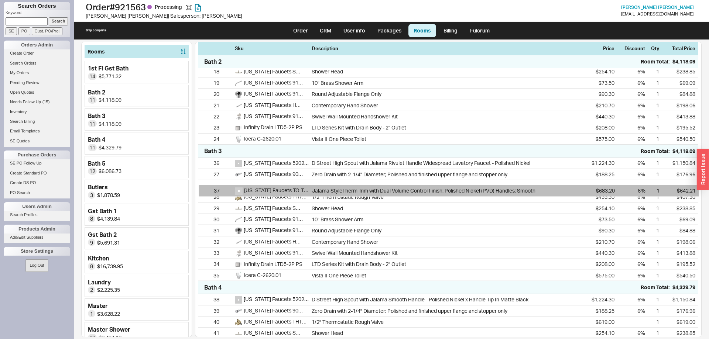
drag, startPoint x: 203, startPoint y: 283, endPoint x: 203, endPoint y: 189, distance: 94.1
click at [203, 189] on div "36 California Faucets 5202-H39R-PN D Street High Spout with Jalama Rivulet Hand…" at bounding box center [448, 219] width 500 height 123
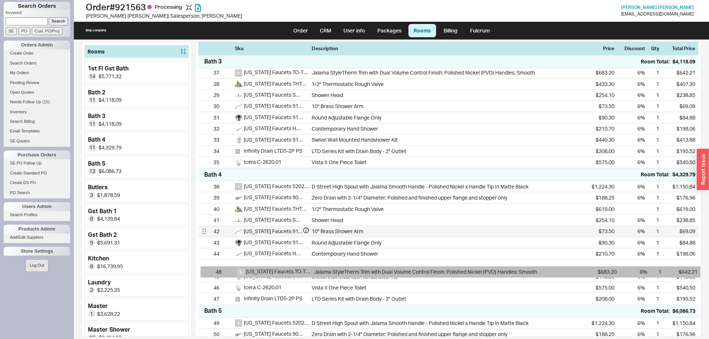
scroll to position [347, 0]
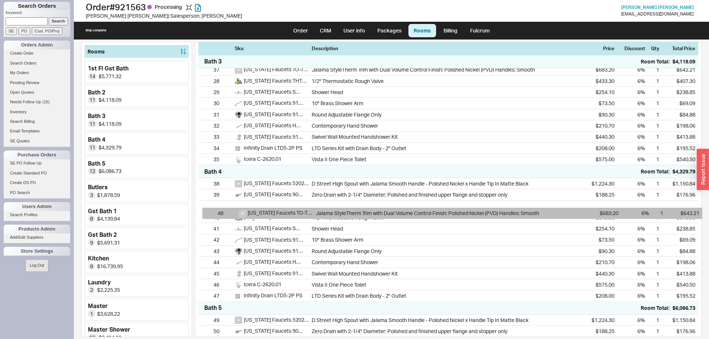
drag, startPoint x: 204, startPoint y: 307, endPoint x: 208, endPoint y: 213, distance: 93.5
click at [208, 213] on div "38 California Faucets 5202-39-PNxMB D Street High Spout with Jalama Smooth Hand…" at bounding box center [448, 239] width 500 height 123
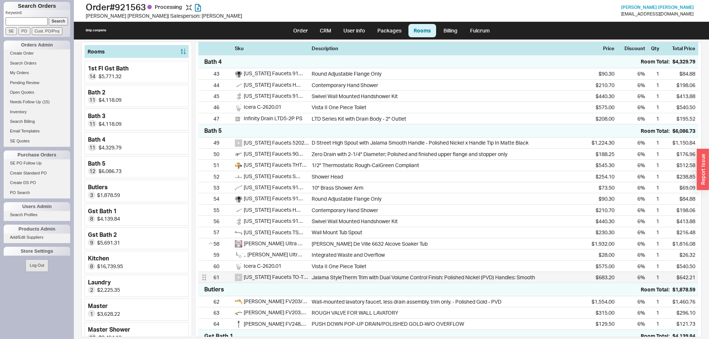
scroll to position [535, 0]
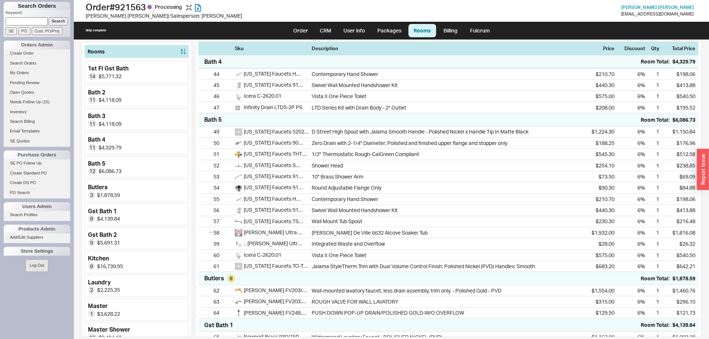
drag, startPoint x: 204, startPoint y: 276, endPoint x: 202, endPoint y: 283, distance: 7.5
click at [202, 283] on div "Sku Description Price Discount Qty Total Price 1st Fl Gst Bath Room Total: $5,7…" at bounding box center [448, 190] width 506 height 296
click at [201, 283] on div "Butlers Room Total: $1,878.59" at bounding box center [448, 278] width 500 height 13
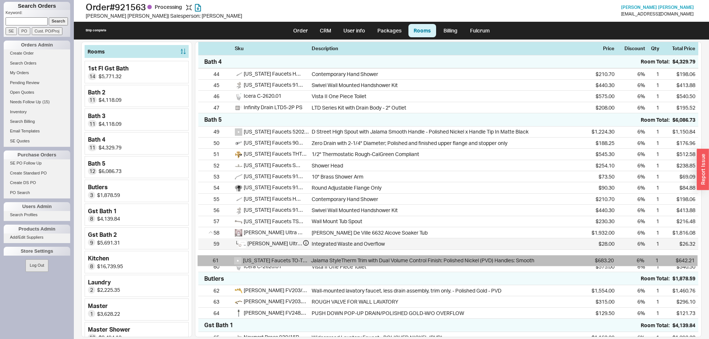
scroll to position [536, 0]
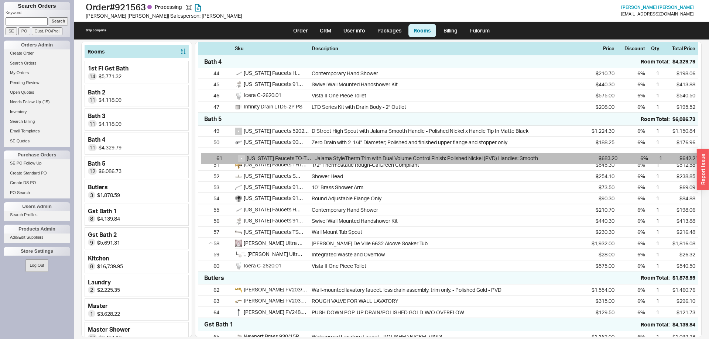
drag, startPoint x: 204, startPoint y: 274, endPoint x: 207, endPoint y: 158, distance: 116.7
click at [207, 158] on div "49 California Faucets 5202-39-PNxMB D Street High Spout with Jalama Smooth Hand…" at bounding box center [448, 199] width 500 height 146
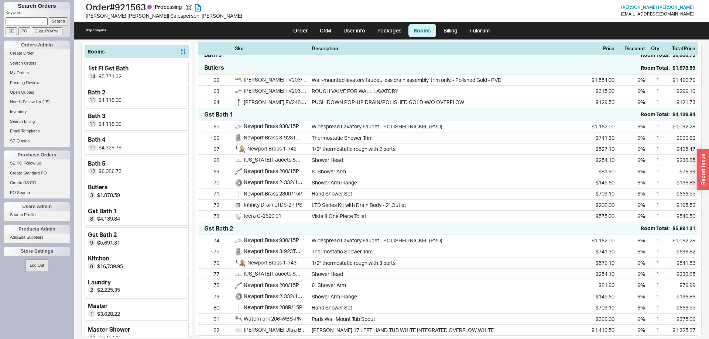
scroll to position [724, 0]
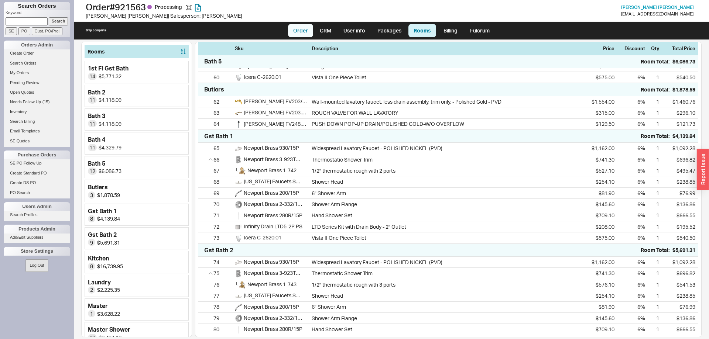
click at [298, 28] on link "Order" at bounding box center [300, 30] width 25 height 13
select select "LOW"
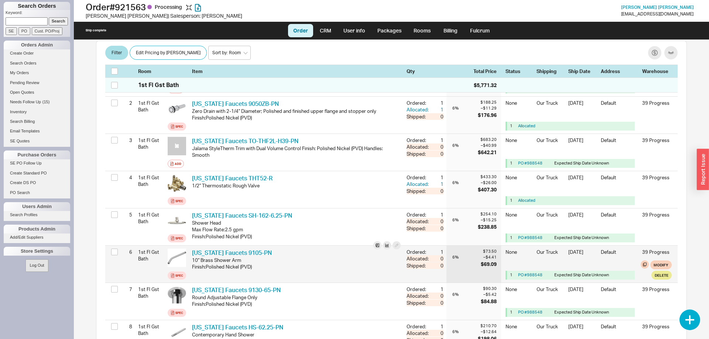
scroll to position [38, 0]
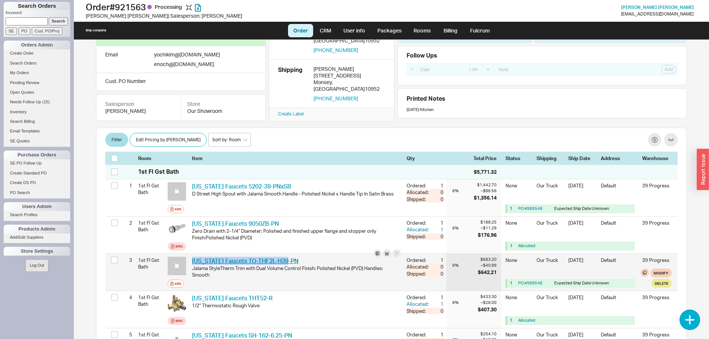
drag, startPoint x: 283, startPoint y: 258, endPoint x: 193, endPoint y: 262, distance: 90.5
click at [193, 262] on div "California Faucets TO-THF2L-H39-PN CAF TO-THF2L-H39-PN Jalama StyleTherm Trim w…" at bounding box center [296, 272] width 214 height 37
click at [311, 258] on div "California Faucets TO-THF2L-H39-PN CAF TO-THF2L-H39-PN Jalama StyleTherm Trim w…" at bounding box center [296, 272] width 214 height 37
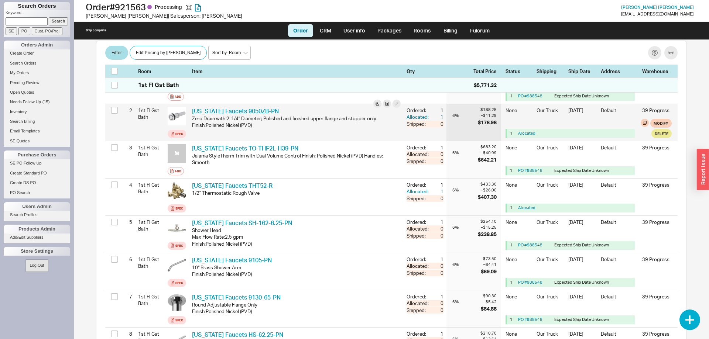
scroll to position [151, 0]
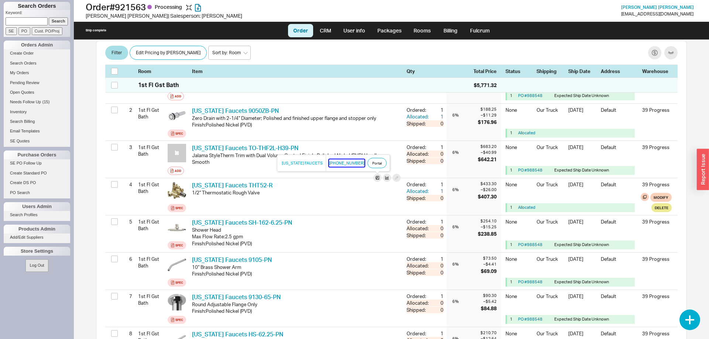
click at [345, 164] on button "800-822-8855" at bounding box center [346, 162] width 35 height 7
drag, startPoint x: 86, startPoint y: 4, endPoint x: 264, endPoint y: 76, distance: 191.7
click at [264, 76] on div "Order # 921563 Processing Yocheved Kimmelman | Salesperson: Adina Add Customer …" at bounding box center [391, 169] width 635 height 339
click at [264, 76] on div "Room Item Qty Total Price Status Shipping Ship Date Address Warehouse" at bounding box center [391, 71] width 572 height 13
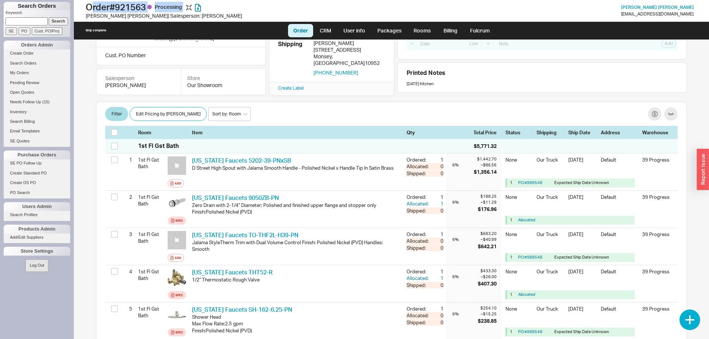
scroll to position [0, 0]
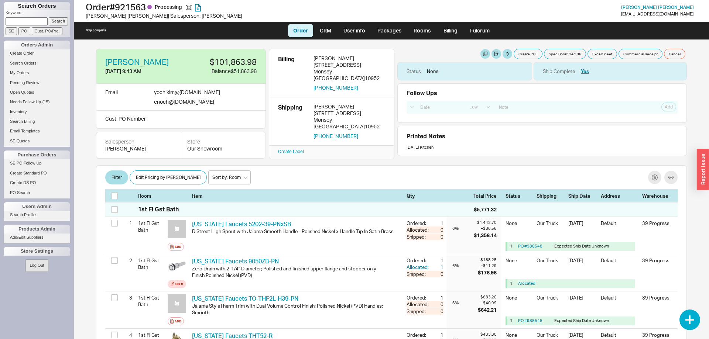
drag, startPoint x: 264, startPoint y: 74, endPoint x: 259, endPoint y: 196, distance: 121.5
click at [259, 196] on div "Item" at bounding box center [297, 196] width 211 height 7
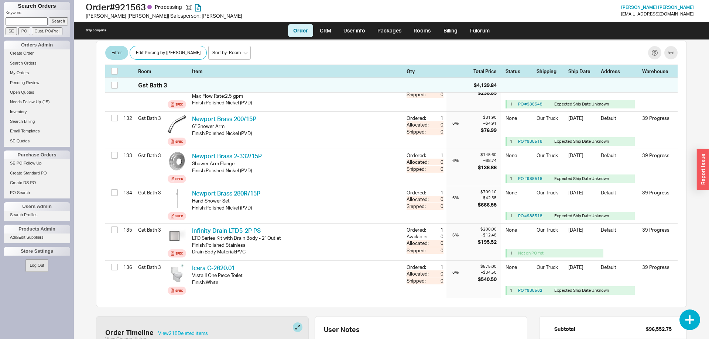
scroll to position [5412, 0]
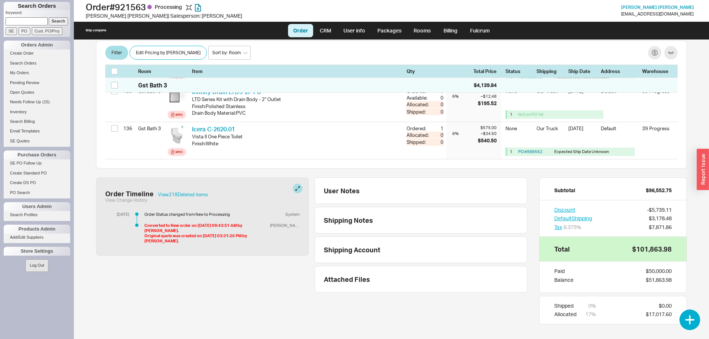
click at [188, 191] on div "Order Timeline View 218 Deleted item s" at bounding box center [202, 194] width 194 height 8
click at [189, 192] on button "View 218 Deleted item s" at bounding box center [183, 194] width 50 height 5
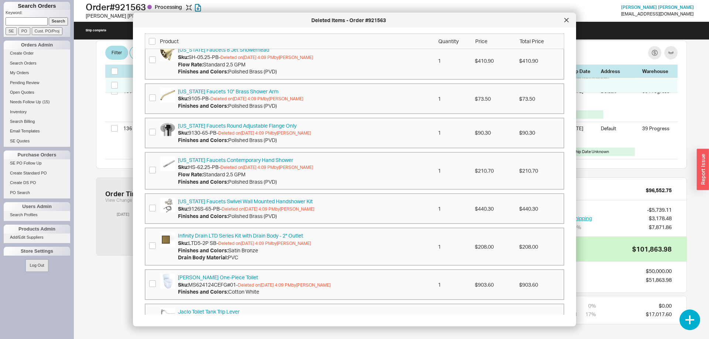
scroll to position [3184, 0]
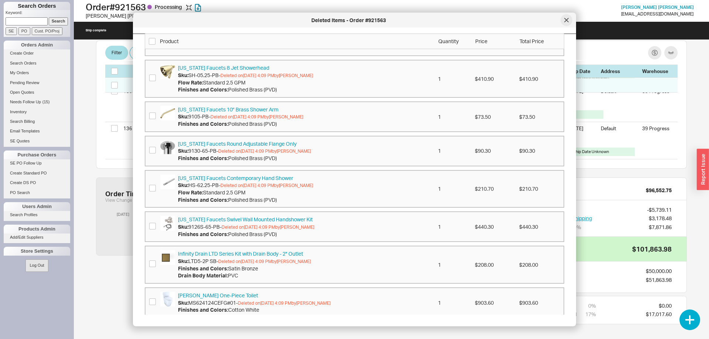
click at [563, 21] on div at bounding box center [566, 20] width 12 height 12
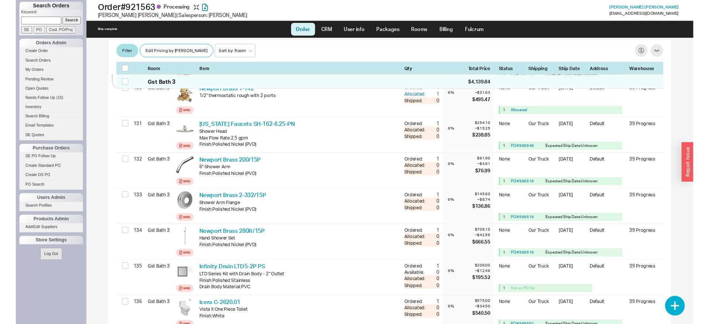
scroll to position [5412, 0]
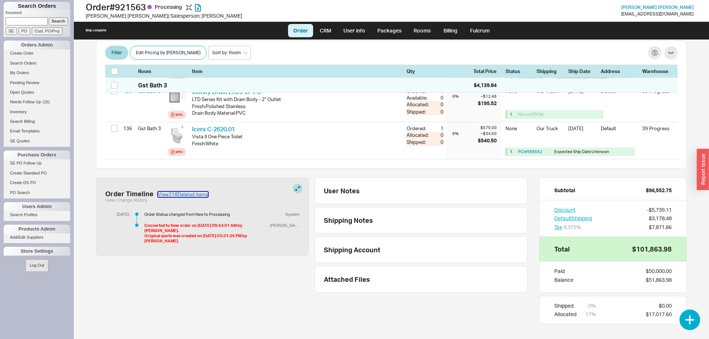
click at [190, 194] on button "View 218 Deleted item s" at bounding box center [183, 194] width 50 height 5
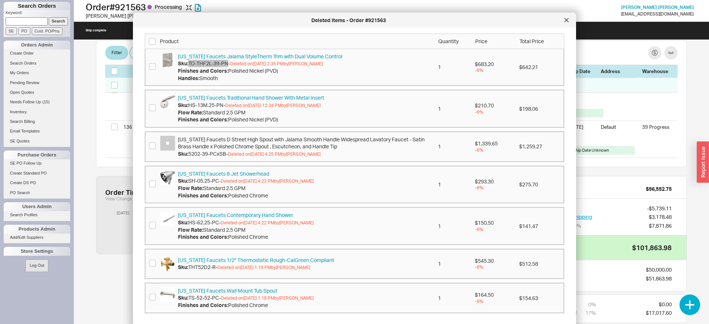
scroll to position [1518, 0]
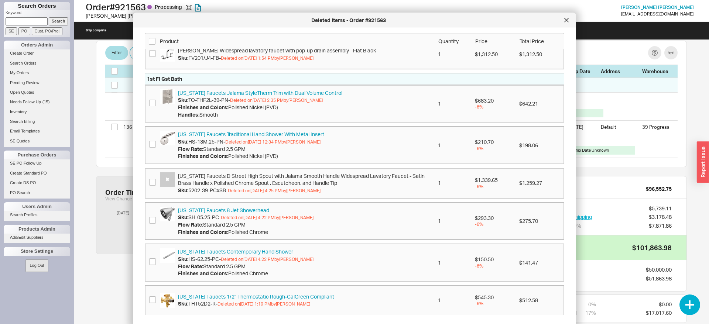
drag, startPoint x: 567, startPoint y: 17, endPoint x: 530, endPoint y: 43, distance: 45.4
click at [567, 17] on div at bounding box center [566, 20] width 12 height 12
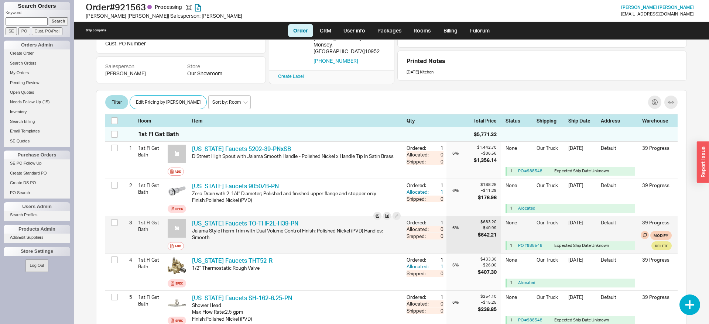
scroll to position [188, 0]
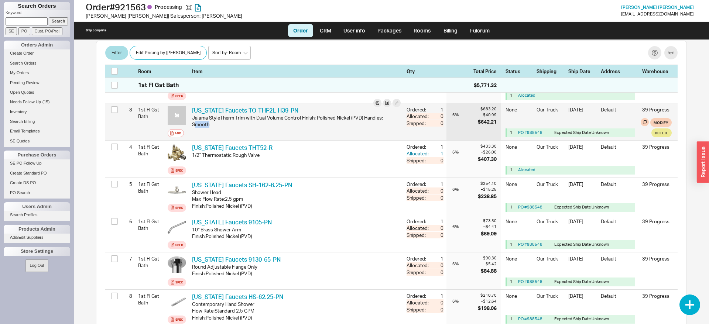
drag, startPoint x: 229, startPoint y: 129, endPoint x: 194, endPoint y: 128, distance: 34.3
click at [194, 128] on div "Jalama StyleTherm Trim with Dual Volume Control Finish: Polished Nickel (PVD) H…" at bounding box center [296, 120] width 209 height 13
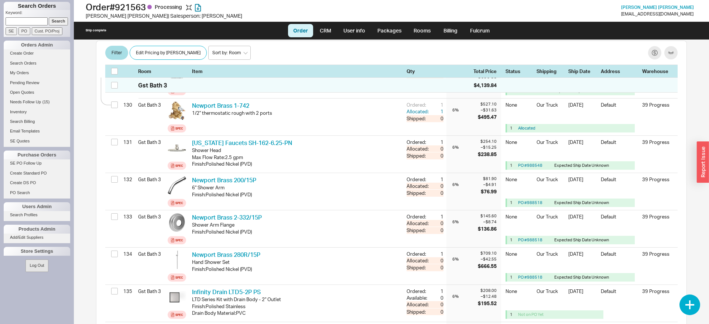
scroll to position [5427, 0]
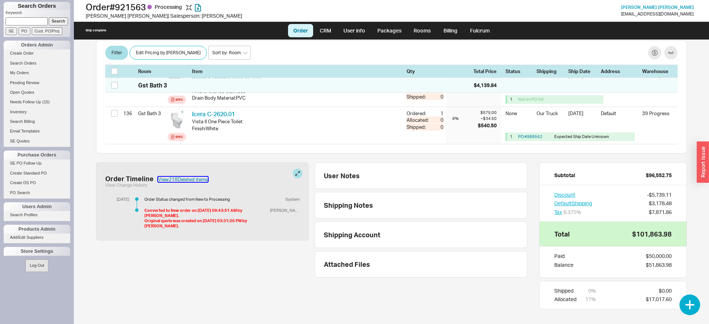
click at [198, 178] on button "View 218 Deleted item s" at bounding box center [183, 179] width 50 height 5
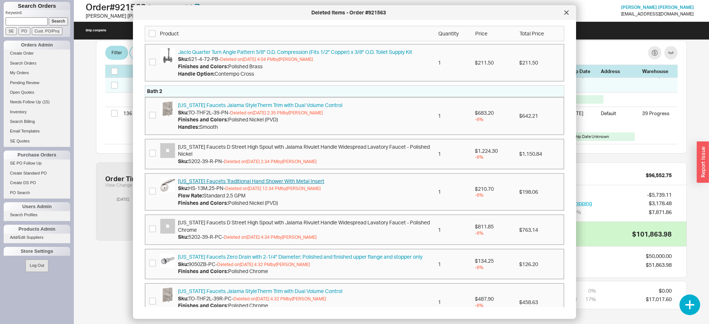
scroll to position [2070, 0]
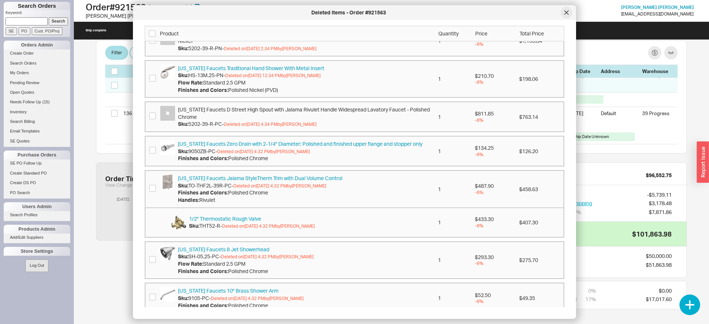
click at [565, 15] on div at bounding box center [566, 13] width 12 height 12
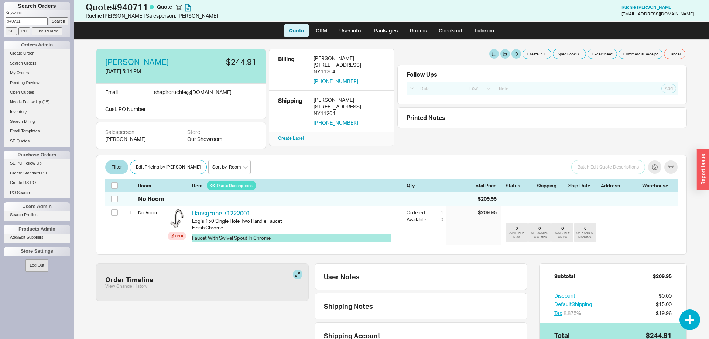
select select "LOW"
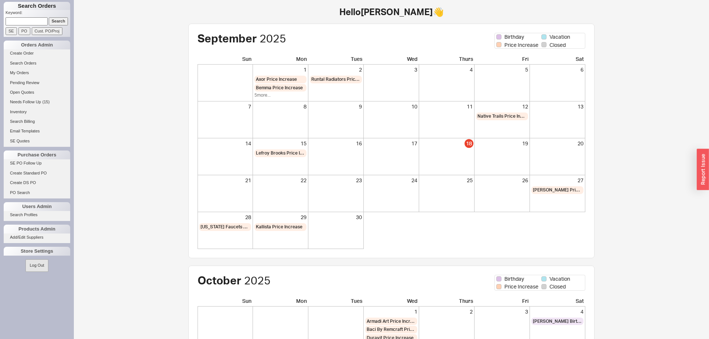
click at [36, 25] on input at bounding box center [27, 21] width 42 height 8
type input "[PERSON_NAME]"
click at [49, 17] on input "Search" at bounding box center [59, 21] width 20 height 8
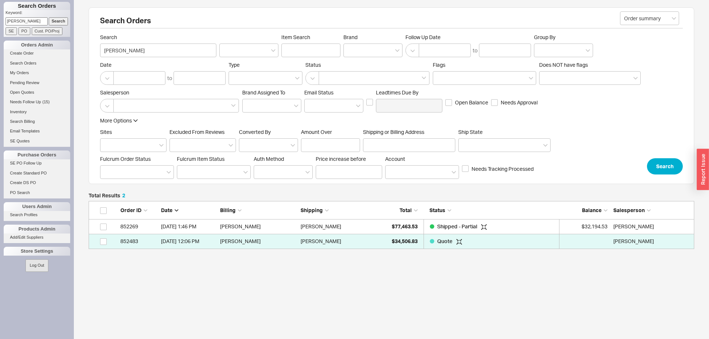
scroll to position [0, 0]
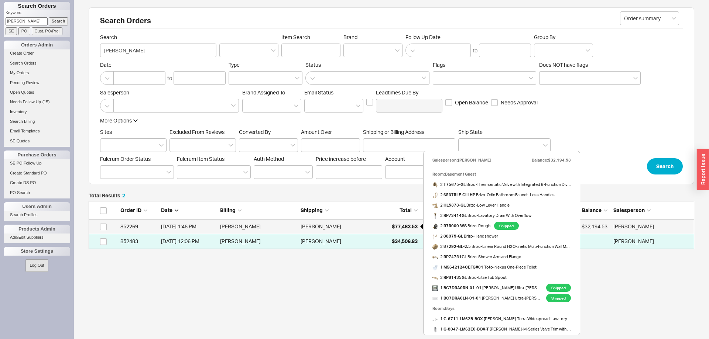
click at [404, 229] on span "$77,463.53" at bounding box center [405, 226] width 26 height 6
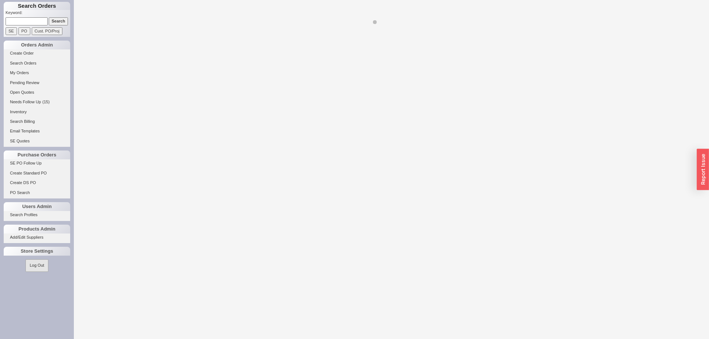
select select "LOW"
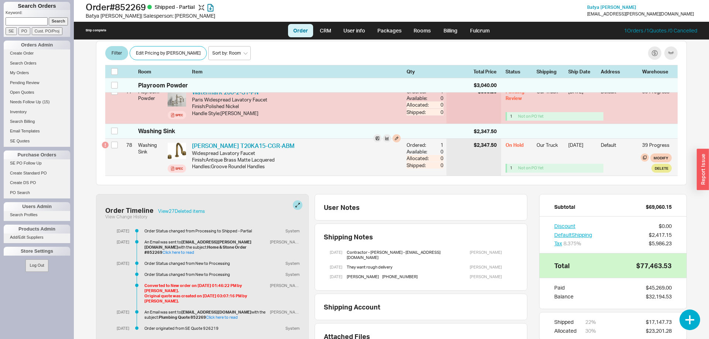
scroll to position [3103, 0]
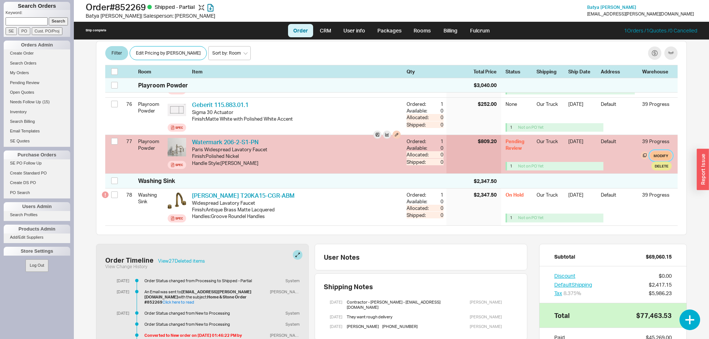
click at [666, 160] on button "Modify" at bounding box center [660, 155] width 21 height 9
select select "8"
select select "3"
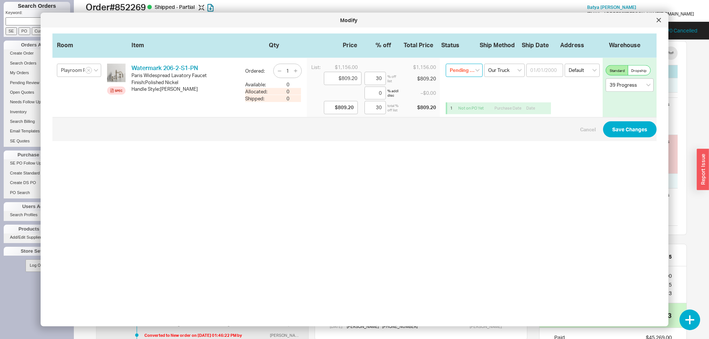
click at [445, 64] on select "Pending Review None On Hold Call Before Ship Hold for Balance Wait For Cust. Ca…" at bounding box center [463, 70] width 37 height 13
select select
click option "None" at bounding box center [0, 0] width 0 height 0
click at [617, 126] on button "Save Changes" at bounding box center [630, 129] width 54 height 16
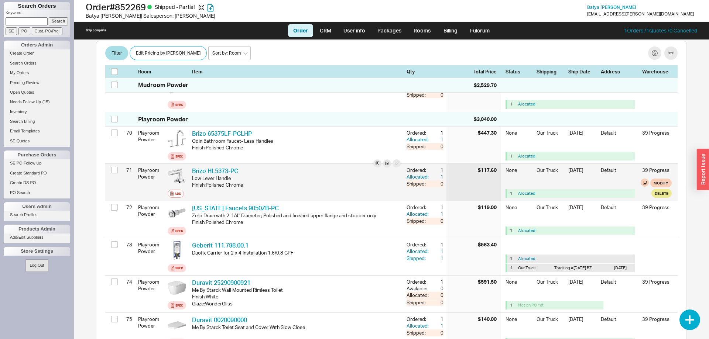
scroll to position [2839, 0]
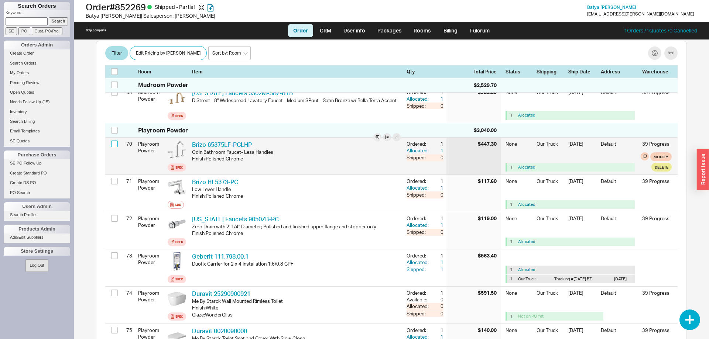
click at [115, 147] on input "checkbox" at bounding box center [114, 144] width 7 height 7
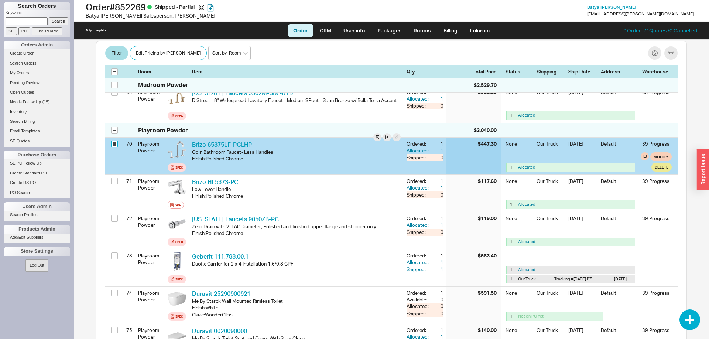
checkbox input "true"
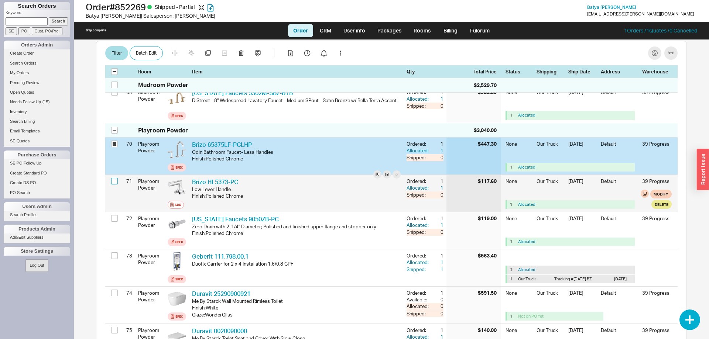
click at [115, 185] on input "checkbox" at bounding box center [114, 181] width 7 height 7
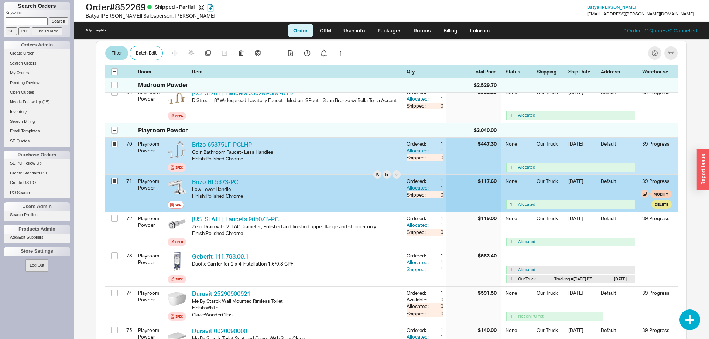
checkbox input "true"
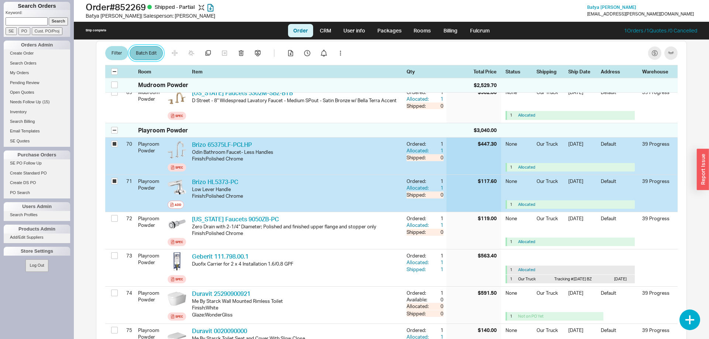
click at [150, 58] on button "Batch Edit" at bounding box center [146, 53] width 33 height 14
select select "8"
select select "3"
select select "8"
select select "3"
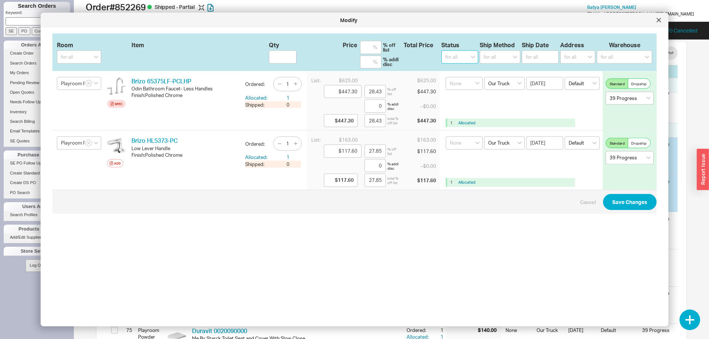
click at [441, 51] on select "for all (none) On Hold Call Before Ship Hold for Balance Wait For Cust. Call Wa…" at bounding box center [459, 57] width 37 height 13
select select "On Hold"
click option "On Hold" at bounding box center [0, 0] width 0 height 0
select select
select select "On Hold"
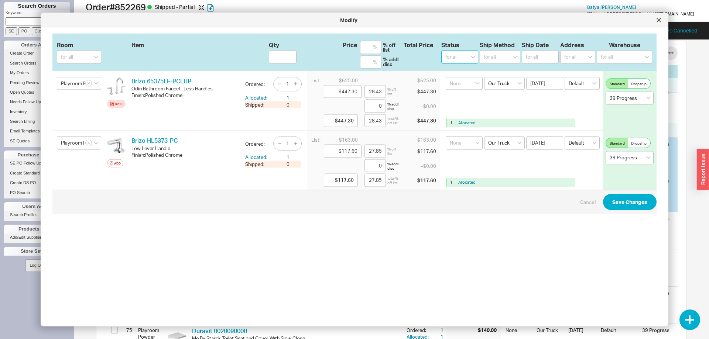
select select "On Hold"
click at [611, 204] on button "Save Changes" at bounding box center [630, 202] width 54 height 16
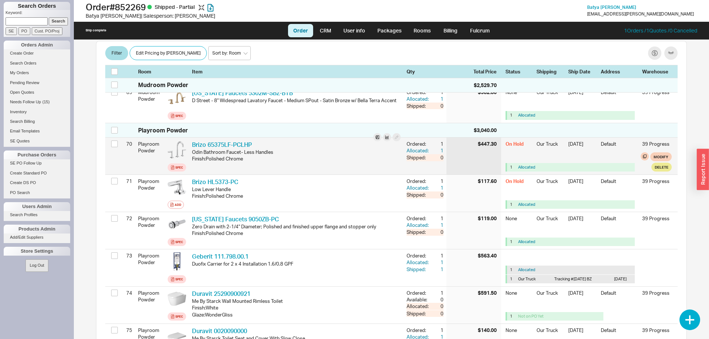
checkbox input "false"
click at [230, 148] on link "Brizo 65375LF-PCLHP" at bounding box center [222, 144] width 60 height 7
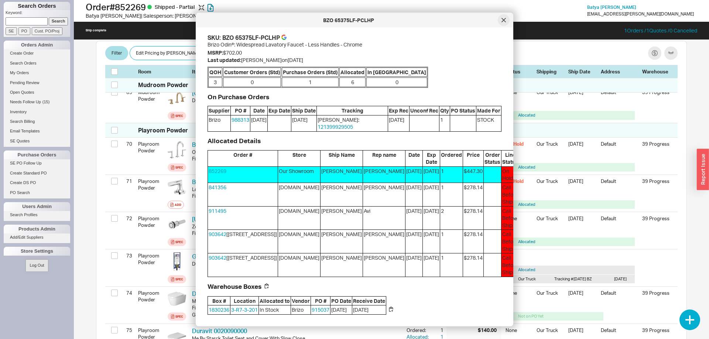
click at [502, 18] on icon at bounding box center [503, 20] width 4 height 4
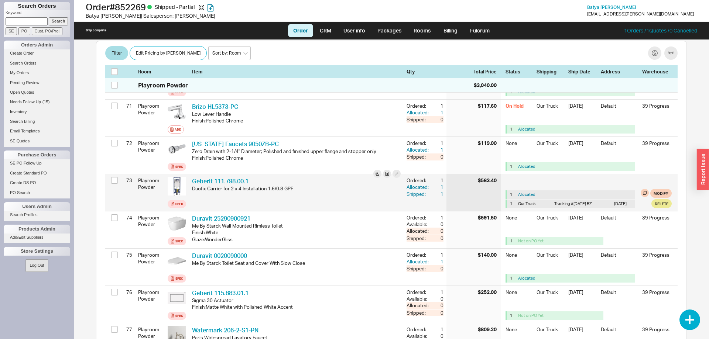
scroll to position [3028, 0]
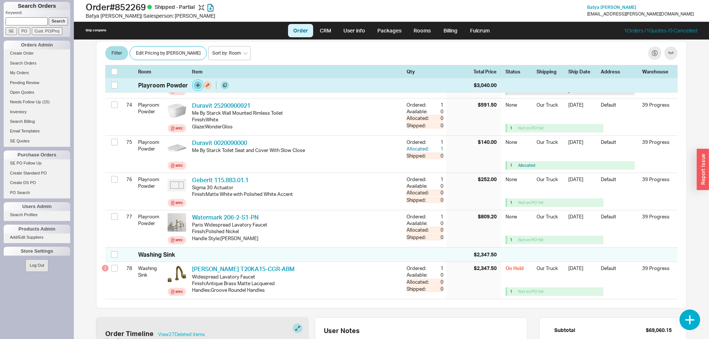
click at [197, 85] on button "button" at bounding box center [198, 85] width 8 height 8
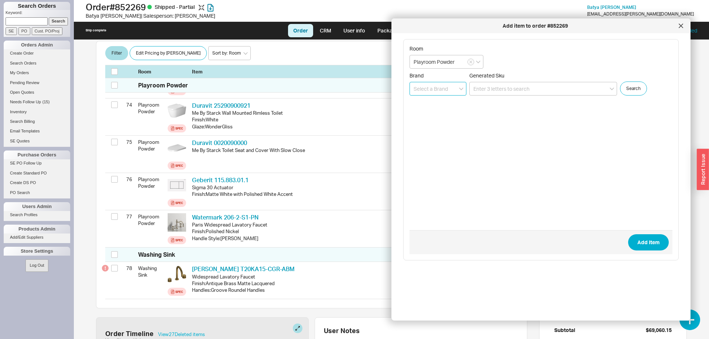
drag, startPoint x: 469, startPoint y: 93, endPoint x: 456, endPoint y: 89, distance: 13.7
click at [456, 89] on input at bounding box center [437, 89] width 57 height 14
type input "watermark"
click at [628, 234] on button "Add Item" at bounding box center [648, 242] width 41 height 16
click at [430, 86] on input at bounding box center [437, 89] width 57 height 14
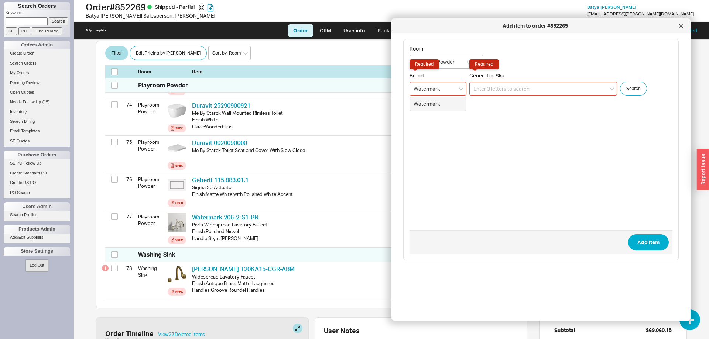
type input "Watermark"
type input "206-T25-S1-PN"
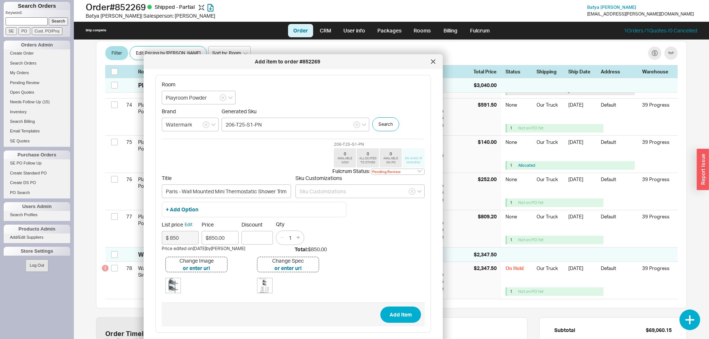
drag, startPoint x: 426, startPoint y: 27, endPoint x: 178, endPoint y: 63, distance: 250.2
click at [178, 63] on div "Add item to order #852269" at bounding box center [287, 61] width 280 height 7
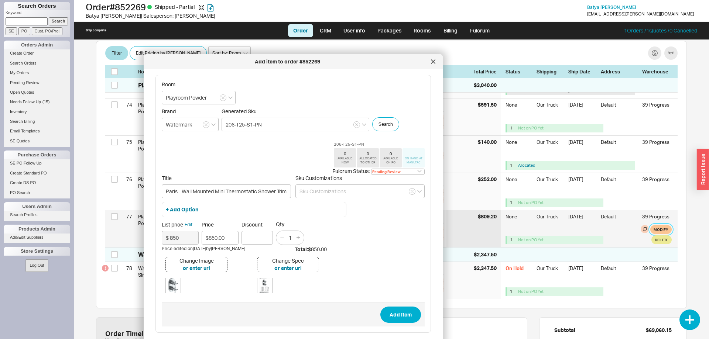
click at [666, 234] on button "Modify" at bounding box center [660, 229] width 21 height 9
select select "8"
select select "3"
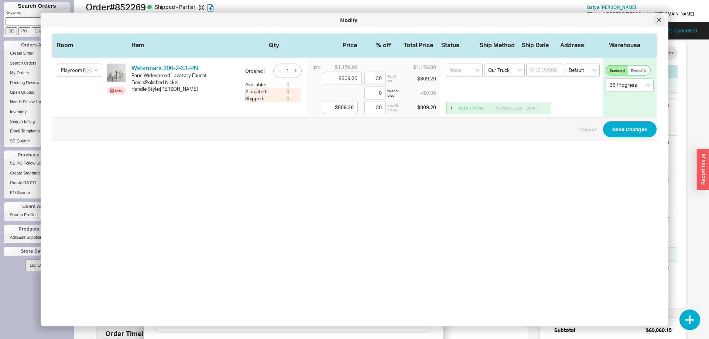
click at [658, 21] on icon at bounding box center [658, 20] width 4 height 4
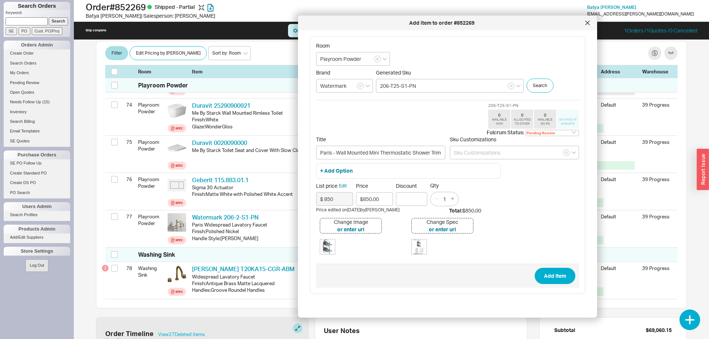
drag, startPoint x: 341, startPoint y: 60, endPoint x: 493, endPoint y: 21, distance: 156.2
click at [493, 21] on div "Add item to order #852269" at bounding box center [442, 22] width 280 height 7
click at [387, 196] on input "$850.00" at bounding box center [374, 199] width 37 height 14
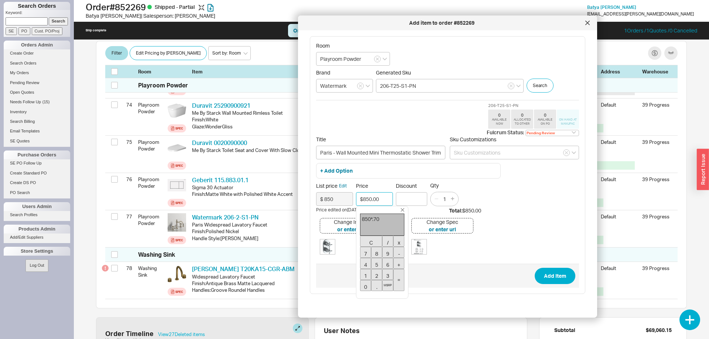
type input "$595.00"
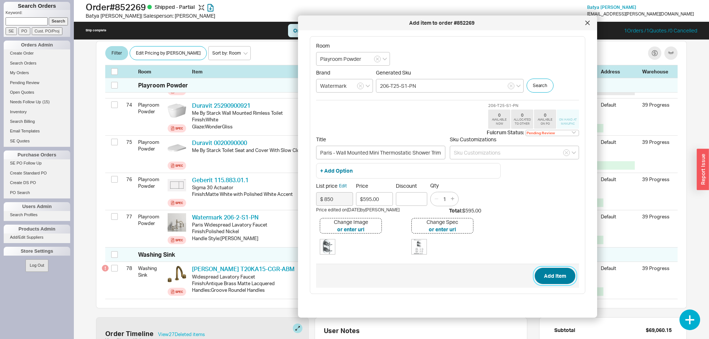
click at [554, 276] on button "Add Item" at bounding box center [554, 276] width 41 height 16
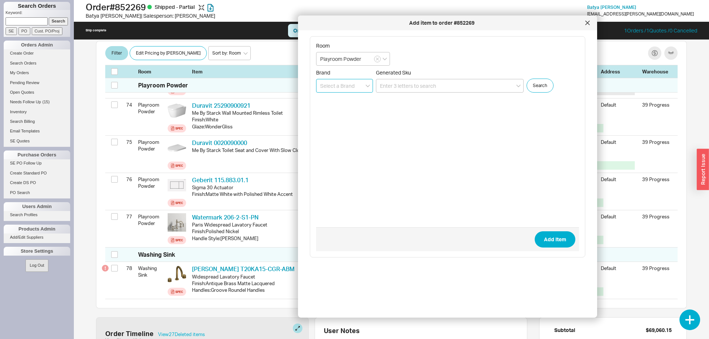
click at [338, 82] on input at bounding box center [344, 86] width 57 height 14
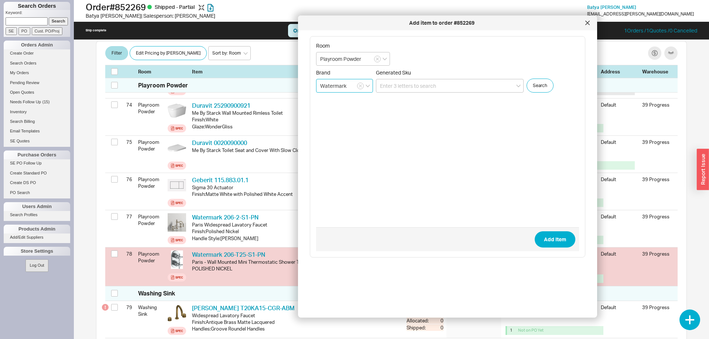
type input "Watermark"
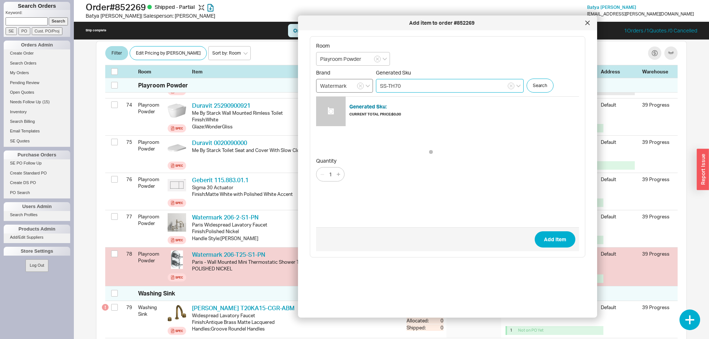
type input "SS-TH70"
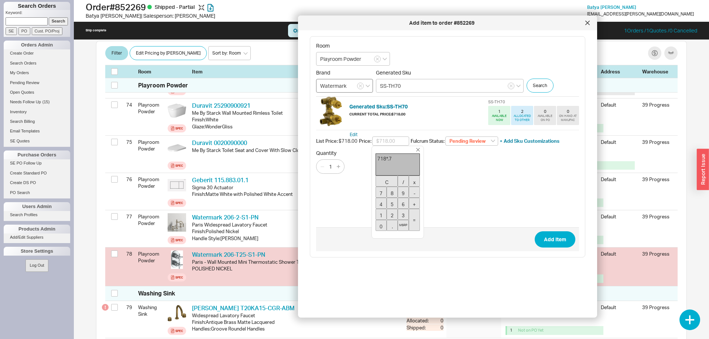
type input "$502.60"
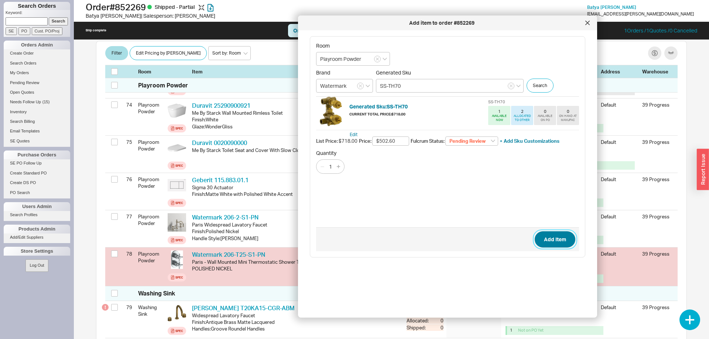
click at [545, 235] on button "Add Item" at bounding box center [554, 239] width 41 height 16
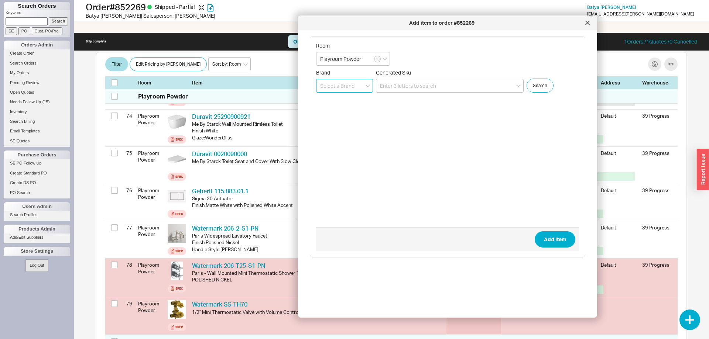
click at [358, 85] on input at bounding box center [344, 86] width 57 height 14
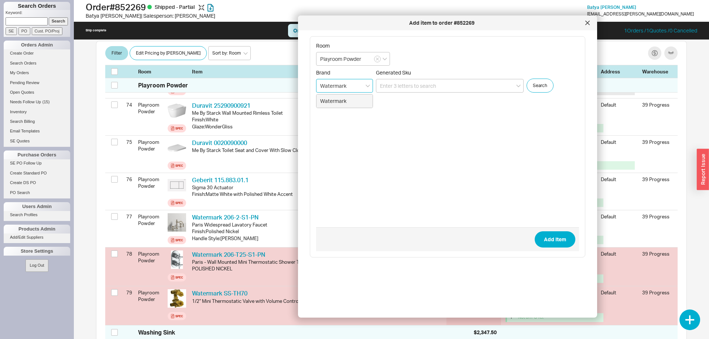
type input "Watermark"
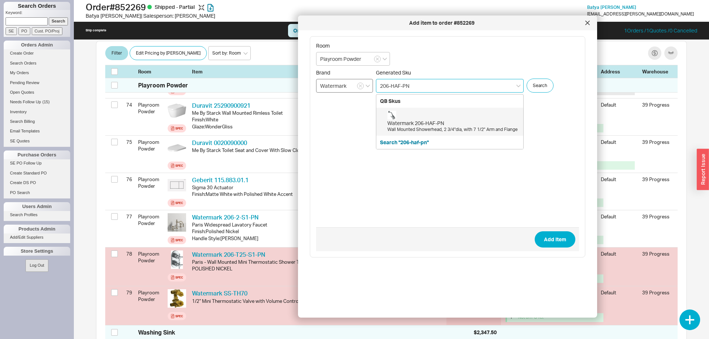
type input "206-HAF-PN"
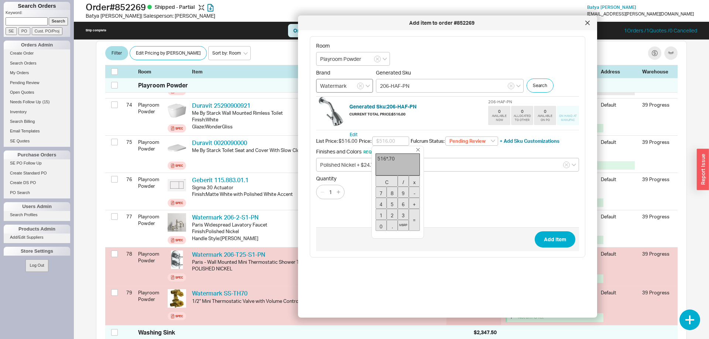
type input "$361.20"
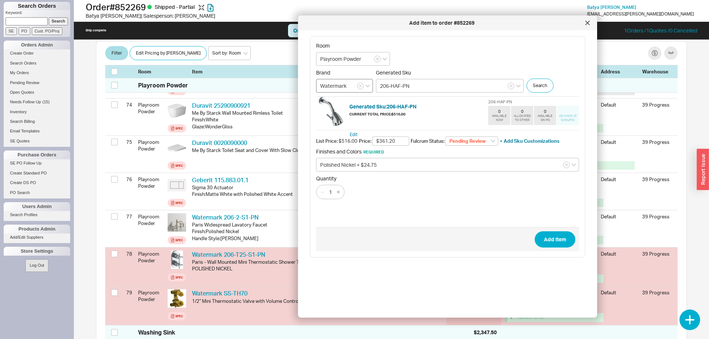
click at [534, 231] on button "Add Item" at bounding box center [554, 239] width 41 height 16
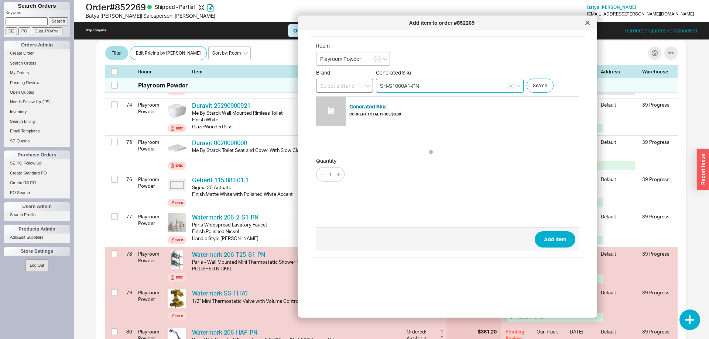
type input "SH-S1000A1-PN"
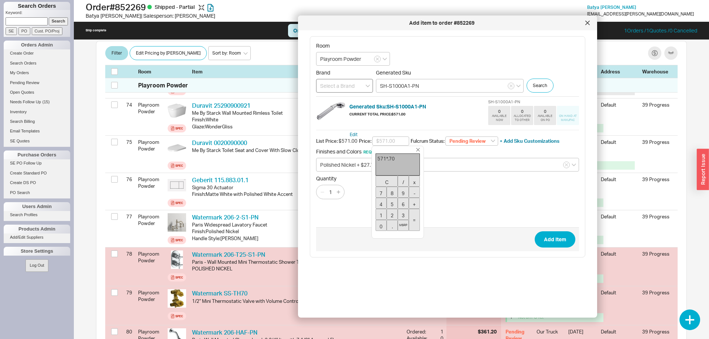
type input "$399.70"
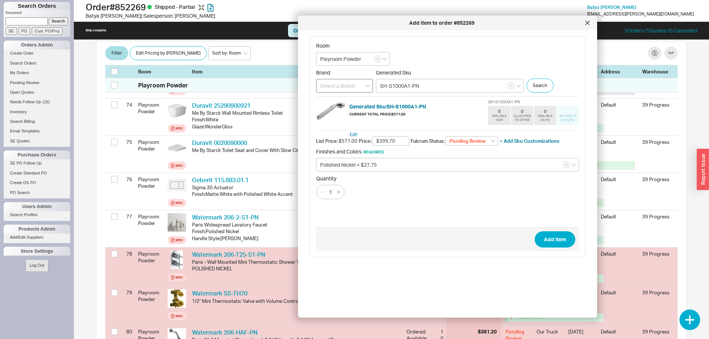
click at [534, 231] on button "Add Item" at bounding box center [554, 239] width 41 height 16
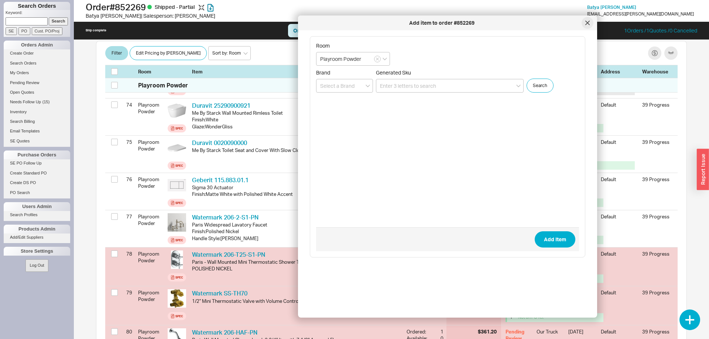
click at [586, 21] on icon at bounding box center [587, 23] width 4 height 4
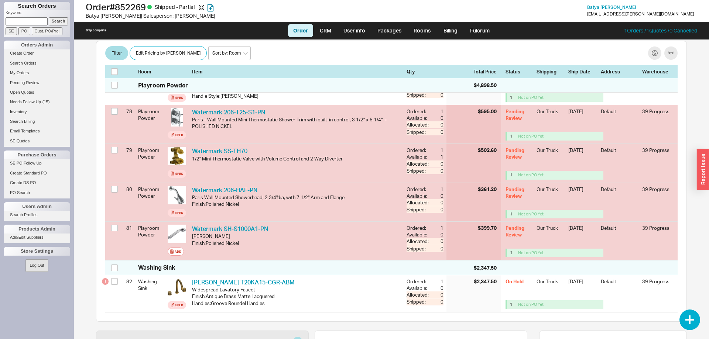
scroll to position [3178, 0]
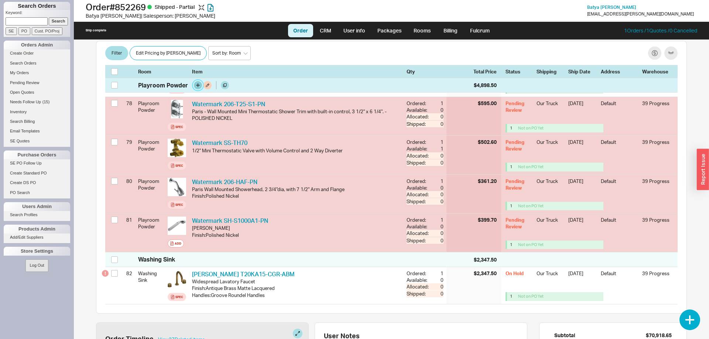
click at [195, 87] on button "button" at bounding box center [198, 85] width 8 height 8
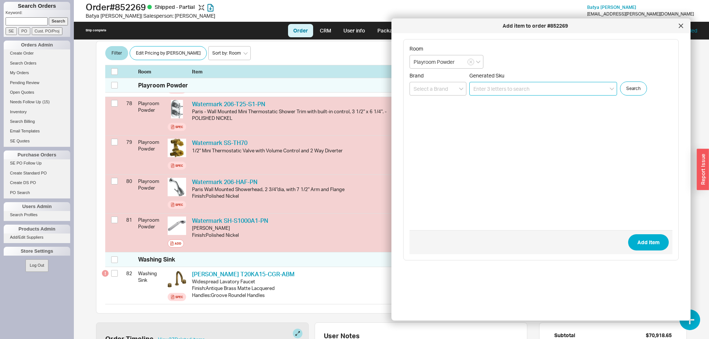
click at [491, 92] on input at bounding box center [543, 89] width 148 height 14
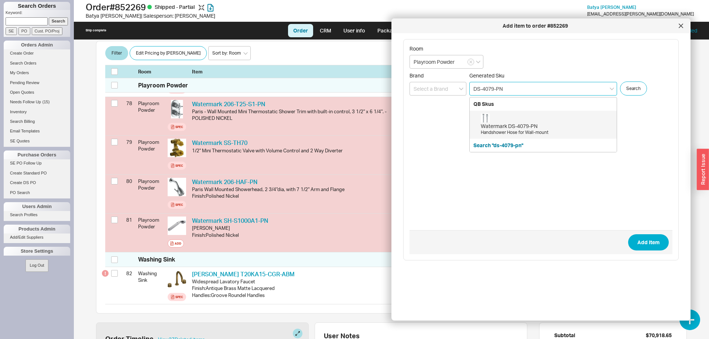
type input "DS-4079-PN"
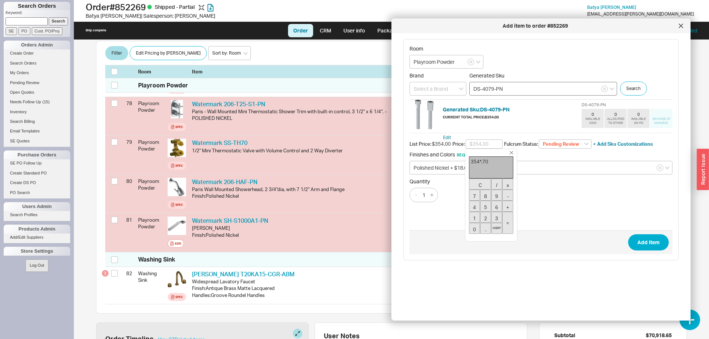
type input "$247.80"
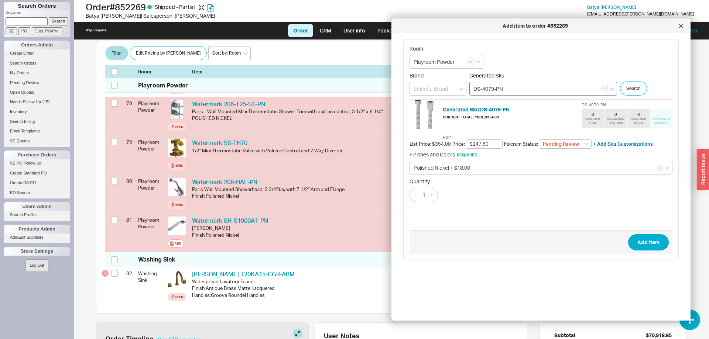
click at [628, 234] on button "Add Item" at bounding box center [648, 242] width 41 height 16
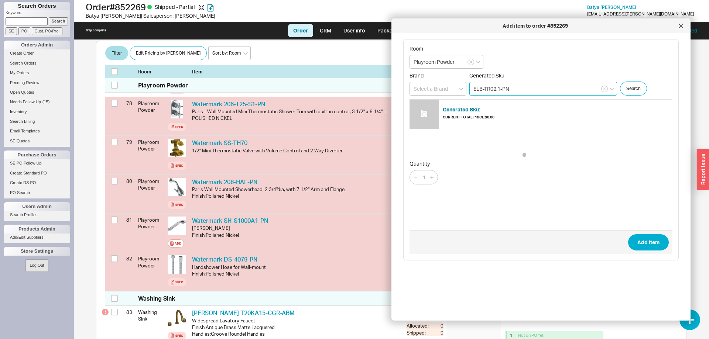
type input "ELB-TR02.1-PN"
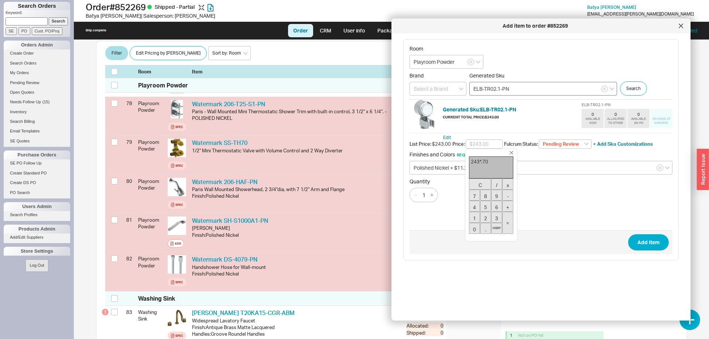
type input "$170.10"
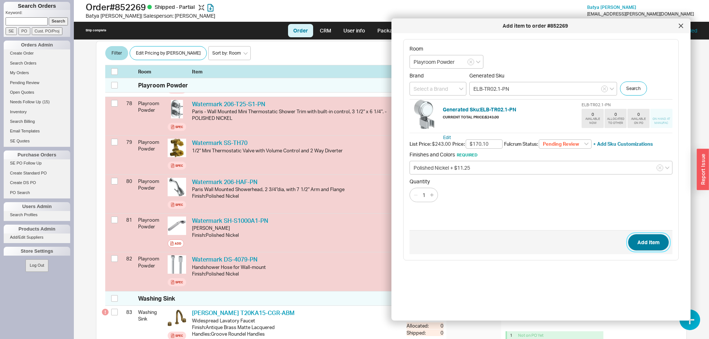
click at [654, 242] on button "Add Item" at bounding box center [648, 242] width 41 height 16
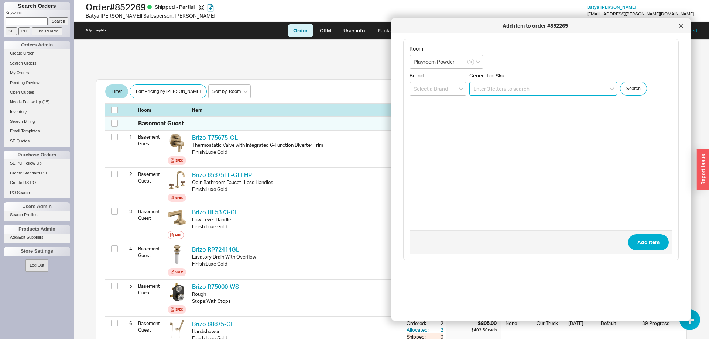
scroll to position [16, 0]
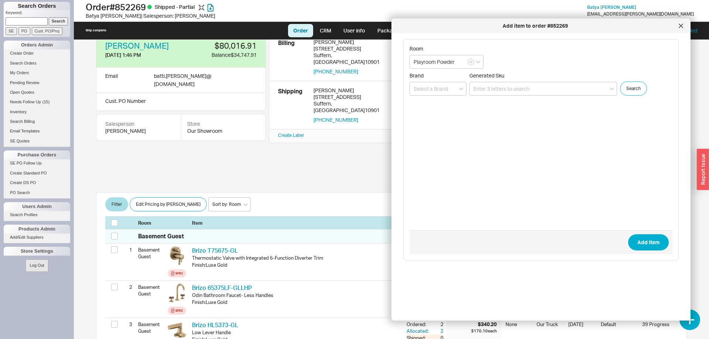
click at [682, 23] on div at bounding box center [681, 26] width 12 height 12
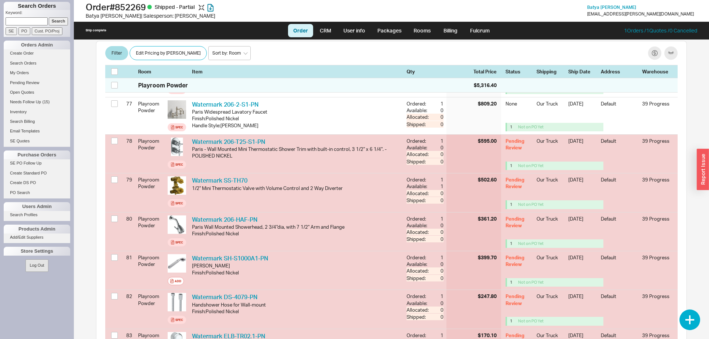
scroll to position [3216, 0]
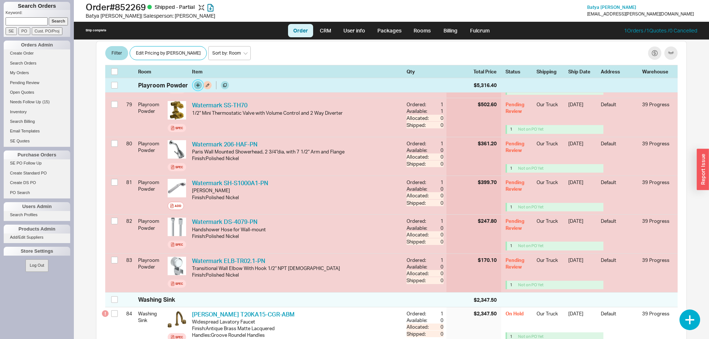
click at [194, 85] on button "button" at bounding box center [198, 85] width 8 height 8
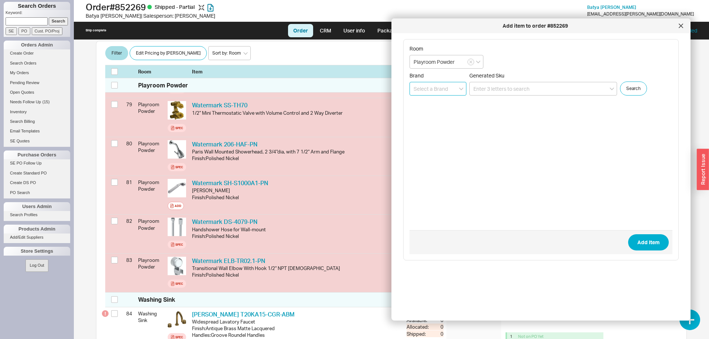
click at [437, 87] on input at bounding box center [437, 89] width 57 height 14
type input "Infinity Drain"
type input "LTD5-2P PS"
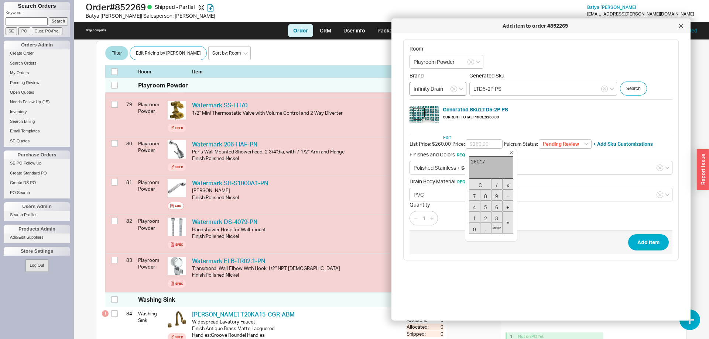
type input "$182.00"
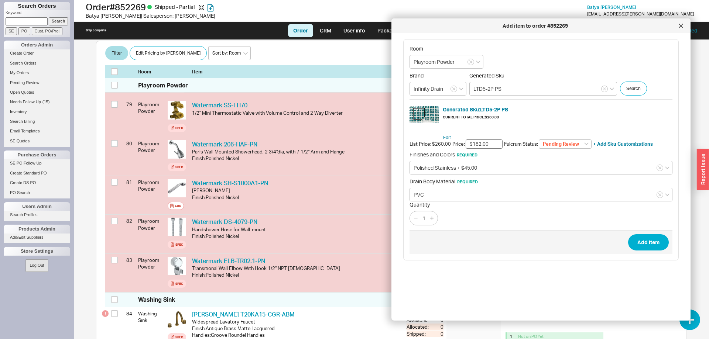
drag, startPoint x: 493, startPoint y: 144, endPoint x: 437, endPoint y: 144, distance: 55.7
click at [465, 144] on input "$182.00" at bounding box center [483, 145] width 37 height 10
click at [538, 140] on select "Pending Review None On Hold Call Before Ship Hold for Balance Wait For Cust. Ca…" at bounding box center [564, 145] width 53 height 10
select select
click option "None" at bounding box center [0, 0] width 0 height 0
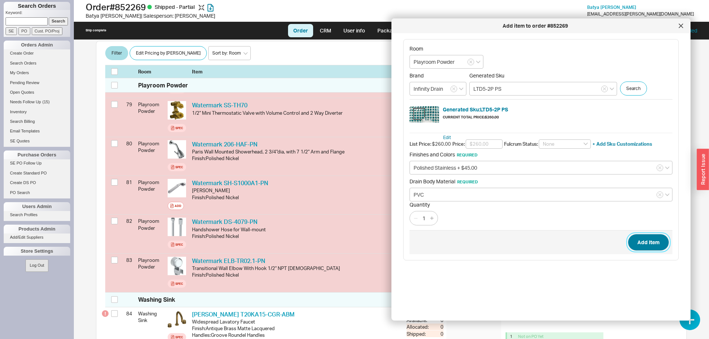
click at [657, 246] on button "Add Item" at bounding box center [648, 242] width 41 height 16
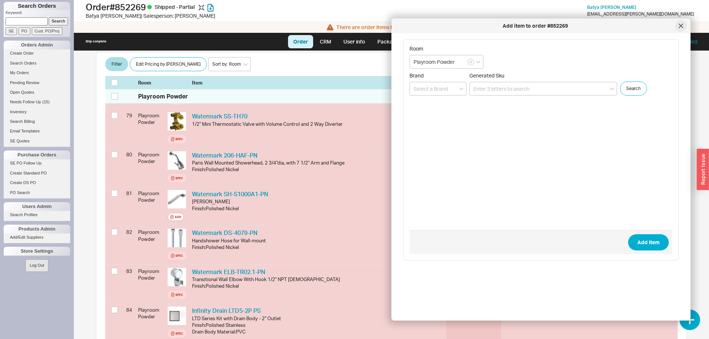
click at [682, 29] on div at bounding box center [681, 26] width 12 height 12
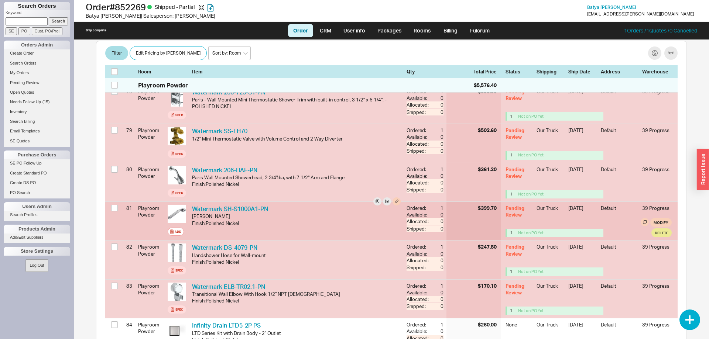
scroll to position [3178, 0]
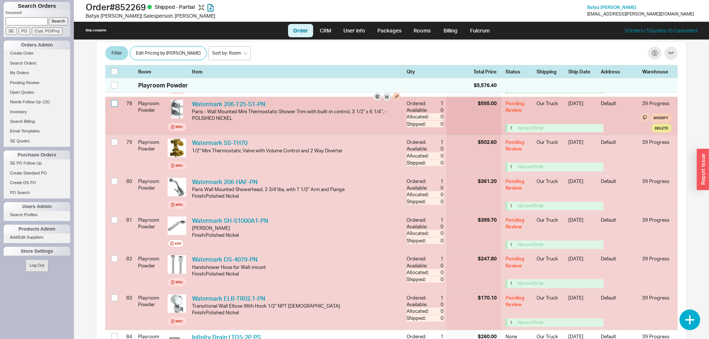
click at [115, 107] on input "checkbox" at bounding box center [114, 103] width 7 height 7
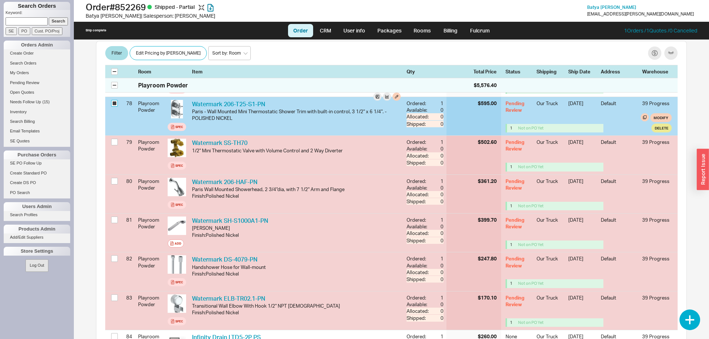
checkbox input "true"
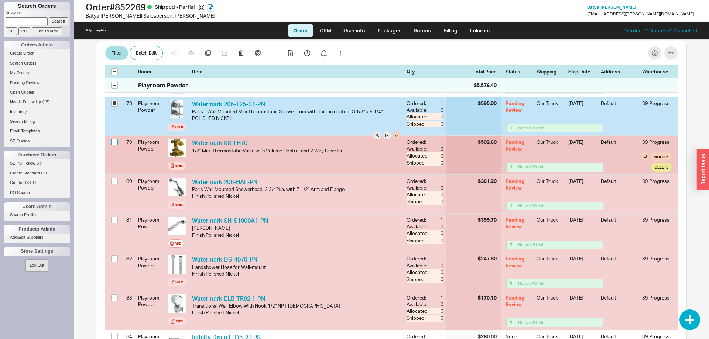
click at [114, 144] on input "checkbox" at bounding box center [114, 142] width 7 height 7
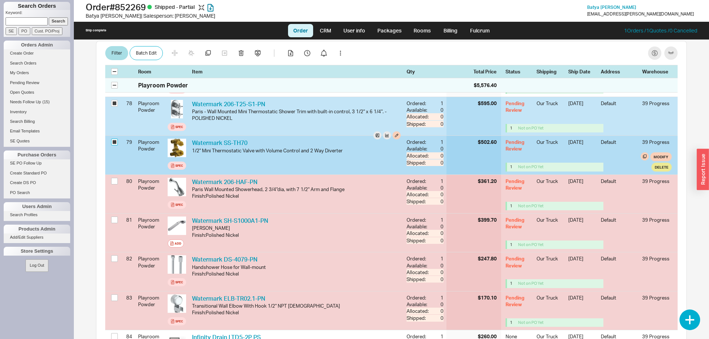
checkbox input "true"
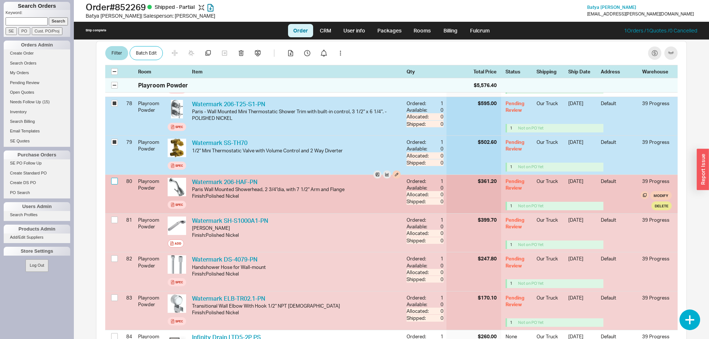
click at [113, 185] on input "checkbox" at bounding box center [114, 181] width 7 height 7
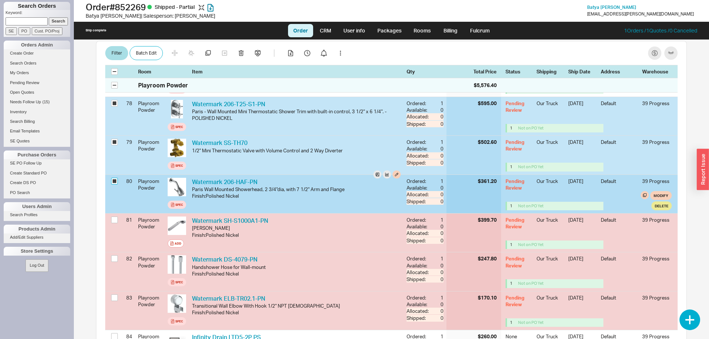
checkbox input "true"
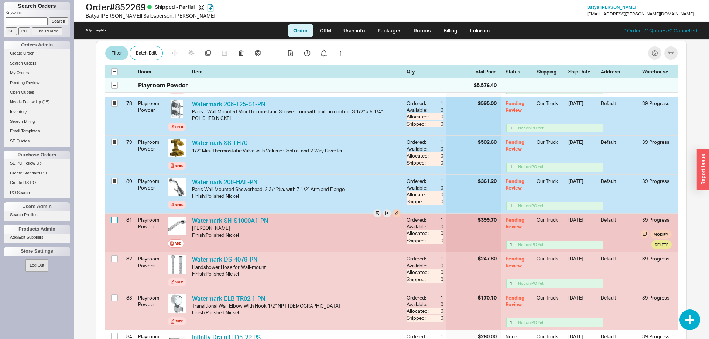
click at [115, 223] on input "checkbox" at bounding box center [114, 220] width 7 height 7
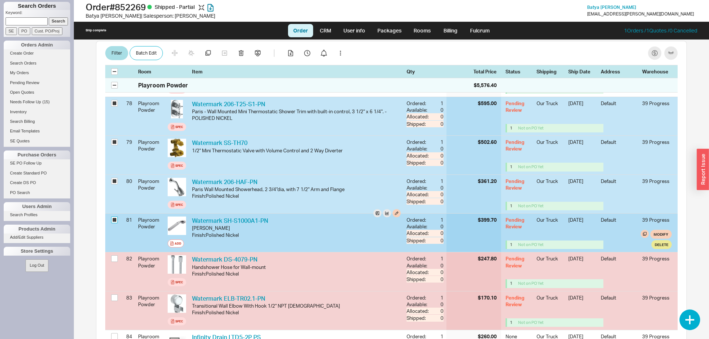
checkbox input "true"
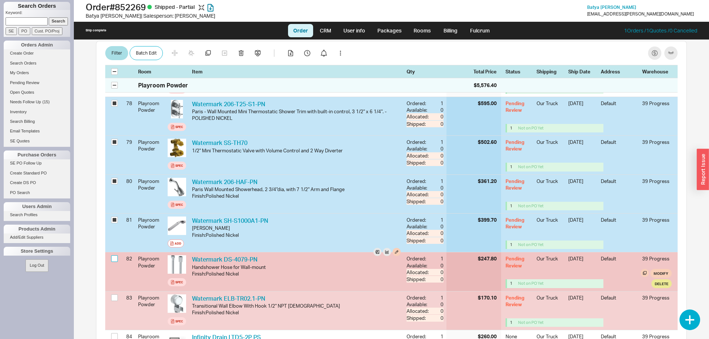
click at [114, 262] on input "checkbox" at bounding box center [114, 258] width 7 height 7
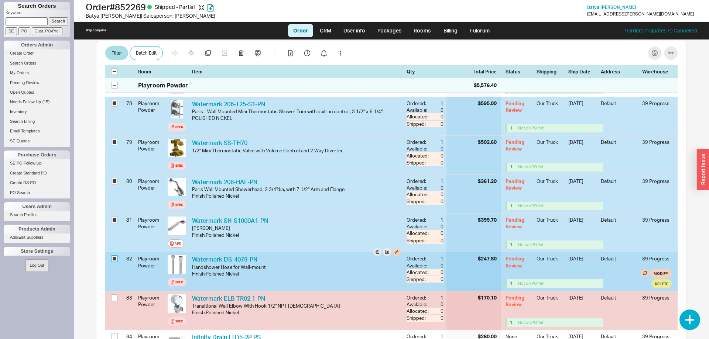
checkbox input "true"
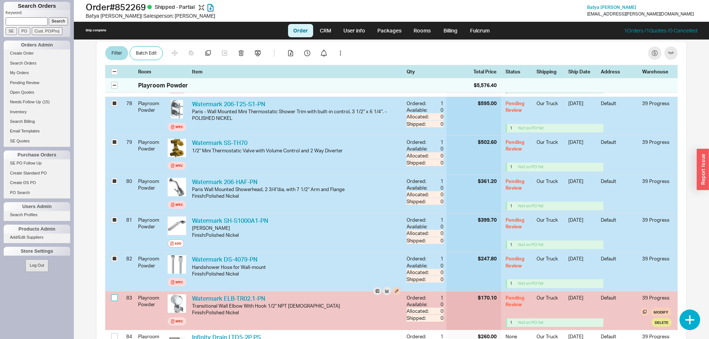
click at [114, 301] on input "checkbox" at bounding box center [114, 298] width 7 height 7
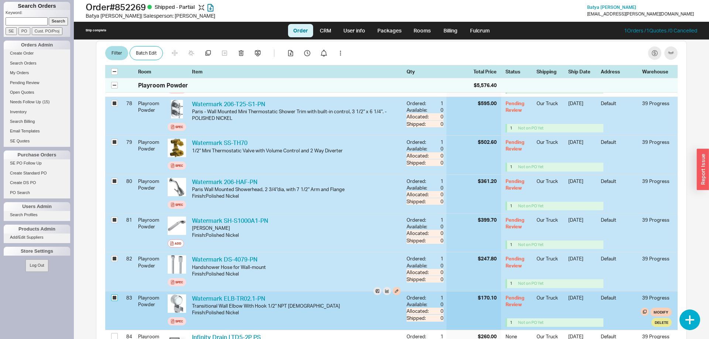
checkbox input "true"
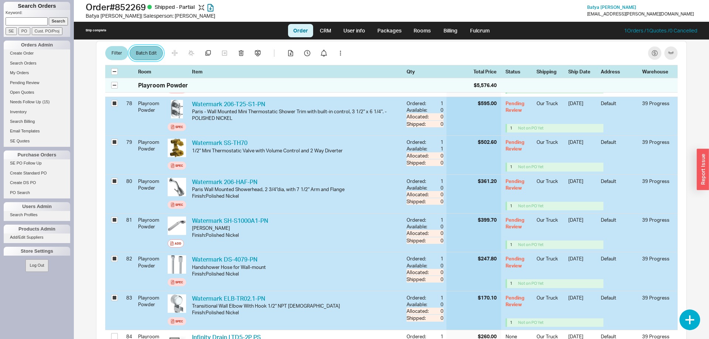
click at [141, 52] on button "Batch Edit" at bounding box center [146, 53] width 33 height 14
select select "8"
select select "3"
select select "8"
select select "3"
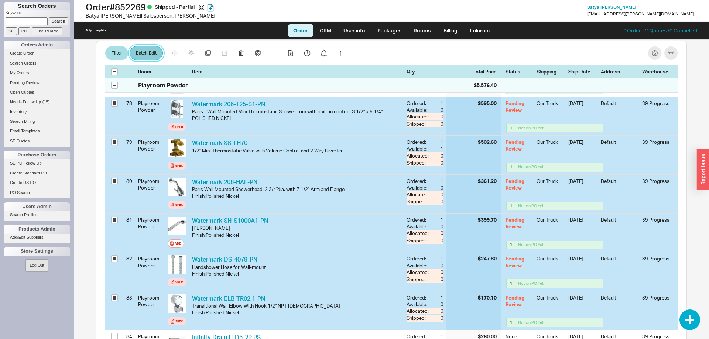
select select "8"
select select "3"
select select "8"
select select "3"
select select "8"
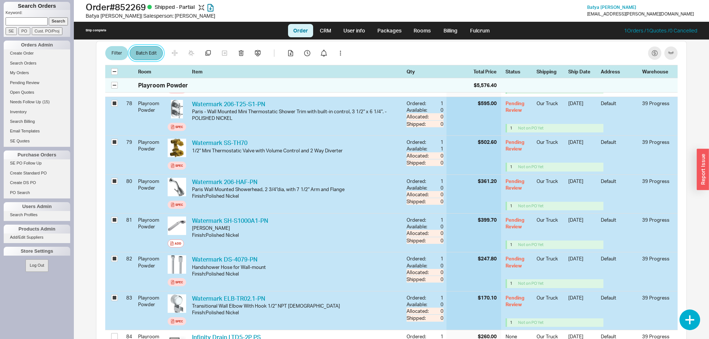
select select "3"
select select "8"
select select "3"
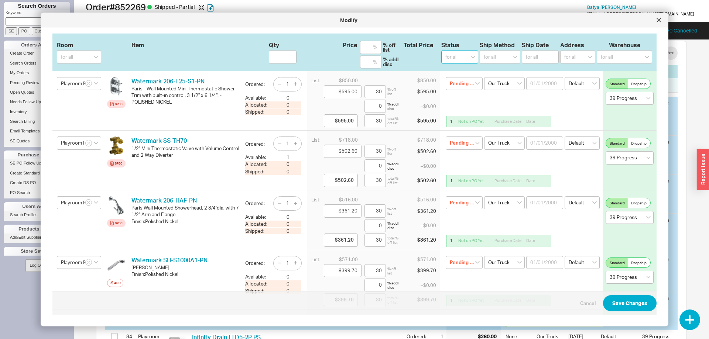
click at [441, 51] on select "for all (none) On Hold Call Before Ship Hold for Balance Wait For Cust. Call Wa…" at bounding box center [459, 57] width 37 height 13
select select
click option "(none)" at bounding box center [0, 0] width 0 height 0
select select
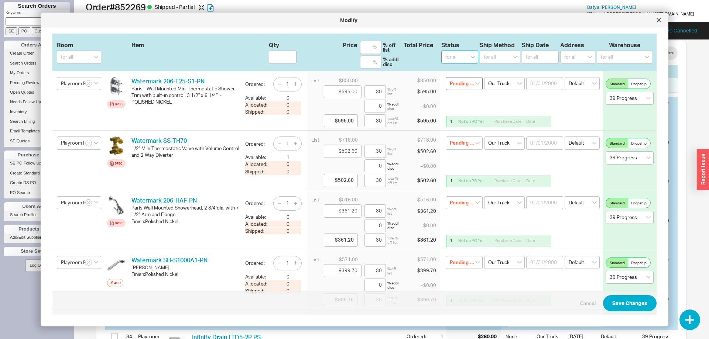
select select
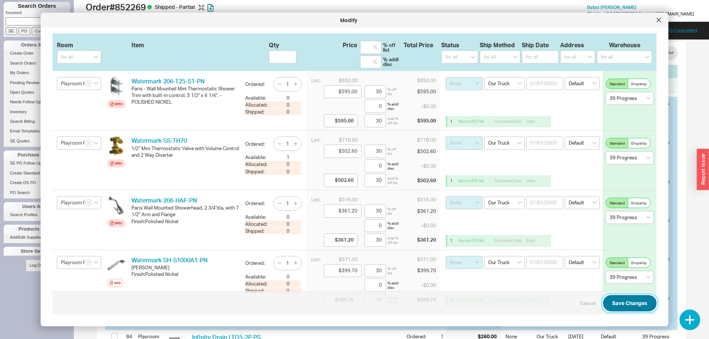
click at [619, 311] on button "Save Changes" at bounding box center [630, 303] width 54 height 16
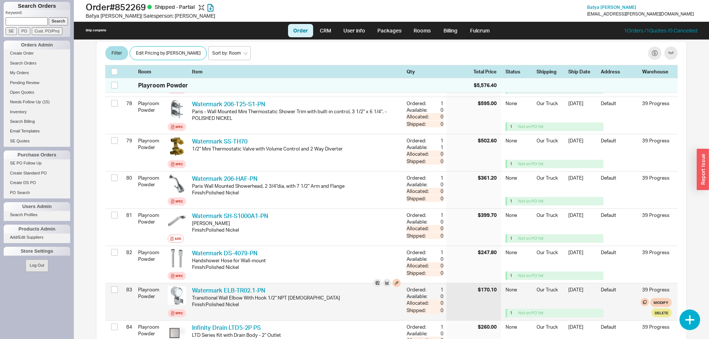
checkbox input "false"
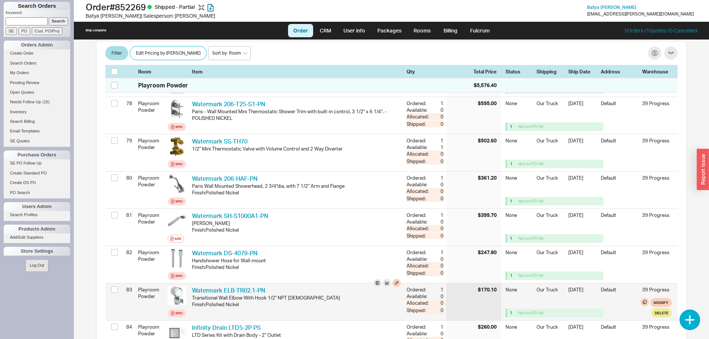
checkbox input "false"
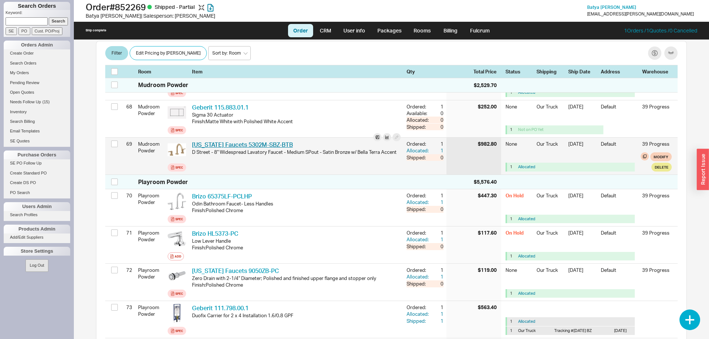
scroll to position [2839, 0]
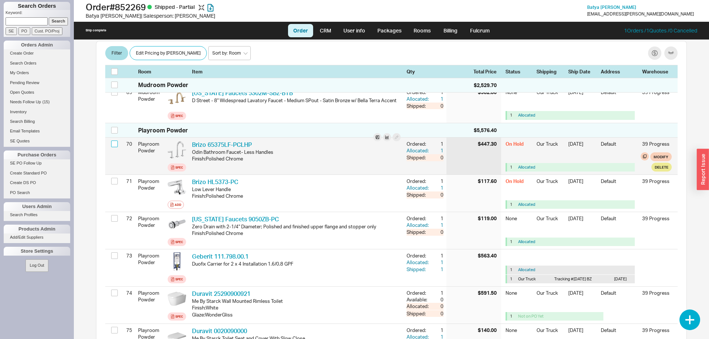
click at [114, 147] on input "checkbox" at bounding box center [114, 144] width 7 height 7
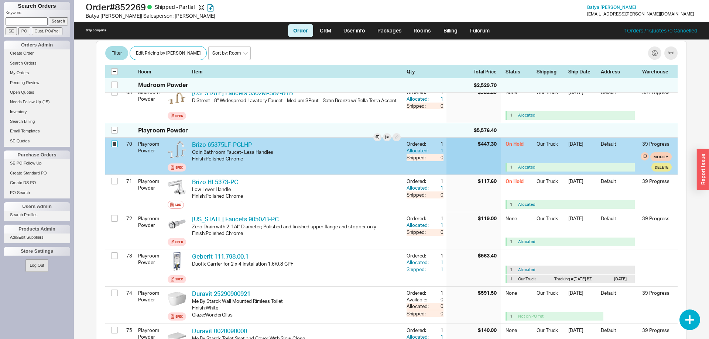
checkbox input "true"
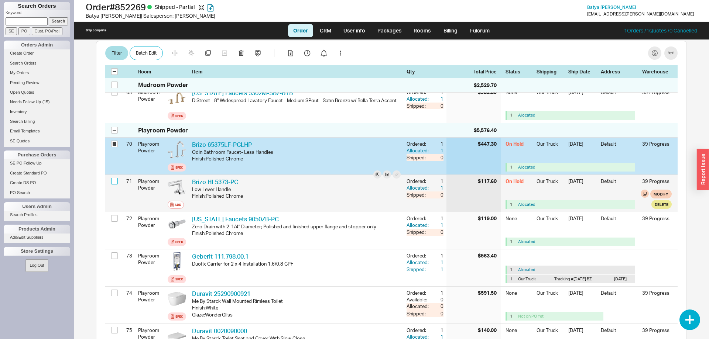
click at [117, 185] on input "checkbox" at bounding box center [114, 181] width 7 height 7
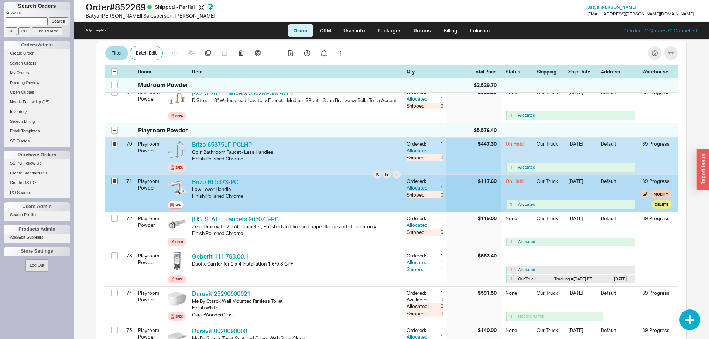
click at [117, 185] on input "checkbox" at bounding box center [114, 181] width 7 height 7
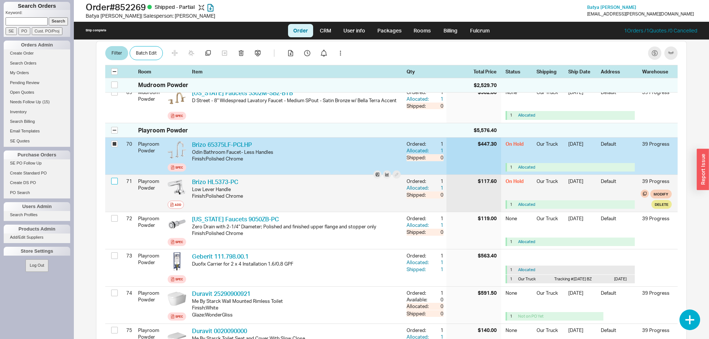
checkbox input "false"
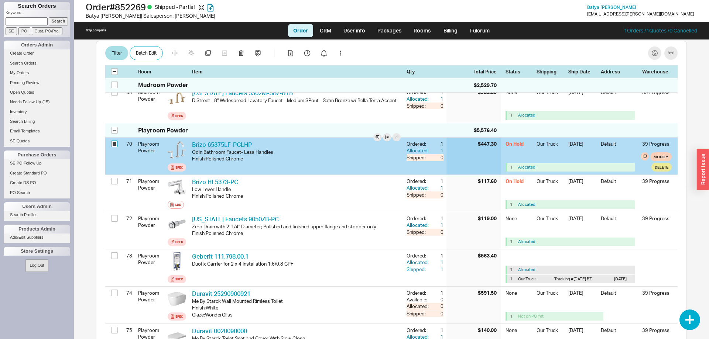
click at [116, 147] on input "checkbox" at bounding box center [114, 144] width 7 height 7
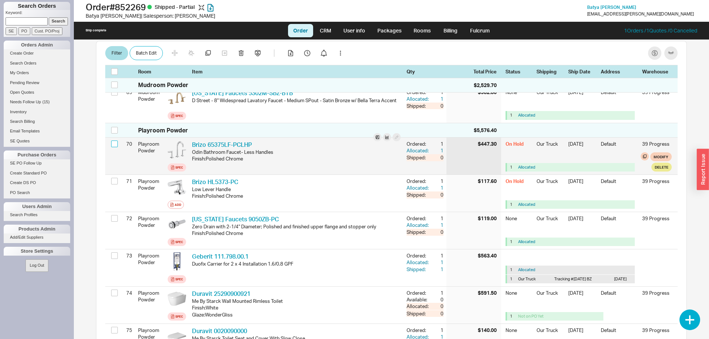
checkbox input "false"
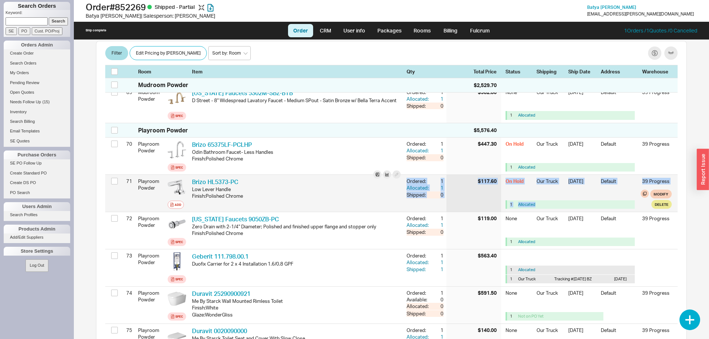
drag, startPoint x: 136, startPoint y: 134, endPoint x: 557, endPoint y: 209, distance: 427.4
click at [557, 209] on div "1 Allocated" at bounding box center [571, 204] width 128 height 8
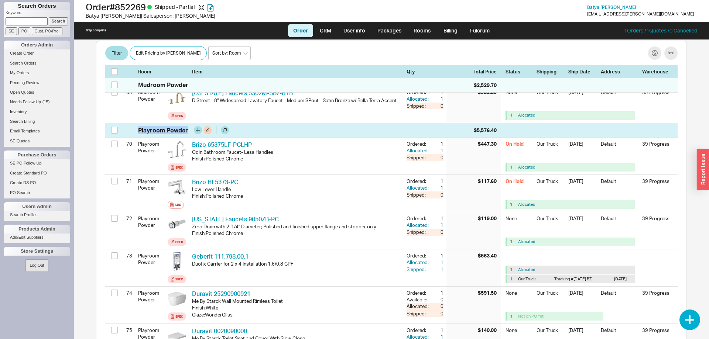
drag, startPoint x: 575, startPoint y: 213, endPoint x: 131, endPoint y: 138, distance: 450.3
click at [131, 134] on div "Playroom Powder $5,576.40" at bounding box center [391, 130] width 572 height 14
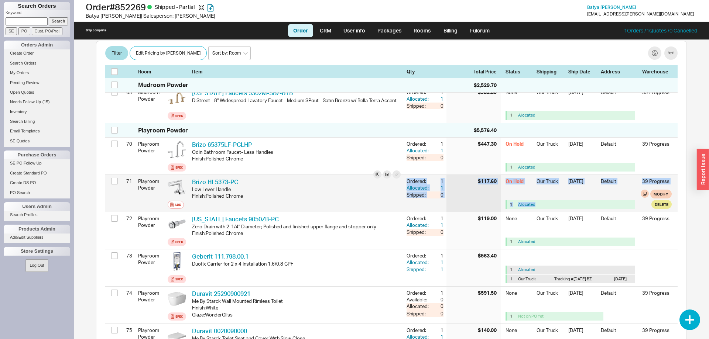
drag, startPoint x: 131, startPoint y: 134, endPoint x: 547, endPoint y: 211, distance: 423.1
drag, startPoint x: 547, startPoint y: 211, endPoint x: 554, endPoint y: 211, distance: 6.7
click at [548, 207] on div "Allocated" at bounding box center [534, 205] width 33 height 6
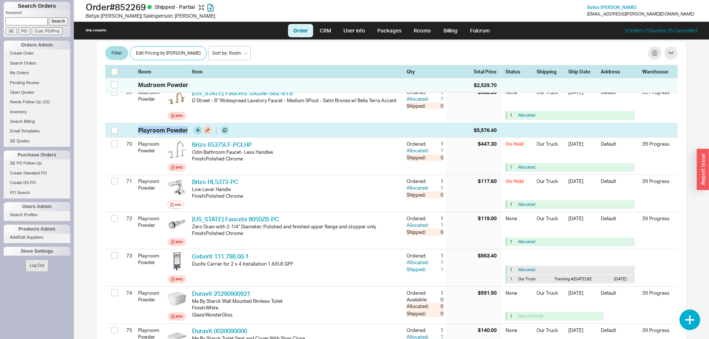
drag, startPoint x: 582, startPoint y: 211, endPoint x: 137, endPoint y: 138, distance: 451.0
click at [137, 138] on div "Playroom Powder $5,576.40" at bounding box center [391, 130] width 572 height 14
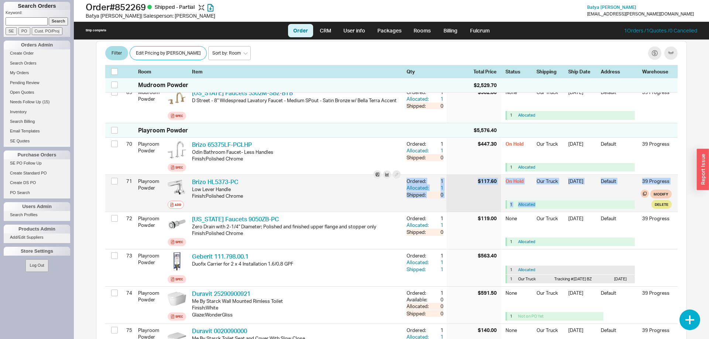
drag, startPoint x: 138, startPoint y: 133, endPoint x: 556, endPoint y: 212, distance: 424.8
click at [556, 209] on div "1 Allocated" at bounding box center [571, 204] width 128 height 8
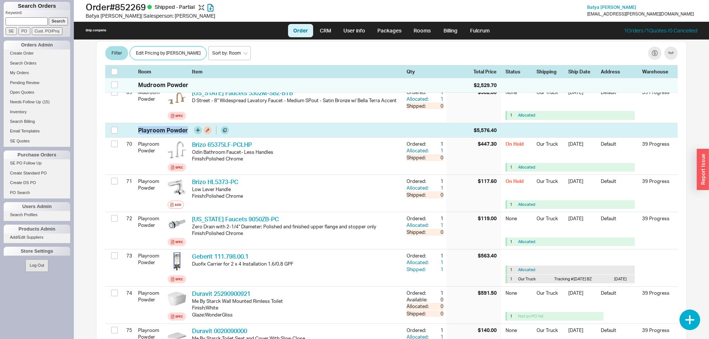
drag, startPoint x: 570, startPoint y: 213, endPoint x: 135, endPoint y: 138, distance: 441.9
click at [133, 135] on div "Playroom Powder $5,576.40" at bounding box center [391, 130] width 572 height 14
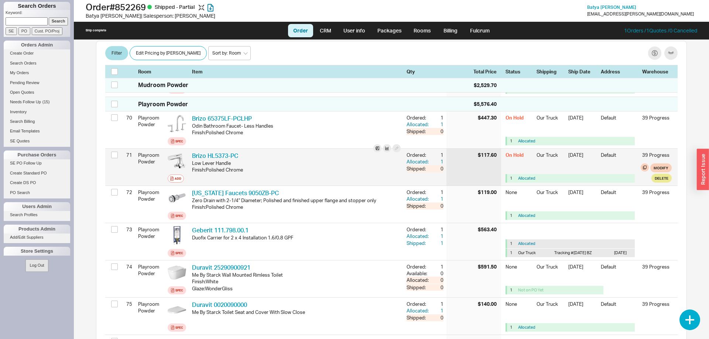
scroll to position [2877, 0]
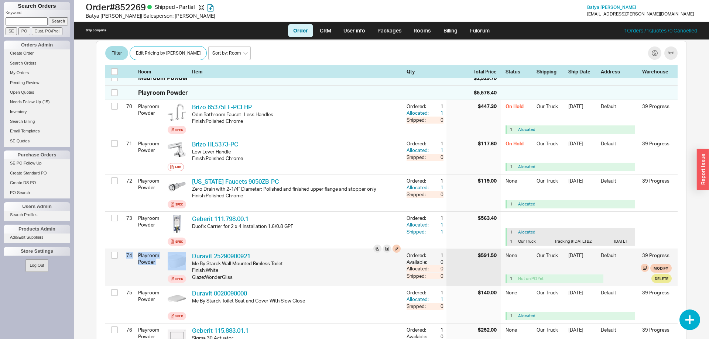
drag, startPoint x: 238, startPoint y: 282, endPoint x: 128, endPoint y: 261, distance: 112.2
click at [128, 261] on div "74 Playroom Powder Spec Duravit 25290900921 DRV 25290900921 Me By Starck Wall M…" at bounding box center [391, 267] width 572 height 37
click at [128, 261] on div "74" at bounding box center [127, 255] width 9 height 13
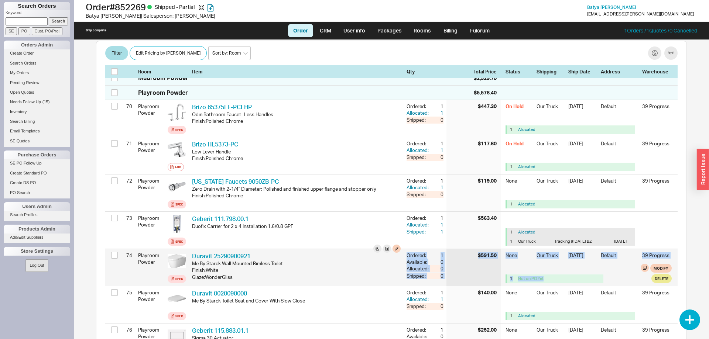
drag, startPoint x: 127, startPoint y: 261, endPoint x: 560, endPoint y: 289, distance: 434.5
click at [560, 286] on div "74 Playroom Powder Spec Duravit 25290900921 DRV 25290900921 Me By Starck Wall M…" at bounding box center [391, 267] width 572 height 37
click at [560, 286] on div "None Our Truck [DATE] Default 39 Progress 1 Not on PO Yet Modify Delete" at bounding box center [588, 267] width 166 height 37
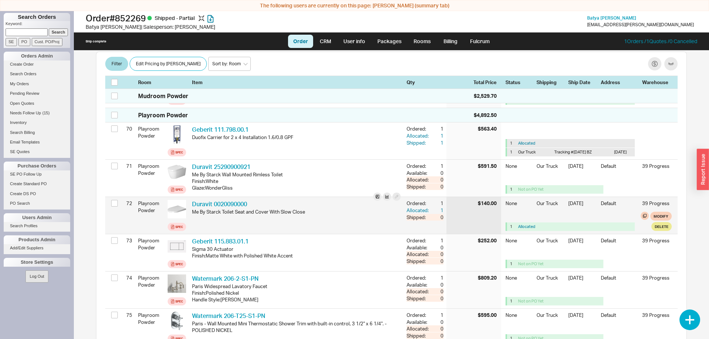
scroll to position [2802, 0]
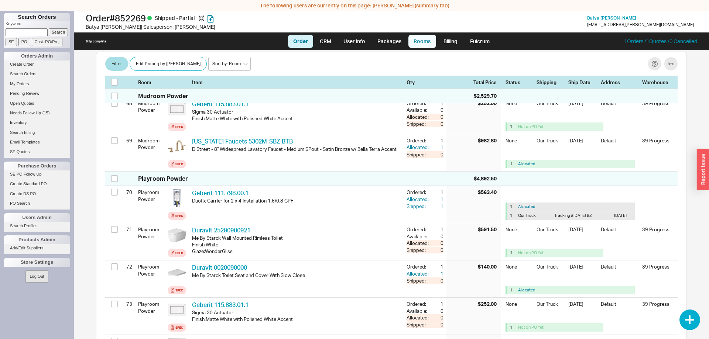
click at [425, 39] on link "Rooms" at bounding box center [422, 41] width 28 height 13
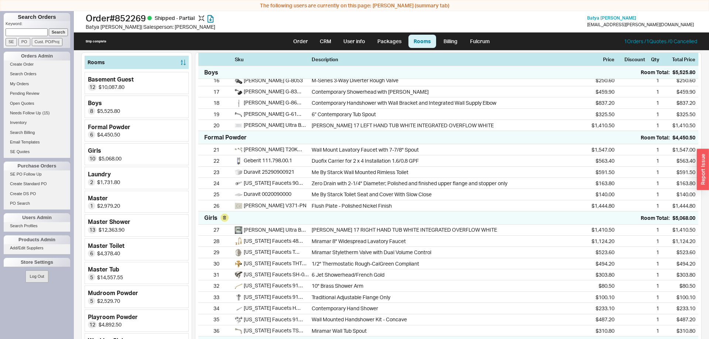
scroll to position [226, 0]
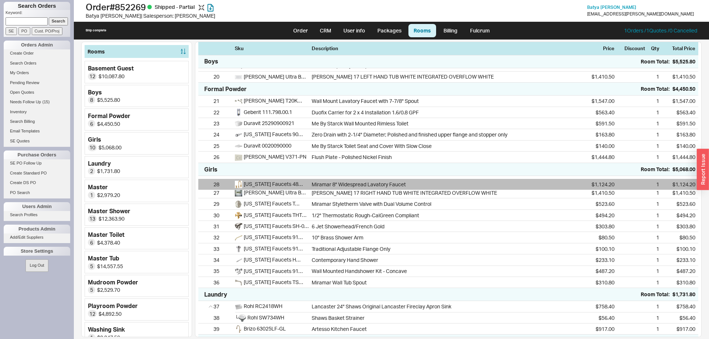
drag, startPoint x: 203, startPoint y: 197, endPoint x: 203, endPoint y: 183, distance: 13.3
click at [203, 183] on div "27 [PERSON_NAME] Ultra BC7DRA0RN-01-01 [PERSON_NAME] 17 RIGHT HAND TUB WHITE IN…" at bounding box center [448, 232] width 500 height 112
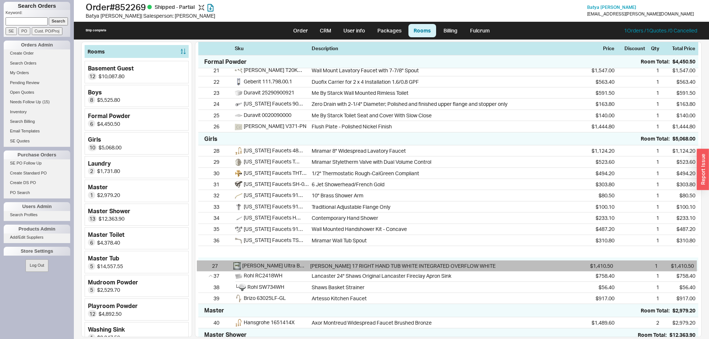
scroll to position [258, 0]
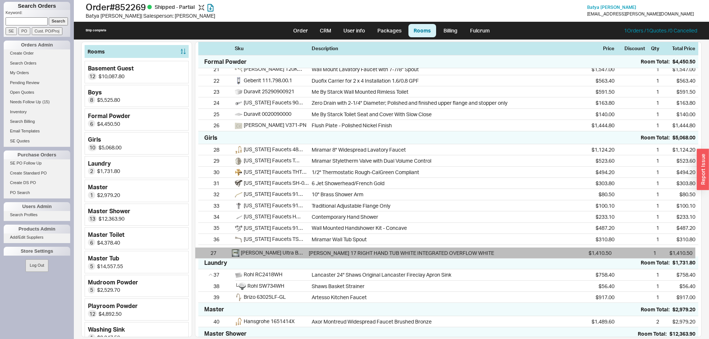
drag, startPoint x: 205, startPoint y: 196, endPoint x: 202, endPoint y: 255, distance: 59.1
click at [202, 255] on div "28 [US_STATE] Faucets 4802X-FRG Miramar 8" Widespread Lavatory Faucet $1,124.20…" at bounding box center [448, 200] width 500 height 112
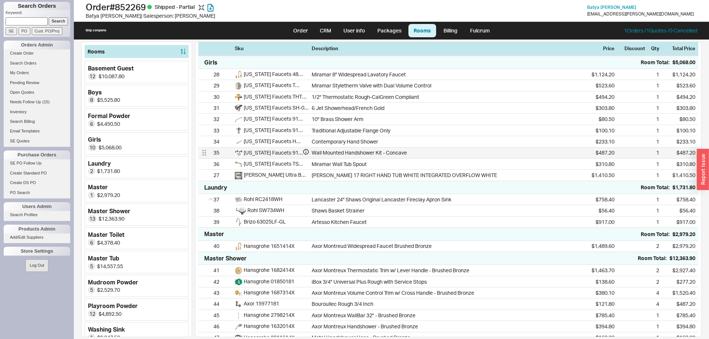
scroll to position [408, 0]
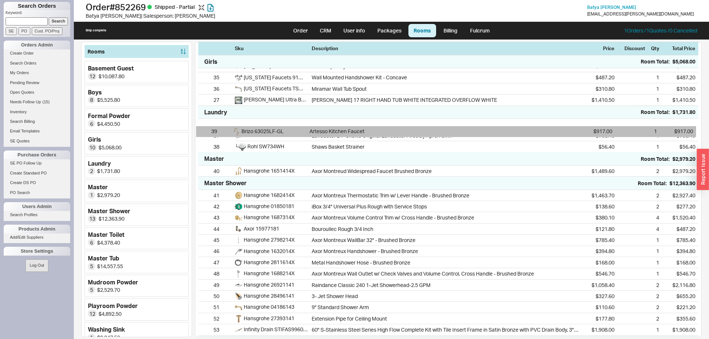
drag, startPoint x: 206, startPoint y: 151, endPoint x: 203, endPoint y: 129, distance: 22.3
click at [203, 129] on div "37 Rohl RC2418WH Lancaster 24" Shaws Original Lancaster Fireclay Apron Sink $75…" at bounding box center [448, 136] width 500 height 34
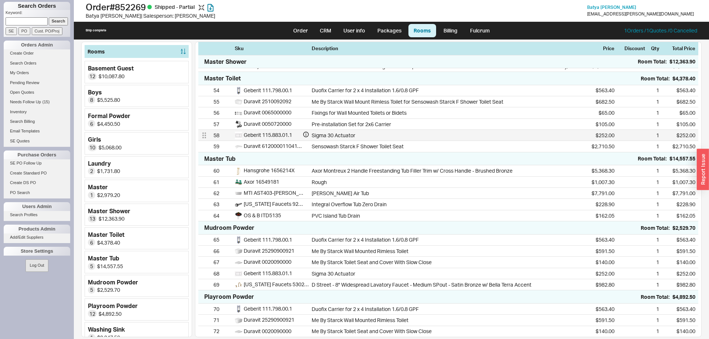
scroll to position [709, 0]
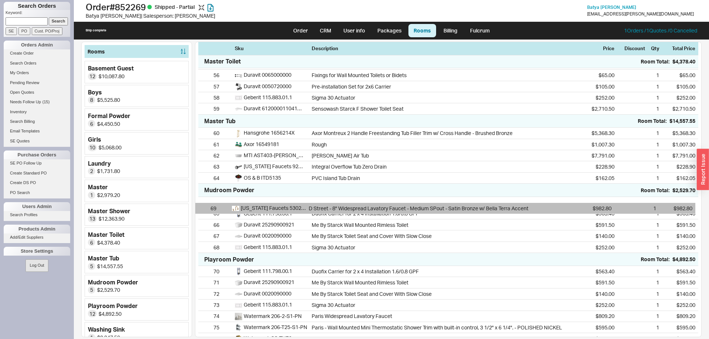
drag, startPoint x: 208, startPoint y: 257, endPoint x: 204, endPoint y: 208, distance: 48.9
click at [204, 208] on div "65 Geberit 111.798.00.1 Duofix Carrier for 2 x 4 Installation 1.6/0.8 GPF $563.…" at bounding box center [448, 225] width 500 height 56
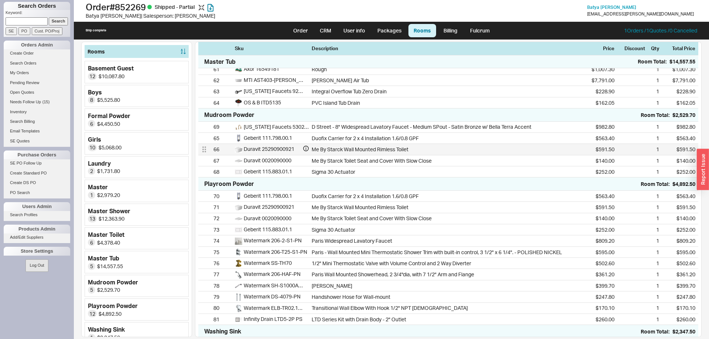
scroll to position [809, 0]
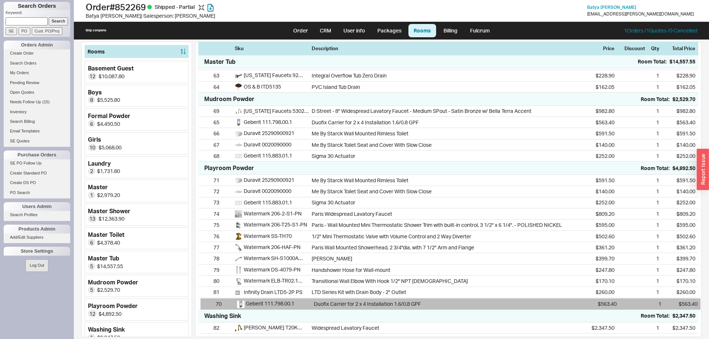
drag, startPoint x: 205, startPoint y: 180, endPoint x: 207, endPoint y: 306, distance: 126.6
click at [207, 306] on div "70 Geberit 111.798.00.1 Duofix Carrier for 2 x 4 Installation 1.6/0.8 GPF $563.…" at bounding box center [448, 242] width 500 height 135
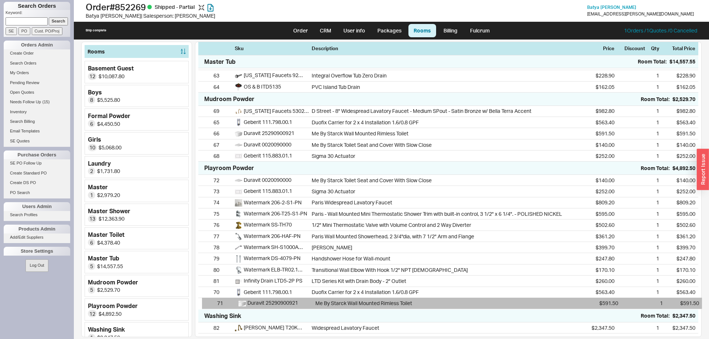
drag, startPoint x: 204, startPoint y: 178, endPoint x: 208, endPoint y: 304, distance: 126.6
click at [208, 304] on div "71 Duravit 25290900921 Me By Starck Wall Mounted Rimless Toilet $591.50 1 $591.…" at bounding box center [448, 242] width 500 height 135
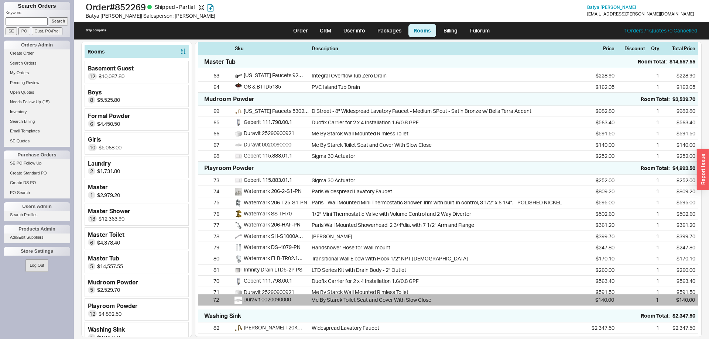
drag, startPoint x: 203, startPoint y: 180, endPoint x: 202, endPoint y: 303, distance: 122.9
click at [202, 303] on div "72 Duravit 0020090000 Me By Starck Toilet Seat and Cover With Slow Close $140.0…" at bounding box center [448, 242] width 500 height 135
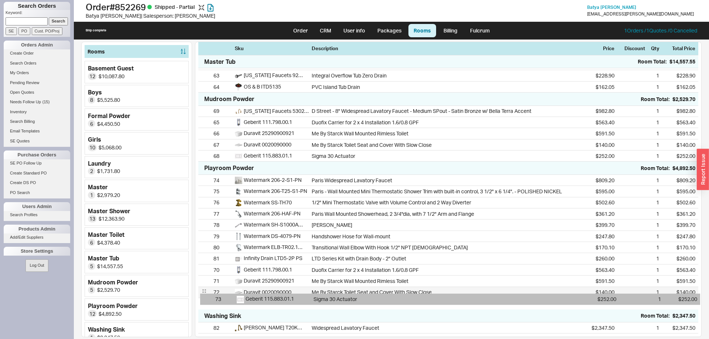
drag, startPoint x: 206, startPoint y: 203, endPoint x: 206, endPoint y: 302, distance: 98.2
click at [206, 302] on div "73 Geberit 115.883.01.1 Sigma 30 Actuator $252.00 1 $252.00 74 Watermark 206-2-…" at bounding box center [448, 242] width 500 height 135
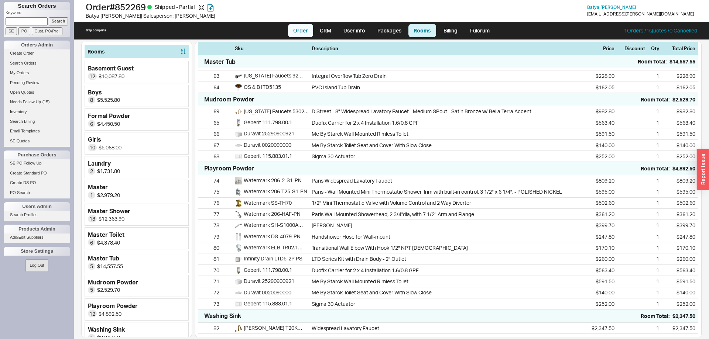
click at [306, 26] on link "Order" at bounding box center [300, 30] width 25 height 13
select select "LOW"
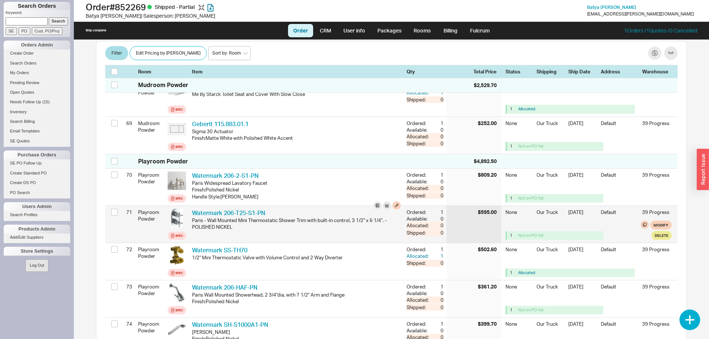
scroll to position [2733, 0]
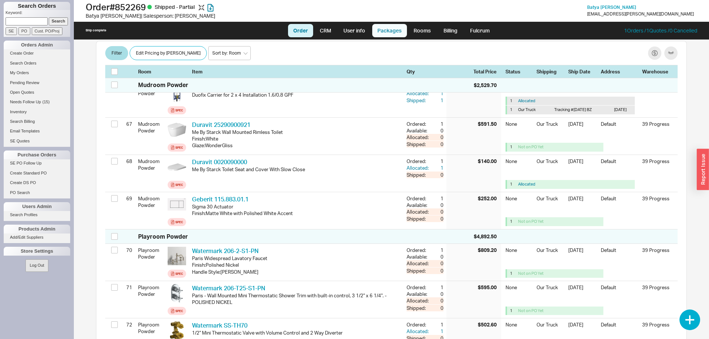
click at [377, 26] on link "Packages" at bounding box center [389, 30] width 35 height 13
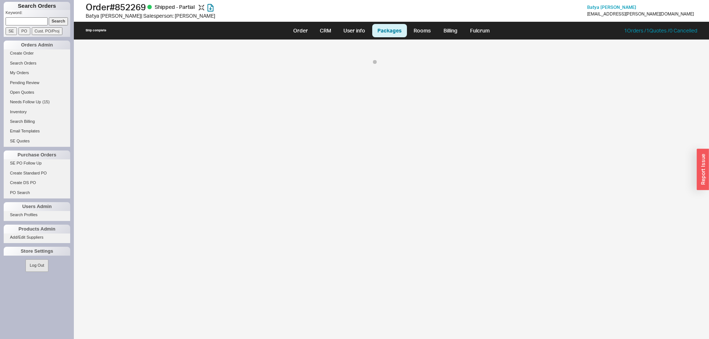
select select "8"
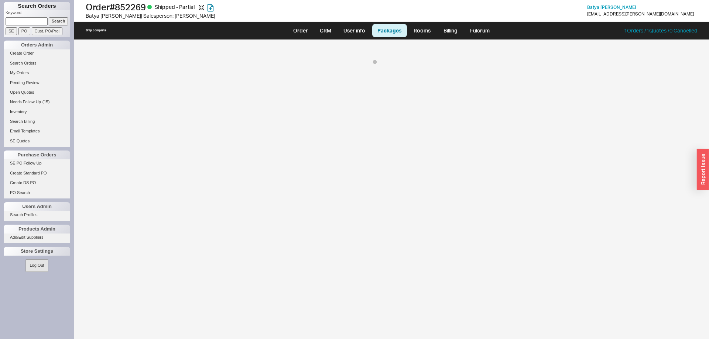
select select "8"
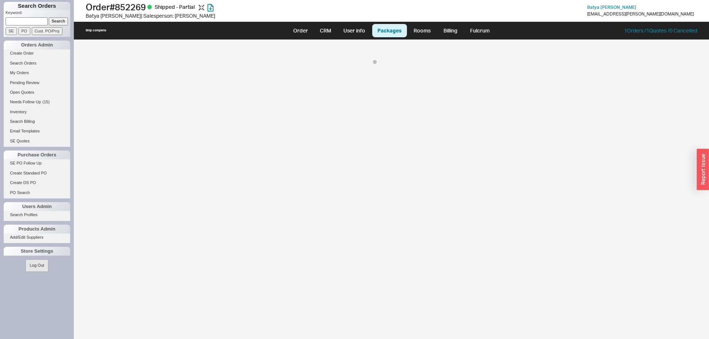
select select "8"
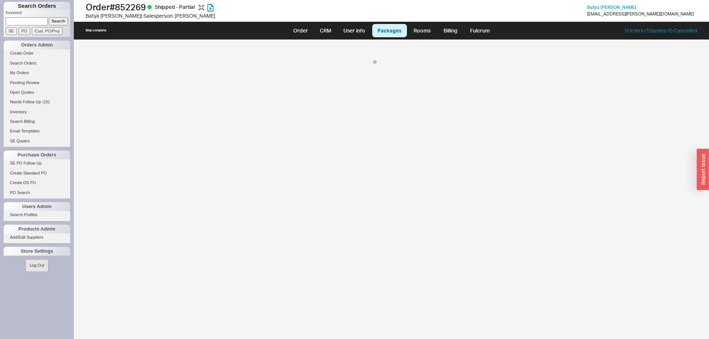
select select "8"
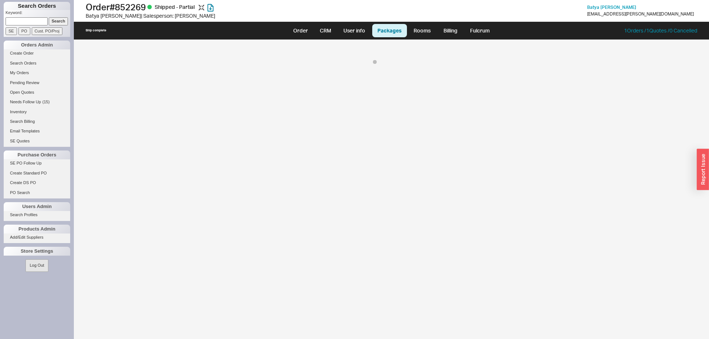
select select "8"
select select "On Hold"
select select "8"
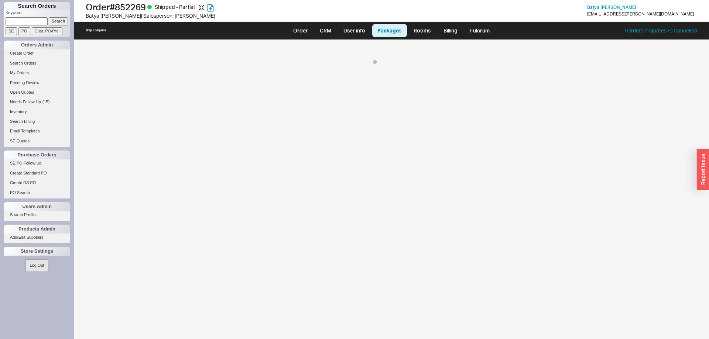
select select "8"
select select "On Hold"
select select "8"
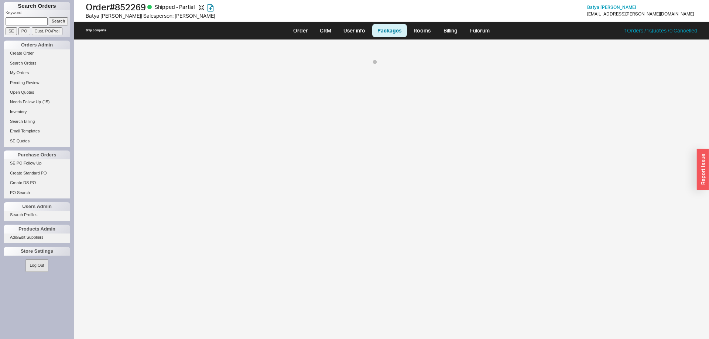
select select "8"
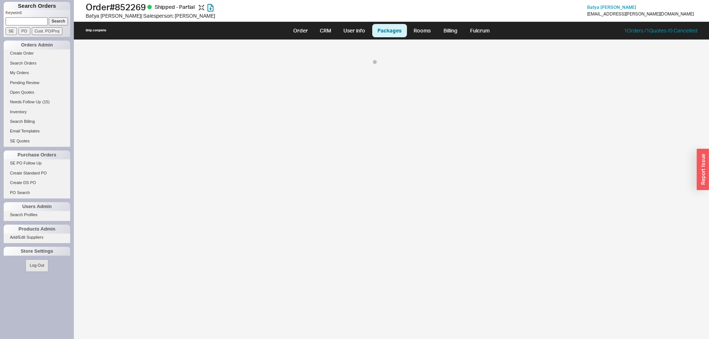
select select "8"
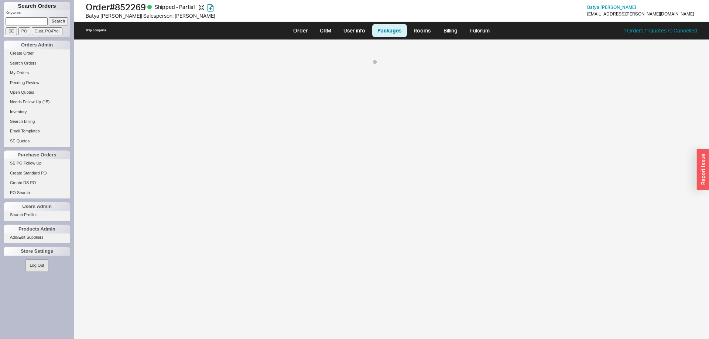
select select "8"
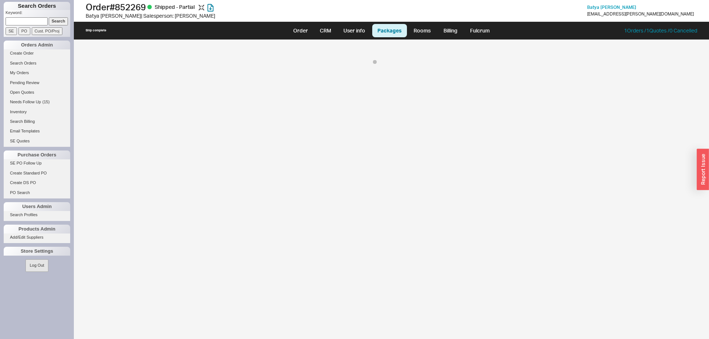
select select "8"
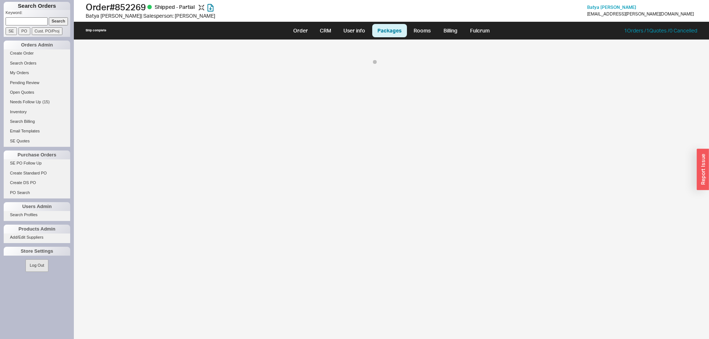
select select "8"
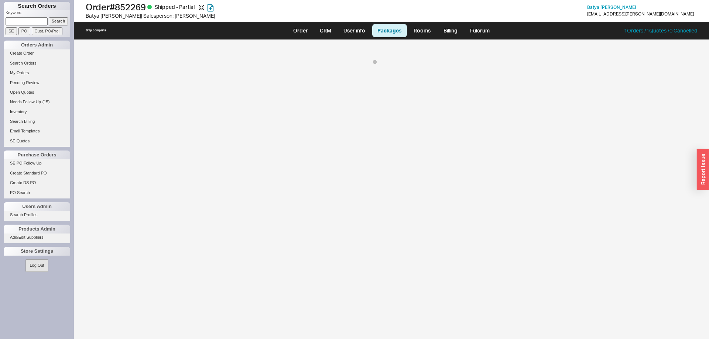
select select "8"
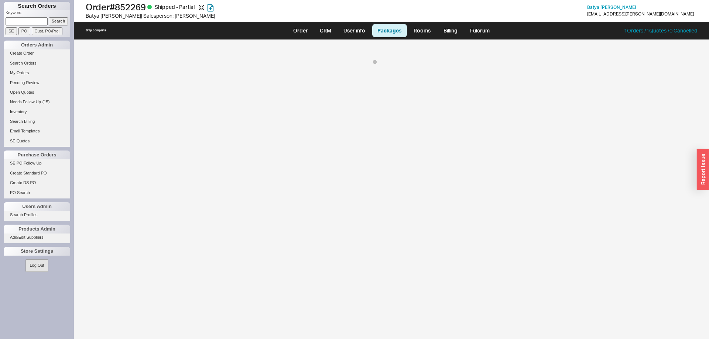
select select "8"
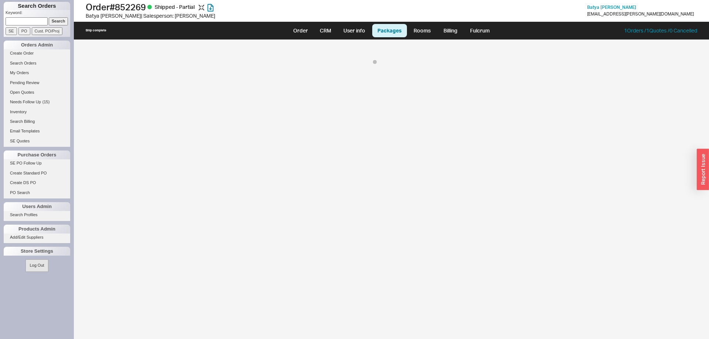
select select "On Hold"
select select "8"
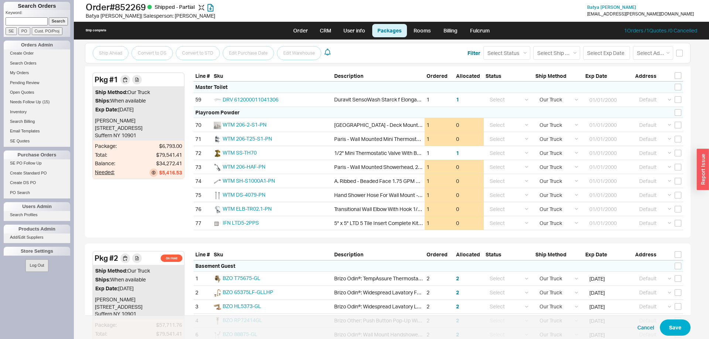
scroll to position [75, 0]
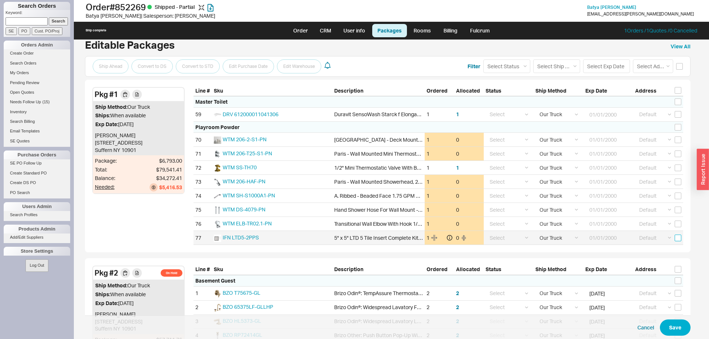
click at [676, 237] on input "checkbox" at bounding box center [677, 238] width 7 height 7
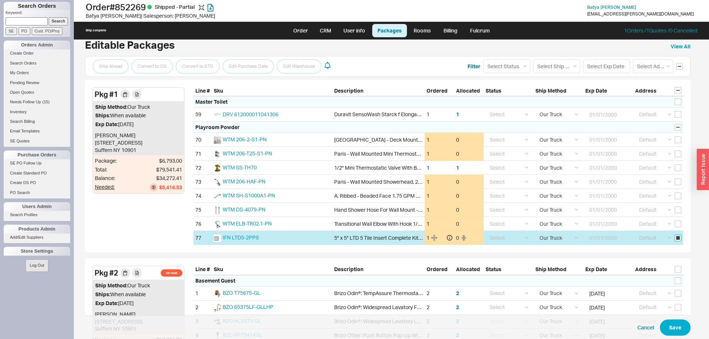
checkbox input "true"
click at [676, 237] on input "checkbox" at bounding box center [677, 238] width 7 height 7
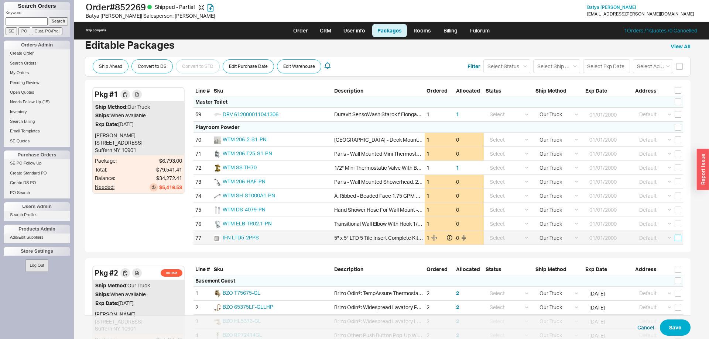
checkbox input "false"
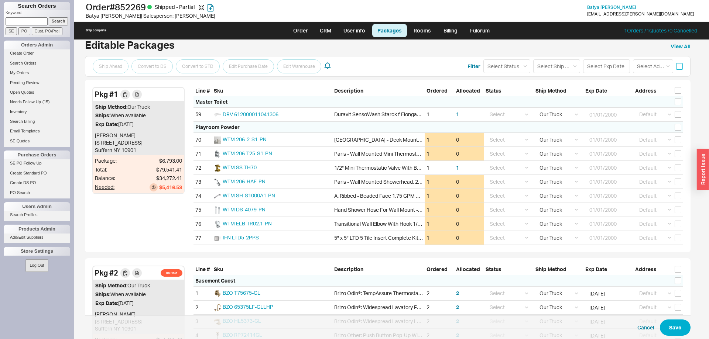
click at [678, 68] on input "checkbox" at bounding box center [679, 66] width 7 height 7
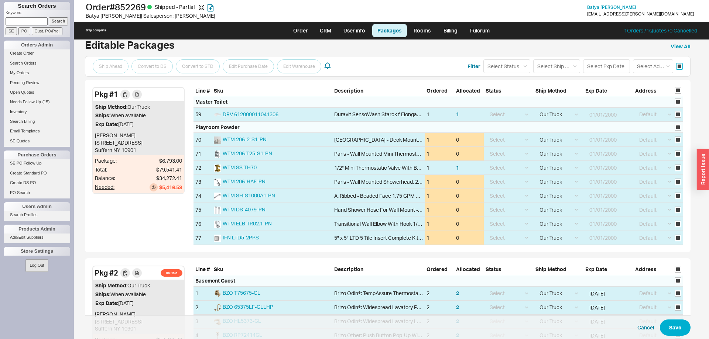
checkbox input "true"
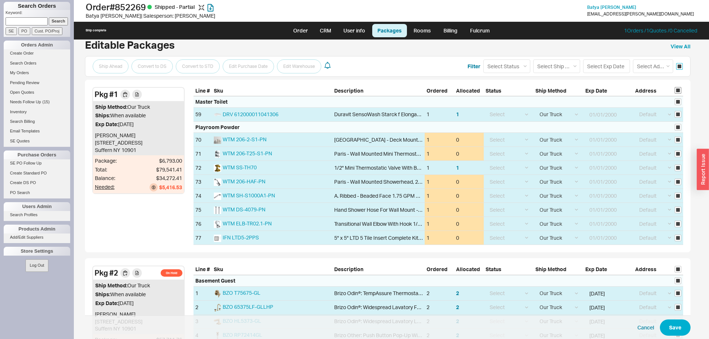
checkbox input "true"
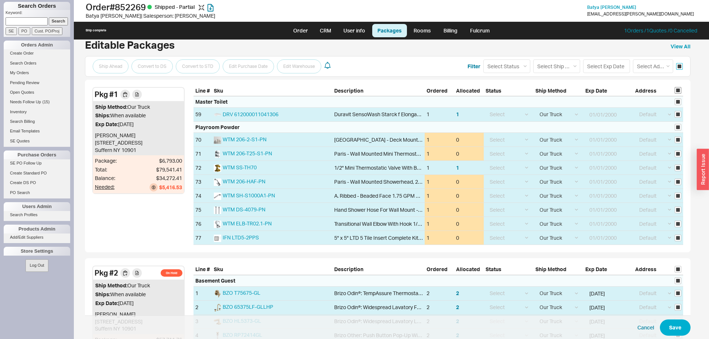
checkbox input "true"
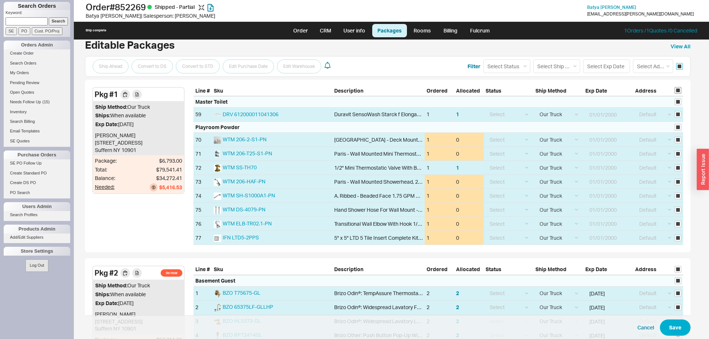
checkbox input "true"
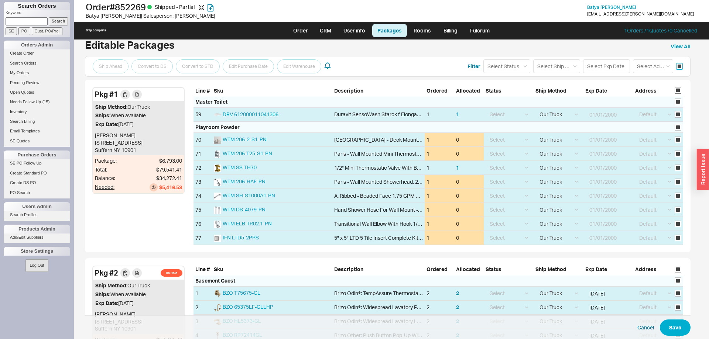
checkbox input "true"
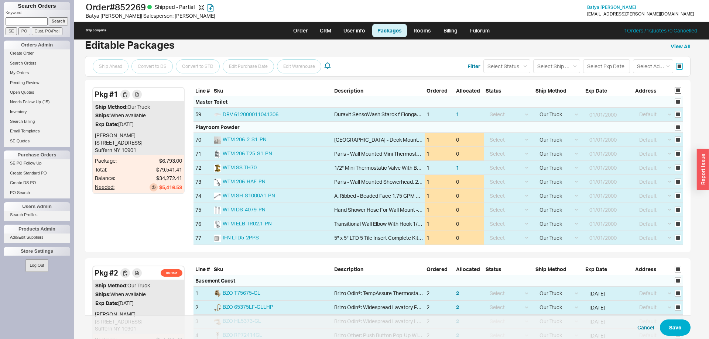
checkbox input "true"
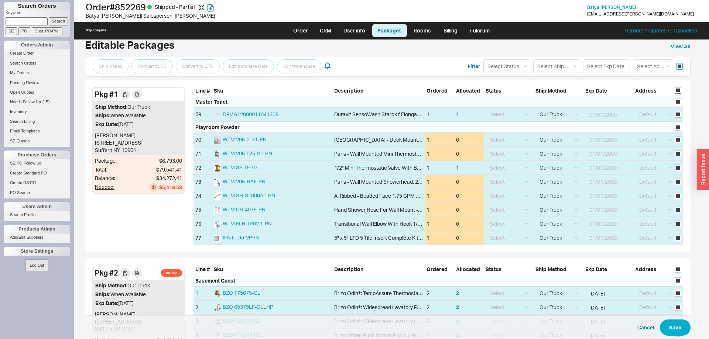
checkbox input "true"
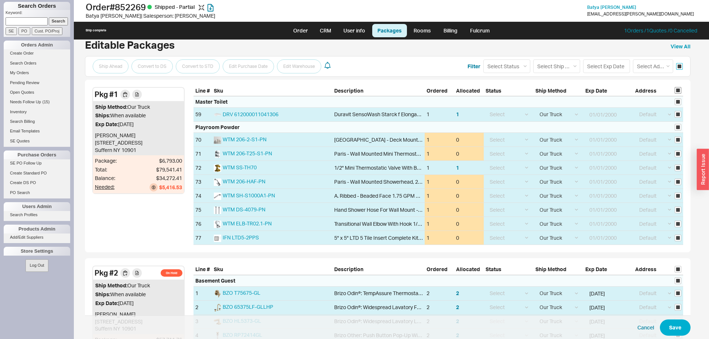
checkbox input "true"
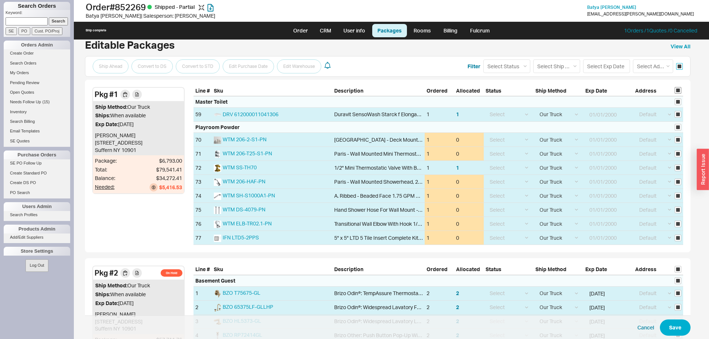
checkbox input "true"
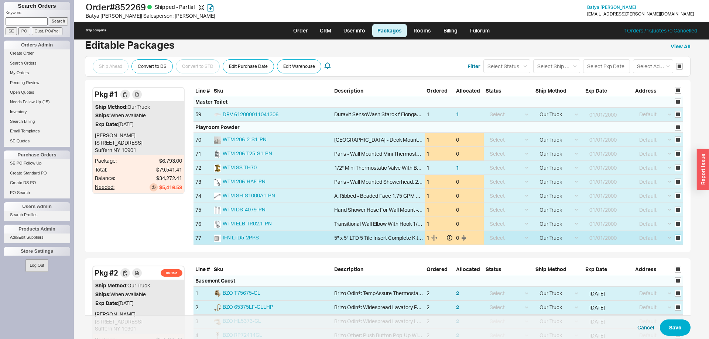
click at [679, 239] on input "checkbox" at bounding box center [677, 238] width 7 height 7
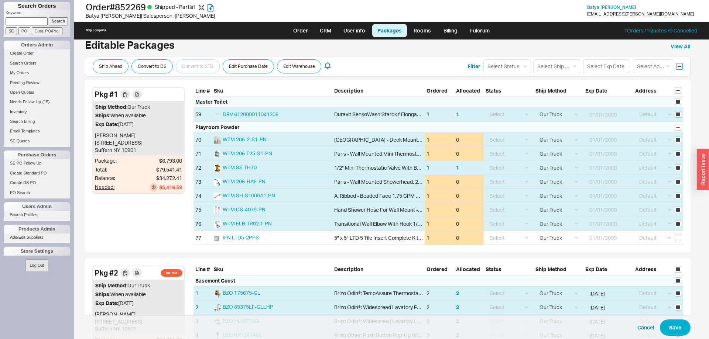
click at [679, 67] on input "checkbox" at bounding box center [679, 66] width 7 height 7
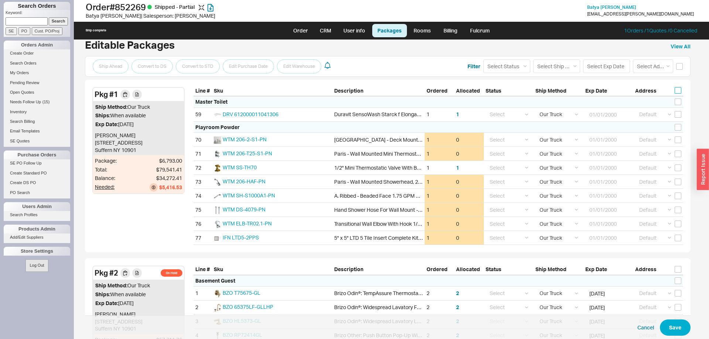
click at [678, 91] on input "checkbox" at bounding box center [677, 90] width 7 height 7
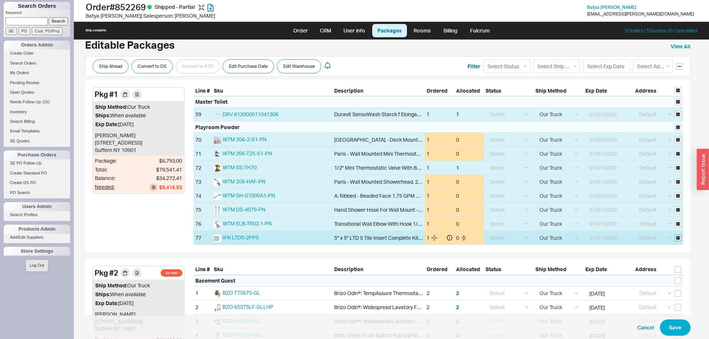
click at [680, 238] on input "checkbox" at bounding box center [677, 238] width 7 height 7
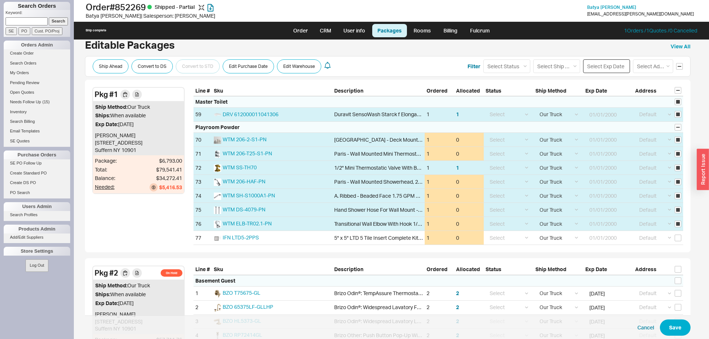
click at [614, 68] on input at bounding box center [606, 66] width 47 height 14
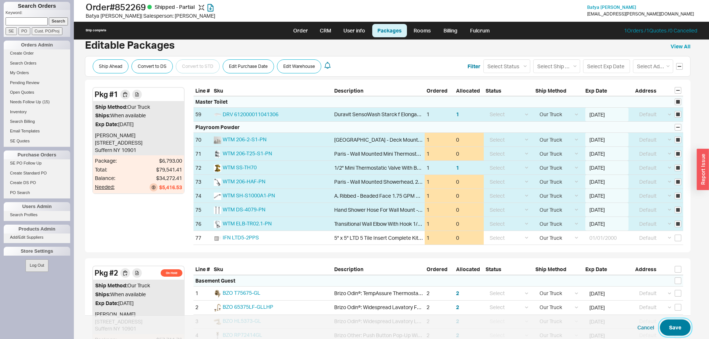
click at [685, 327] on button "Save" at bounding box center [674, 328] width 31 height 16
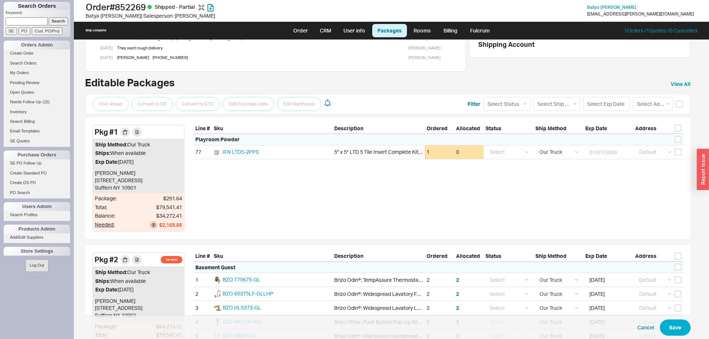
scroll to position [0, 0]
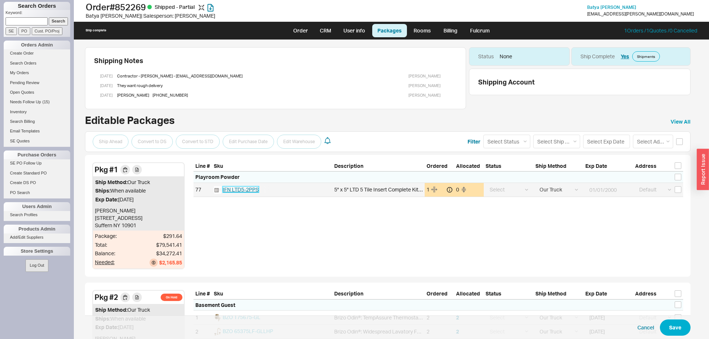
click at [253, 188] on span "IFN LTD5-2PPS" at bounding box center [241, 189] width 36 height 6
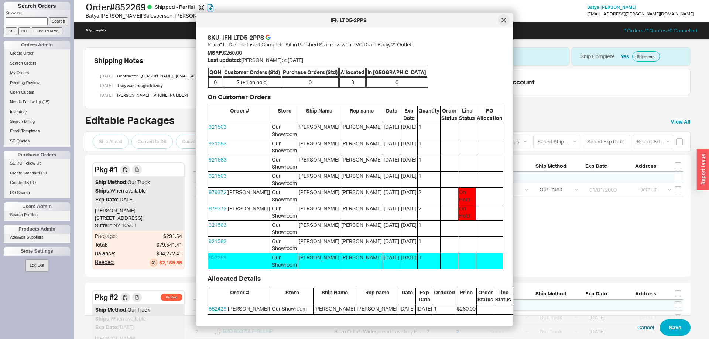
click at [505, 19] on icon at bounding box center [503, 20] width 4 height 4
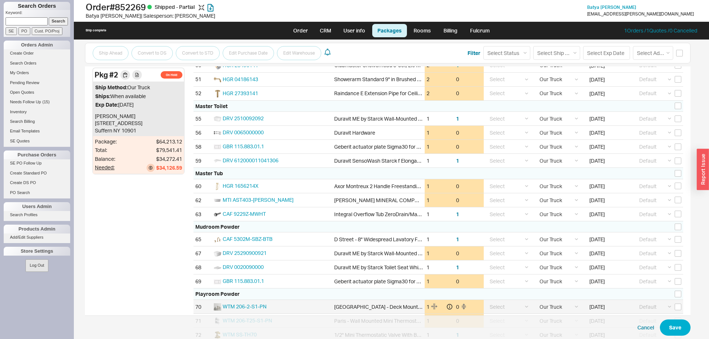
scroll to position [842, 0]
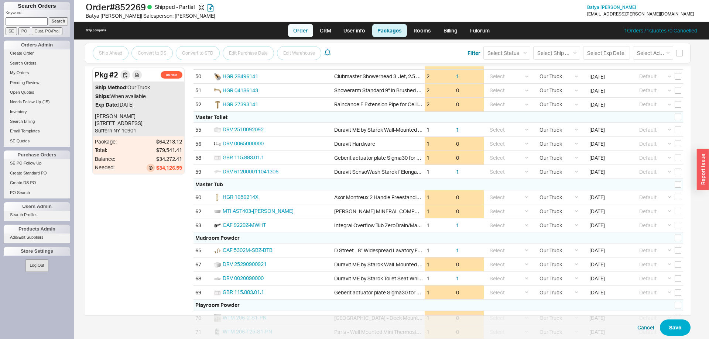
click at [306, 25] on link "Order" at bounding box center [300, 30] width 25 height 13
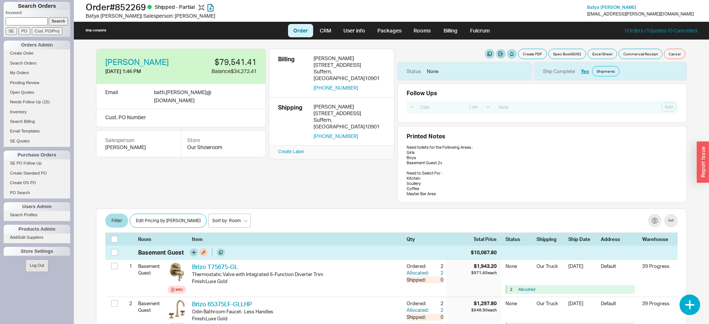
scroll to position [2793, 0]
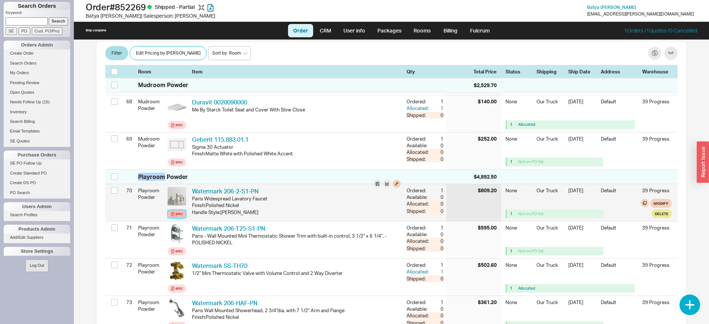
click at [170, 218] on link "Spec" at bounding box center [177, 214] width 18 height 8
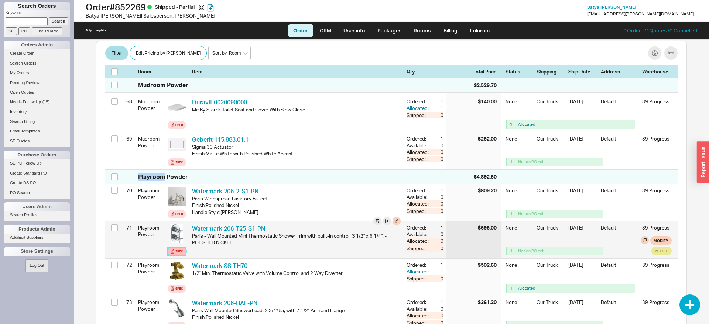
click at [178, 254] on div "Spec" at bounding box center [179, 251] width 8 height 6
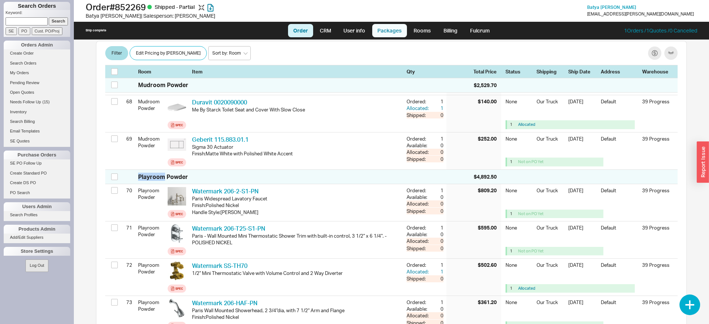
click at [386, 32] on link "Packages" at bounding box center [389, 30] width 35 height 13
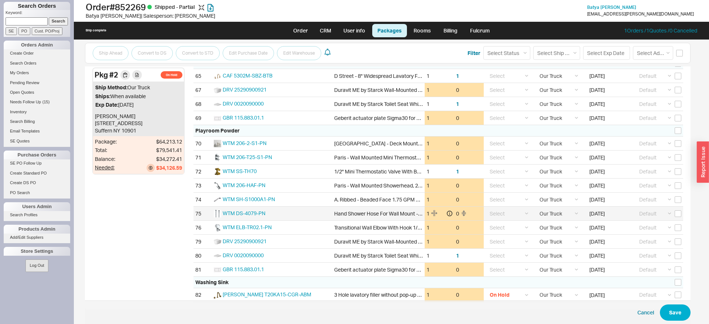
scroll to position [1045, 0]
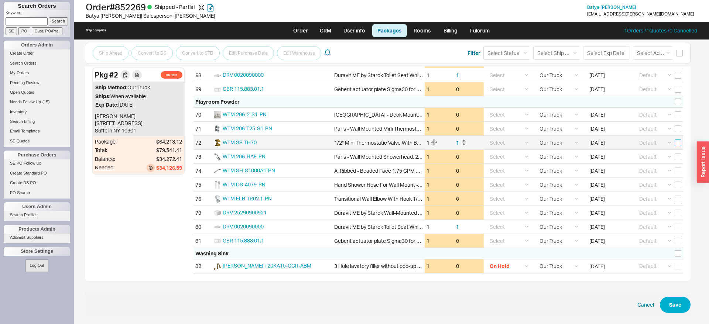
click at [679, 143] on input "checkbox" at bounding box center [677, 143] width 7 height 7
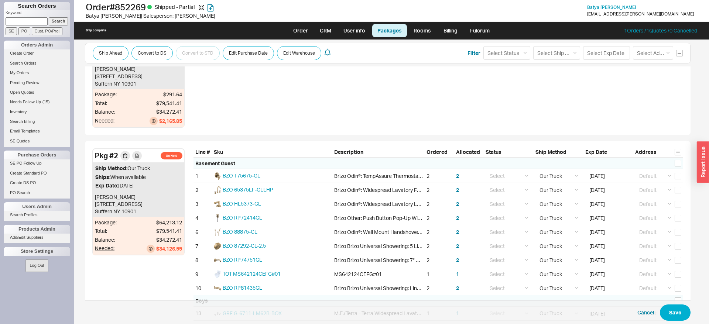
scroll to position [0, 0]
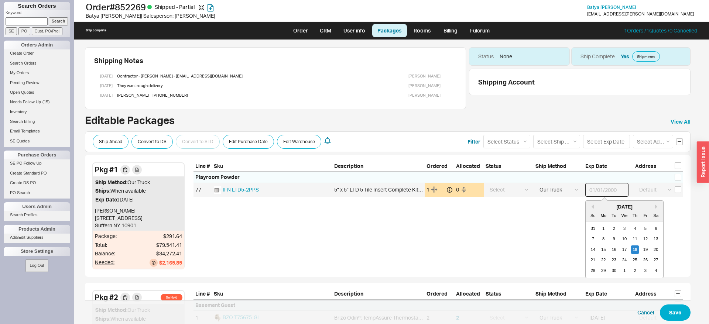
drag, startPoint x: 589, startPoint y: 190, endPoint x: 628, endPoint y: 187, distance: 39.6
click at [628, 186] on input at bounding box center [606, 190] width 43 height 14
drag, startPoint x: 623, startPoint y: 189, endPoint x: 595, endPoint y: 190, distance: 27.3
click at [595, 190] on input at bounding box center [606, 190] width 43 height 14
click at [602, 139] on input at bounding box center [606, 142] width 47 height 14
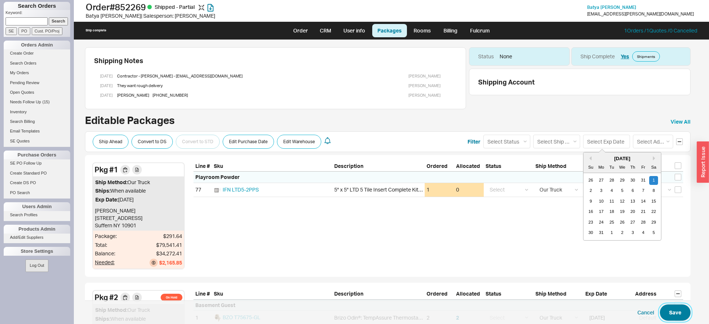
click at [666, 315] on button "Save" at bounding box center [674, 312] width 31 height 16
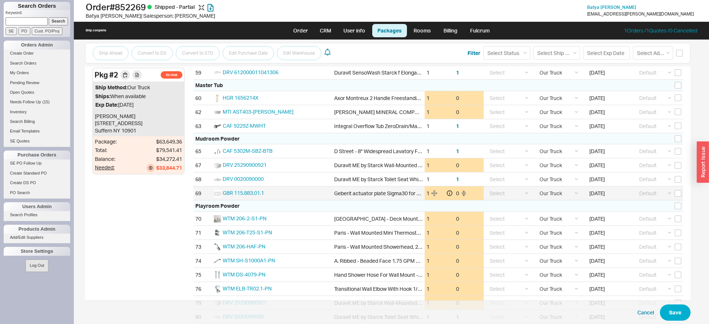
scroll to position [1031, 0]
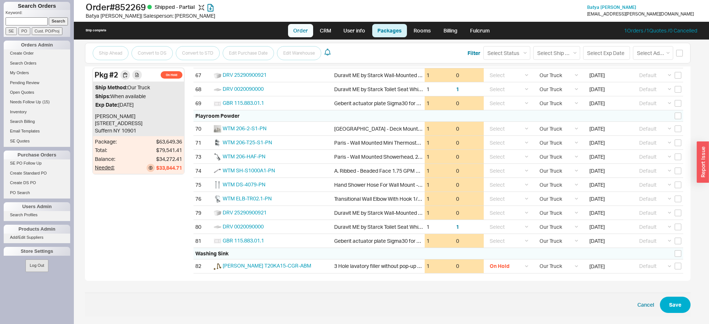
click at [302, 27] on link "Order" at bounding box center [300, 30] width 25 height 13
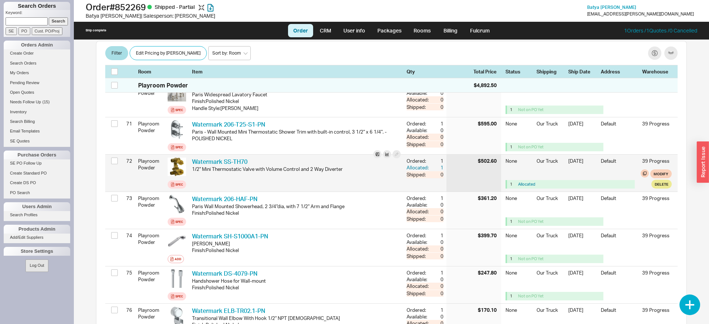
scroll to position [2889, 0]
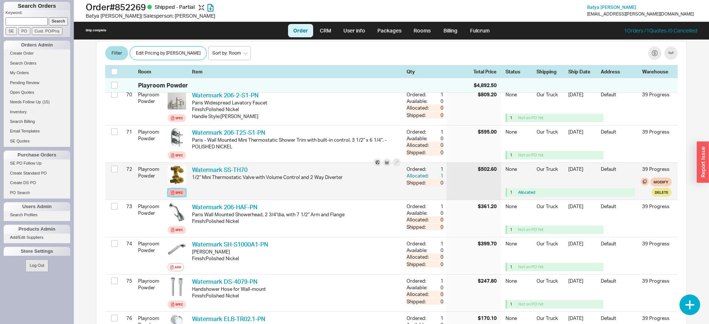
click at [179, 196] on div "Spec" at bounding box center [179, 193] width 8 height 6
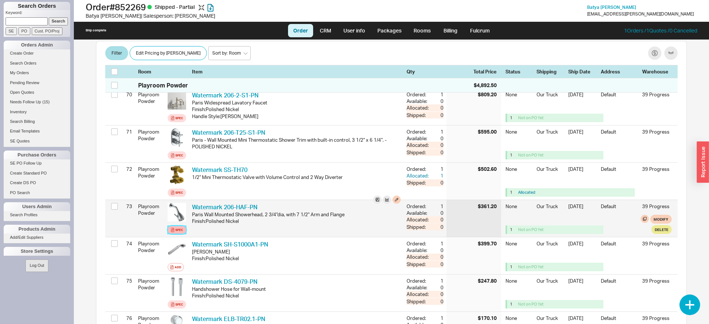
click at [175, 234] on link "Spec" at bounding box center [177, 230] width 18 height 8
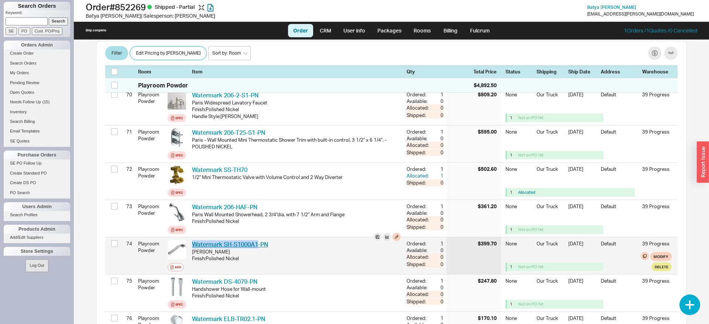
drag, startPoint x: 259, startPoint y: 243, endPoint x: 192, endPoint y: 250, distance: 67.2
click at [192, 250] on div "Watermark SH-S1000A1-PN WTM SH-S1000A1-PN Dania Handshower Finish : Polished Ni…" at bounding box center [296, 255] width 214 height 37
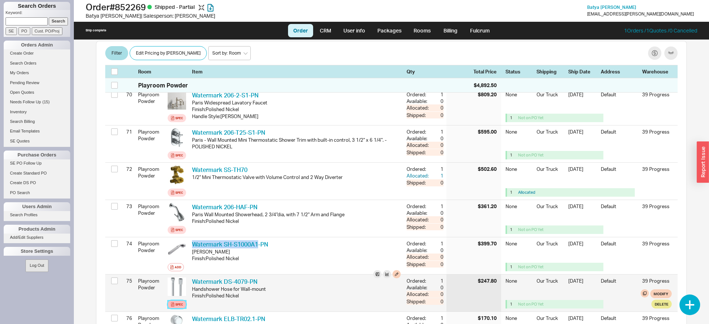
click at [179, 307] on div "Spec" at bounding box center [179, 305] width 8 height 6
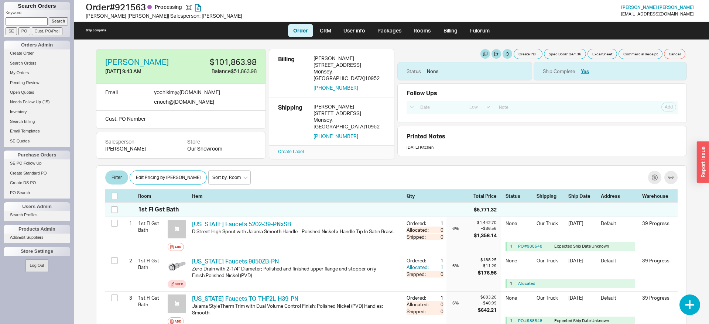
select select "LOW"
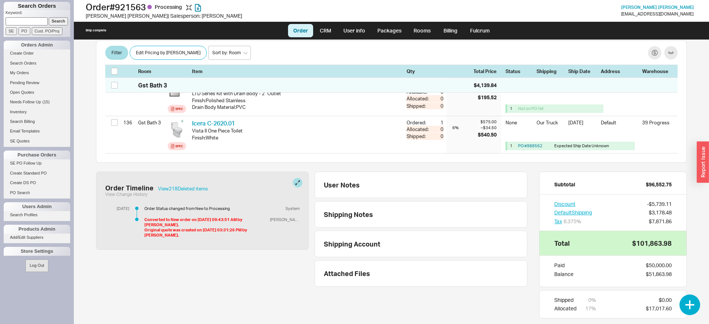
scroll to position [5427, 0]
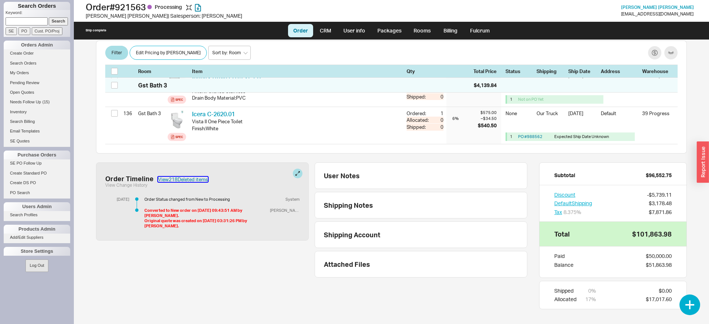
click at [170, 179] on button "View 218 Deleted item s" at bounding box center [183, 179] width 50 height 5
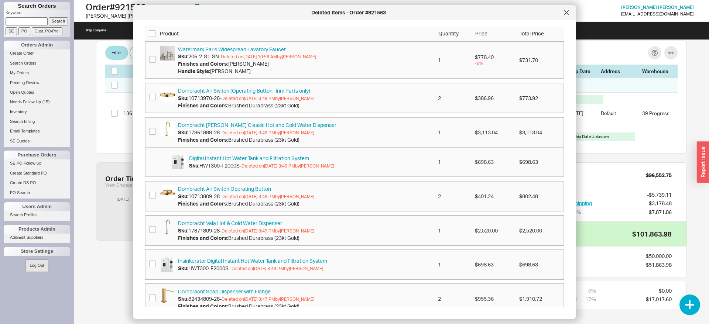
scroll to position [2087, 0]
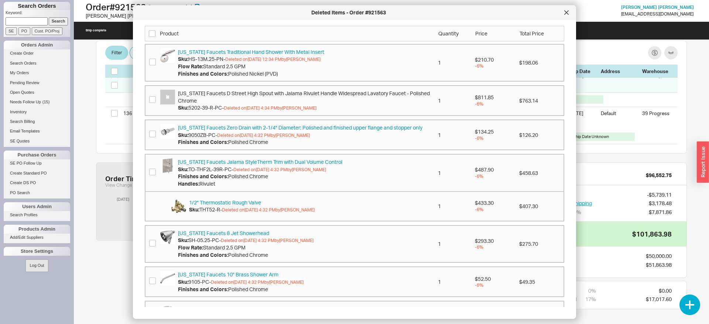
drag, startPoint x: 248, startPoint y: 182, endPoint x: 220, endPoint y: 184, distance: 28.5
click at [220, 184] on div "Handles : Rivulet" at bounding box center [260, 183] width 164 height 7
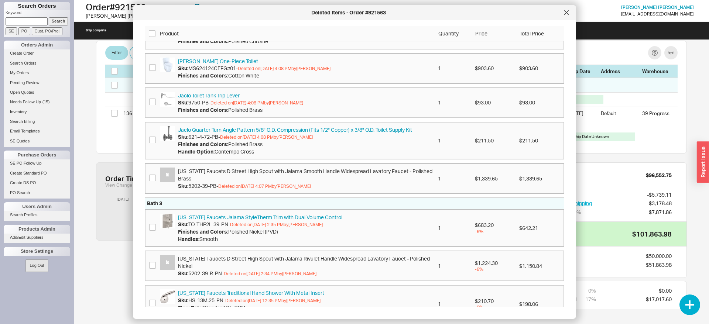
scroll to position [2422, 0]
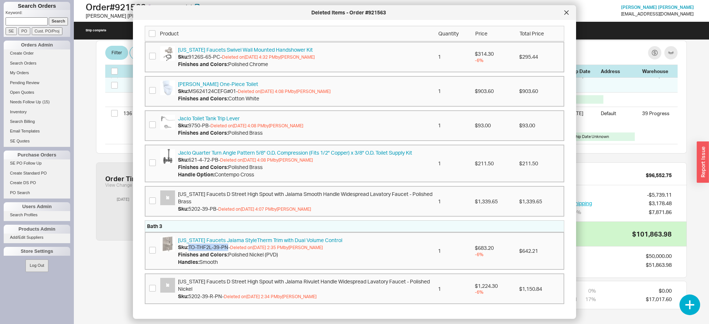
drag, startPoint x: 190, startPoint y: 244, endPoint x: 231, endPoint y: 244, distance: 40.6
click at [230, 244] on span "TO-THF2L-39-PN -" at bounding box center [209, 247] width 42 height 6
copy span "TO-THF2L-39-PN"
click at [568, 10] on div at bounding box center [566, 13] width 12 height 12
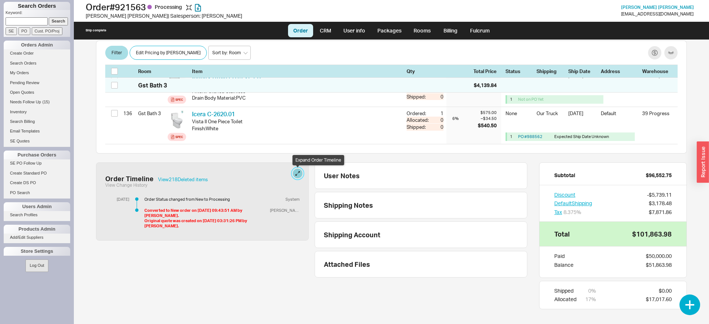
click at [297, 172] on button at bounding box center [298, 174] width 10 height 10
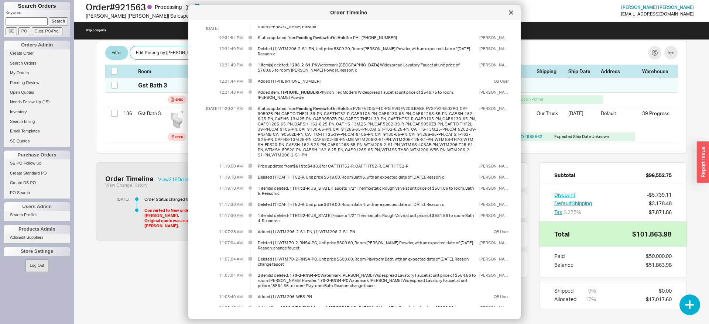
scroll to position [4790, 0]
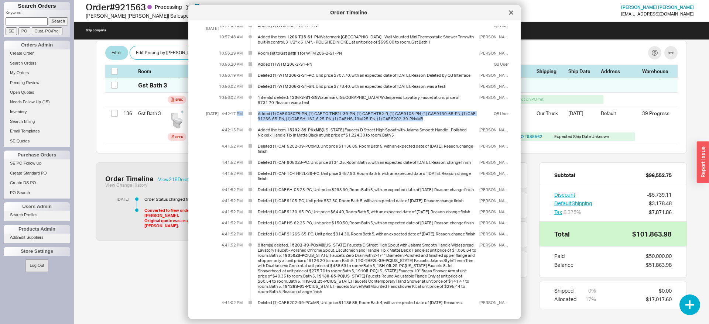
drag, startPoint x: 414, startPoint y: 171, endPoint x: 237, endPoint y: 171, distance: 176.4
click at [237, 121] on div "4:42:17 PM Added (1) CAF 9050ZB-PN, (1) CAF TO-THF2L-39-PN, (1) CAF THT52-R, (1…" at bounding box center [363, 116] width 290 height 10
click at [249, 121] on div "4:42:17 PM Added (1) CAF 9050ZB-PN, (1) CAF TO-THF2L-39-PN, (1) CAF THT52-R, (1…" at bounding box center [363, 116] width 290 height 10
click at [509, 15] on div at bounding box center [511, 13] width 12 height 12
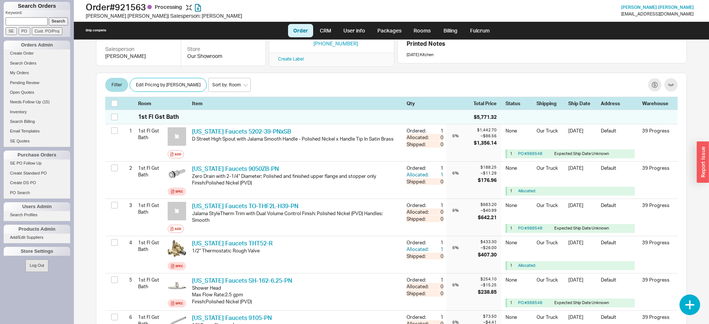
scroll to position [38, 0]
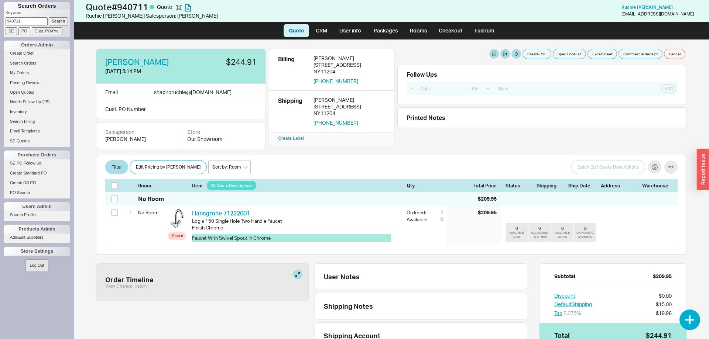
select select "LOW"
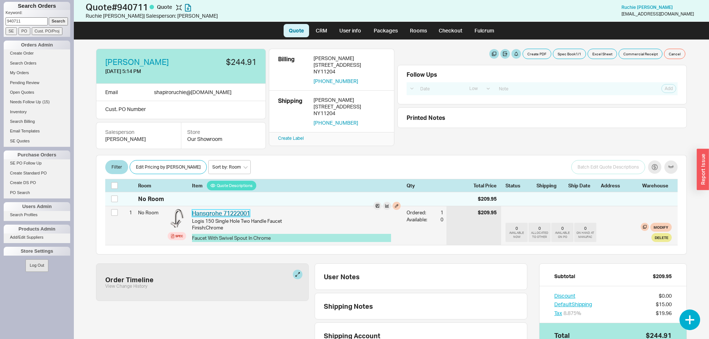
click at [234, 211] on link "Hansgrohe 71222001" at bounding box center [221, 213] width 58 height 7
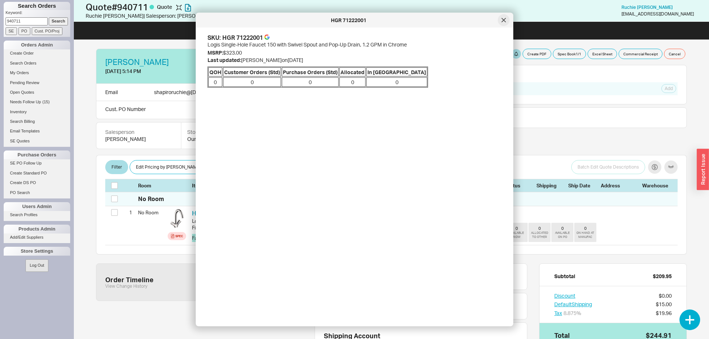
click at [501, 23] on div at bounding box center [503, 20] width 12 height 12
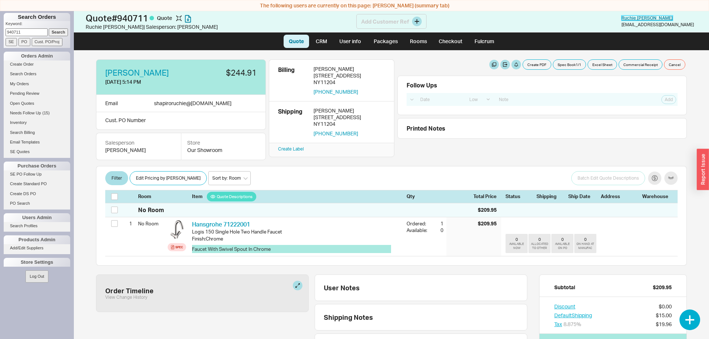
click at [646, 20] on span "[PERSON_NAME]" at bounding box center [646, 18] width 51 height 6
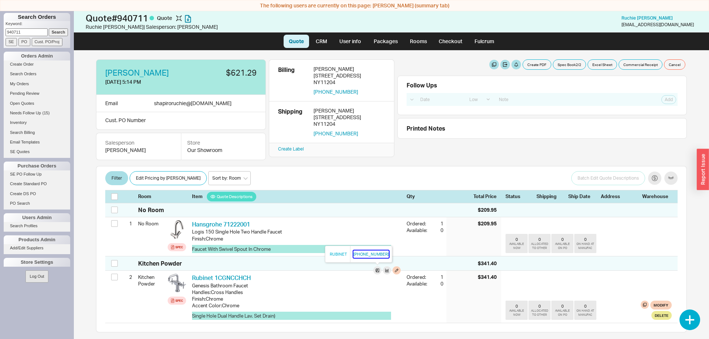
click at [361, 255] on button "[PHONE_NUMBER]" at bounding box center [370, 254] width 35 height 7
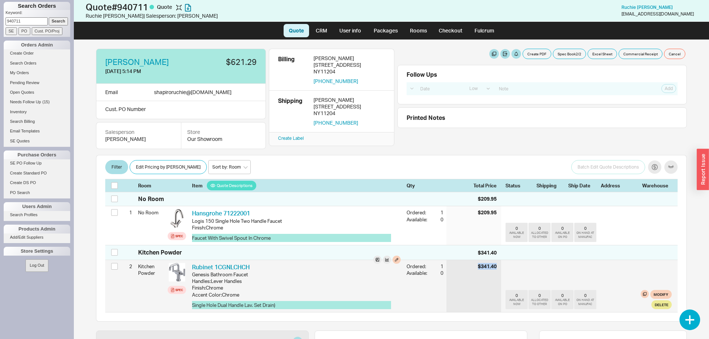
drag, startPoint x: 466, startPoint y: 269, endPoint x: 499, endPoint y: 266, distance: 33.0
click at [499, 266] on div "$341.40" at bounding box center [473, 286] width 55 height 52
drag, startPoint x: 135, startPoint y: 253, endPoint x: 649, endPoint y: 310, distance: 516.9
click at [651, 311] on div "Kitchen Powder $341.40 2 Kitchen Powder Spec Rubinet 1CGNLCHCH RUB 1CGNLCHCH Ge…" at bounding box center [391, 278] width 572 height 67
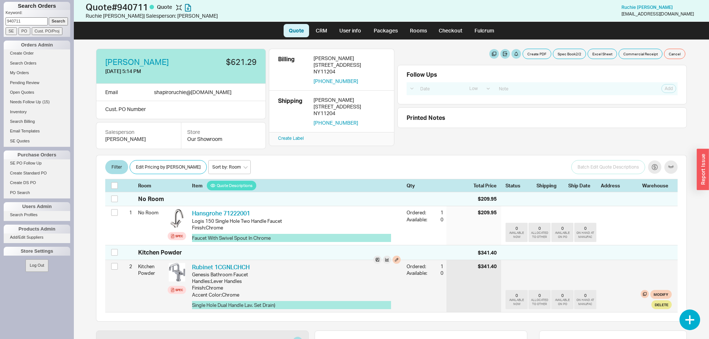
drag, startPoint x: 649, startPoint y: 310, endPoint x: 641, endPoint y: 310, distance: 8.5
click at [647, 310] on div "0 AVAILABLE NOW 0 ALLOCATED TO OTHER 0 AVAILABLE ON PO 0 ON HAND AT MANUFAC Mod…" at bounding box center [588, 286] width 166 height 52
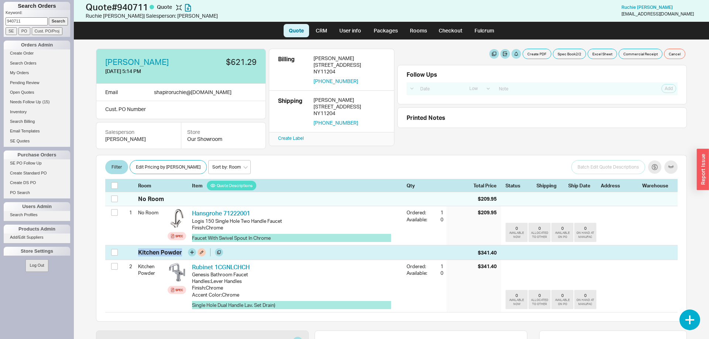
drag, startPoint x: 630, startPoint y: 310, endPoint x: 136, endPoint y: 249, distance: 498.2
click at [136, 249] on div "Kitchen Powder $341.40 2 Kitchen Powder Spec Rubinet 1CGNLCHCH RUB 1CGNLCHCH Ge…" at bounding box center [391, 278] width 572 height 67
click at [136, 249] on div "Kitchen Powder $341.40" at bounding box center [391, 252] width 572 height 14
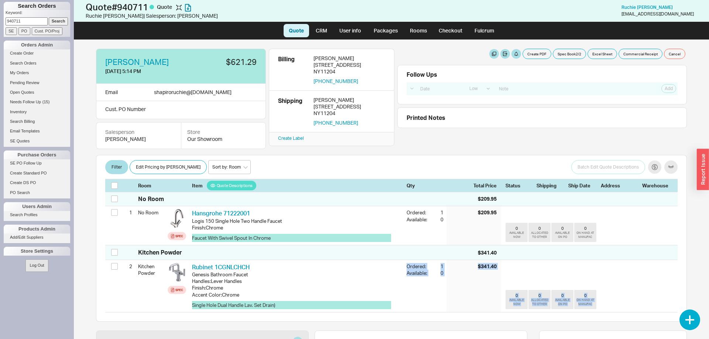
drag, startPoint x: 134, startPoint y: 251, endPoint x: 630, endPoint y: 314, distance: 500.4
click at [630, 314] on div "No Room $209.95 1 No Room Spec Hansgrohe 71222001 HGR 71222001 Logis 150 Single…" at bounding box center [391, 257] width 590 height 130
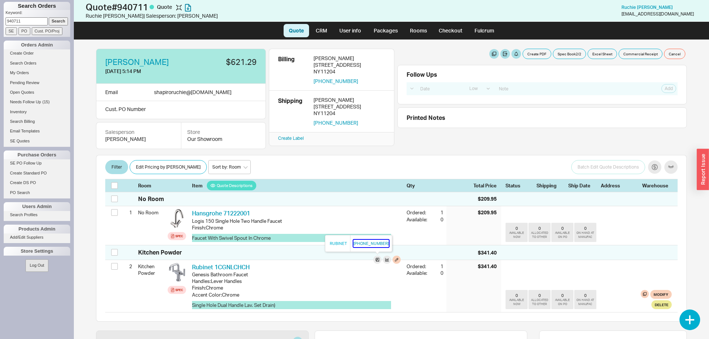
click at [357, 244] on button "[PHONE_NUMBER]" at bounding box center [370, 243] width 35 height 7
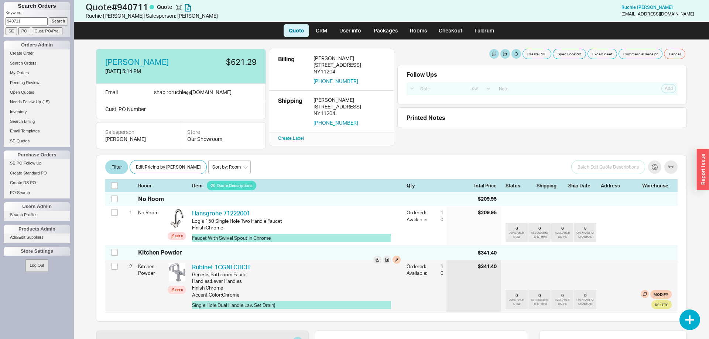
click at [247, 271] on div "Genesis Bathroom Faucet" at bounding box center [296, 274] width 209 height 7
click at [246, 266] on link "Rubinet 1CGNLCHCH" at bounding box center [221, 267] width 58 height 7
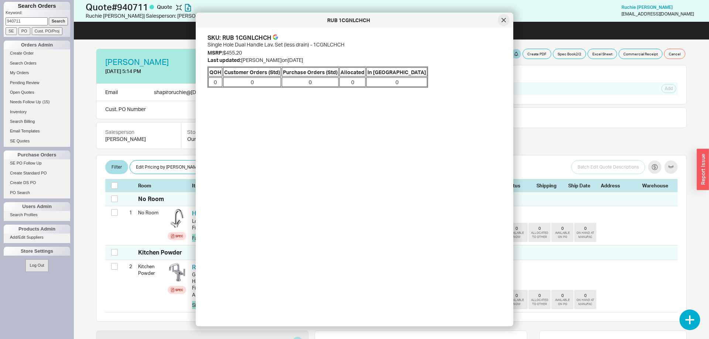
click at [504, 22] on icon at bounding box center [503, 20] width 4 height 4
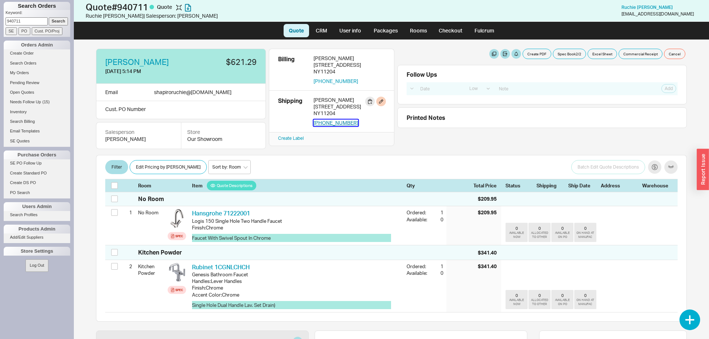
click at [335, 122] on button "[PHONE_NUMBER]" at bounding box center [335, 123] width 45 height 7
drag, startPoint x: 12, startPoint y: 4, endPoint x: 620, endPoint y: 318, distance: 684.3
click at [74, 318] on div "Search Orders Keyword: 940711 Search SE PO Cust. PO/Proj Orders Admin Create Or…" at bounding box center [37, 169] width 74 height 339
click at [620, 318] on div "No Room $209.95 1 No Room Spec Hansgrohe 71222001 HGR 71222001 Logis 150 Single…" at bounding box center [391, 257] width 590 height 130
drag, startPoint x: 639, startPoint y: 320, endPoint x: 16, endPoint y: 1, distance: 699.5
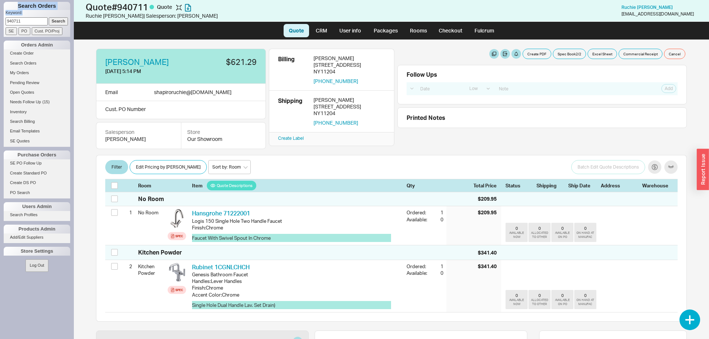
click at [89, 40] on div "[PERSON_NAME] [DATE] 5:14 PM $621.29 Email shapiroruchie @ [DOMAIN_NAME] Cust. …" at bounding box center [391, 189] width 605 height 299
click at [16, 1] on div "Search Orders Keyword: 940711 Search SE PO Cust. PO/Proj Orders Admin Create Or…" at bounding box center [37, 169] width 74 height 339
drag, startPoint x: 15, startPoint y: 3, endPoint x: 631, endPoint y: 357, distance: 710.7
click at [74, 339] on div "Search Orders Keyword: 940711 Search SE PO Cust. PO/Proj Orders Admin Create Or…" at bounding box center [37, 169] width 74 height 339
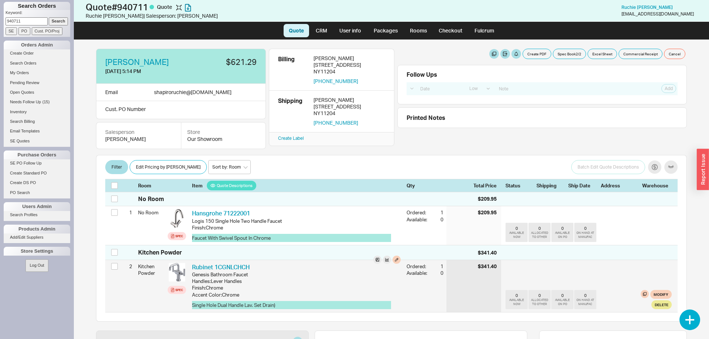
click at [619, 288] on div "0 AVAILABLE NOW 0 ALLOCATED TO OTHER 0 AVAILABLE ON PO 0 ON HAND AT MANUFAC Mod…" at bounding box center [588, 286] width 166 height 52
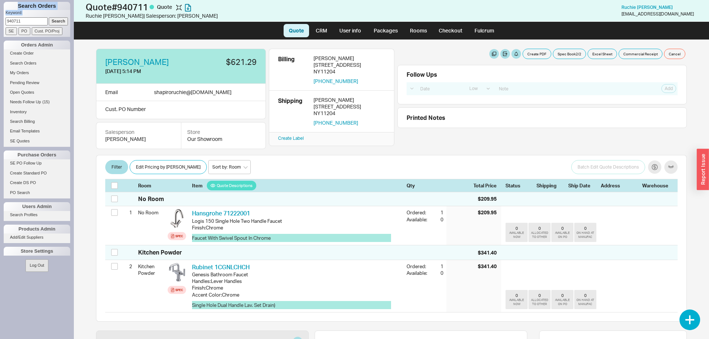
drag, startPoint x: 591, startPoint y: 307, endPoint x: 18, endPoint y: 5, distance: 647.8
click at [89, 40] on div "[PERSON_NAME] [DATE] 5:14 PM $621.29 Email shapiroruchie @ [DOMAIN_NAME] Cust. …" at bounding box center [391, 189] width 605 height 299
click at [18, 6] on h1 "Search Orders" at bounding box center [37, 6] width 66 height 8
drag, startPoint x: 19, startPoint y: 6, endPoint x: 603, endPoint y: 311, distance: 659.0
click at [74, 311] on div "Search Orders Keyword: 940711 Search SE PO Cust. PO/Proj Orders Admin Create Or…" at bounding box center [37, 169] width 74 height 339
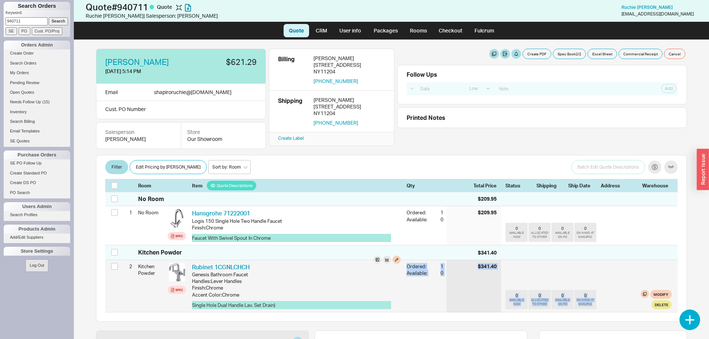
click at [603, 311] on div "0 AVAILABLE NOW 0 ALLOCATED TO OTHER 0 AVAILABLE ON PO 0 ON HAND AT MANUFAC Mod…" at bounding box center [588, 286] width 166 height 52
drag, startPoint x: 487, startPoint y: 212, endPoint x: 500, endPoint y: 275, distance: 64.4
click at [500, 275] on div "No Room $209.95 1 No Room Spec Hansgrohe 71222001 HGR 71222001 Logis 150 Single…" at bounding box center [391, 257] width 590 height 130
click at [500, 275] on div "$341.40" at bounding box center [473, 286] width 55 height 52
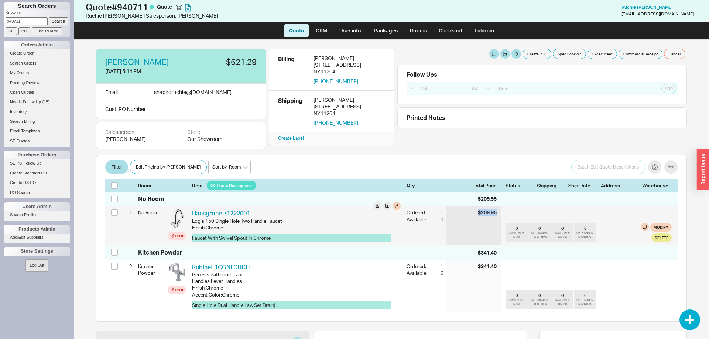
drag, startPoint x: 477, startPoint y: 214, endPoint x: 499, endPoint y: 214, distance: 22.1
click at [499, 214] on div "$209.95" at bounding box center [473, 225] width 55 height 39
drag, startPoint x: 498, startPoint y: 213, endPoint x: 470, endPoint y: 215, distance: 27.7
click at [470, 215] on div "$209.95" at bounding box center [473, 225] width 55 height 39
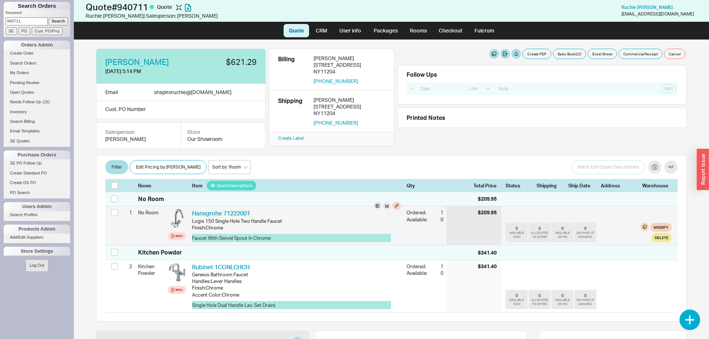
click at [470, 215] on div "$209.95" at bounding box center [473, 225] width 55 height 39
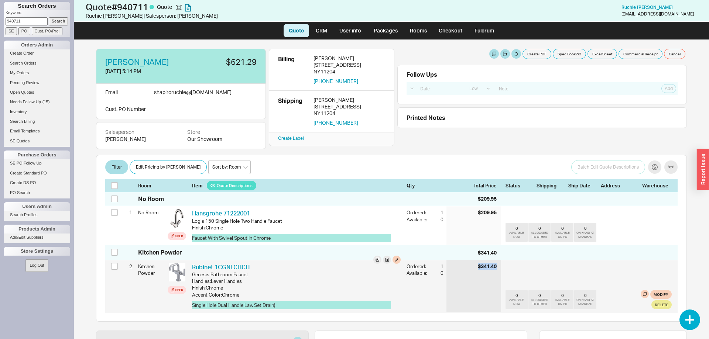
drag, startPoint x: 468, startPoint y: 270, endPoint x: 496, endPoint y: 267, distance: 27.8
click at [496, 267] on div "$341.40" at bounding box center [473, 286] width 55 height 52
click at [496, 267] on div "$341.40" at bounding box center [487, 266] width 19 height 7
drag, startPoint x: 497, startPoint y: 266, endPoint x: 474, endPoint y: 269, distance: 23.1
click at [475, 269] on div "$341.40" at bounding box center [473, 286] width 55 height 52
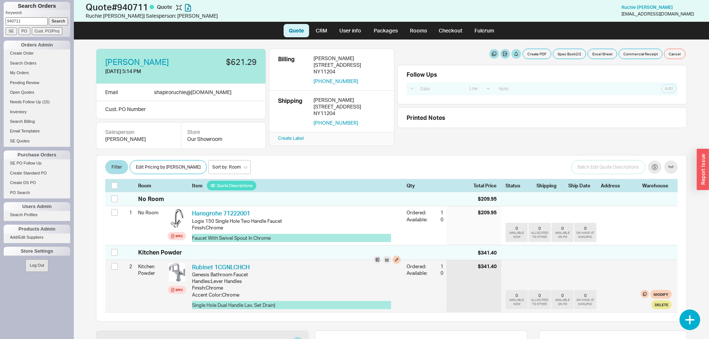
click at [473, 268] on div "$341.40" at bounding box center [473, 286] width 55 height 52
drag, startPoint x: 471, startPoint y: 264, endPoint x: 500, endPoint y: 266, distance: 29.6
click at [500, 266] on div "$341.40" at bounding box center [473, 286] width 55 height 52
click at [180, 289] on div "Spec" at bounding box center [179, 290] width 8 height 6
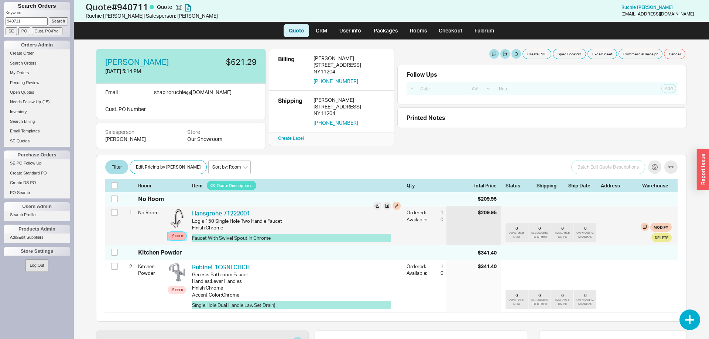
click at [176, 234] on div "Spec" at bounding box center [179, 236] width 8 height 6
click at [658, 238] on button "Delete" at bounding box center [661, 237] width 20 height 9
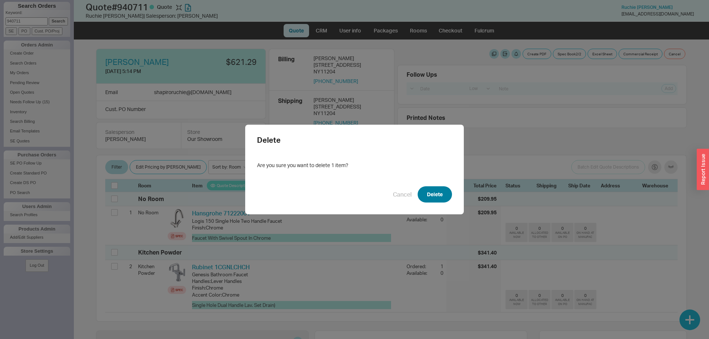
click at [435, 200] on button "Delete" at bounding box center [434, 194] width 34 height 16
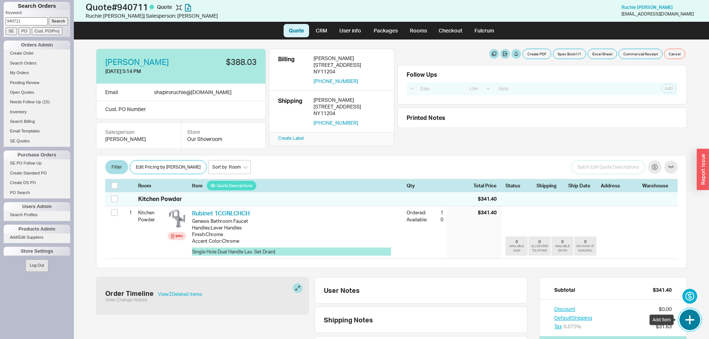
click at [690, 323] on button "button" at bounding box center [689, 320] width 21 height 21
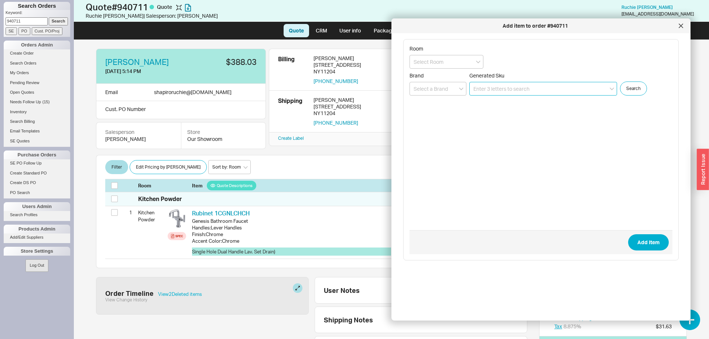
click at [527, 90] on input at bounding box center [543, 89] width 148 height 14
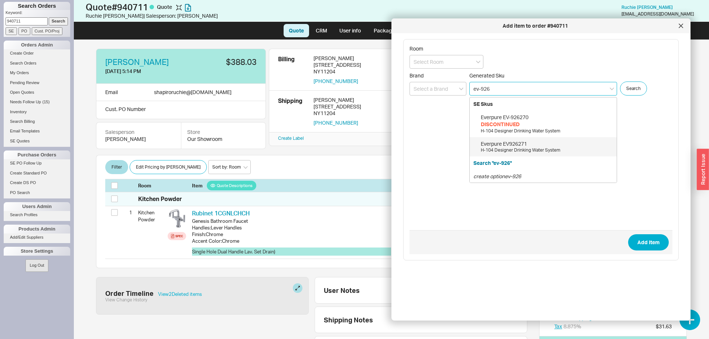
click at [509, 152] on div "H-104 Designer Drinking Water System" at bounding box center [547, 150] width 132 height 6
type input "EV926271"
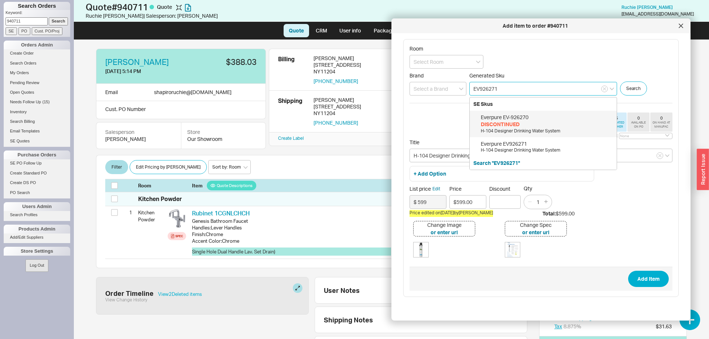
click at [543, 88] on input "EV926271" at bounding box center [543, 89] width 148 height 14
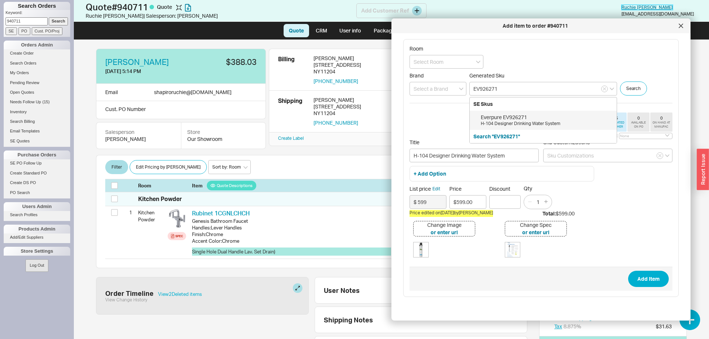
click at [665, 8] on span "[PERSON_NAME]" at bounding box center [646, 7] width 51 height 6
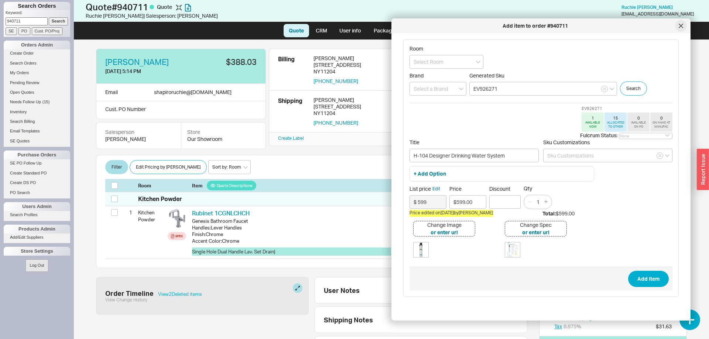
click at [681, 25] on icon at bounding box center [681, 26] width 4 height 4
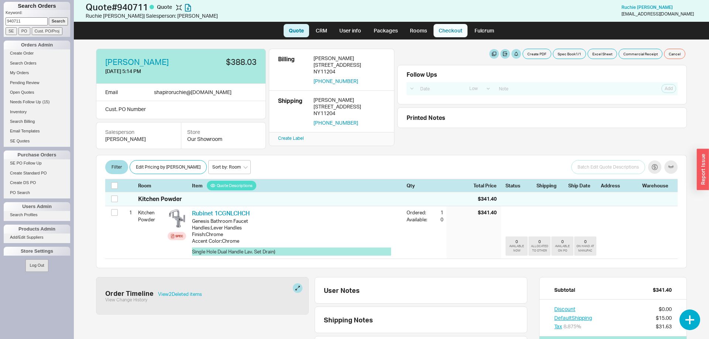
click at [455, 32] on link "Checkout" at bounding box center [450, 30] width 34 height 13
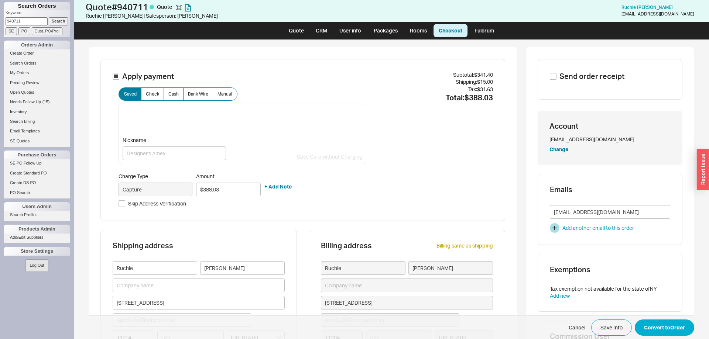
click at [288, 137] on div "Nickname Save Card without Charging" at bounding box center [242, 134] width 248 height 61
click at [122, 203] on input "Skip Address Verification" at bounding box center [121, 203] width 7 height 7
checkbox input "true"
click at [674, 333] on button "Convert to Order" at bounding box center [663, 328] width 59 height 16
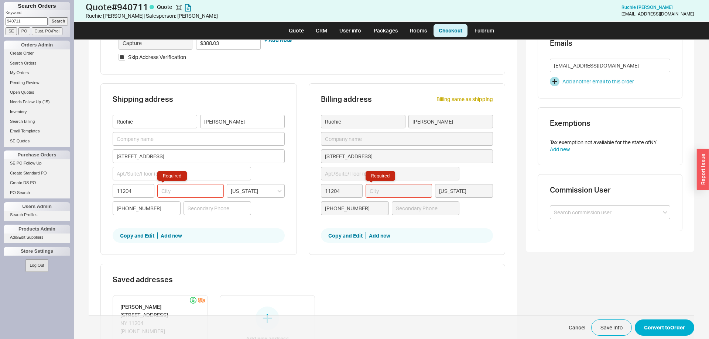
scroll to position [148, 0]
click at [175, 189] on input "Required" at bounding box center [190, 190] width 66 height 14
type input "B"
type input "Br"
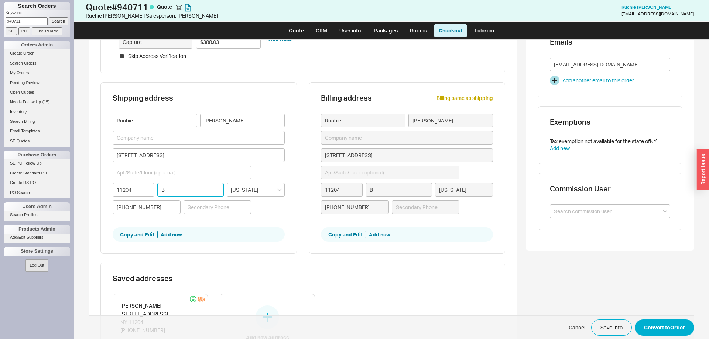
type input "Br"
type input "Bro"
type input "Broo"
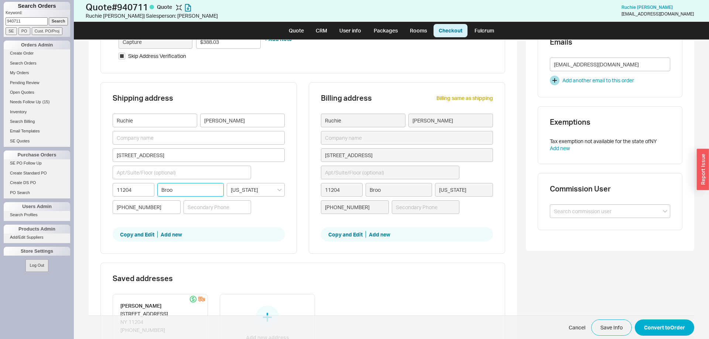
type input "Brook"
type input "Brookl"
type input "Brookly"
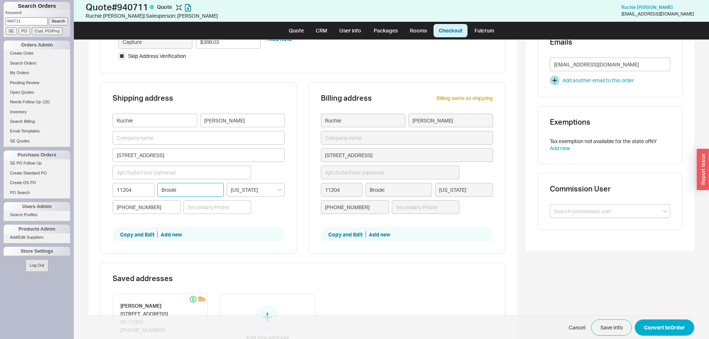
type input "Brookly"
type input "[GEOGRAPHIC_DATA]"
click at [285, 220] on div "Shipping address [PERSON_NAME] [STREET_ADDRESS][US_STATE] [PHONE_NUMBER] Copy a…" at bounding box center [198, 168] width 196 height 172
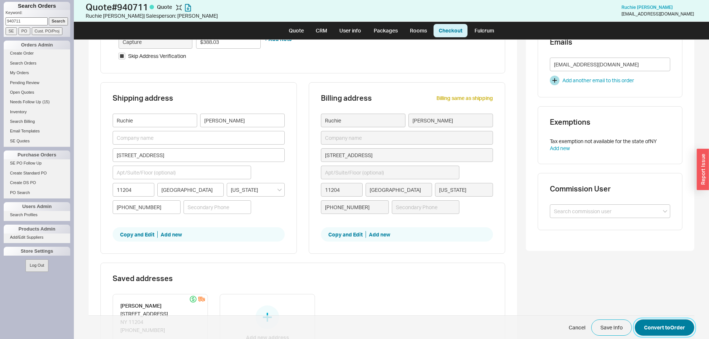
click at [659, 324] on button "Convert to Order" at bounding box center [663, 328] width 59 height 16
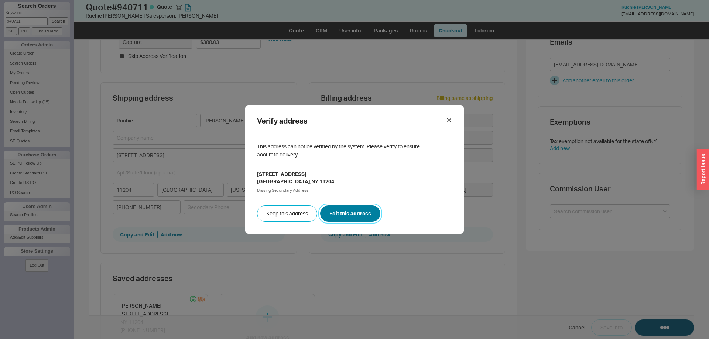
click at [364, 216] on button "Edit this address" at bounding box center [350, 214] width 60 height 16
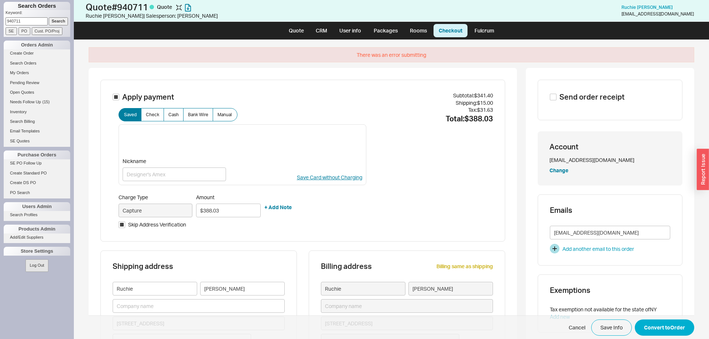
scroll to position [151, 0]
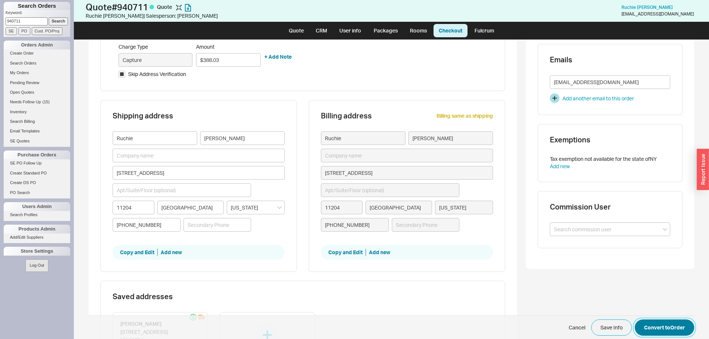
click at [678, 327] on button "Convert to Order" at bounding box center [663, 328] width 59 height 16
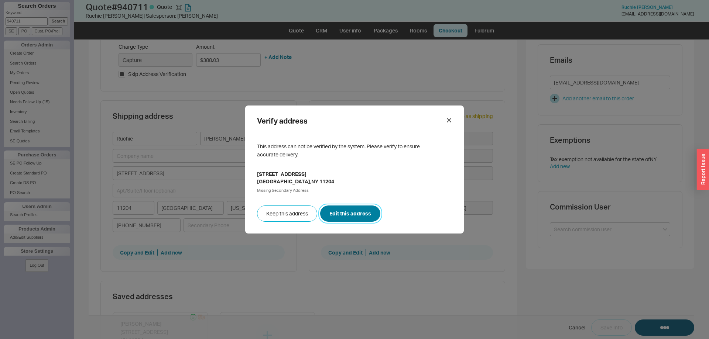
click at [348, 214] on button "Edit this address" at bounding box center [350, 214] width 60 height 16
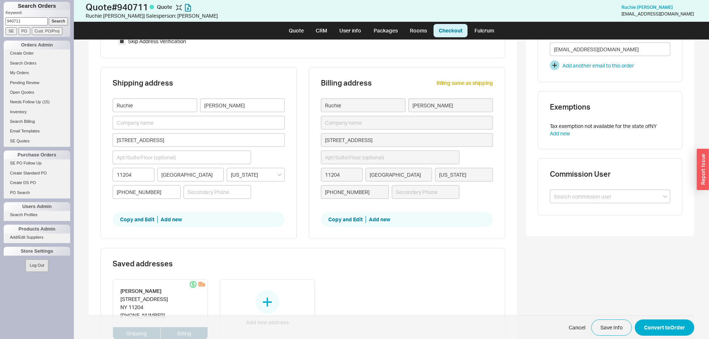
scroll to position [188, 0]
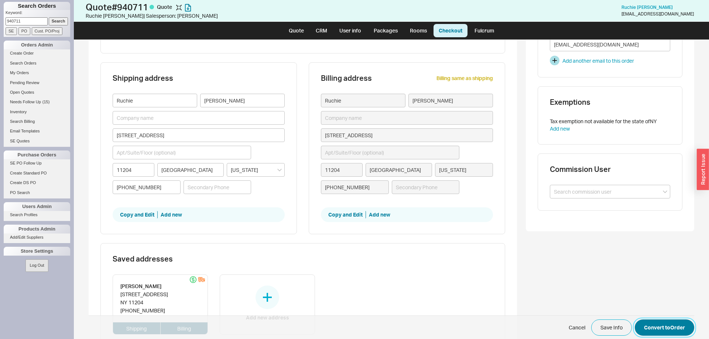
click at [680, 327] on button "Convert to Order" at bounding box center [663, 328] width 59 height 16
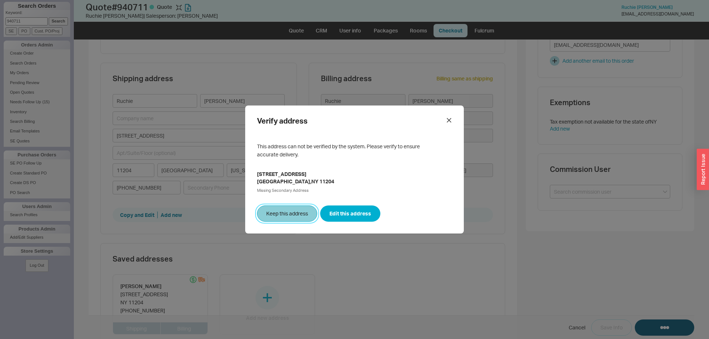
click at [287, 207] on button "Keep this address" at bounding box center [287, 214] width 60 height 16
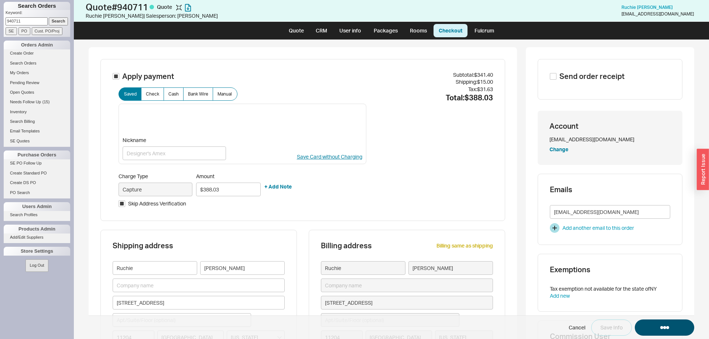
select select "LOW"
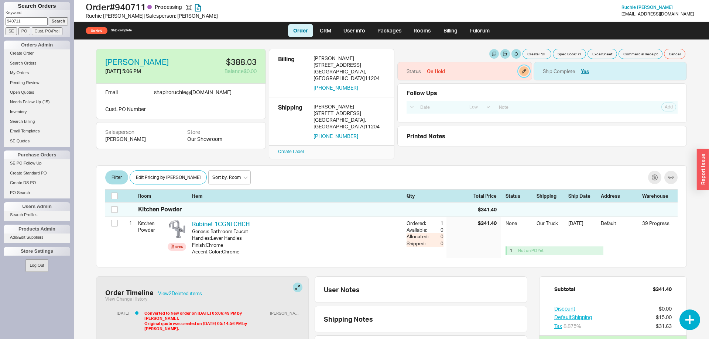
click at [523, 72] on button "button" at bounding box center [524, 71] width 10 height 10
select select "On Hold"
click at [454, 89] on select "None On Hold Call Before Ship Hold for Balance Hold For Payment Wait For Cust. …" at bounding box center [489, 96] width 70 height 14
select select
click option "None" at bounding box center [0, 0] width 0 height 0
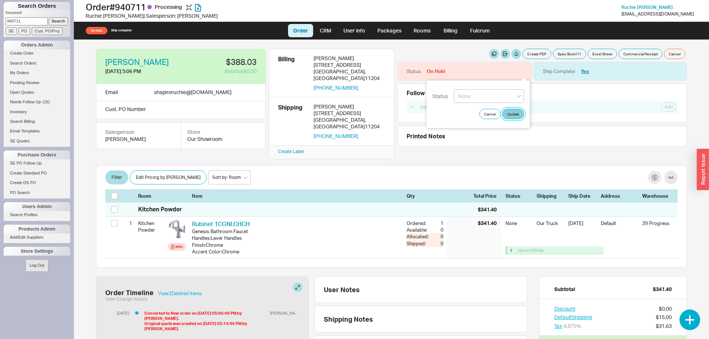
click at [511, 114] on button "Update" at bounding box center [513, 114] width 22 height 10
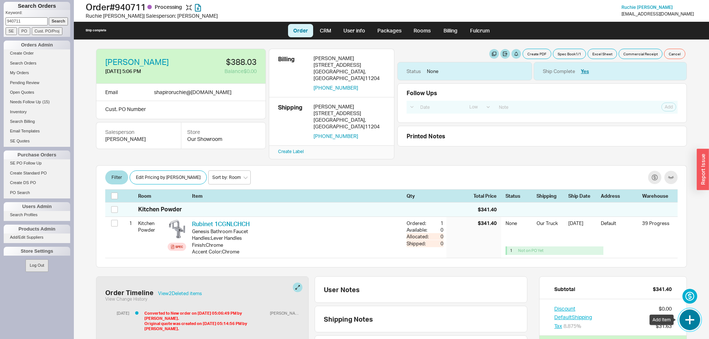
click at [685, 313] on button "button" at bounding box center [689, 320] width 21 height 21
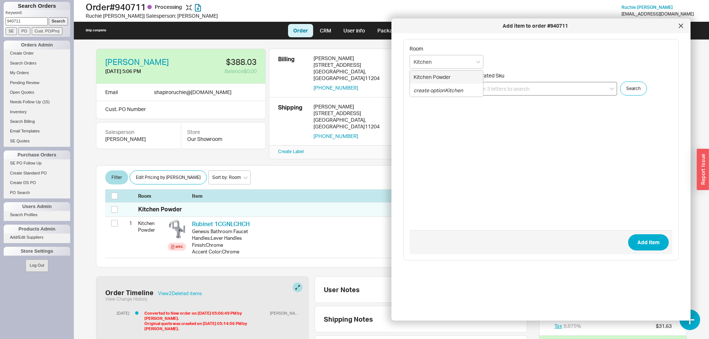
type input "Kitchen"
paste input "EV-961216"
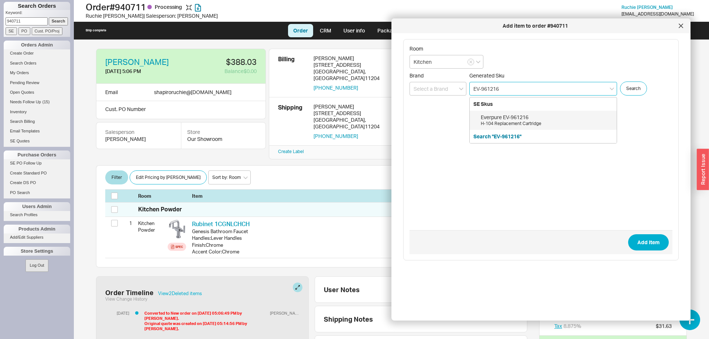
type input "EV-961216"
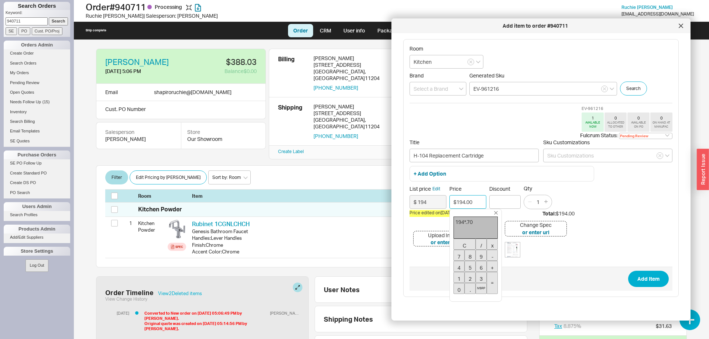
type input "$135.80"
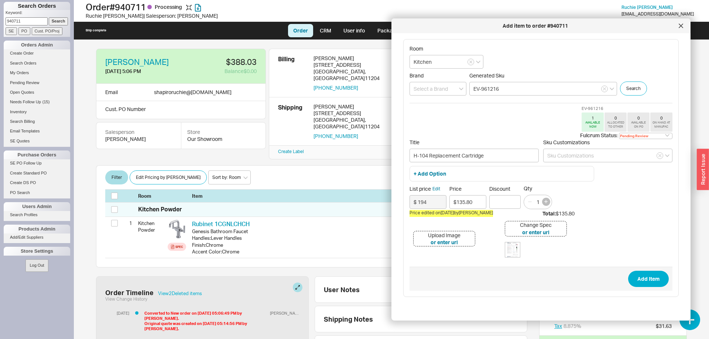
click at [544, 202] on icon "button" at bounding box center [545, 201] width 3 height 3
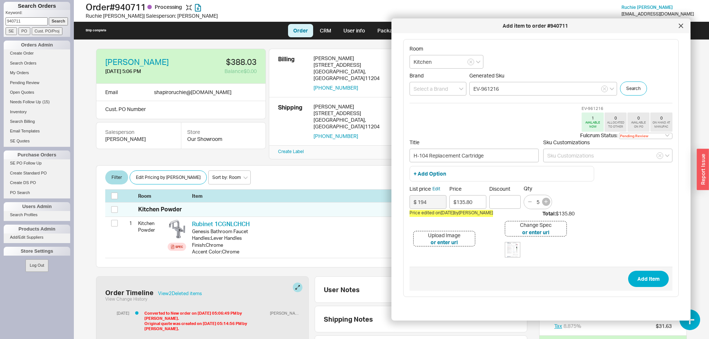
type input "6"
click at [619, 133] on select "Pending Review None On Hold Call Before Ship Hold for Balance Wait For Cust. Ca…" at bounding box center [646, 136] width 54 height 6
select select
click option "None" at bounding box center [0, 0] width 0 height 0
click at [645, 282] on button "Add Item" at bounding box center [648, 279] width 41 height 16
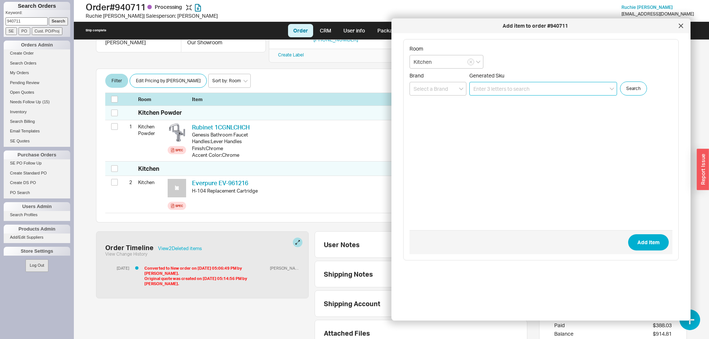
scroll to position [97, 0]
click at [676, 27] on div at bounding box center [681, 26] width 12 height 12
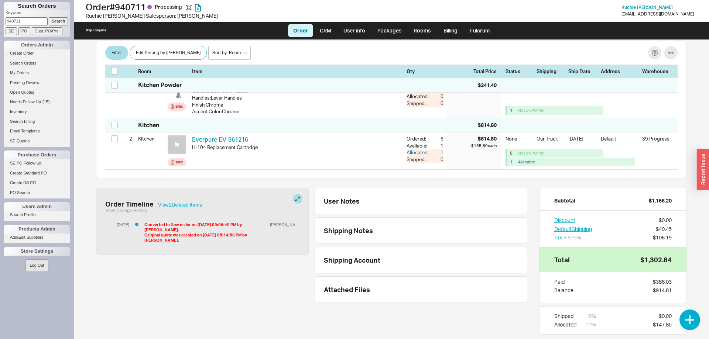
scroll to position [0, 0]
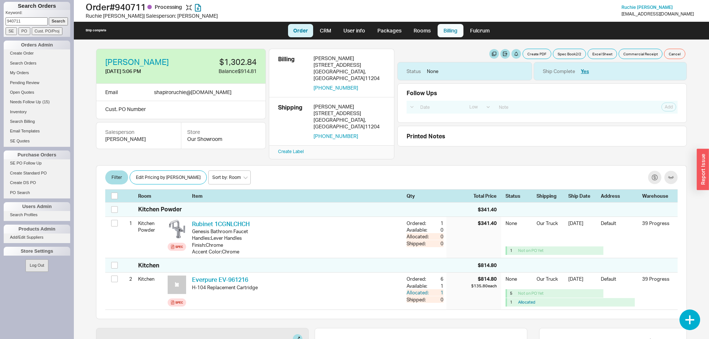
click at [443, 32] on link "Billing" at bounding box center [450, 30] width 26 height 13
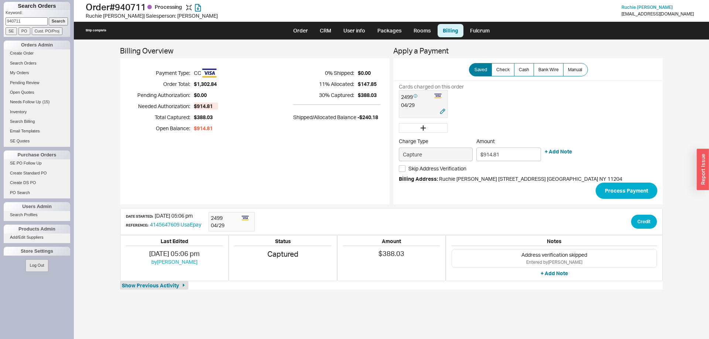
click at [417, 102] on div "04 / 29" at bounding box center [423, 104] width 44 height 7
click at [401, 169] on input "Skip Address Verification" at bounding box center [402, 168] width 7 height 7
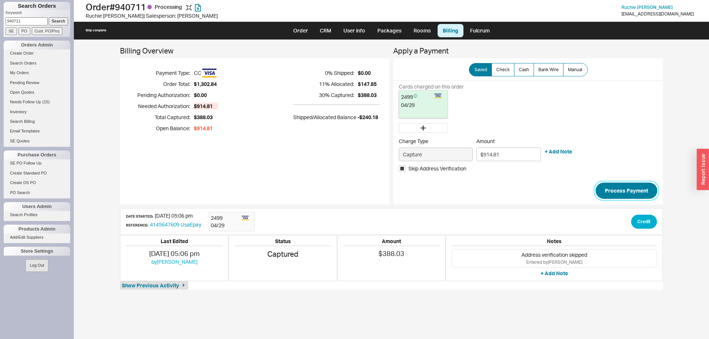
click at [626, 190] on button "Process Payment" at bounding box center [626, 191] width 62 height 16
checkbox input "false"
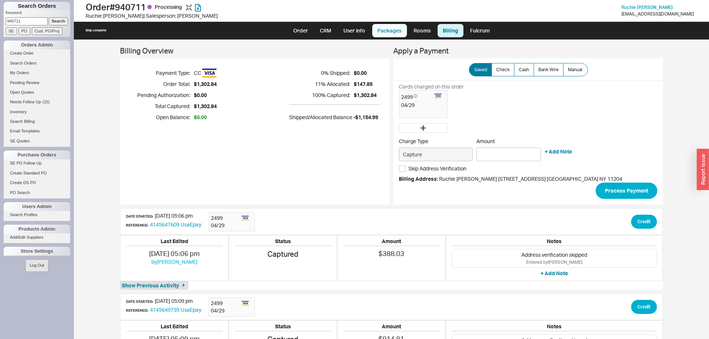
click at [385, 35] on link "Packages" at bounding box center [389, 30] width 35 height 13
select select "8"
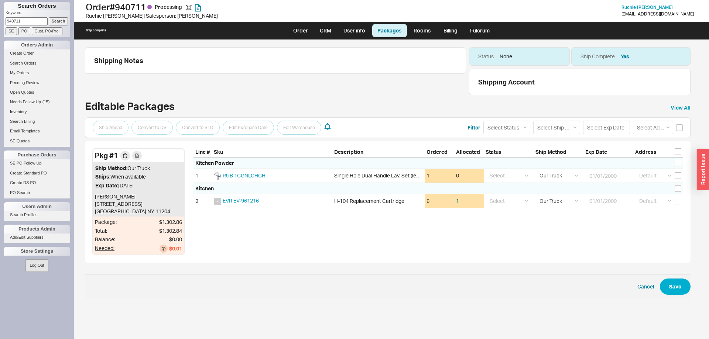
click at [676, 148] on div "Pkg # 1 Ship Method: Our Truck Ships: When available Exp Date: [DATE] [PERSON_N…" at bounding box center [387, 202] width 605 height 122
click at [678, 152] on input "checkbox" at bounding box center [677, 151] width 7 height 7
checkbox input "true"
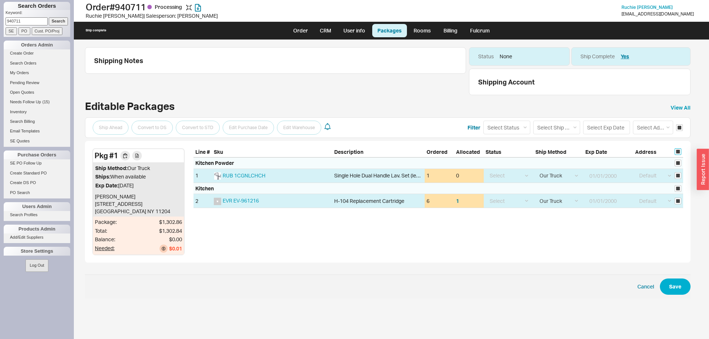
checkbox input "true"
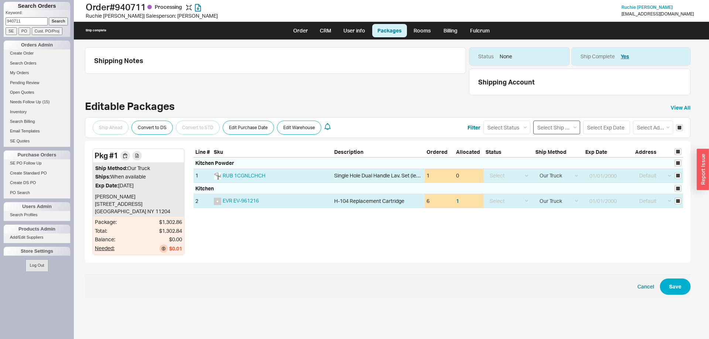
click at [533, 121] on select "Select Ship Method Ground LTL Our Truck --------------- Customer Pickup - Showr…" at bounding box center [556, 128] width 47 height 14
select select "1"
click option "Ground" at bounding box center [0, 0] width 0 height 0
select select
select select "1"
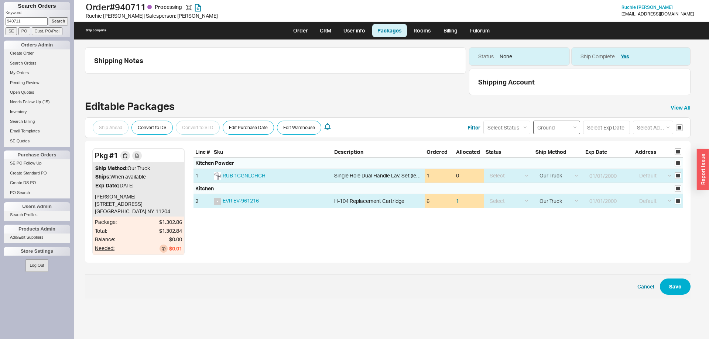
select select "1"
click at [673, 285] on button "Save" at bounding box center [674, 287] width 31 height 16
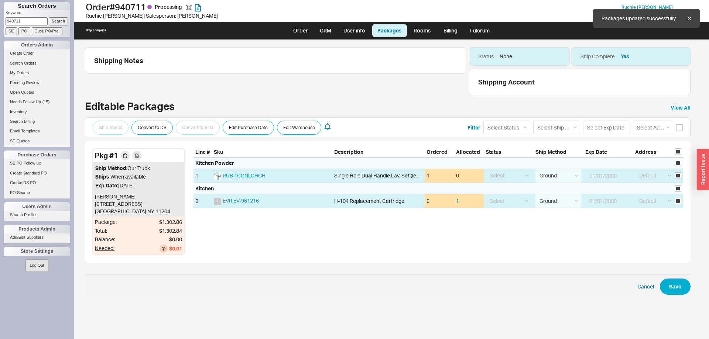
checkbox input "false"
select select "1"
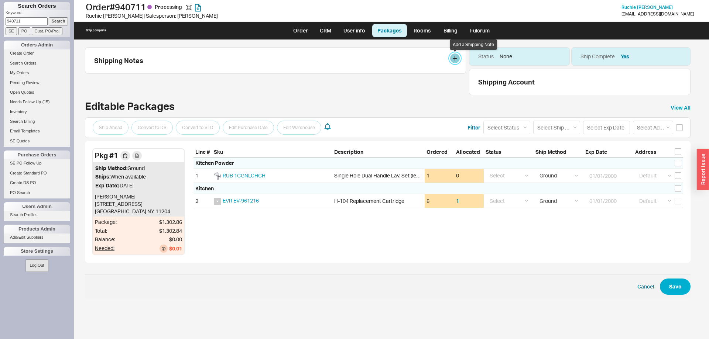
click at [455, 61] on button at bounding box center [455, 59] width 10 height 10
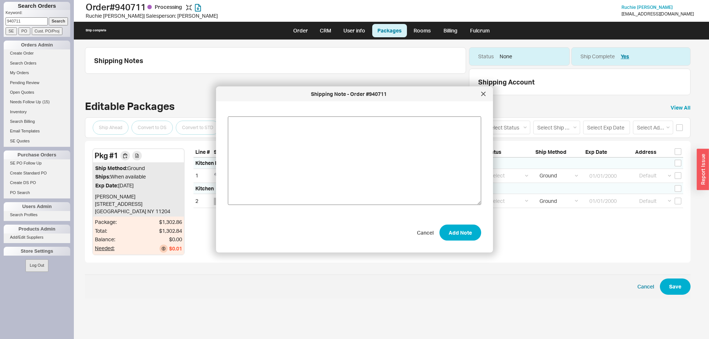
click at [393, 125] on textarea at bounding box center [354, 161] width 253 height 89
type textarea "Ship out filters and faucet"
click at [461, 227] on button "Add Note" at bounding box center [460, 232] width 42 height 16
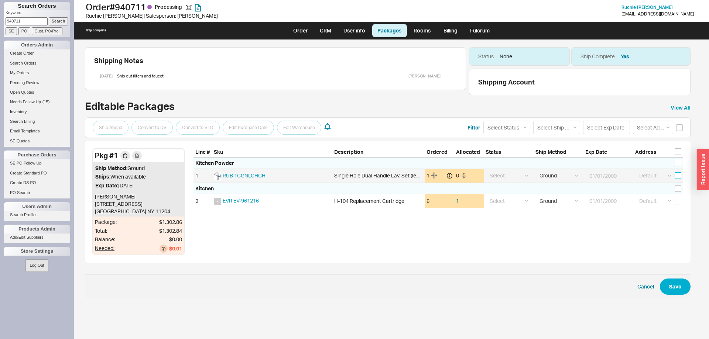
click at [678, 176] on input "checkbox" at bounding box center [677, 175] width 7 height 7
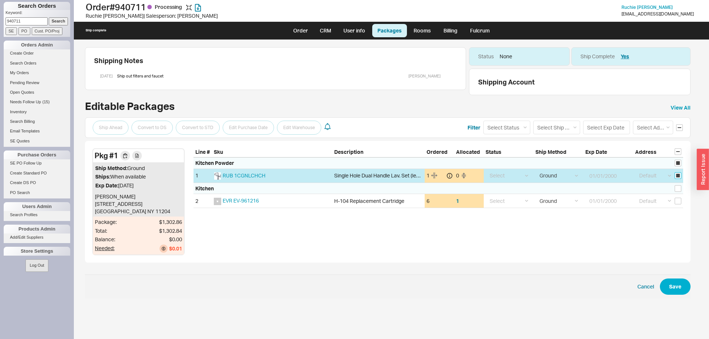
checkbox input "true"
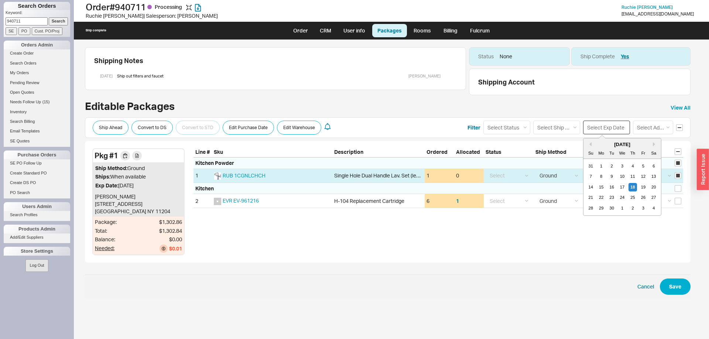
click at [599, 127] on input at bounding box center [606, 128] width 47 height 14
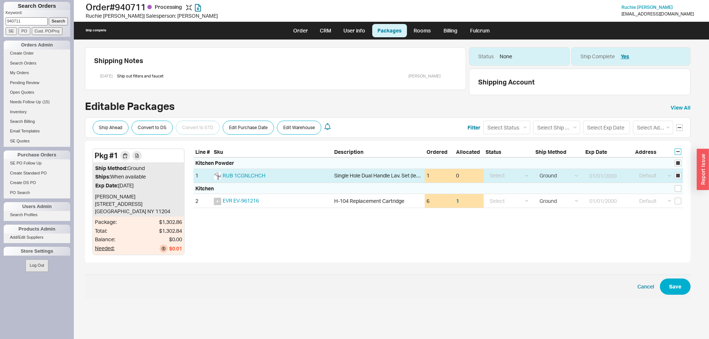
click at [677, 151] on input "checkbox" at bounding box center [677, 151] width 7 height 7
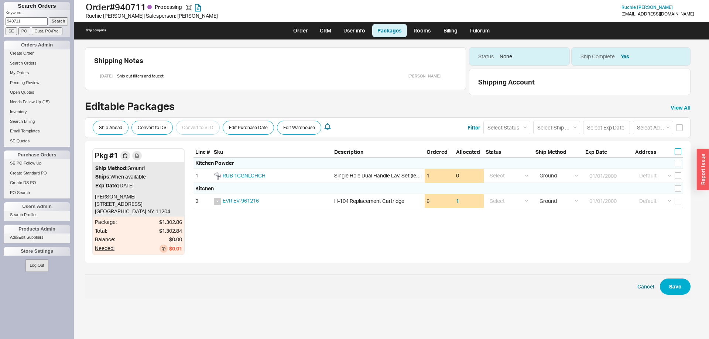
checkbox input "false"
click at [670, 287] on button "Save" at bounding box center [674, 287] width 31 height 16
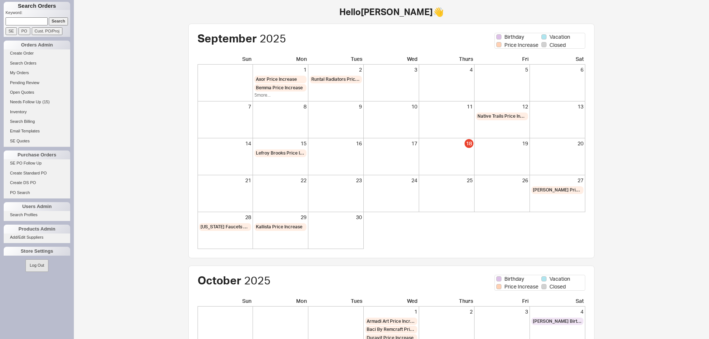
click at [36, 22] on input at bounding box center [27, 21] width 42 height 8
type input "[PERSON_NAME]"
click at [49, 17] on input "Search" at bounding box center [59, 21] width 20 height 8
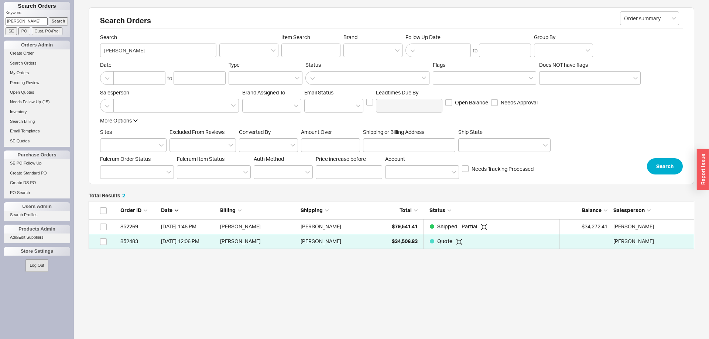
scroll to position [48, 605]
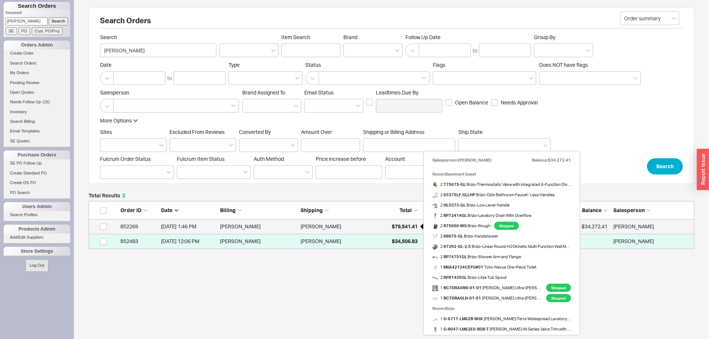
click at [393, 227] on span "$79,541.41" at bounding box center [405, 226] width 26 height 6
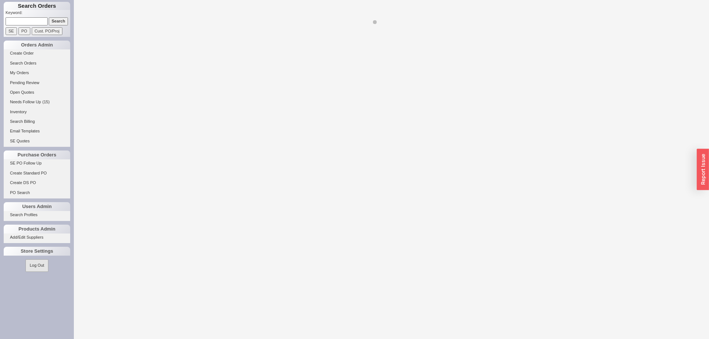
select select "LOW"
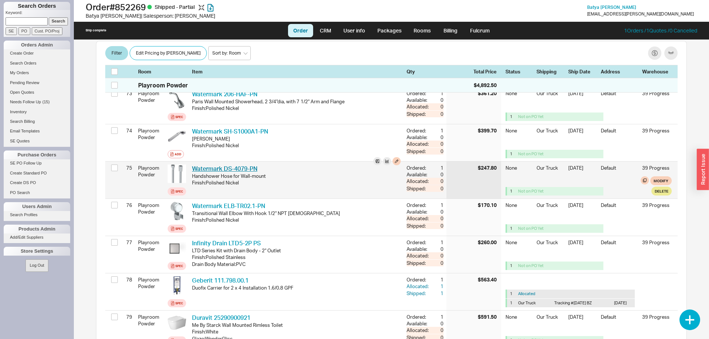
scroll to position [2981, 0]
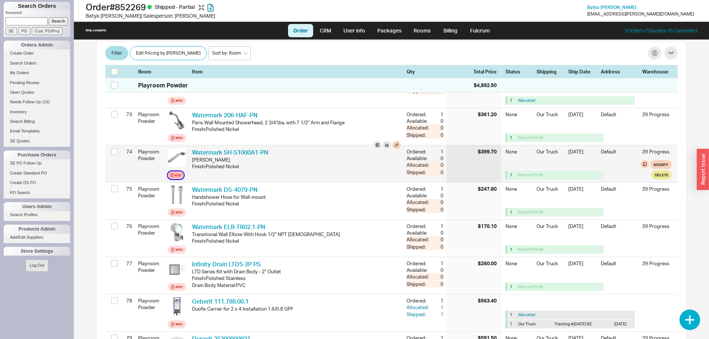
click at [176, 178] on div "Add" at bounding box center [178, 175] width 7 height 6
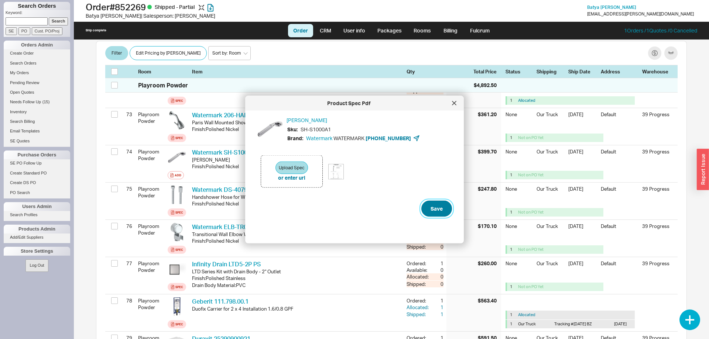
click at [435, 210] on button "Save" at bounding box center [436, 209] width 31 height 16
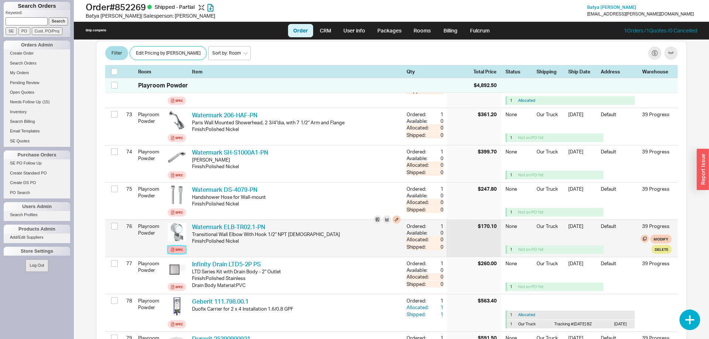
click at [180, 253] on div "Spec" at bounding box center [179, 250] width 8 height 6
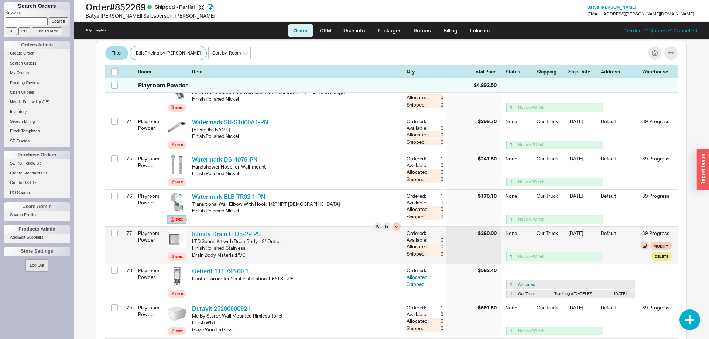
scroll to position [3018, 0]
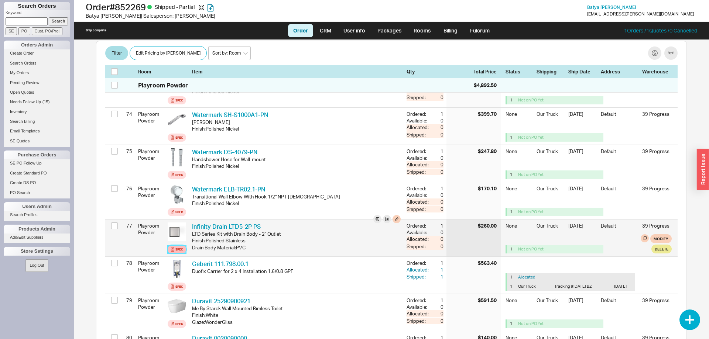
click at [178, 252] on div "Spec" at bounding box center [179, 250] width 8 height 6
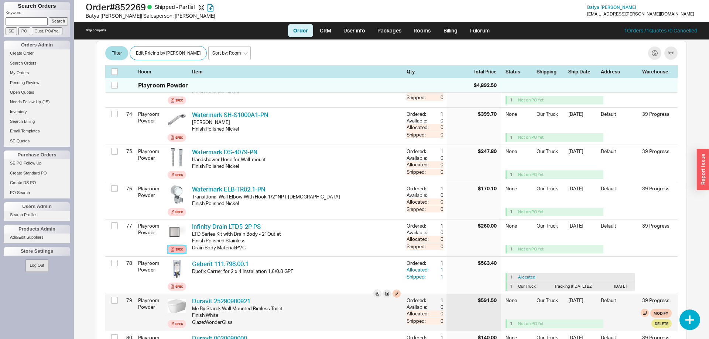
scroll to position [3094, 0]
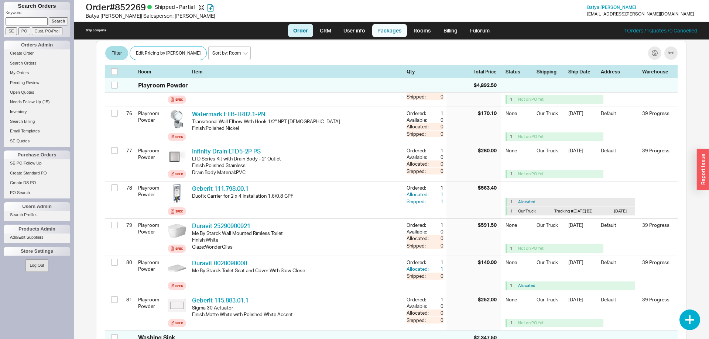
click at [394, 34] on link "Packages" at bounding box center [389, 30] width 35 height 13
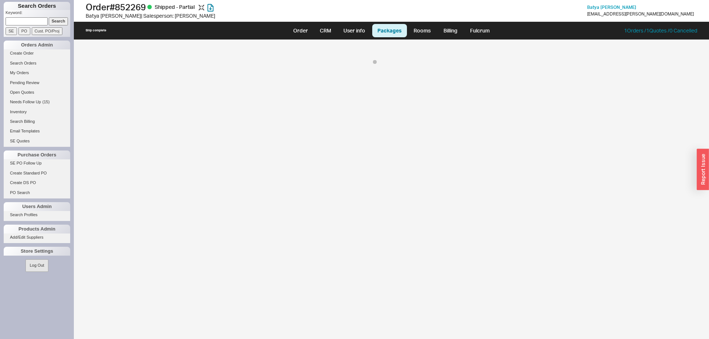
select select "8"
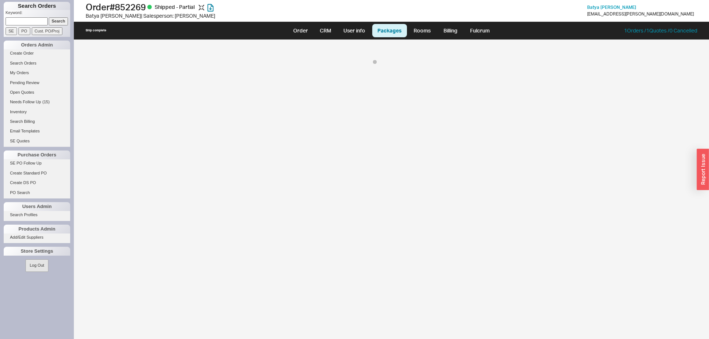
select select "8"
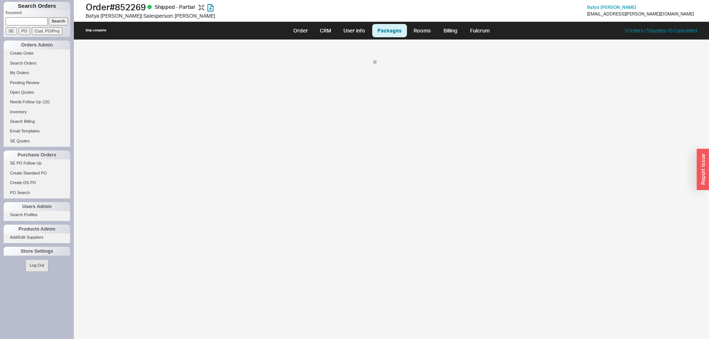
select select "8"
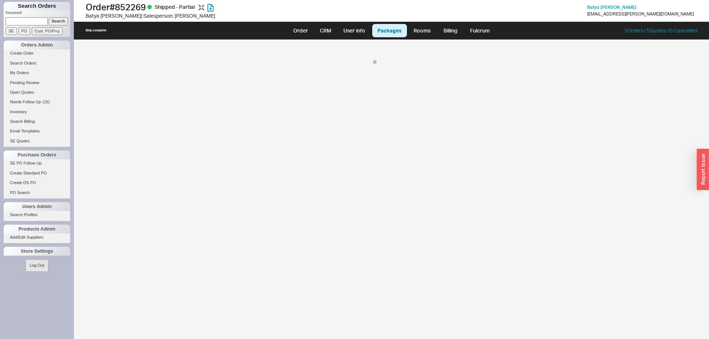
select select "8"
select select "On Hold"
select select "8"
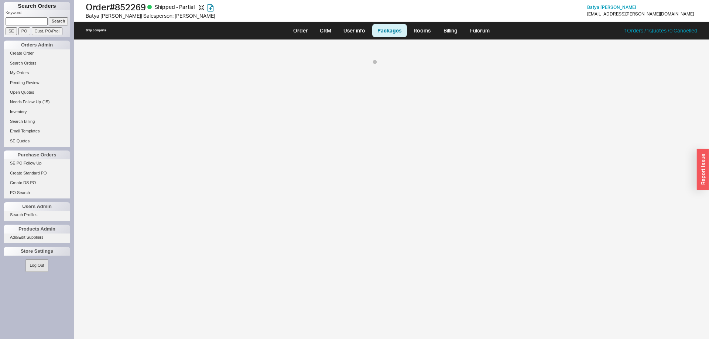
select select "8"
select select "On Hold"
select select "8"
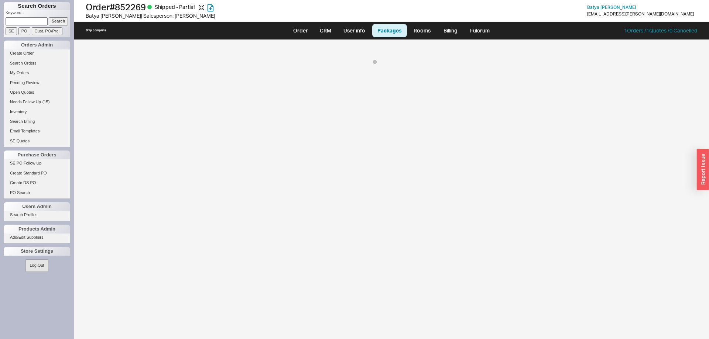
select select "8"
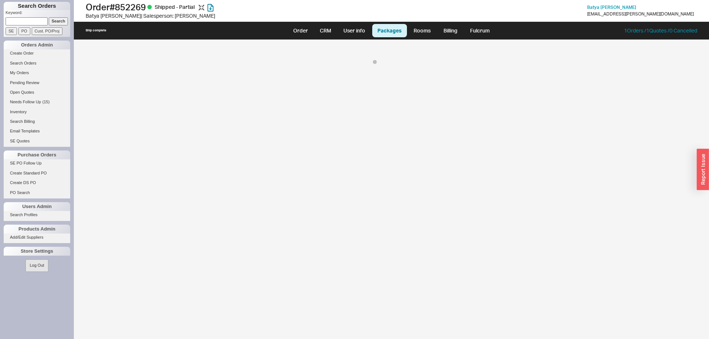
select select "8"
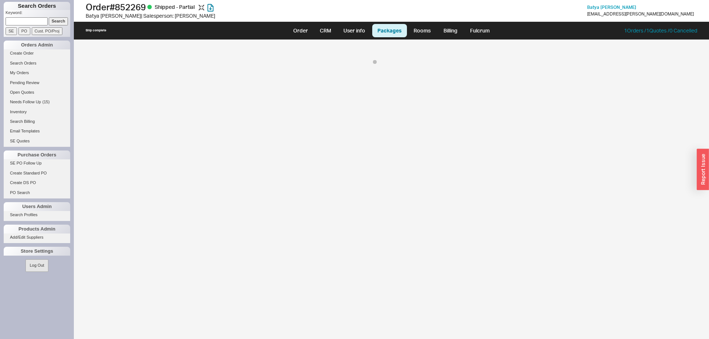
select select "8"
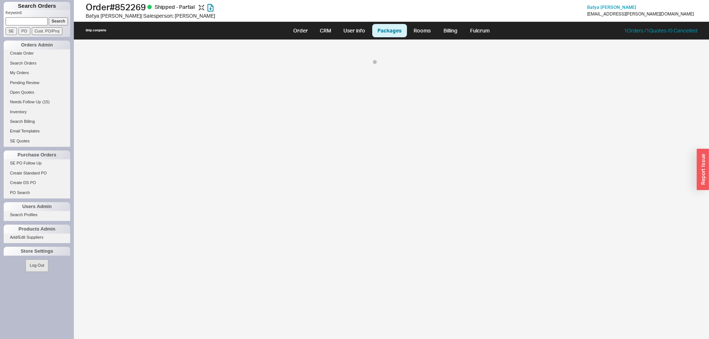
select select "8"
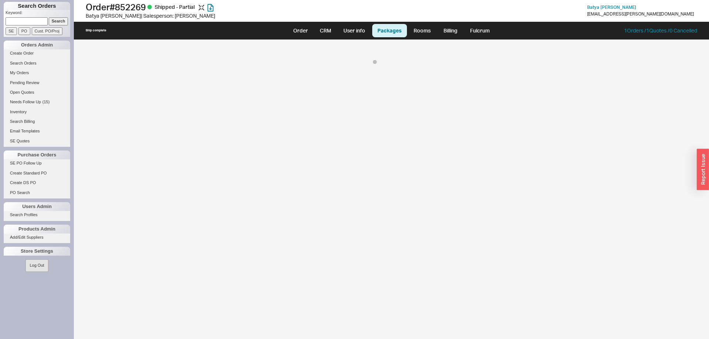
select select "8"
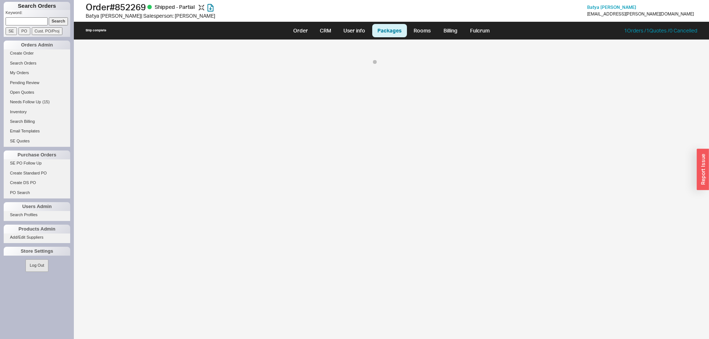
select select "8"
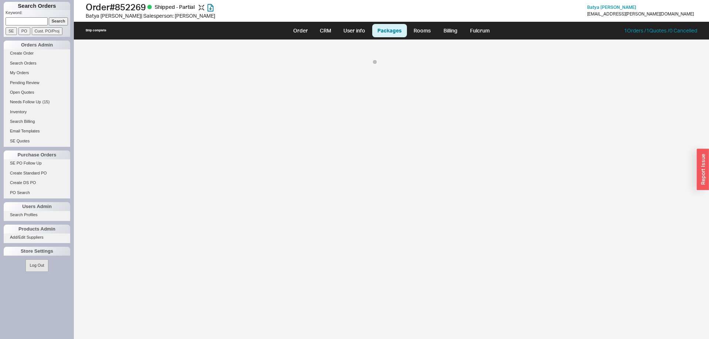
select select "8"
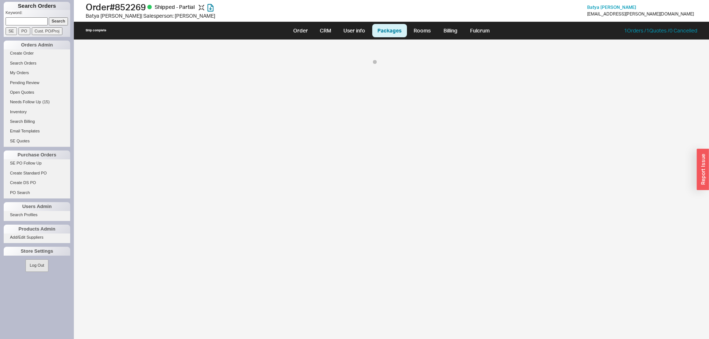
select select "8"
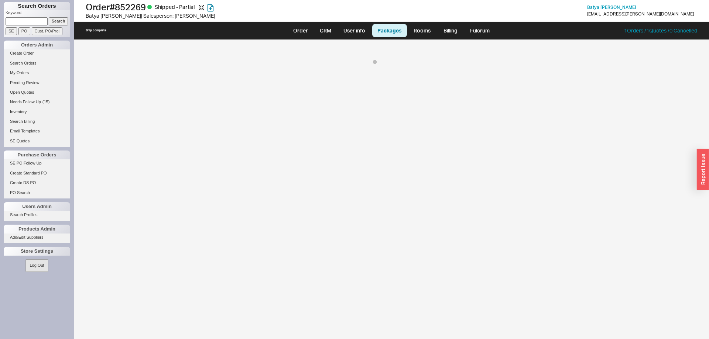
select select "On Hold"
select select "8"
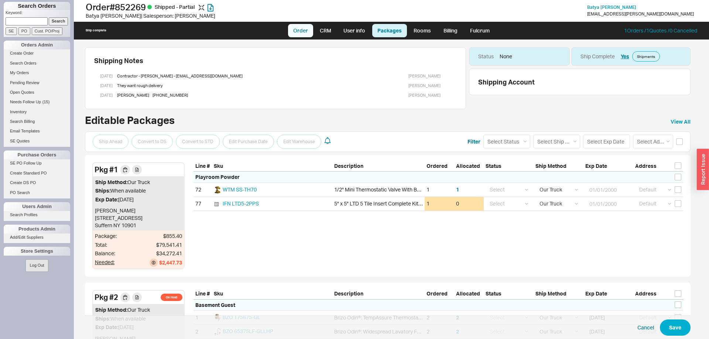
click at [293, 33] on link "Order" at bounding box center [300, 30] width 25 height 13
select select "LOW"
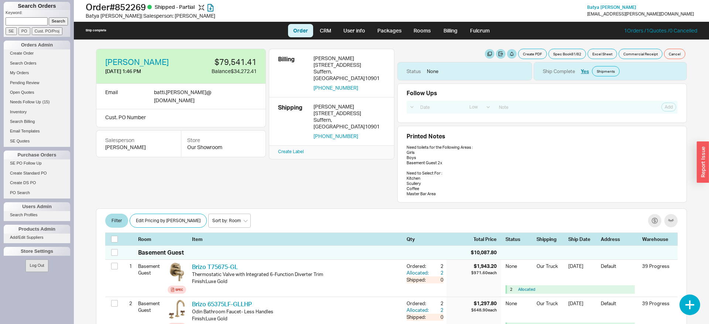
select select "LOW"
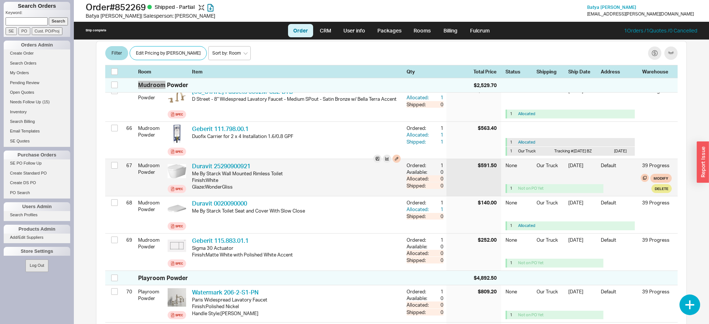
scroll to position [2705, 0]
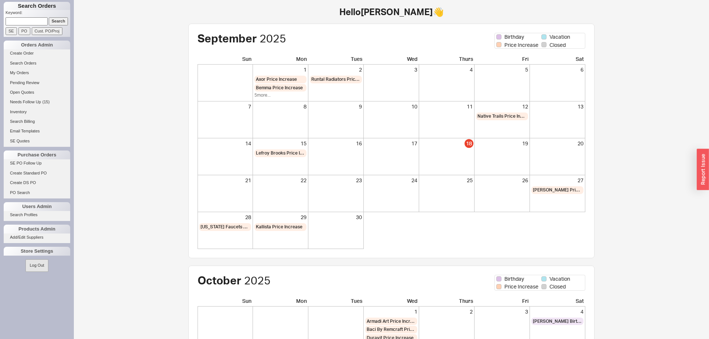
paste input "810368"
type input "810368"
click at [56, 22] on input "Search" at bounding box center [59, 21] width 20 height 8
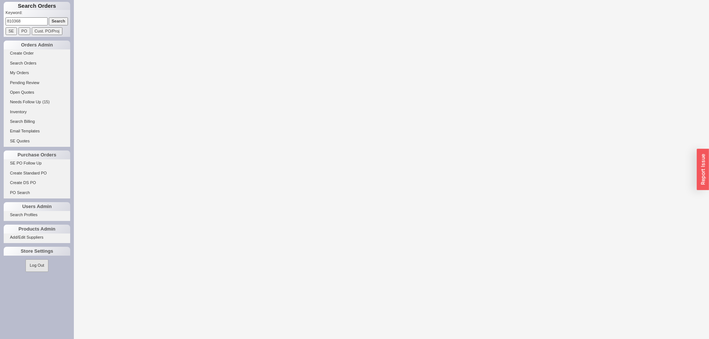
select select "LOW"
select select "3"
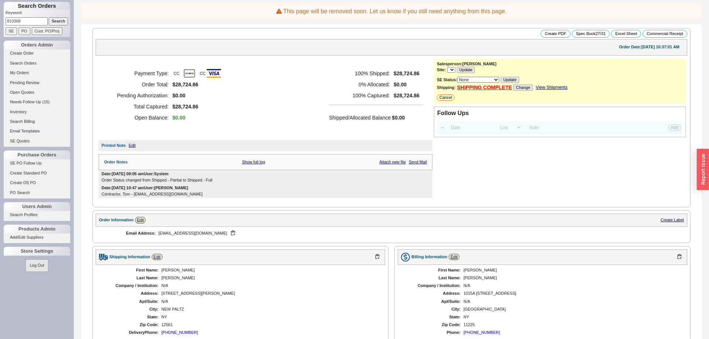
select select "LOW"
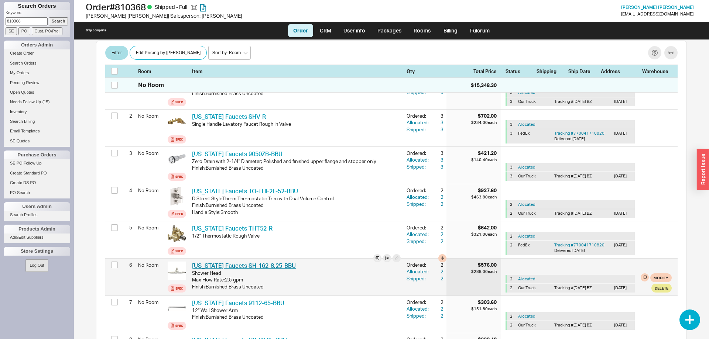
scroll to position [151, 0]
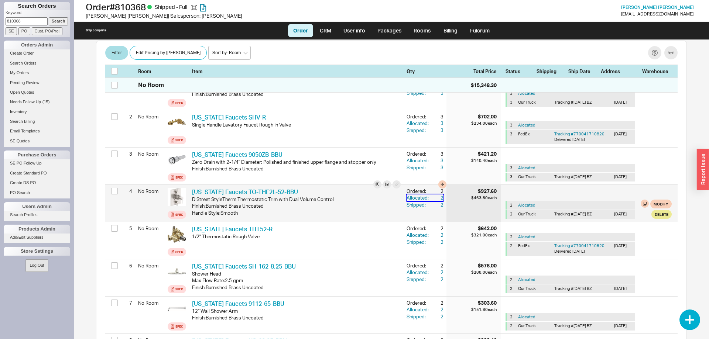
click at [409, 194] on div "Allocated:" at bounding box center [418, 197] width 24 height 7
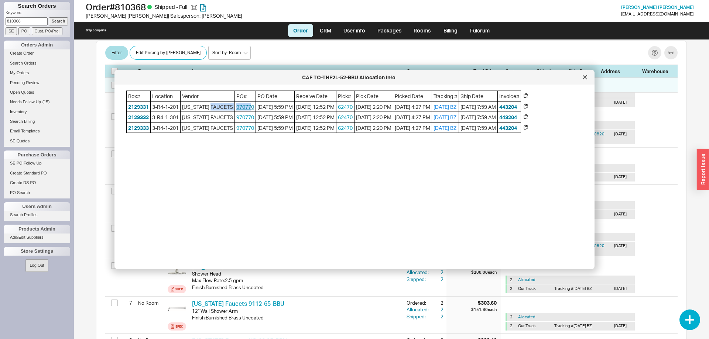
drag, startPoint x: 233, startPoint y: 107, endPoint x: 251, endPoint y: 107, distance: 18.1
click at [251, 107] on div "Box# Location Vendor PO# PO Date Receive Date Pick# Pick Date Picked Date Track…" at bounding box center [323, 112] width 395 height 42
click at [251, 112] on span "970770" at bounding box center [245, 106] width 21 height 10
drag, startPoint x: 254, startPoint y: 109, endPoint x: 235, endPoint y: 110, distance: 18.8
click at [235, 110] on span "970770" at bounding box center [245, 106] width 21 height 10
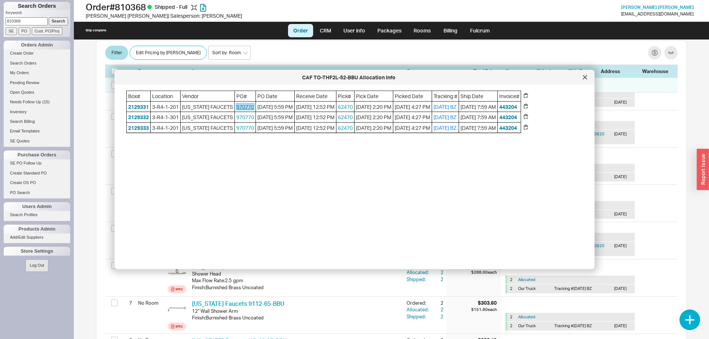
copy link "970770"
click at [571, 80] on div "CAF TO-THF2L-52-BBU Allocation Info" at bounding box center [348, 77] width 461 height 7
click at [586, 79] on icon at bounding box center [585, 77] width 4 height 4
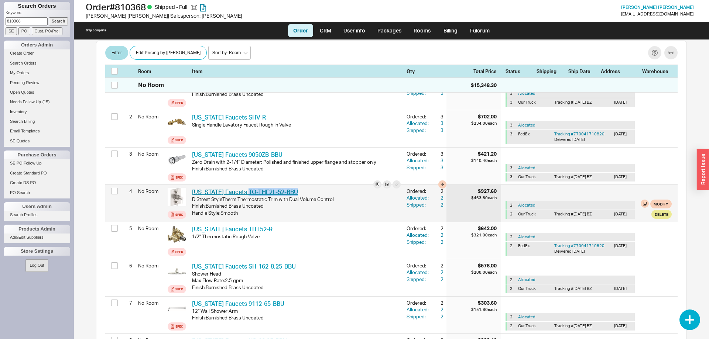
drag, startPoint x: 295, startPoint y: 179, endPoint x: 242, endPoint y: 178, distance: 52.4
click at [242, 188] on div "[US_STATE] Faucets TO-THF2L-52-BBU CAF TO-THF2L-52-BBU" at bounding box center [296, 192] width 209 height 8
copy link "TO-THF2L-52-BBU"
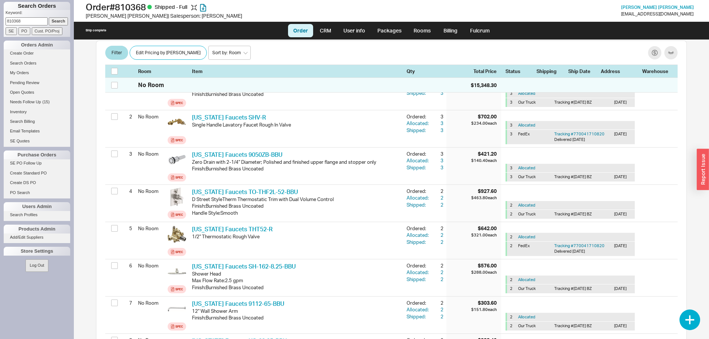
drag, startPoint x: 32, startPoint y: 22, endPoint x: 0, endPoint y: 27, distance: 32.1
click at [6, 25] on input "810368" at bounding box center [27, 21] width 42 height 8
paste input "277 [PERSON_NAME]"
type input "277 [PERSON_NAME]"
drag, startPoint x: 34, startPoint y: 21, endPoint x: 0, endPoint y: 20, distance: 34.4
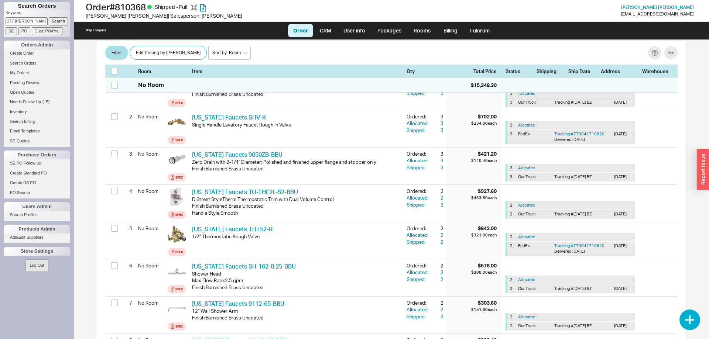
click at [6, 20] on input "277 [PERSON_NAME]" at bounding box center [27, 21] width 42 height 8
click at [31, 62] on link "Search Orders" at bounding box center [37, 63] width 66 height 8
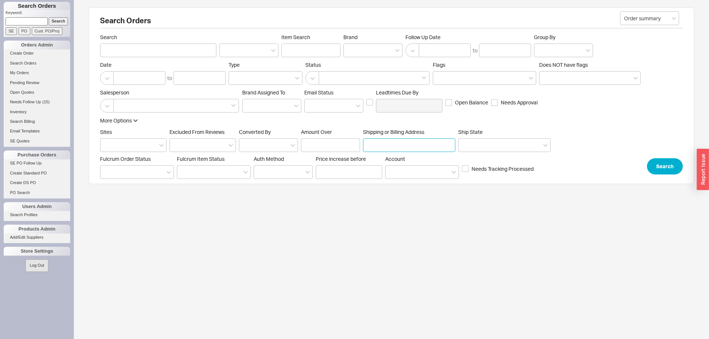
paste input "277 [PERSON_NAME]"
type input "277 [PERSON_NAME]"
click at [653, 167] on button "Search" at bounding box center [665, 166] width 36 height 16
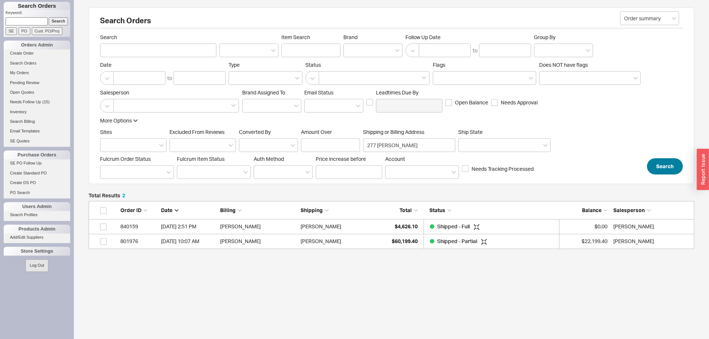
scroll to position [48, 605]
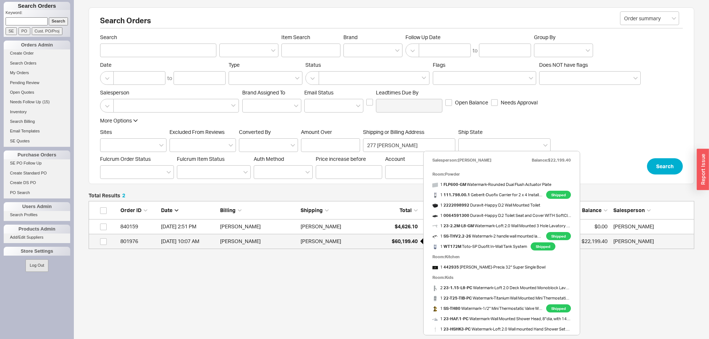
click at [412, 239] on span "$60,199.40" at bounding box center [405, 241] width 26 height 6
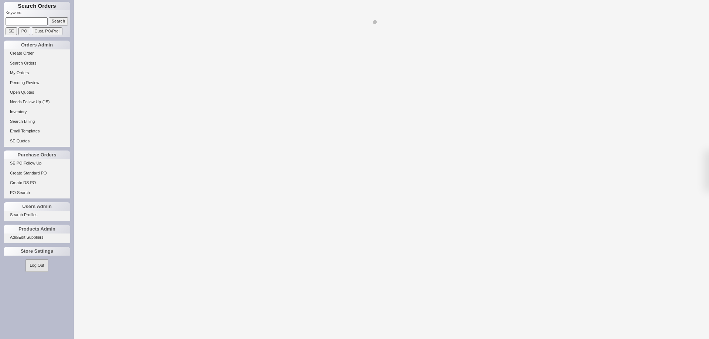
select select "LOW"
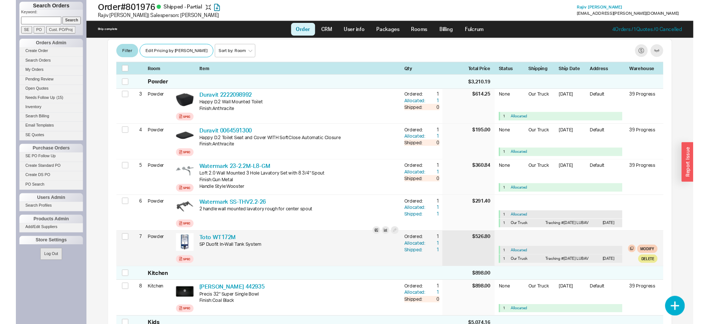
scroll to position [452, 0]
